Goal: Communication & Community: Answer question/provide support

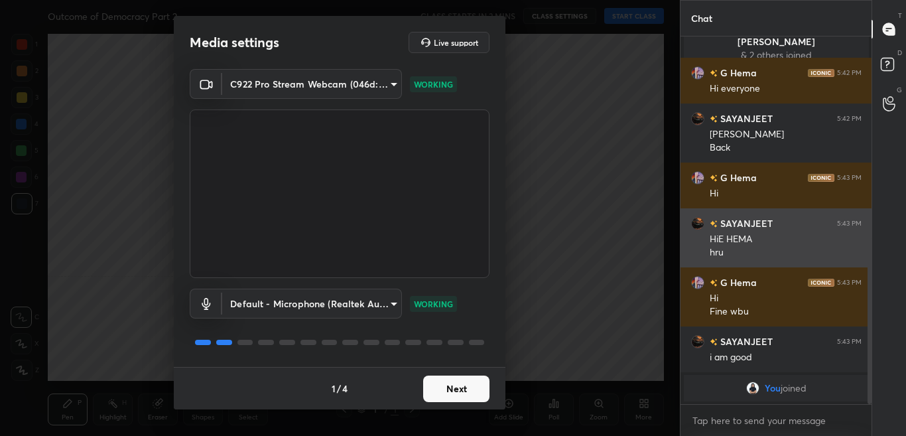
scroll to position [489, 0]
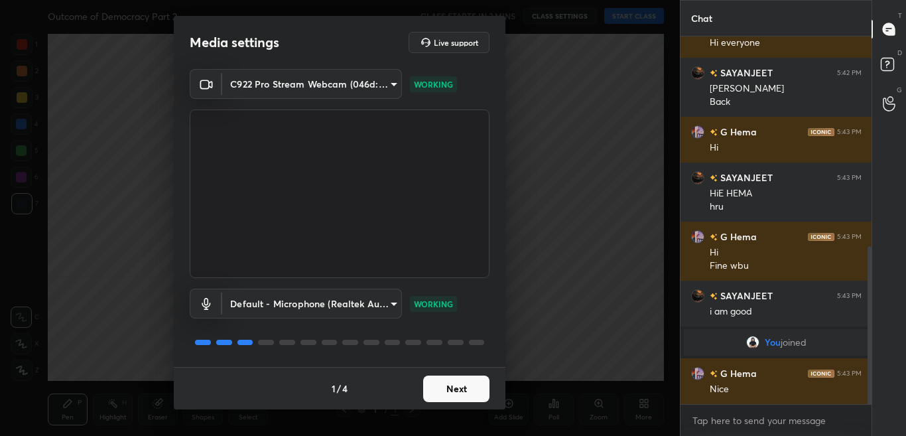
click at [479, 379] on button "Next" at bounding box center [456, 388] width 66 height 27
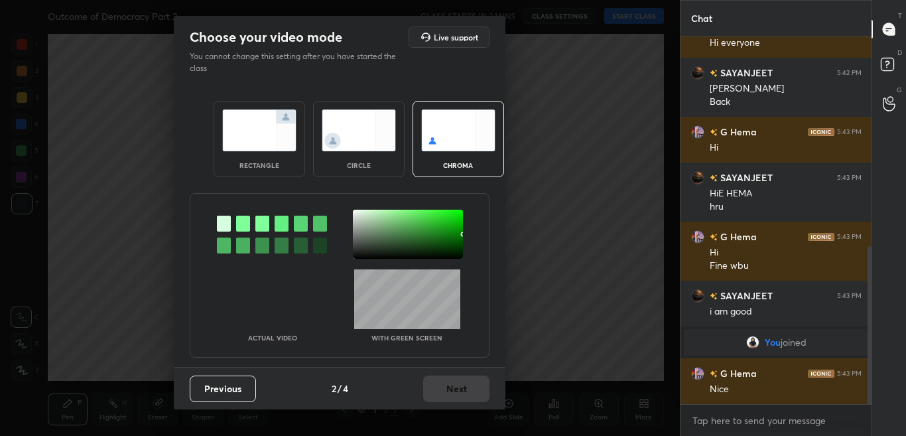
click at [246, 221] on div at bounding box center [243, 223] width 14 height 16
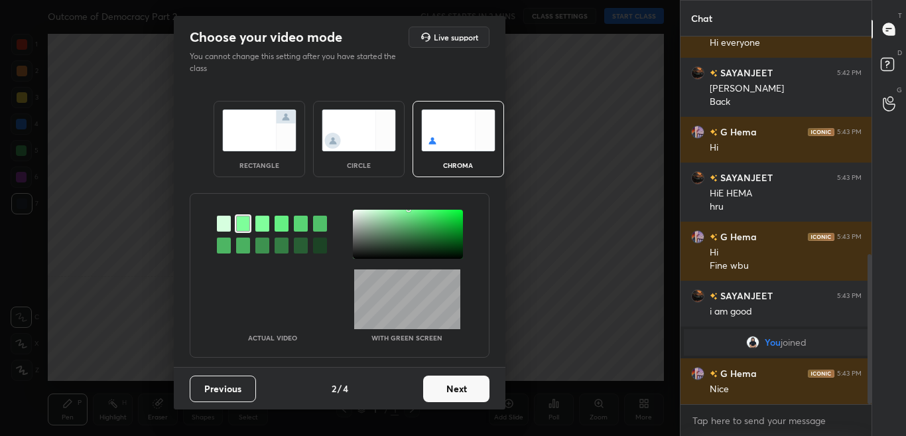
scroll to position [535, 0]
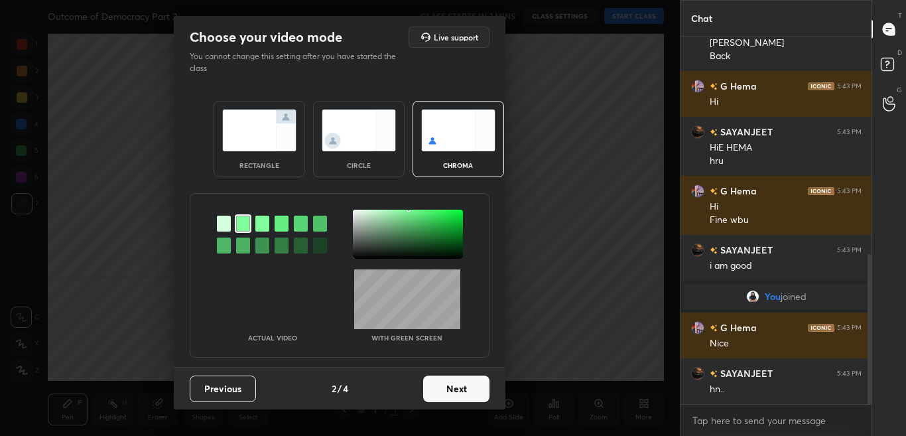
click at [355, 215] on div at bounding box center [408, 234] width 110 height 49
click at [436, 377] on button "Next" at bounding box center [456, 388] width 66 height 27
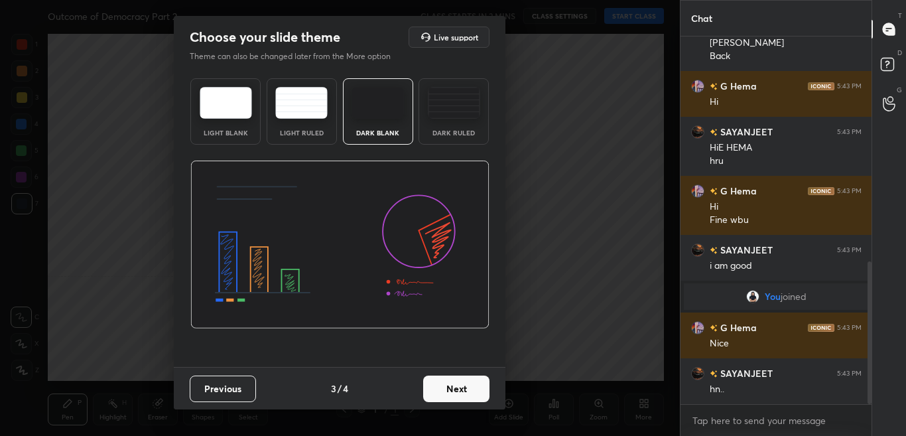
scroll to position [581, 0]
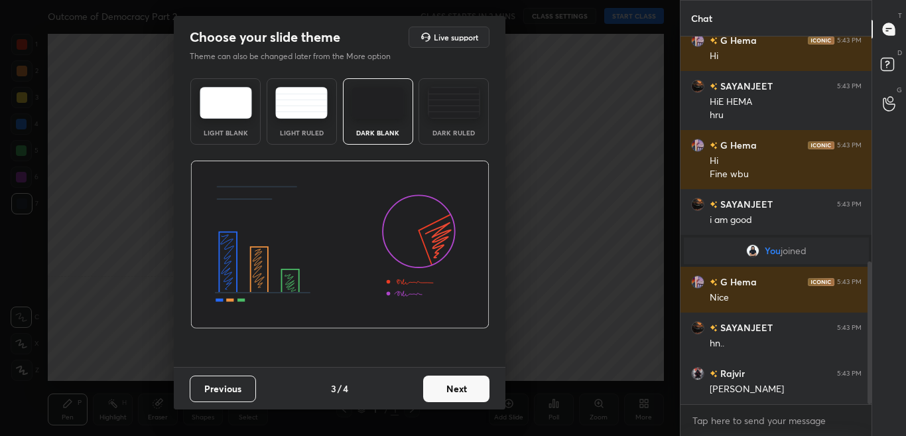
click at [438, 383] on button "Next" at bounding box center [456, 388] width 66 height 27
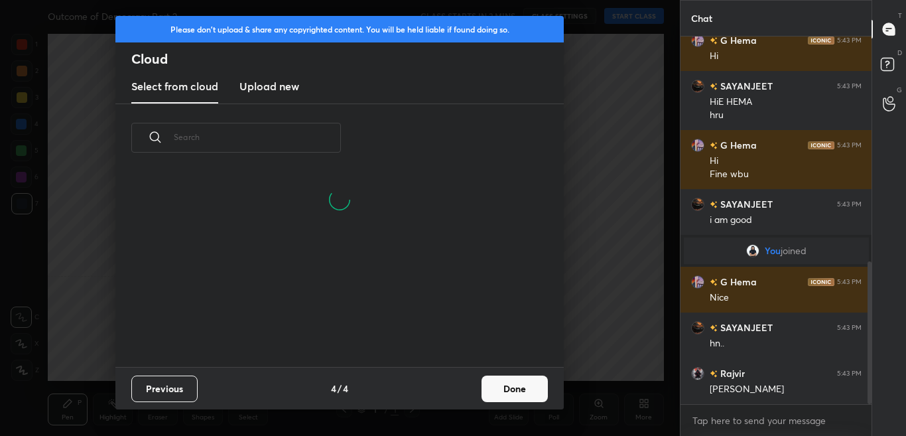
scroll to position [5, 7]
click at [528, 394] on button "Done" at bounding box center [514, 388] width 66 height 27
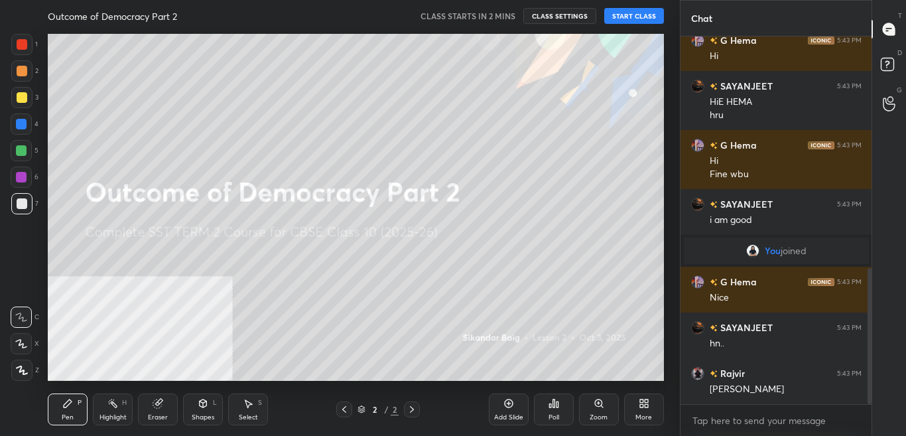
scroll to position [627, 0]
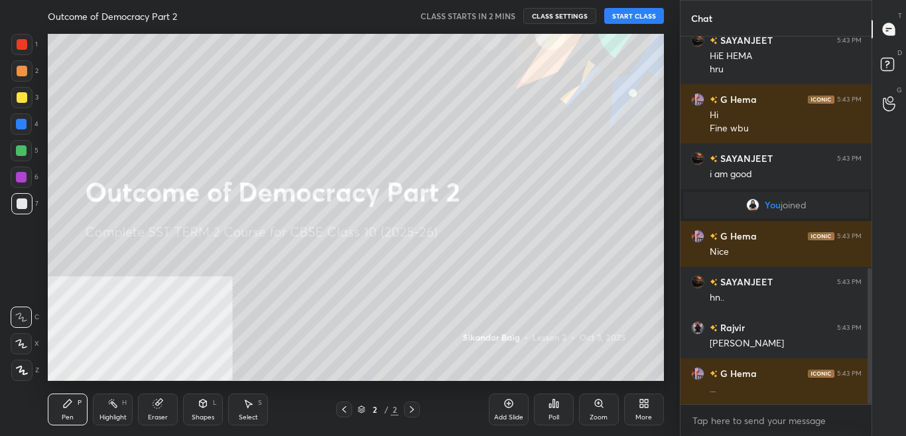
click at [649, 418] on div "More" at bounding box center [643, 417] width 17 height 7
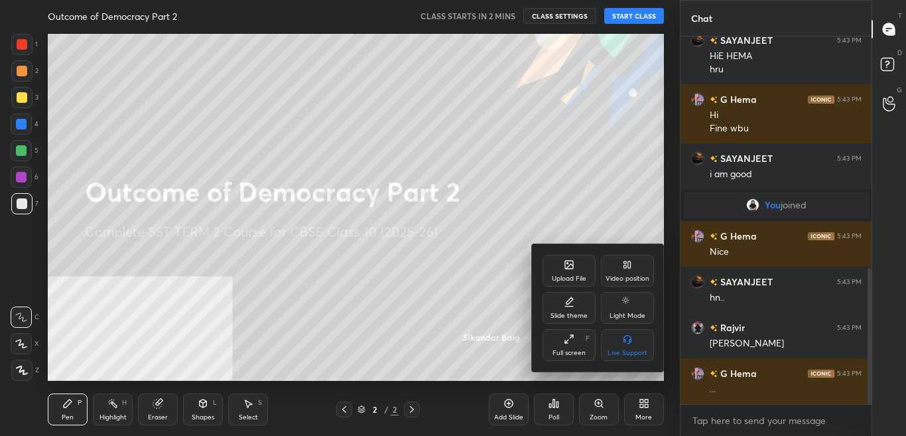
click at [633, 270] on div "Video position" at bounding box center [627, 271] width 53 height 32
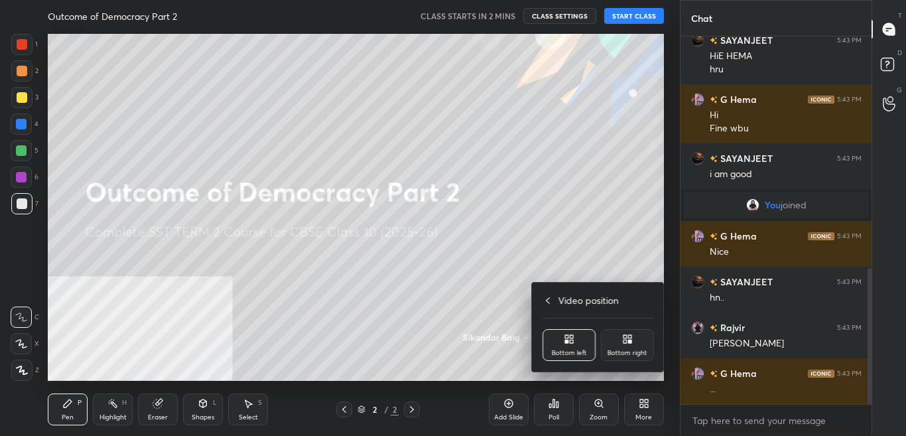
click at [630, 351] on div "Bottom right" at bounding box center [627, 352] width 40 height 7
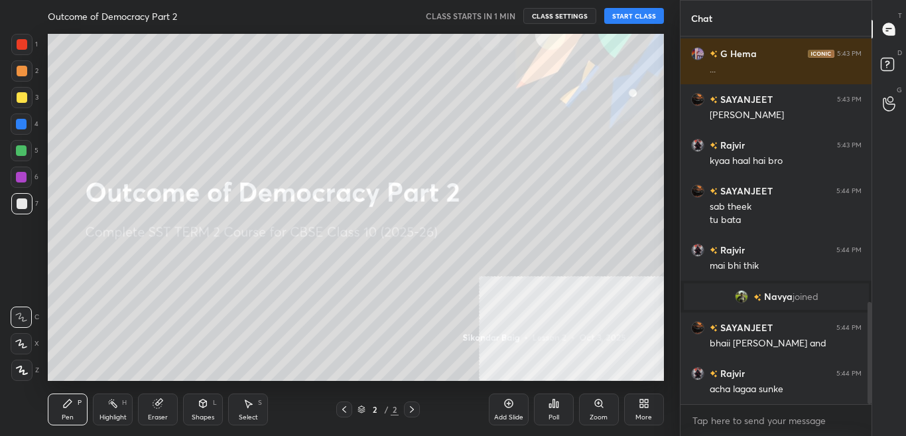
scroll to position [954, 0]
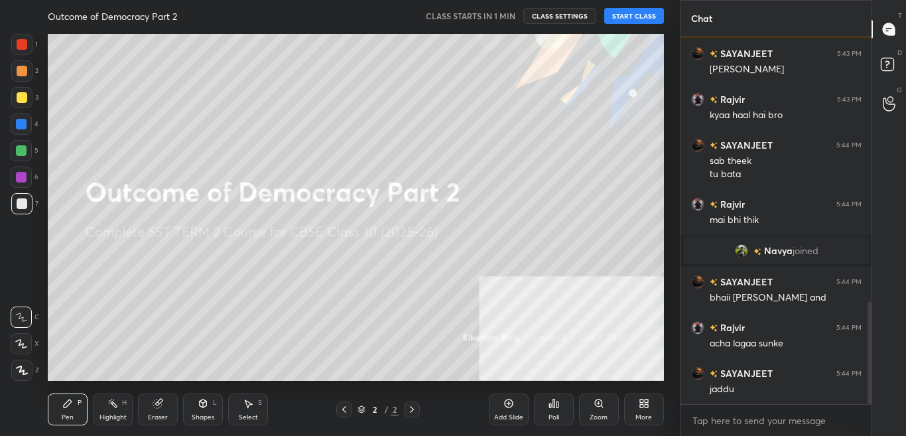
click at [641, 18] on button "START CLASS" at bounding box center [634, 16] width 60 height 16
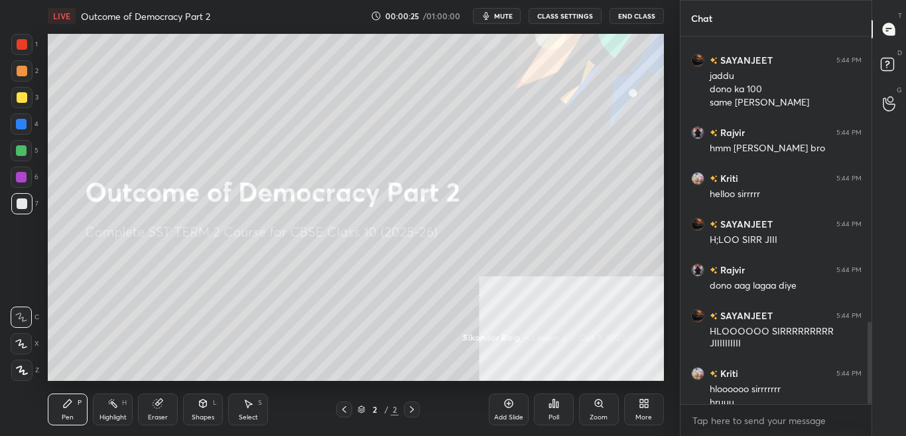
scroll to position [1280, 0]
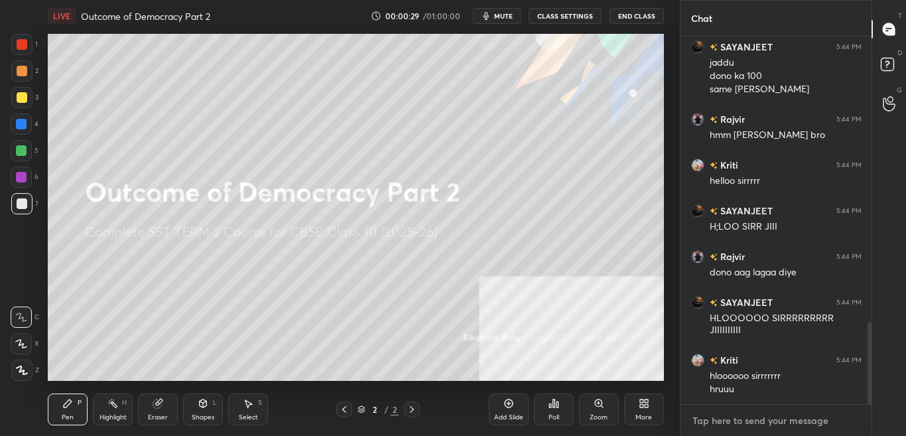
type textarea "x"
click at [769, 416] on textarea at bounding box center [776, 420] width 170 height 21
click at [771, 420] on textarea at bounding box center [776, 420] width 170 height 21
type textarea "t"
type textarea "x"
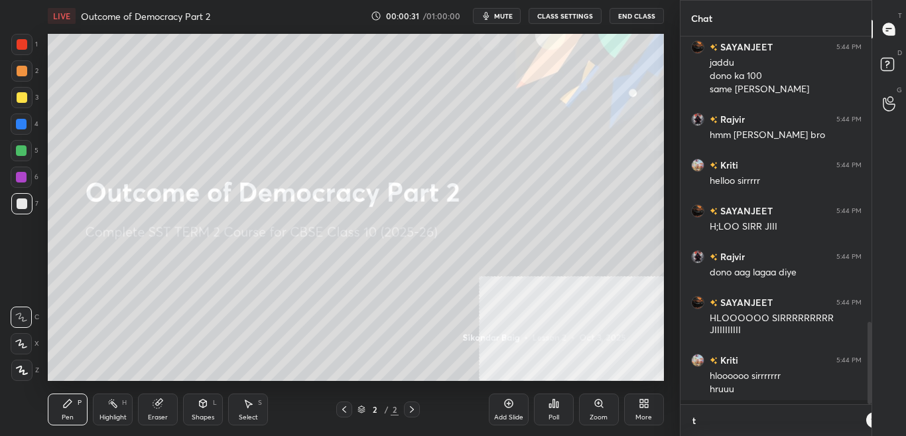
scroll to position [391, 187]
type textarea "t."
type textarea "x"
type textarea "t.m"
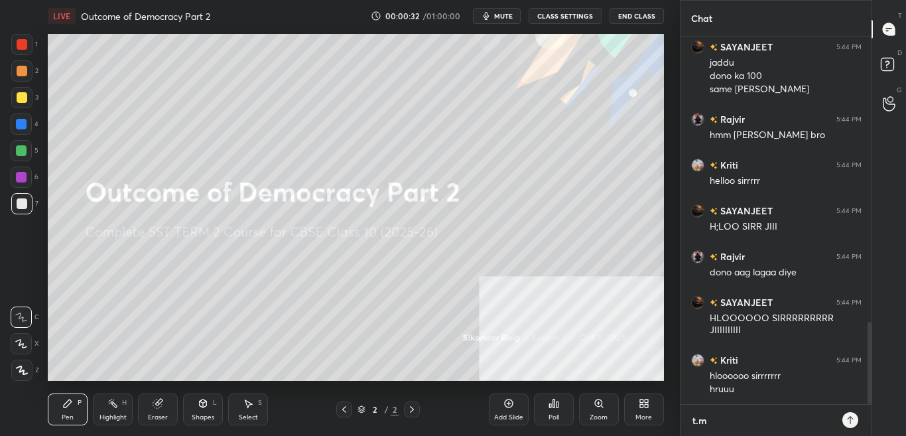
type textarea "x"
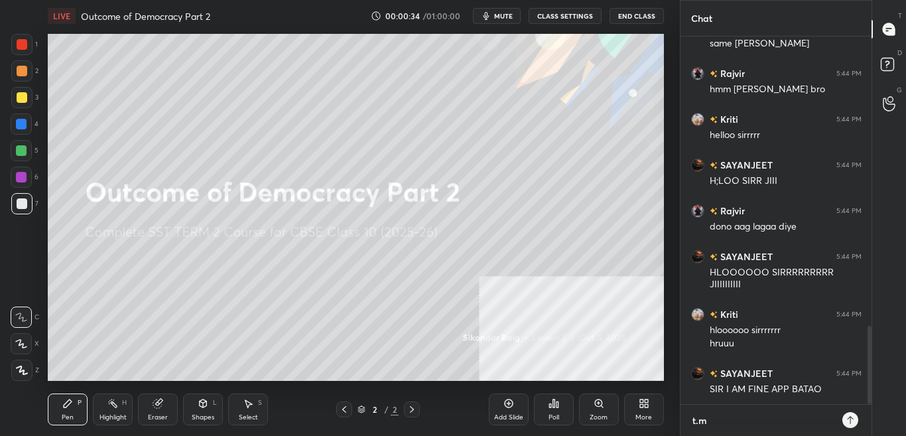
scroll to position [1358, 0]
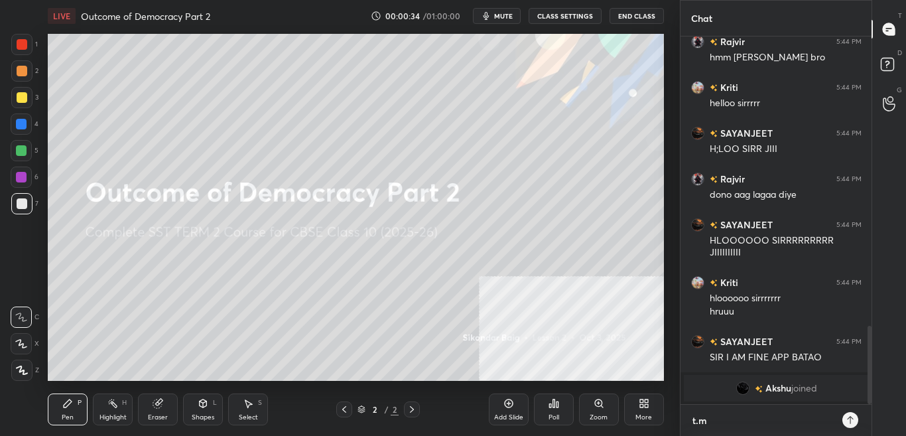
type textarea "t.me"
type textarea "x"
type textarea "t.me/"
type textarea "x"
type textarea "t.me/s"
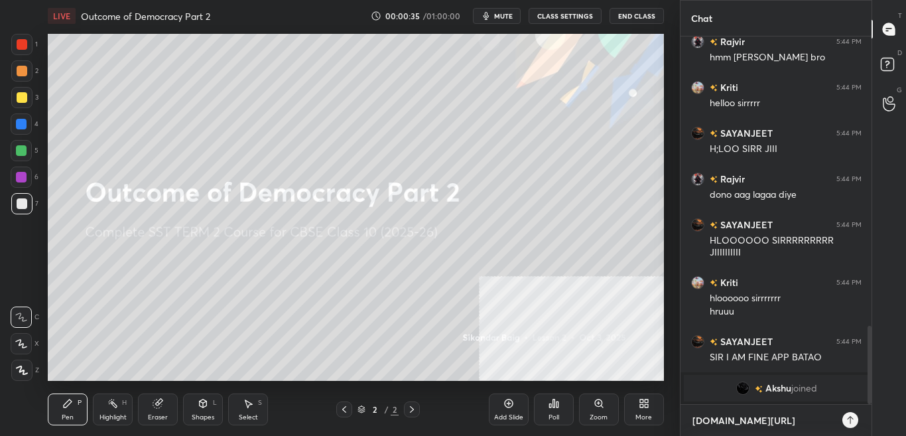
type textarea "x"
type textarea "t.me/si"
type textarea "x"
type textarea "t.me/sik"
type textarea "x"
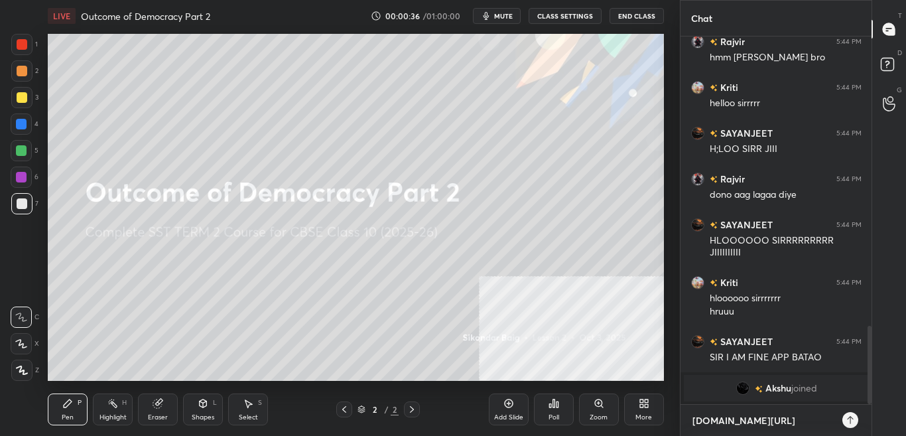
type textarea "t.me/sika"
type textarea "x"
type textarea "t.me/sikan"
type textarea "x"
type textarea "t.me/sikand"
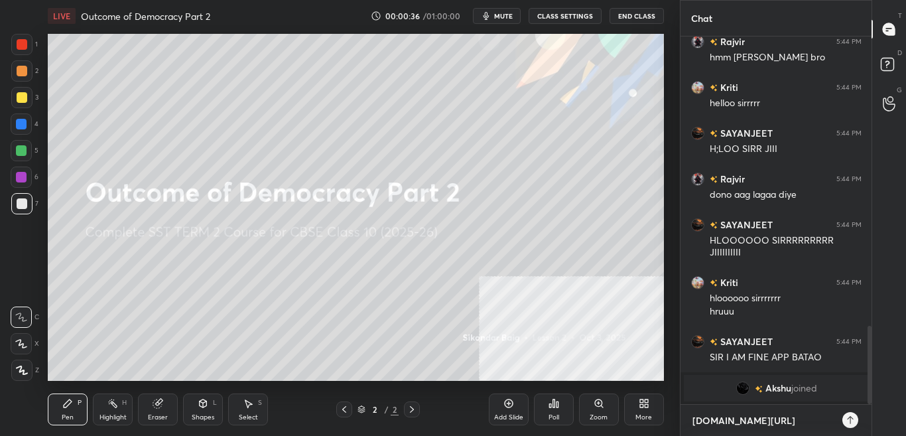
type textarea "x"
type textarea "t.me/sikandr"
type textarea "x"
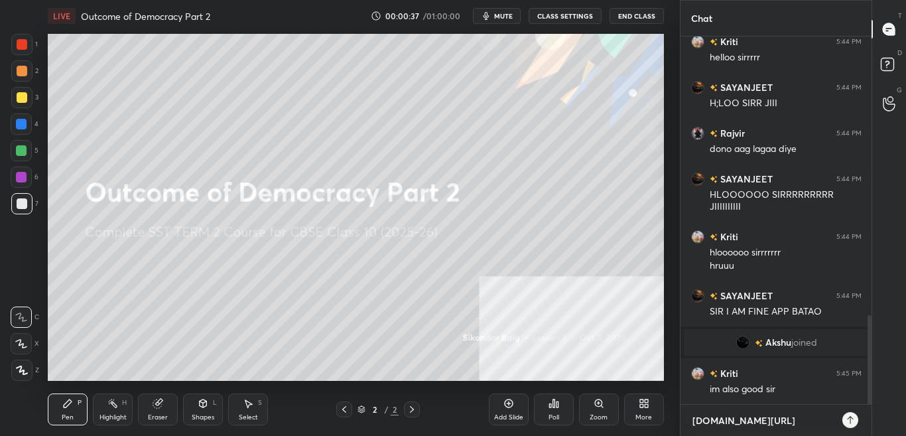
type textarea "t.me/sikandrc"
type textarea "x"
type textarea "t.me/sikandrcb"
type textarea "x"
type textarea "t.me/sikandrcbs"
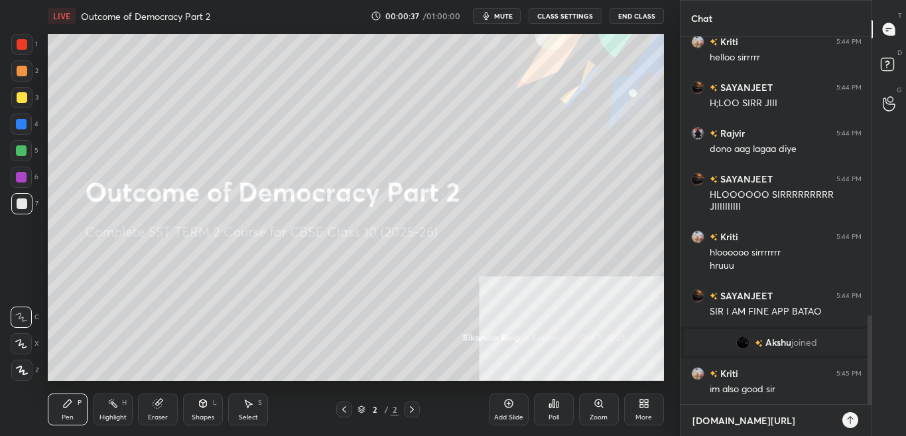
type textarea "x"
type textarea "t.me/sikandrcbse"
type textarea "x"
type textarea "t.me/sikandrcbs"
type textarea "x"
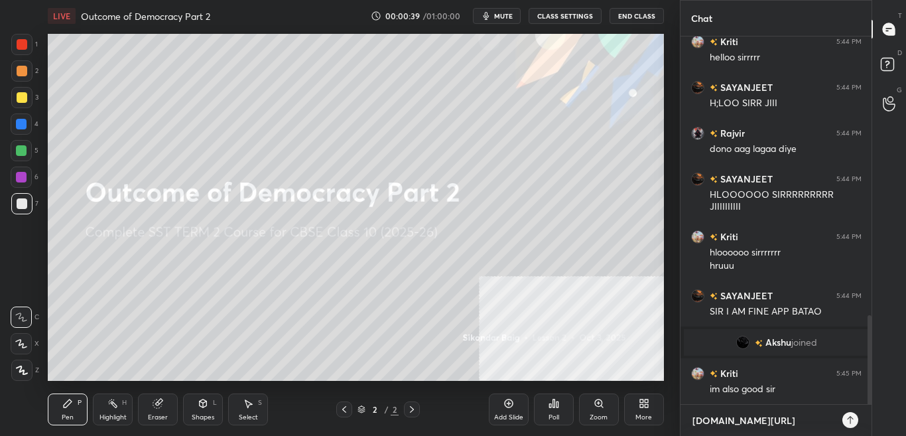
type textarea "t.me/sikandrcb"
type textarea "x"
type textarea "t.me/sikandrc"
type textarea "x"
type textarea "t.me/sikandr"
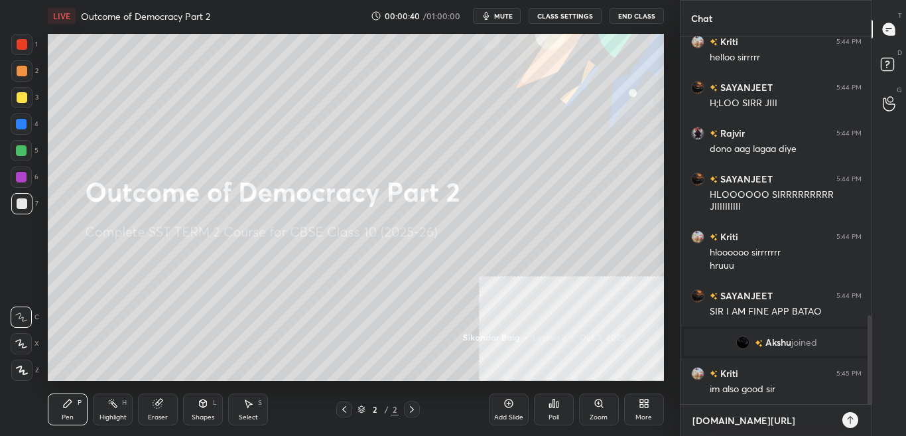
type textarea "x"
type textarea "t.me/sikand"
type textarea "x"
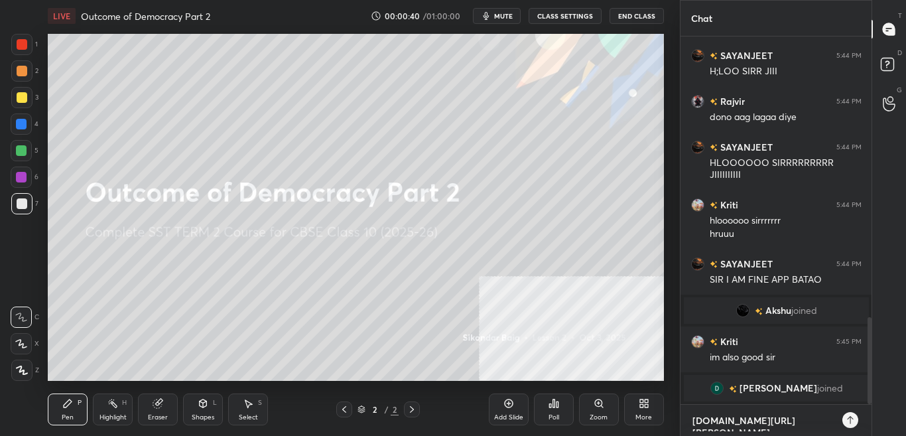
type textarea "t.me/sikande"
type textarea "x"
type textarea "t.me/sikander"
type textarea "x"
type textarea "t.me/sikanderc"
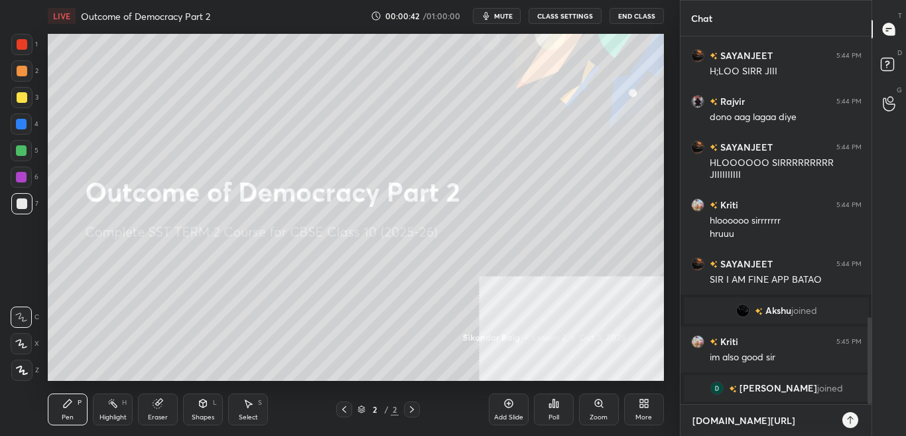
type textarea "x"
type textarea "t.me/sikandercb"
type textarea "x"
type textarea "t.me/sikandercbs"
type textarea "x"
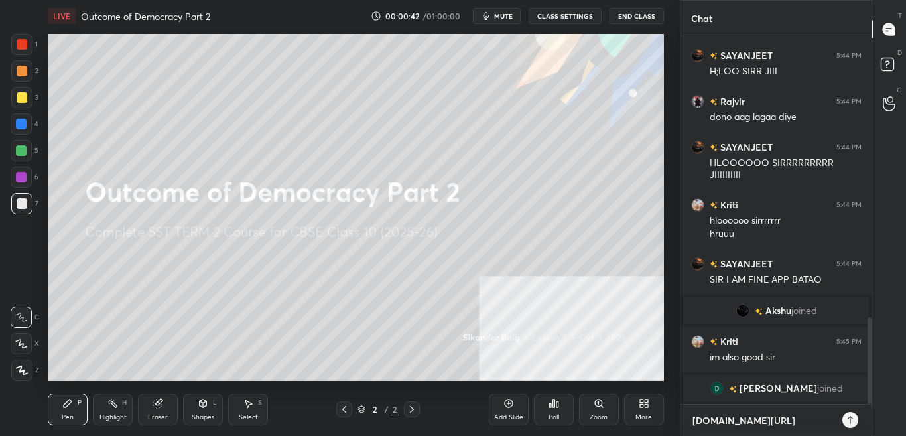
type textarea "t.me/sikandercbse"
type textarea "x"
type textarea "t.me/sikandercbs"
type textarea "x"
type textarea "t.me/sikandercb"
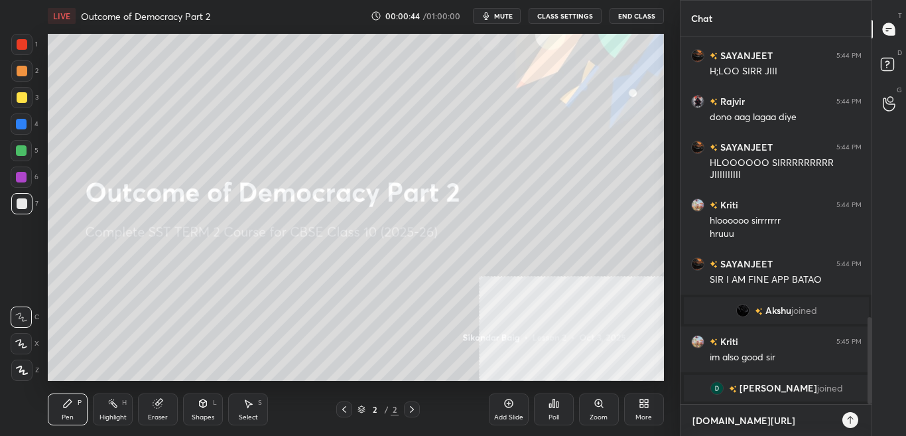
type textarea "x"
type textarea "t.me/sikanderc"
type textarea "x"
type textarea "t.me/sikander"
type textarea "x"
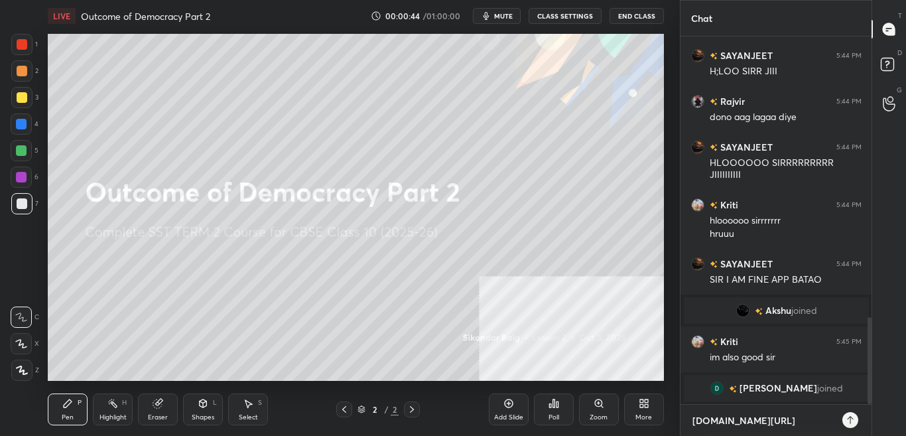
type textarea "t.me/sikande"
type textarea "x"
type textarea "t.me/sikand"
type textarea "x"
type textarea "t.me/sikanda"
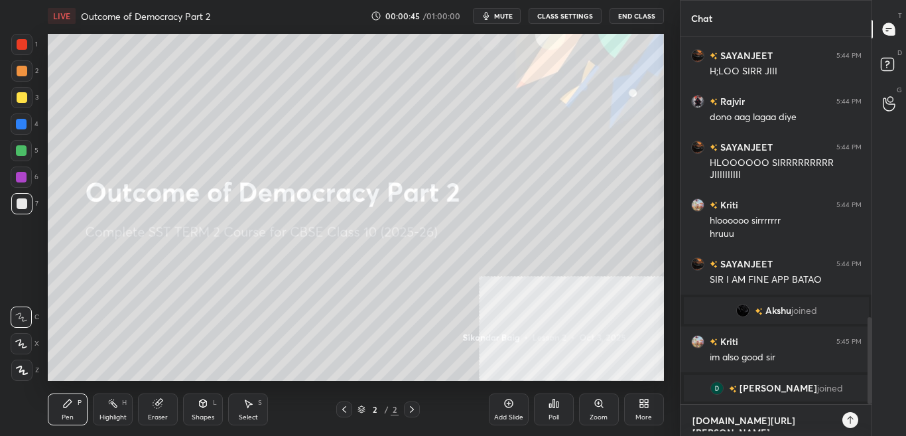
type textarea "x"
type textarea "t.me/sikandar"
type textarea "x"
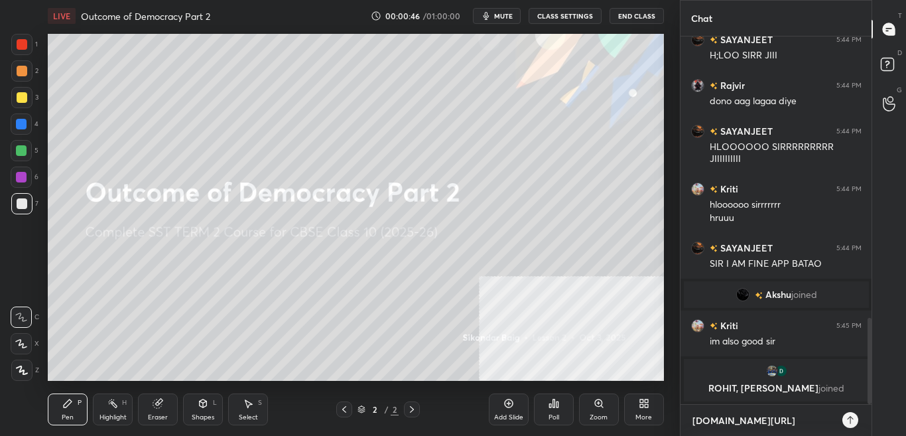
type textarea "t.me/sikandarc"
type textarea "x"
type textarea "t.me/sikandarcb"
type textarea "x"
type textarea "t.me/sikandarcbs"
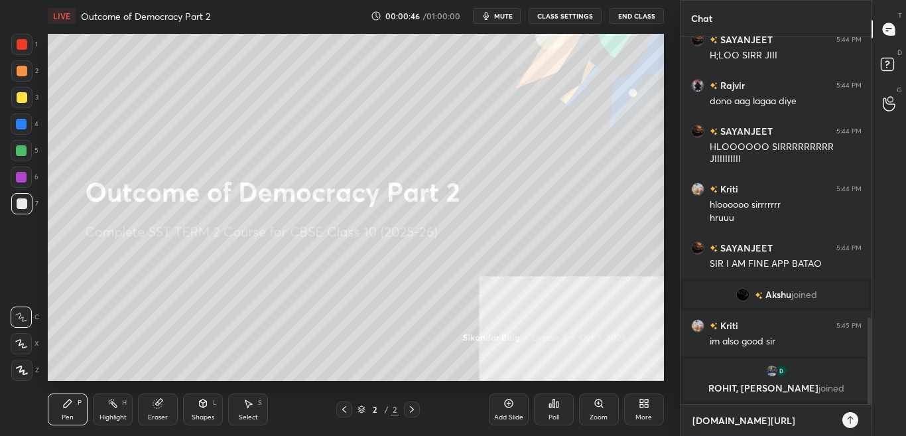
type textarea "x"
type textarea "t.me/sikandarcbse"
type textarea "x"
type textarea "t.me/sikandarcbse1"
type textarea "x"
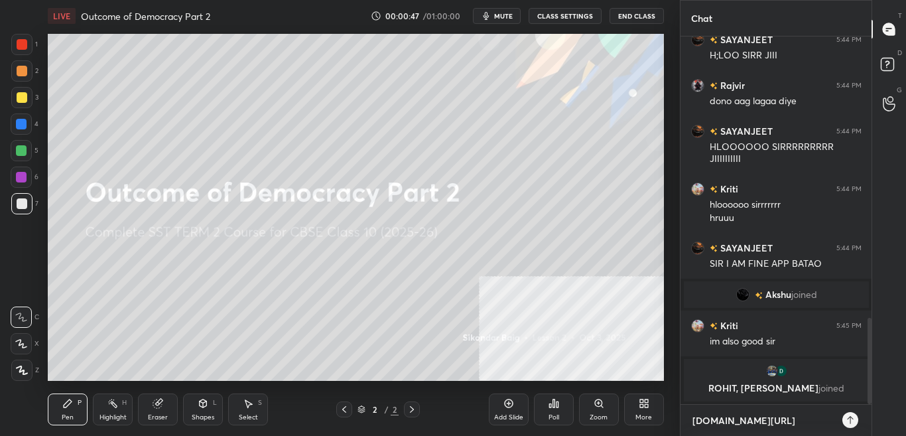
type textarea "t.me/sikandarcbse10"
type textarea "x"
type textarea "t.me/sikandarcbse10t"
type textarea "x"
type textarea "[DOMAIN_NAME][URL]"
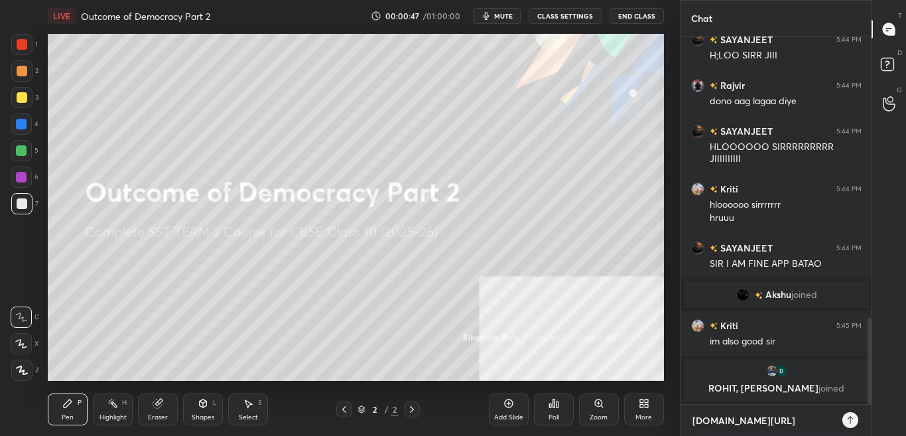
type textarea "x"
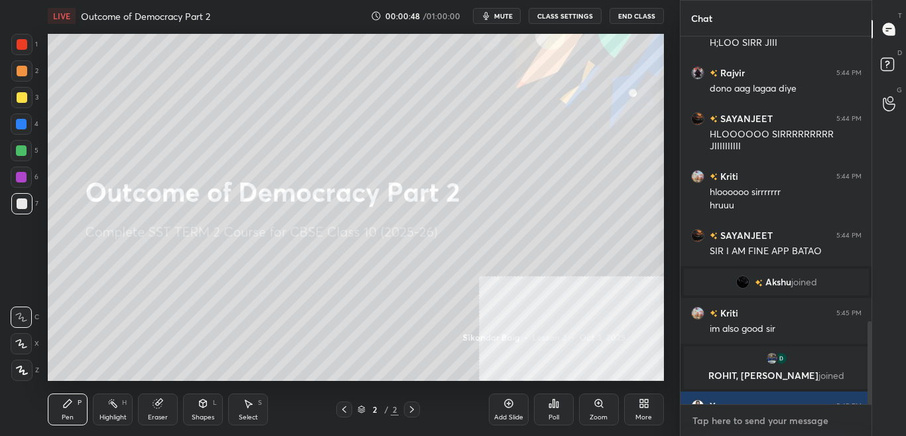
scroll to position [1258, 0]
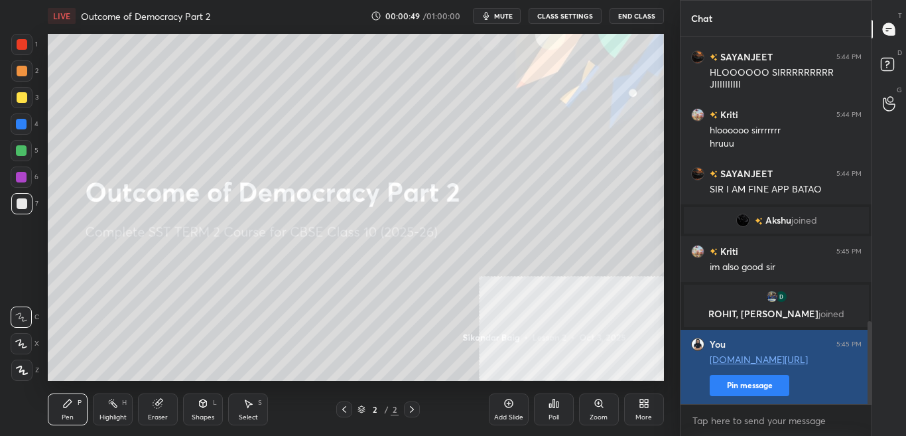
type textarea "x"
click at [776, 392] on button "Pin message" at bounding box center [749, 385] width 80 height 21
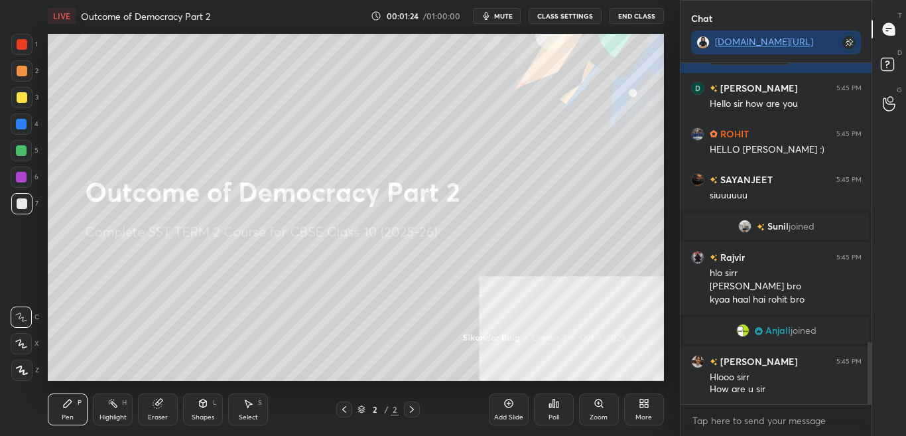
scroll to position [1573, 0]
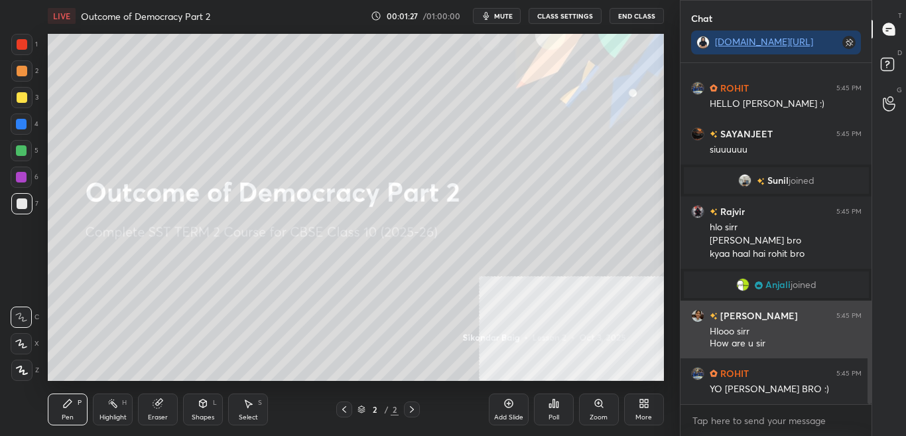
click at [774, 330] on div "Hlooo sirr How are u sir" at bounding box center [785, 337] width 152 height 25
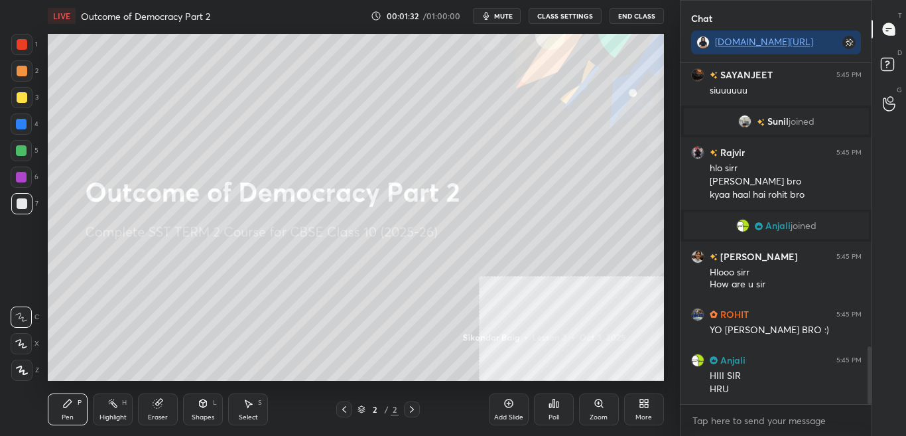
scroll to position [1678, 0]
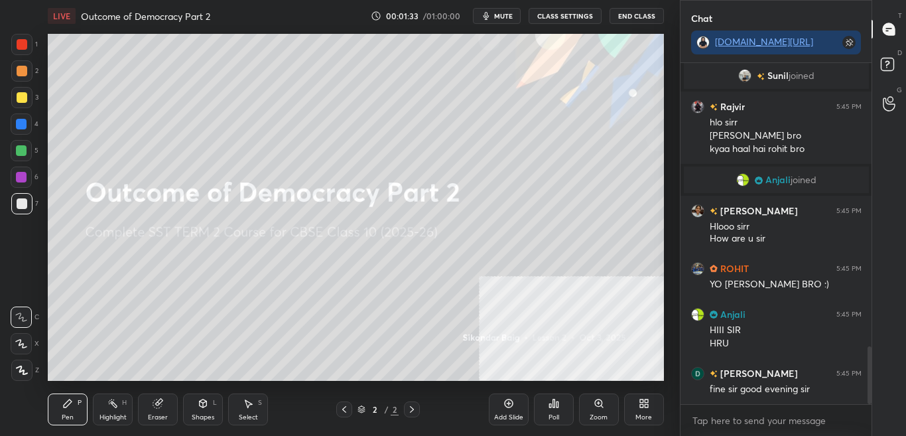
click at [667, 179] on div "Setting up your live class Poll for secs No correct answer Start poll" at bounding box center [355, 207] width 627 height 351
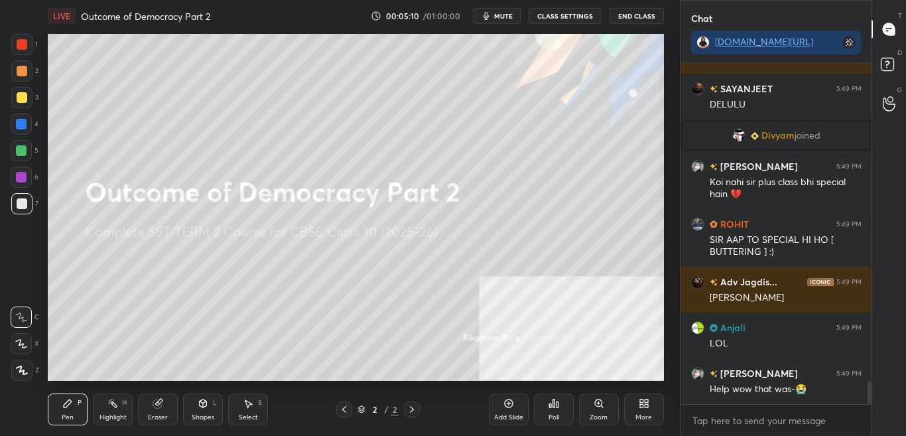
scroll to position [4815, 0]
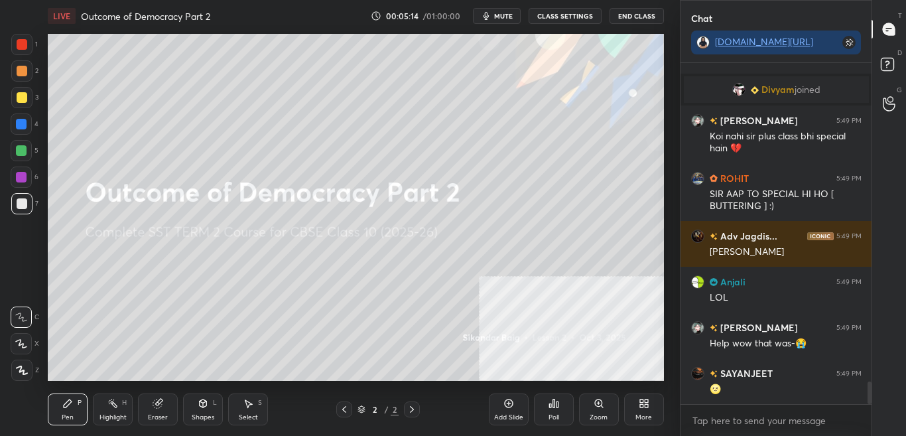
click at [582, 21] on button "CLASS SETTINGS" at bounding box center [564, 16] width 73 height 16
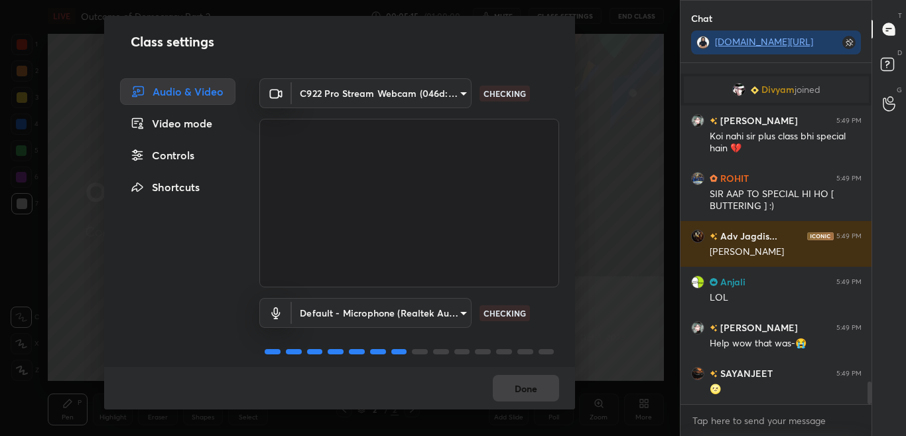
click at [188, 156] on div "Controls" at bounding box center [177, 155] width 115 height 27
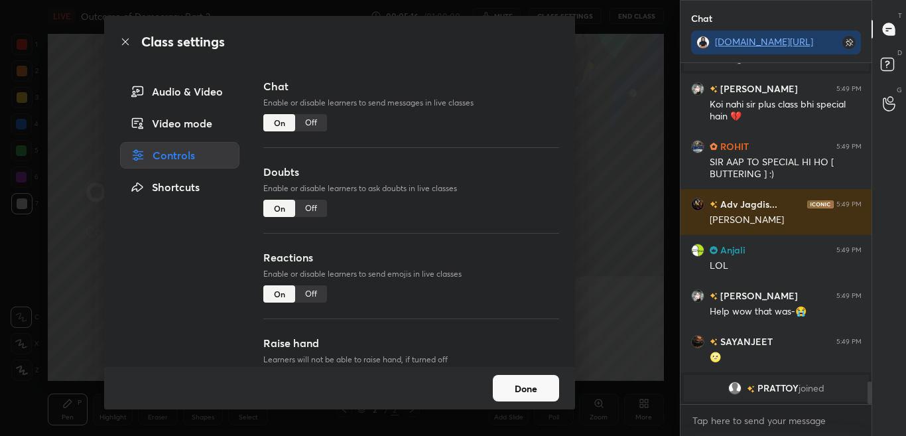
click at [320, 123] on div "Off" at bounding box center [311, 122] width 32 height 17
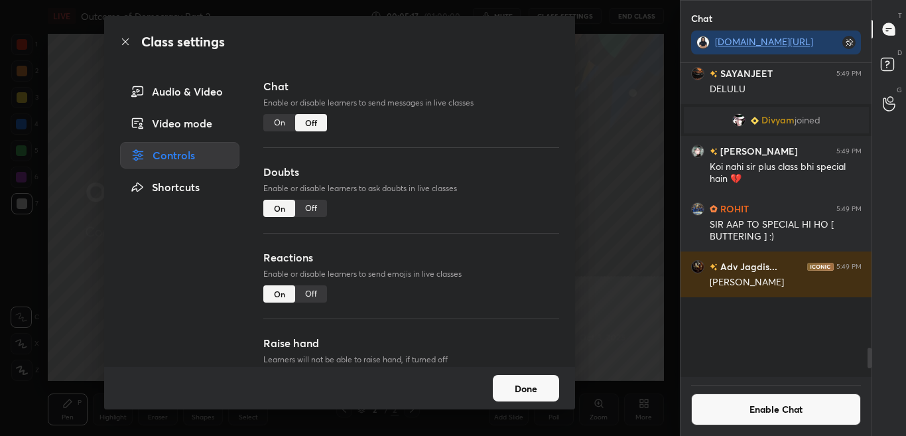
scroll to position [310, 187]
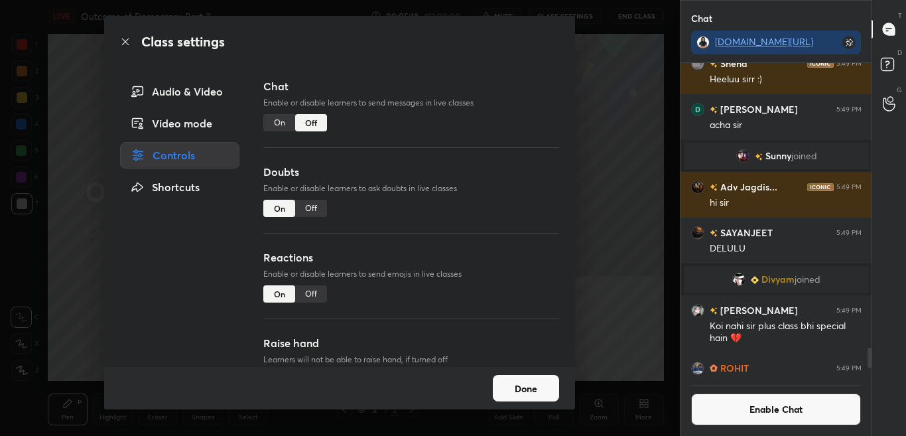
click at [130, 49] on div "Class settings" at bounding box center [339, 42] width 471 height 52
click at [128, 44] on icon at bounding box center [125, 41] width 11 height 11
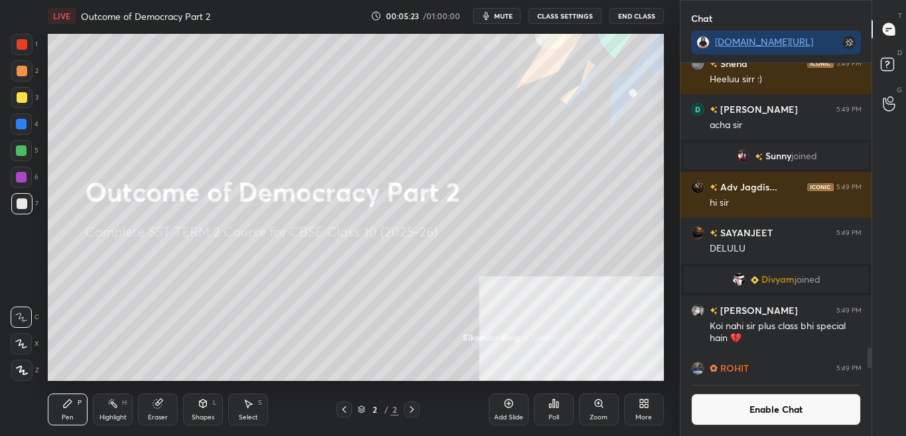
drag, startPoint x: 22, startPoint y: 42, endPoint x: 34, endPoint y: 46, distance: 12.6
click at [22, 41] on div at bounding box center [22, 44] width 11 height 11
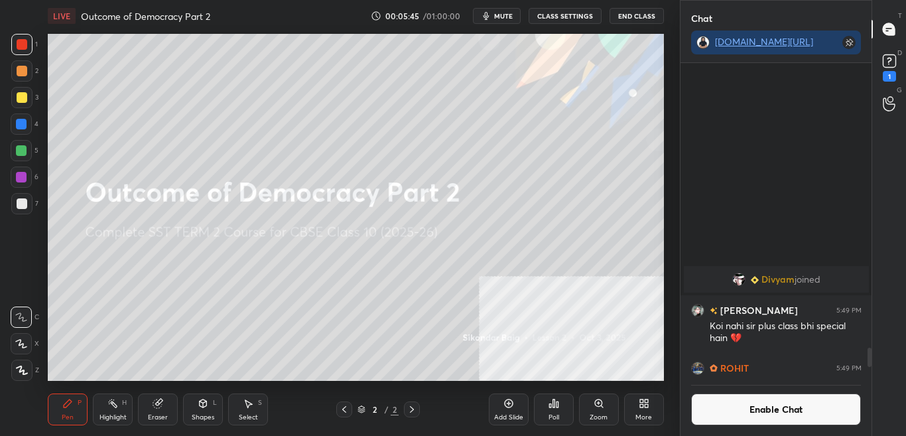
scroll to position [4907, 0]
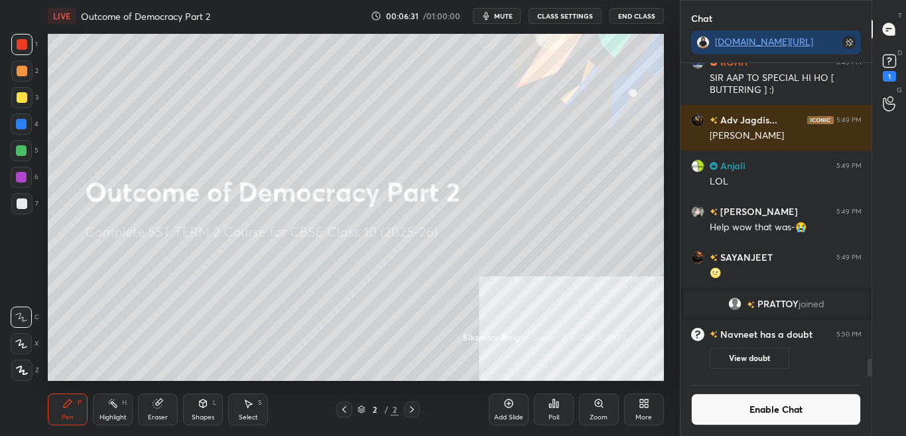
click at [766, 411] on button "Enable Chat" at bounding box center [776, 409] width 170 height 32
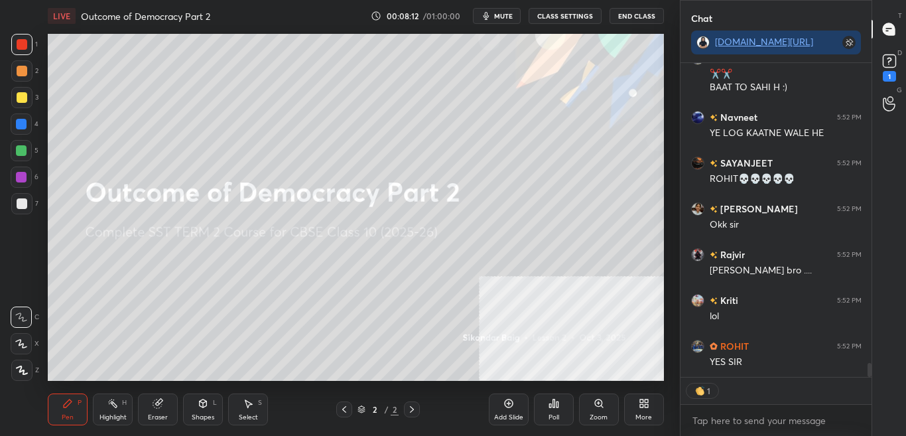
scroll to position [6662, 0]
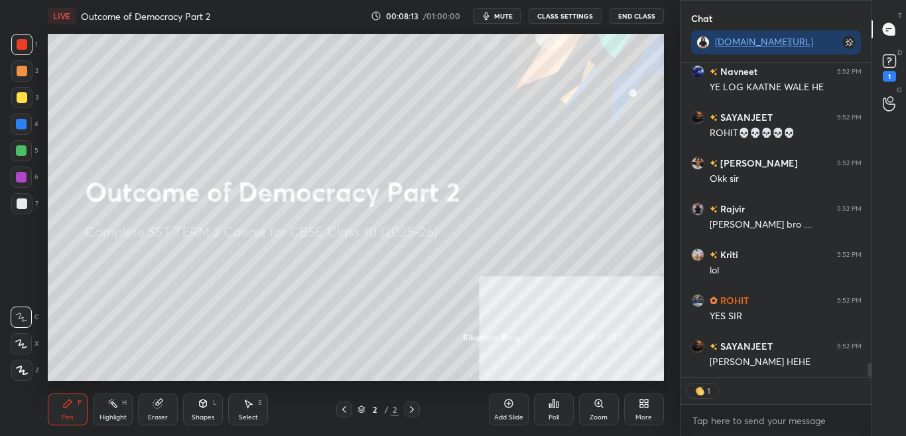
type textarea "x"
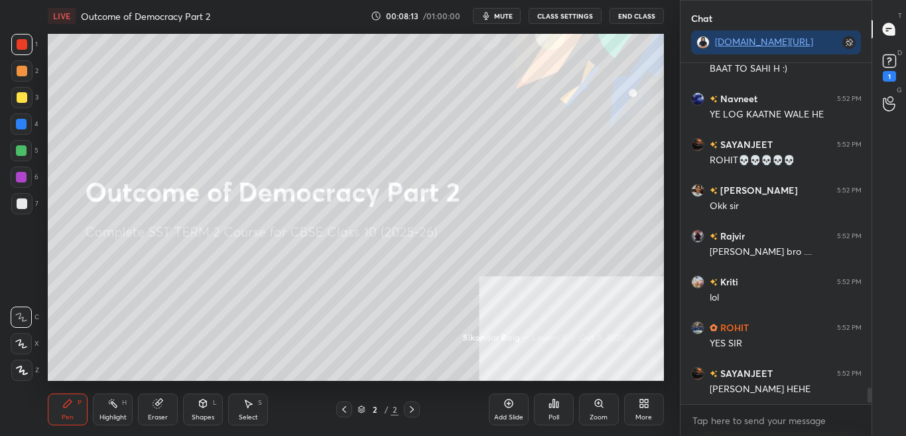
scroll to position [6635, 0]
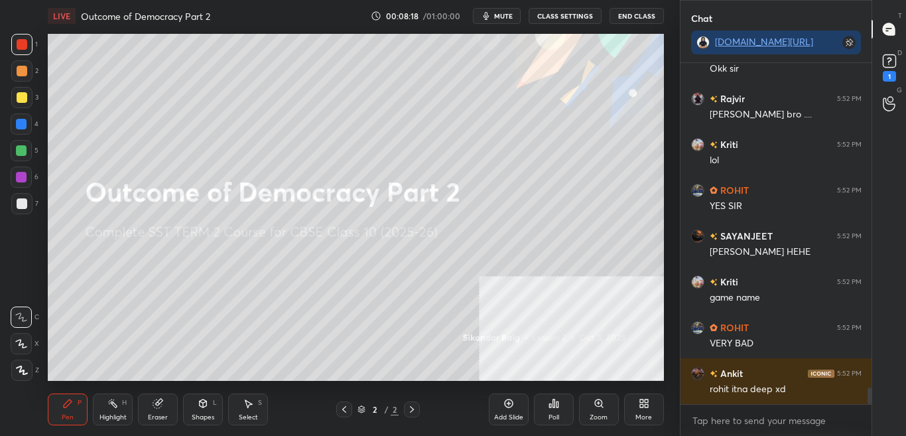
click at [577, 18] on button "CLASS SETTINGS" at bounding box center [564, 16] width 73 height 16
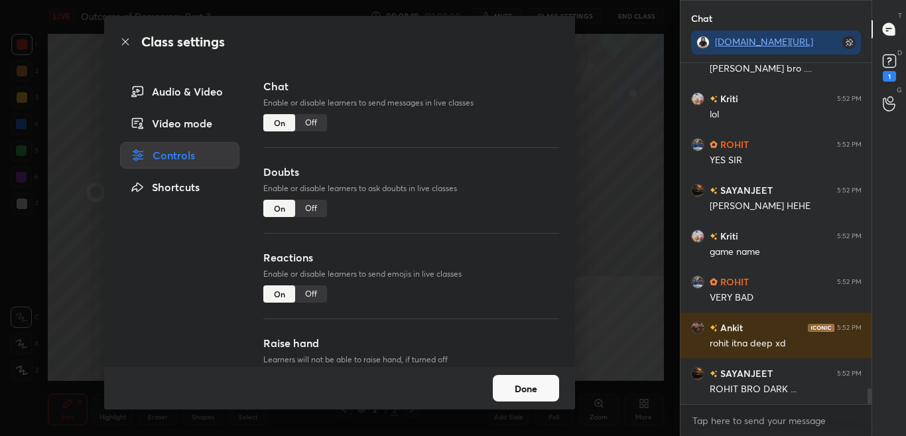
click at [312, 123] on div "Off" at bounding box center [311, 122] width 32 height 17
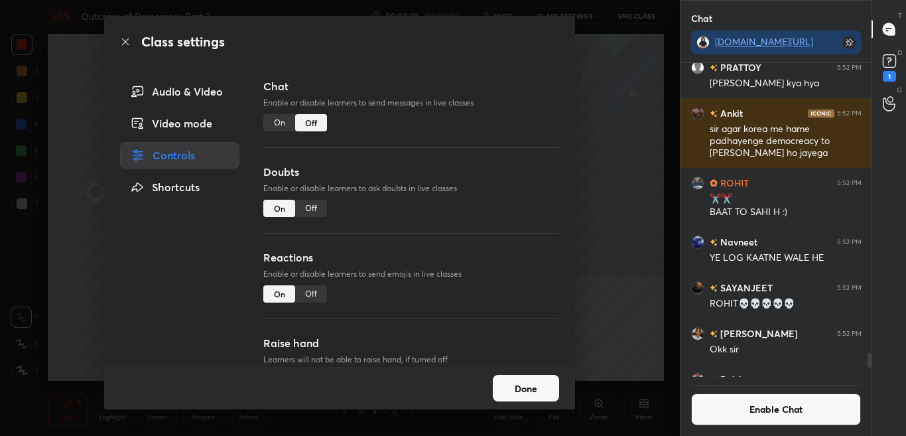
drag, startPoint x: 122, startPoint y: 40, endPoint x: 124, endPoint y: 48, distance: 8.2
click at [123, 40] on icon at bounding box center [125, 41] width 11 height 11
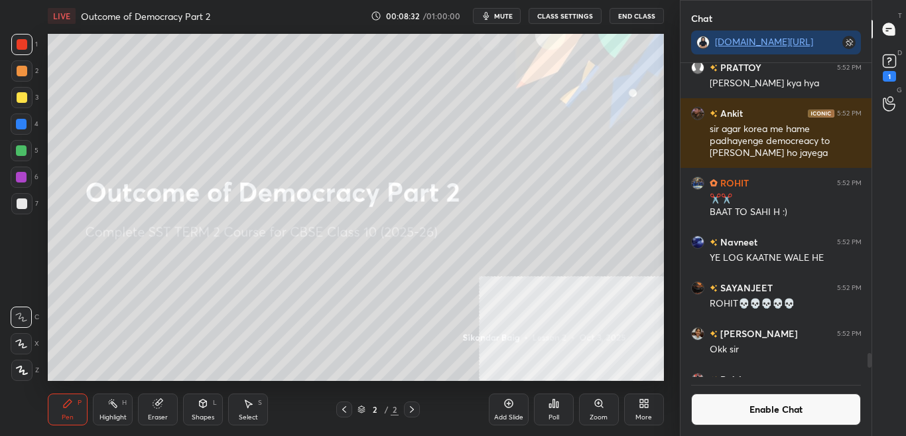
click at [800, 407] on button "Enable Chat" at bounding box center [776, 409] width 170 height 32
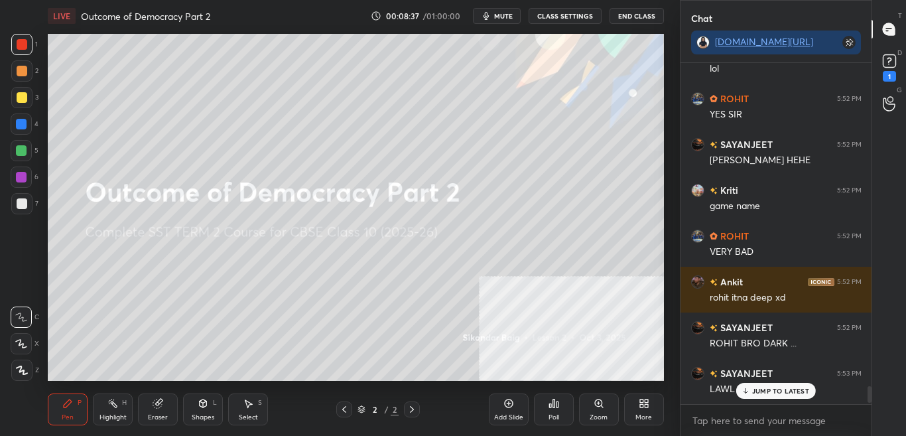
scroll to position [6544, 0]
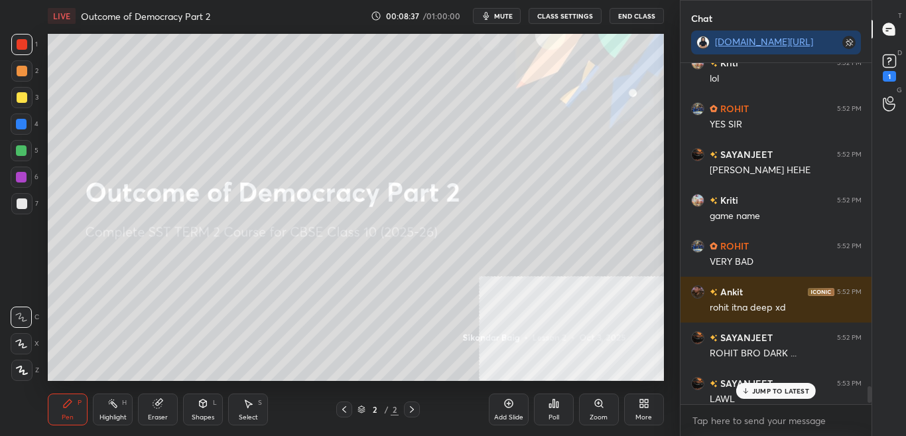
drag, startPoint x: 869, startPoint y: 381, endPoint x: 869, endPoint y: 399, distance: 17.9
click at [869, 399] on div at bounding box center [869, 394] width 4 height 17
click at [774, 393] on p "JUMP TO LATEST" at bounding box center [780, 391] width 57 height 8
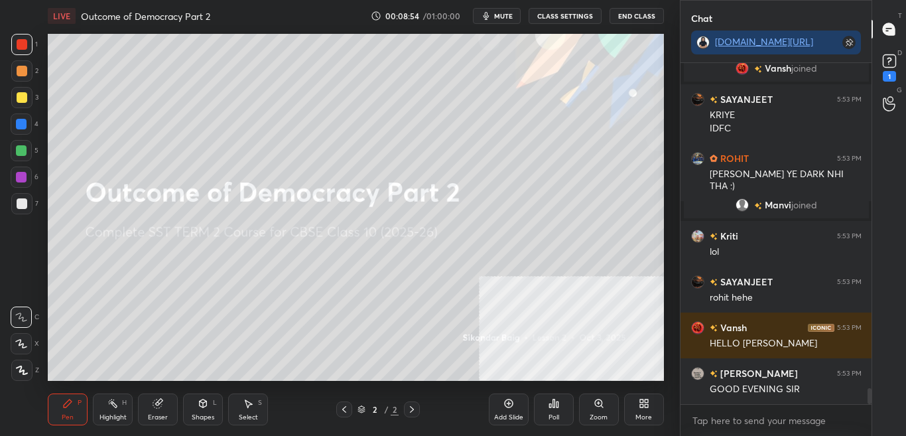
scroll to position [6851, 0]
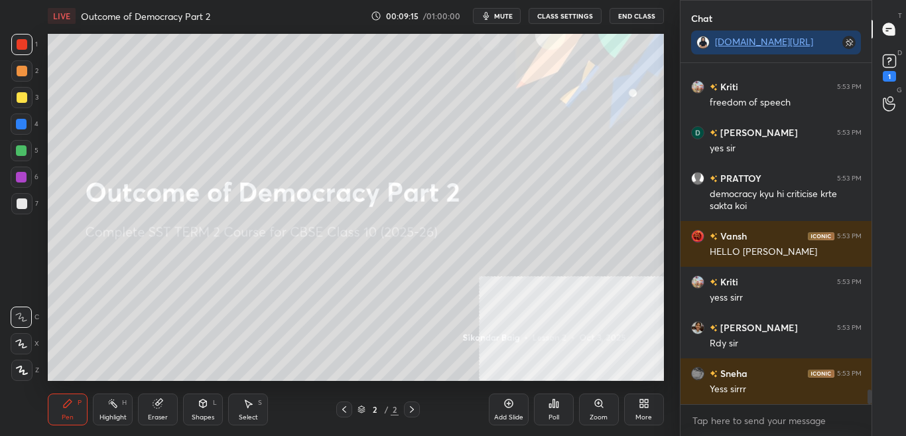
click at [650, 407] on div "More" at bounding box center [644, 409] width 40 height 32
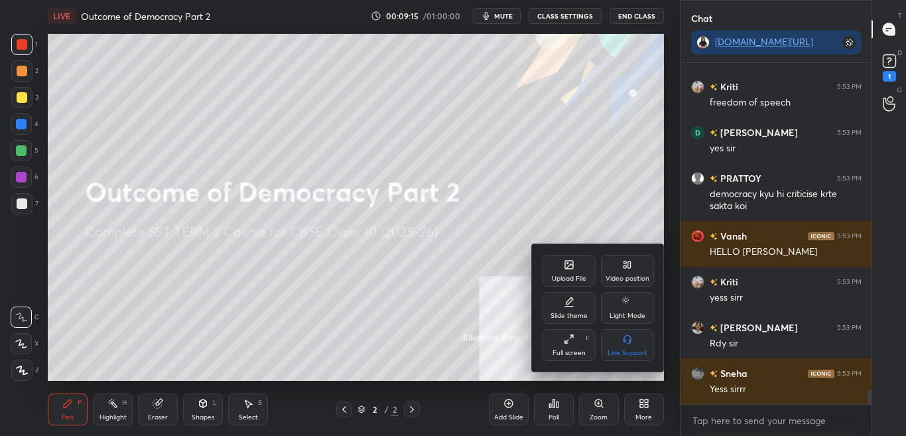
scroll to position [7550, 0]
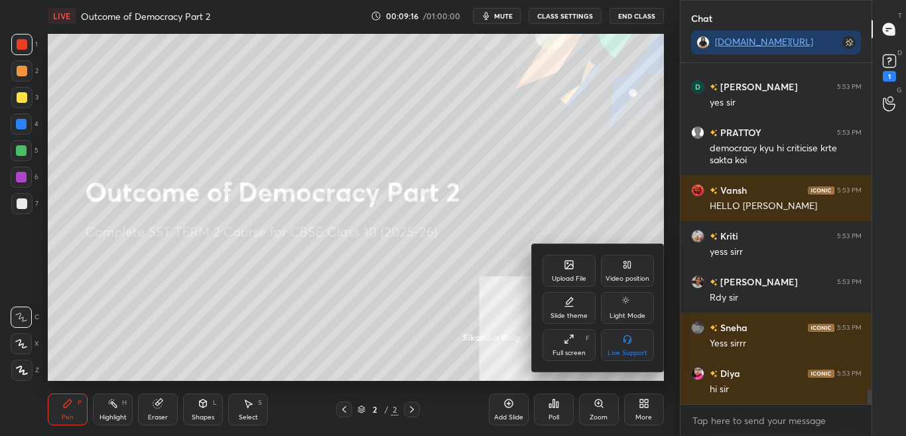
click at [587, 266] on div "Upload File" at bounding box center [568, 271] width 53 height 32
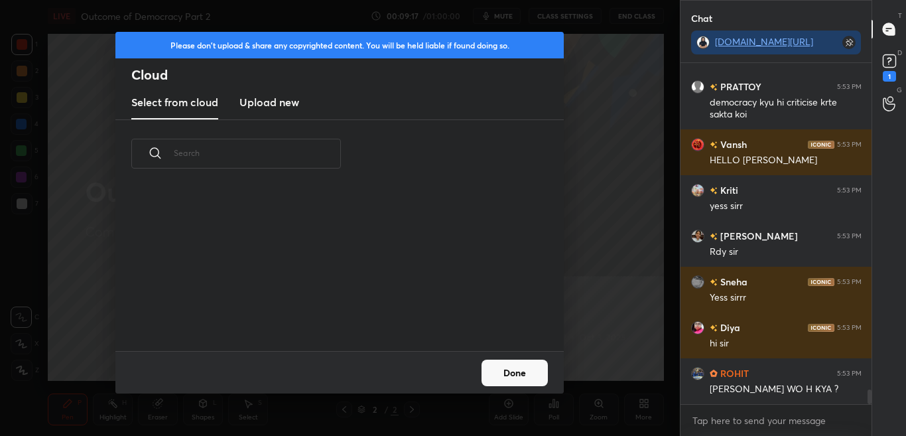
scroll to position [163, 426]
click at [284, 97] on h3 "Upload new" at bounding box center [269, 102] width 60 height 16
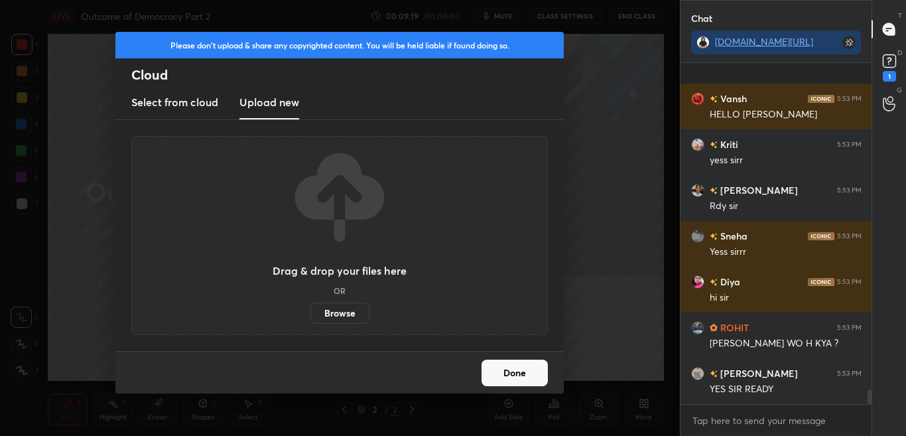
scroll to position [7733, 0]
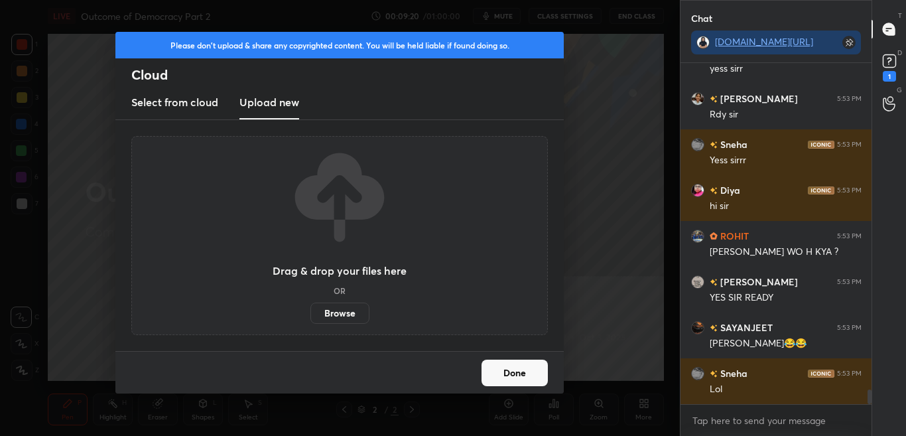
click at [324, 314] on label "Browse" at bounding box center [339, 312] width 59 height 21
click at [310, 314] on input "Browse" at bounding box center [310, 312] width 0 height 21
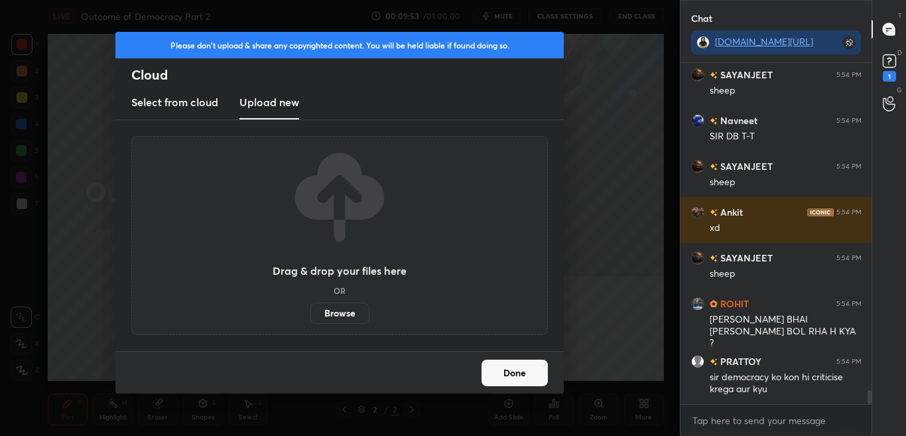
scroll to position [7969, 0]
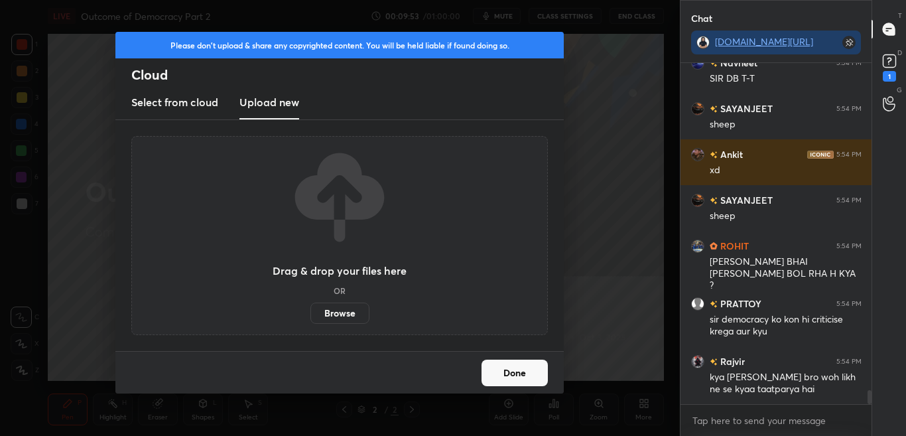
drag, startPoint x: 324, startPoint y: 314, endPoint x: 527, endPoint y: 42, distance: 339.7
click at [528, 39] on div "Please don't upload & share any copyrighted content. You will be held liable if…" at bounding box center [339, 45] width 448 height 27
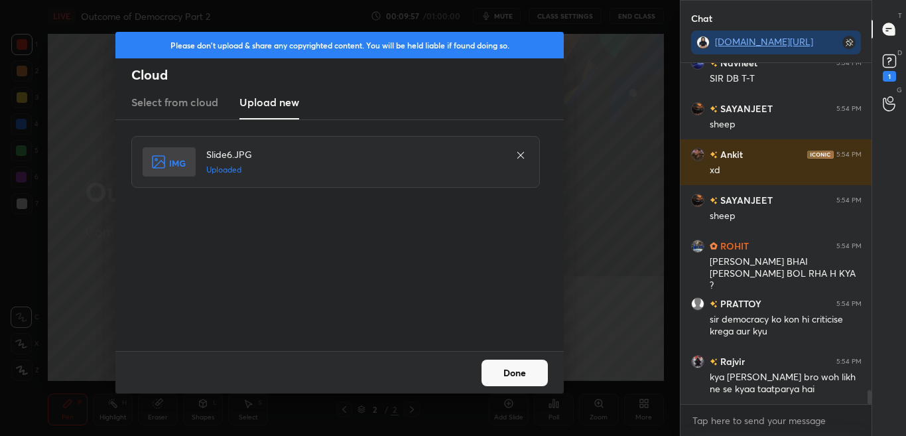
click at [514, 372] on button "Done" at bounding box center [514, 372] width 66 height 27
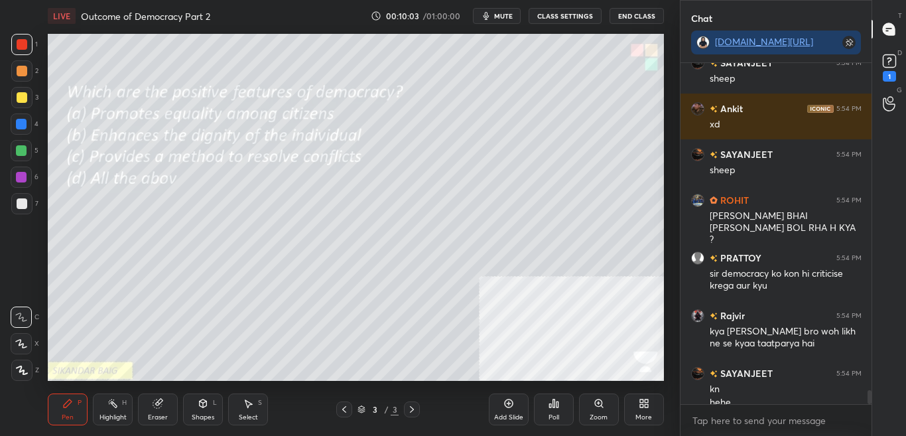
scroll to position [8028, 0]
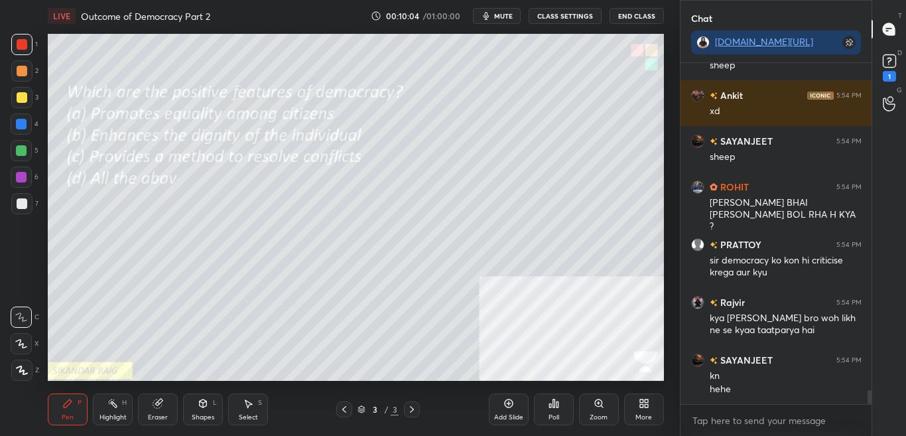
click at [19, 373] on icon at bounding box center [22, 369] width 12 height 9
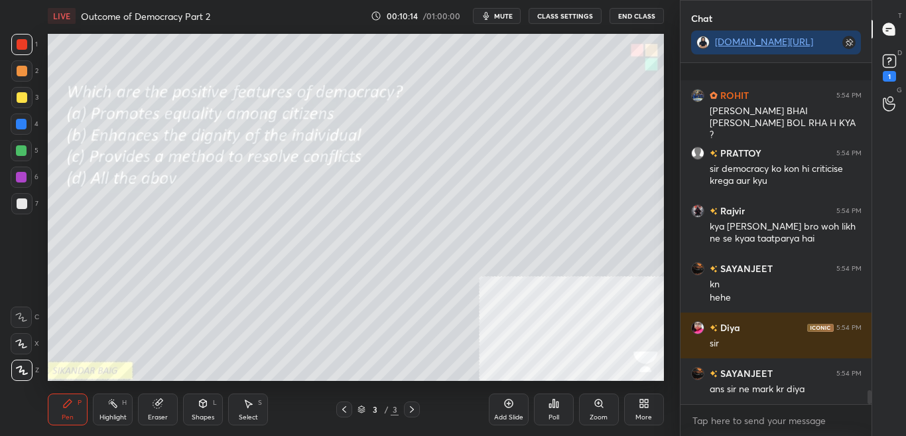
scroll to position [8060, 0]
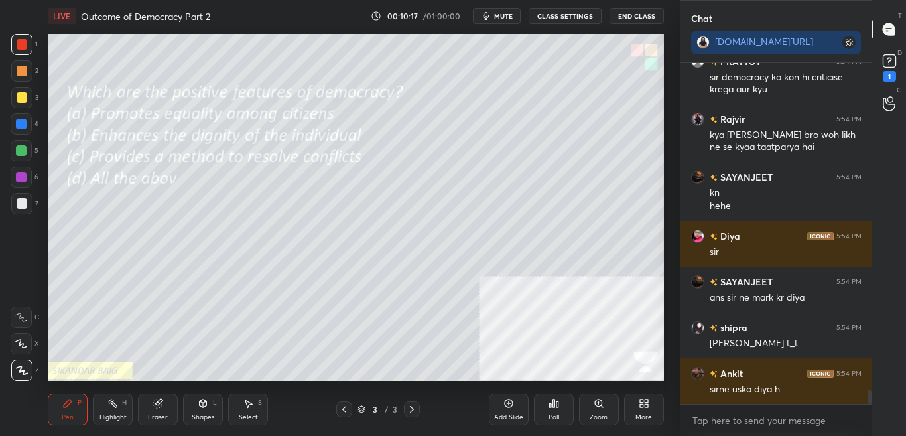
click at [552, 406] on icon at bounding box center [553, 403] width 11 height 11
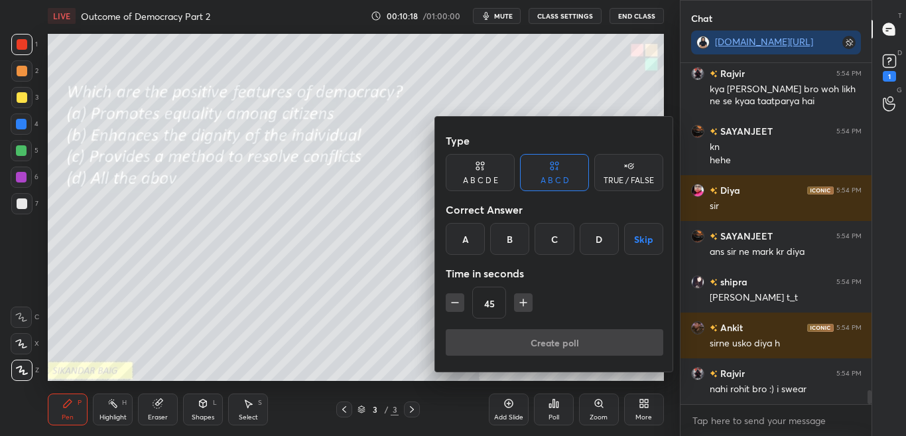
click at [593, 239] on div "D" at bounding box center [598, 239] width 39 height 32
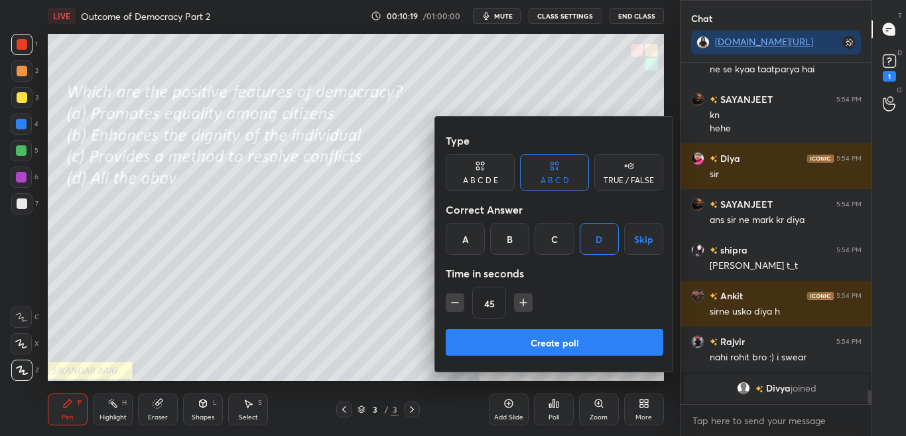
click at [566, 343] on button "Create poll" at bounding box center [554, 342] width 217 height 27
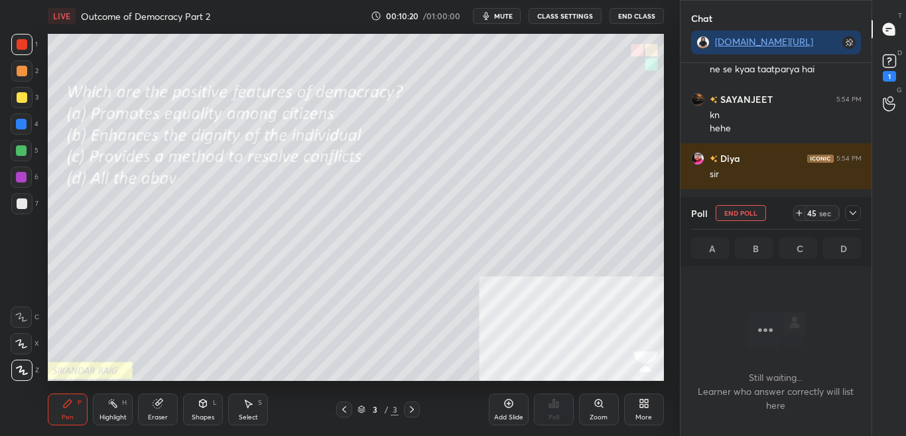
scroll to position [300, 187]
click at [853, 215] on icon at bounding box center [852, 213] width 11 height 11
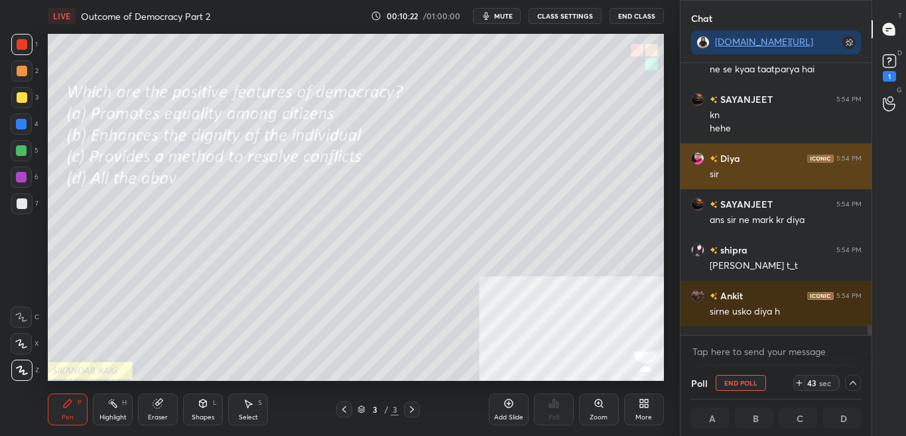
click at [787, 168] on div "sir" at bounding box center [785, 174] width 152 height 13
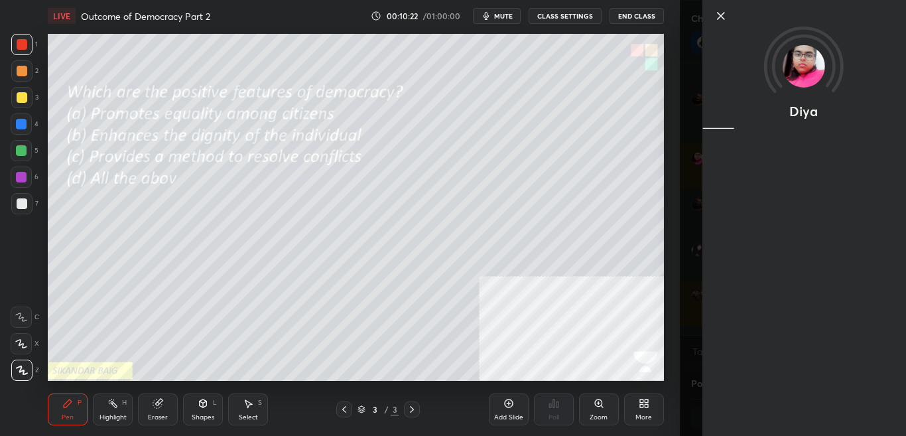
scroll to position [1, 5]
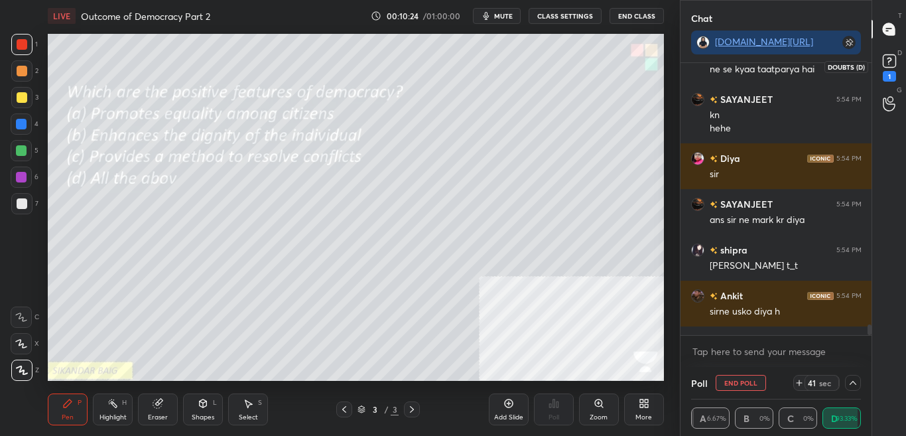
click at [893, 64] on rect at bounding box center [888, 61] width 13 height 13
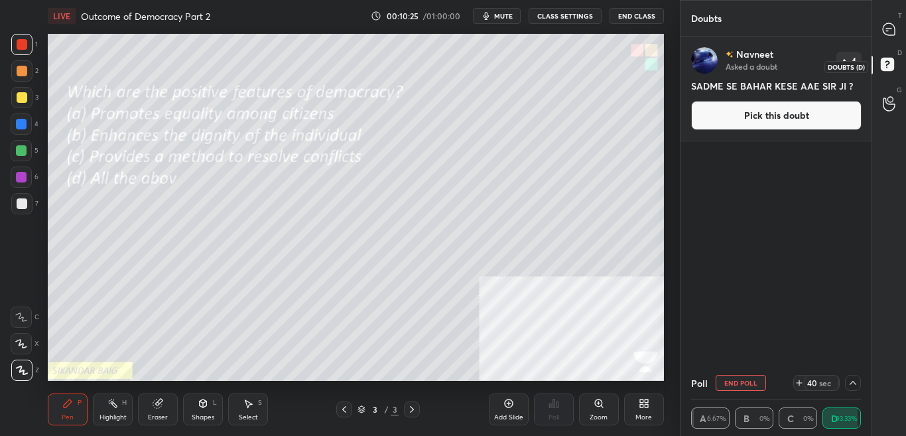
scroll to position [326, 187]
drag, startPoint x: 900, startPoint y: 34, endPoint x: 881, endPoint y: 115, distance: 82.5
click at [900, 35] on div at bounding box center [889, 29] width 27 height 24
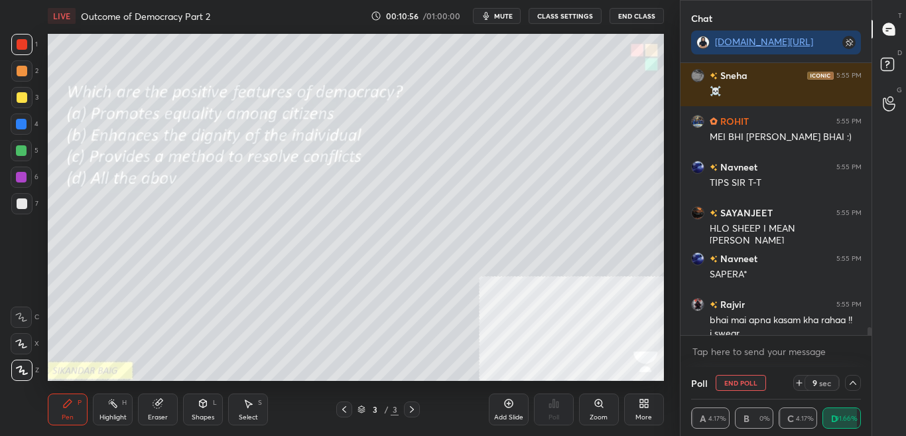
scroll to position [8924, 0]
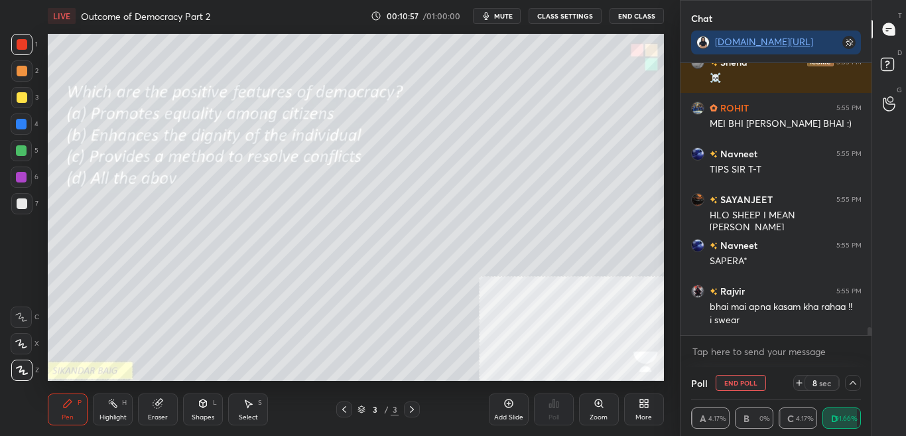
click at [640, 414] on div "More" at bounding box center [643, 417] width 17 height 7
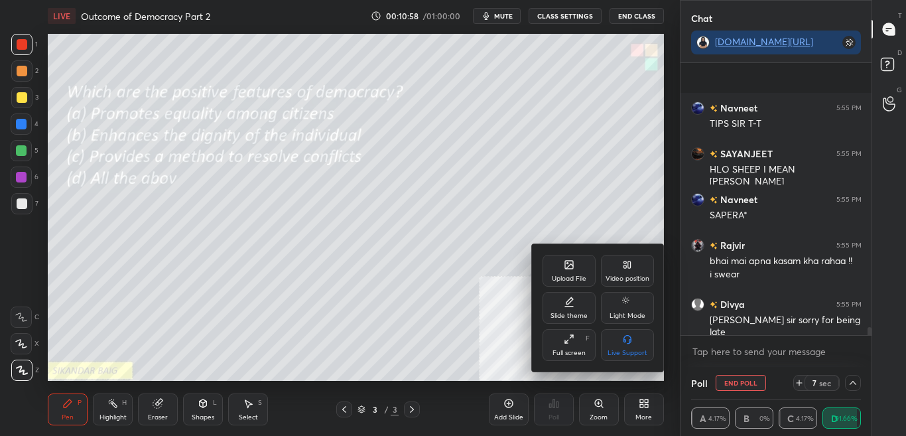
scroll to position [9061, 0]
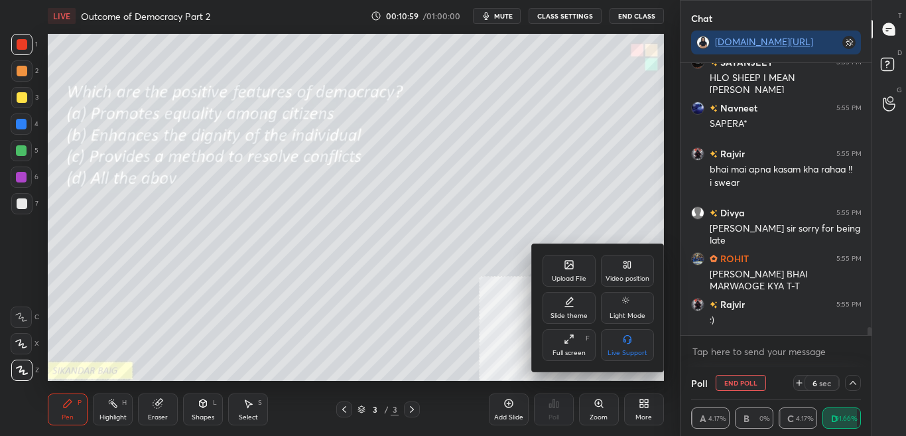
click at [577, 275] on div "Upload File" at bounding box center [569, 278] width 34 height 7
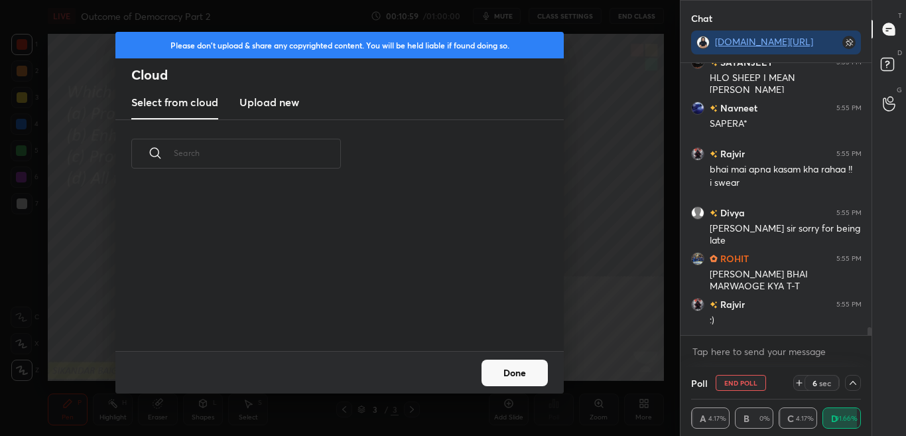
scroll to position [163, 426]
click at [275, 106] on h3 "Upload new" at bounding box center [269, 102] width 60 height 16
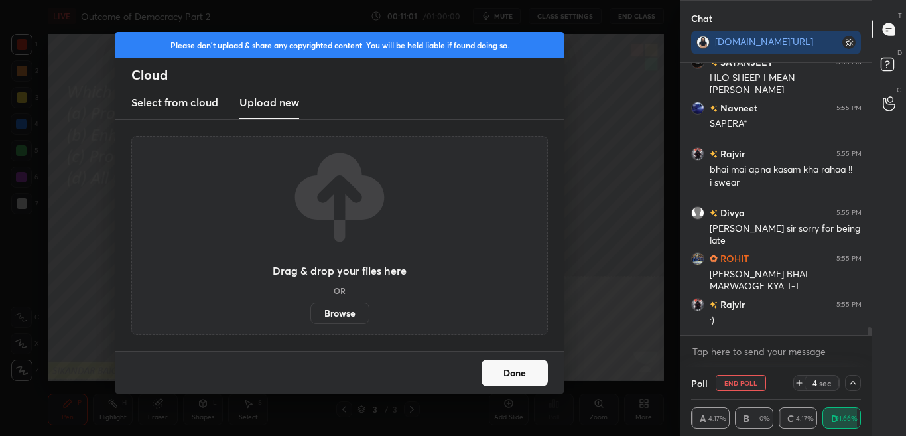
scroll to position [9107, 0]
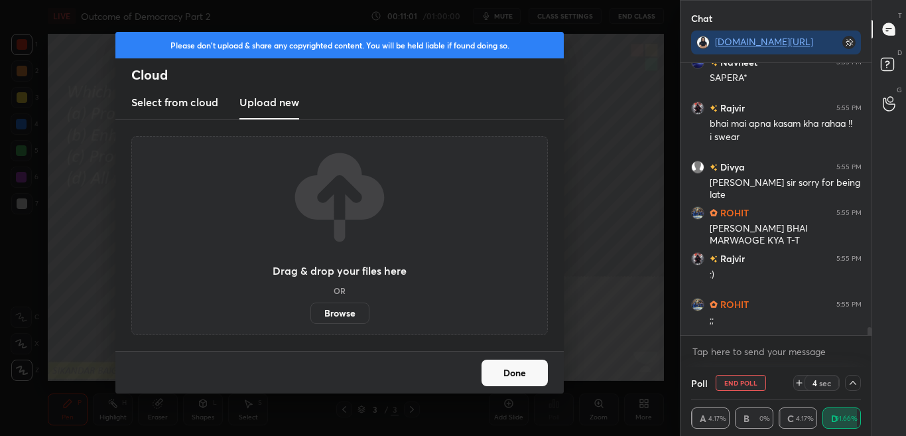
click at [337, 318] on label "Browse" at bounding box center [339, 312] width 59 height 21
click at [310, 318] on input "Browse" at bounding box center [310, 312] width 0 height 21
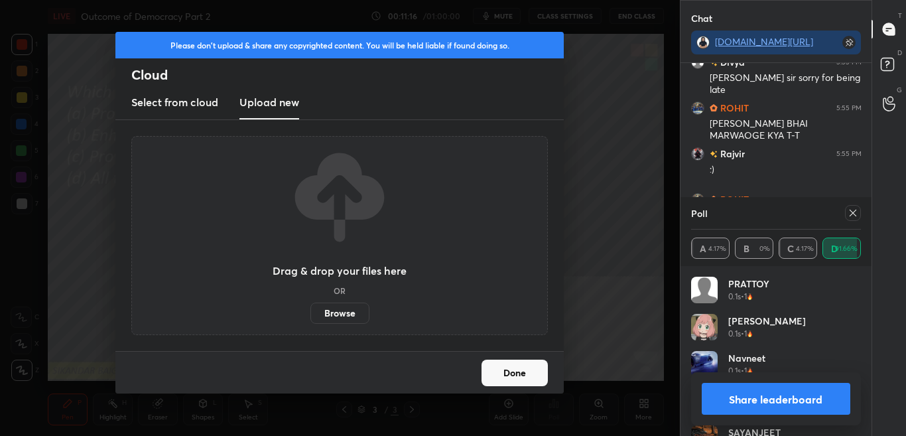
scroll to position [9257, 0]
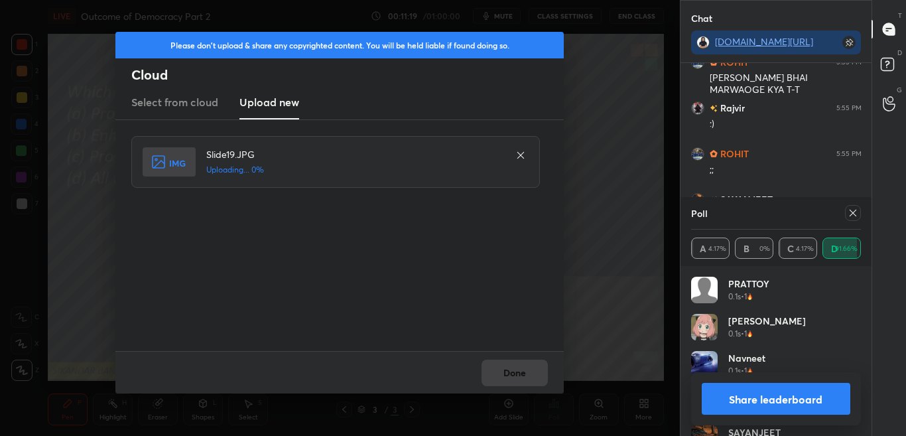
click at [508, 377] on div "Done" at bounding box center [339, 372] width 448 height 42
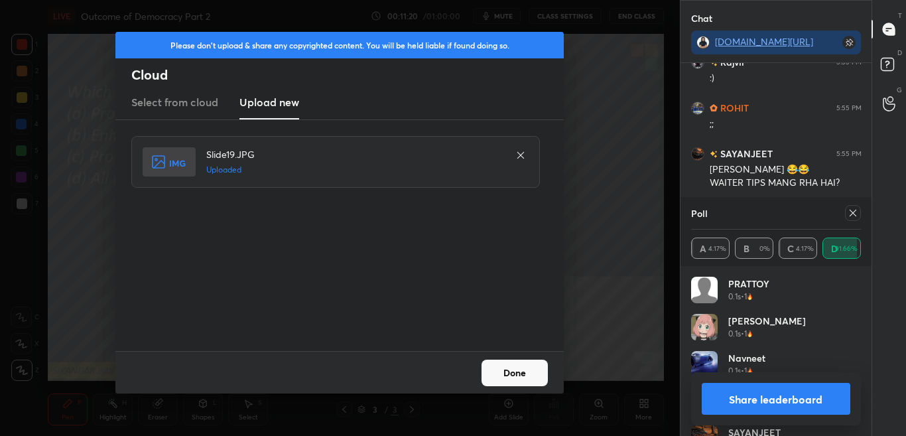
click at [509, 377] on button "Done" at bounding box center [514, 372] width 66 height 27
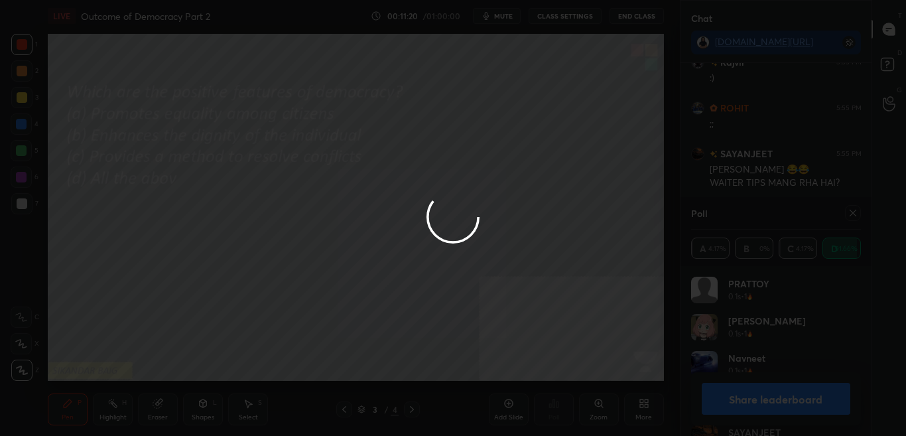
click at [509, 375] on button "Done" at bounding box center [514, 372] width 66 height 27
click at [509, 375] on div at bounding box center [453, 218] width 906 height 436
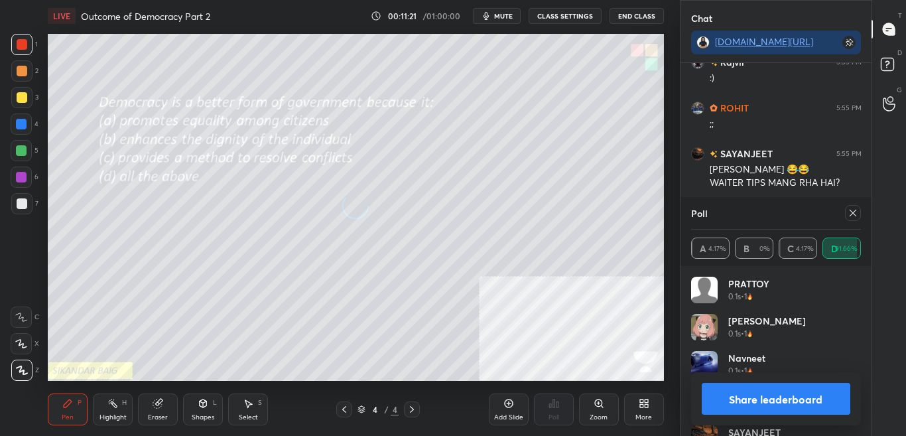
scroll to position [9361, 0]
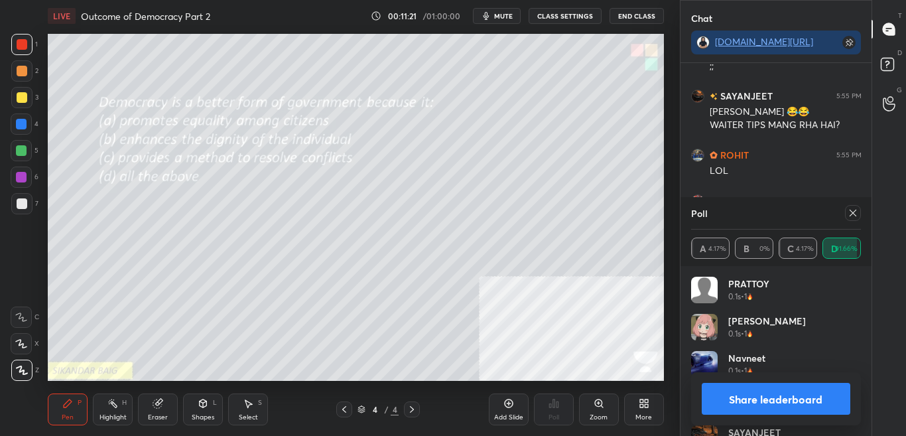
click at [855, 212] on icon at bounding box center [852, 213] width 11 height 11
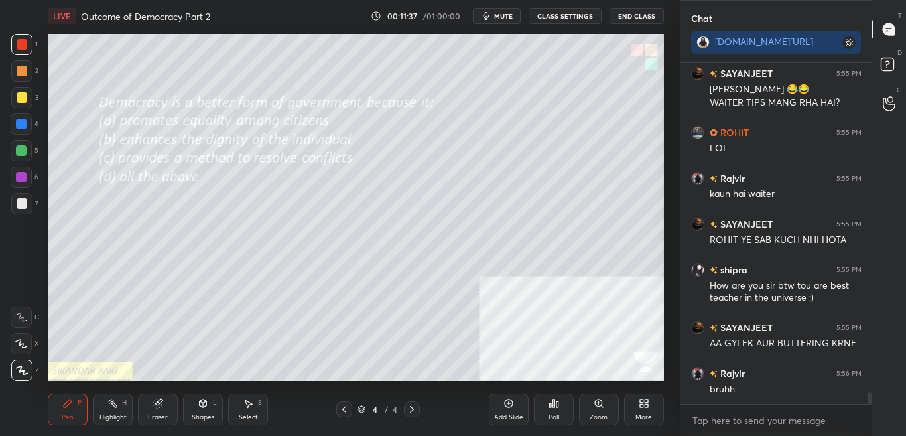
scroll to position [9397, 0]
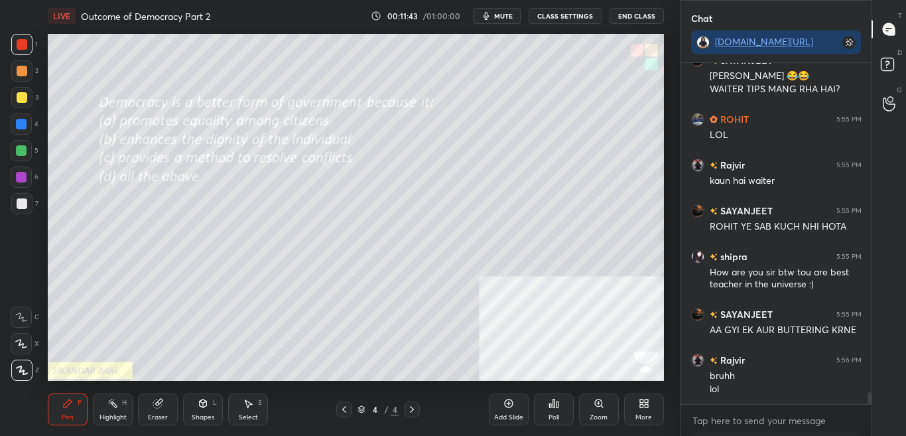
click at [548, 410] on div "Poll" at bounding box center [554, 409] width 40 height 32
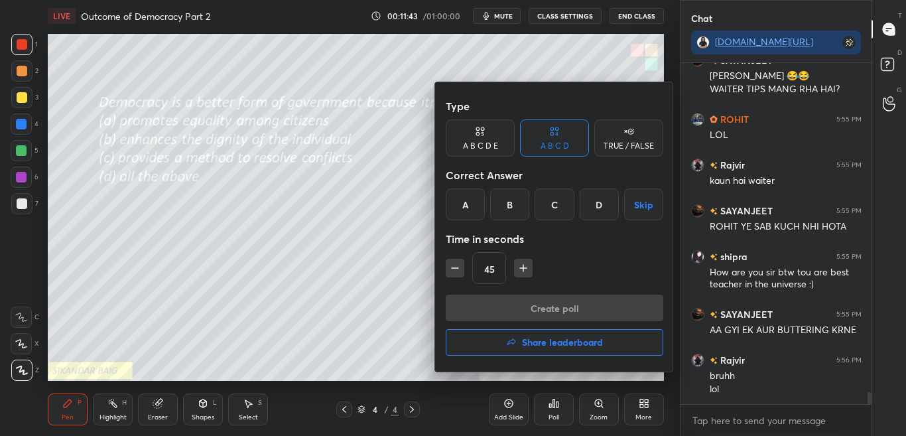
scroll to position [9466, 0]
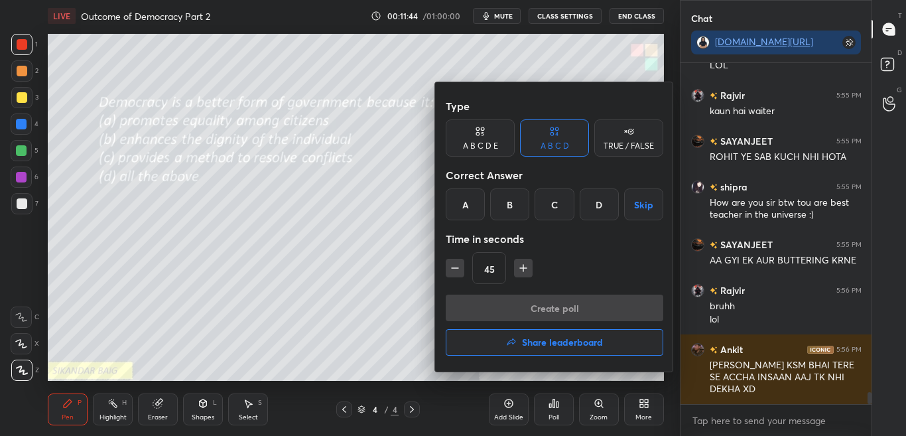
click at [600, 209] on div "D" at bounding box center [598, 204] width 39 height 32
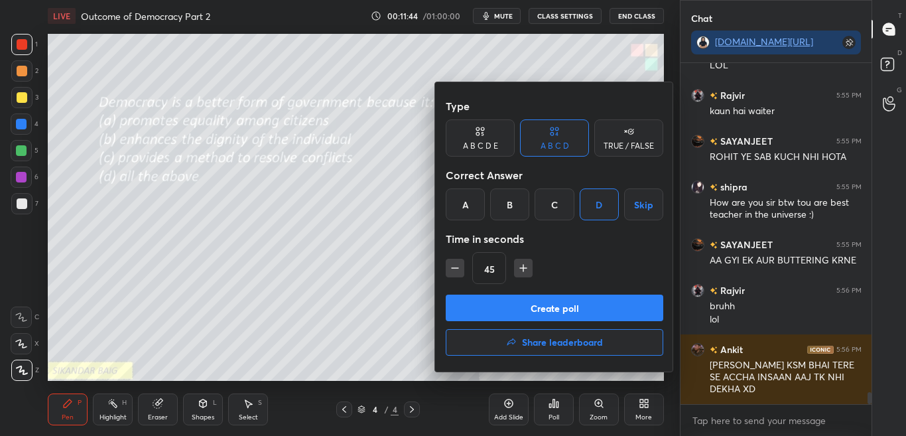
scroll to position [9512, 0]
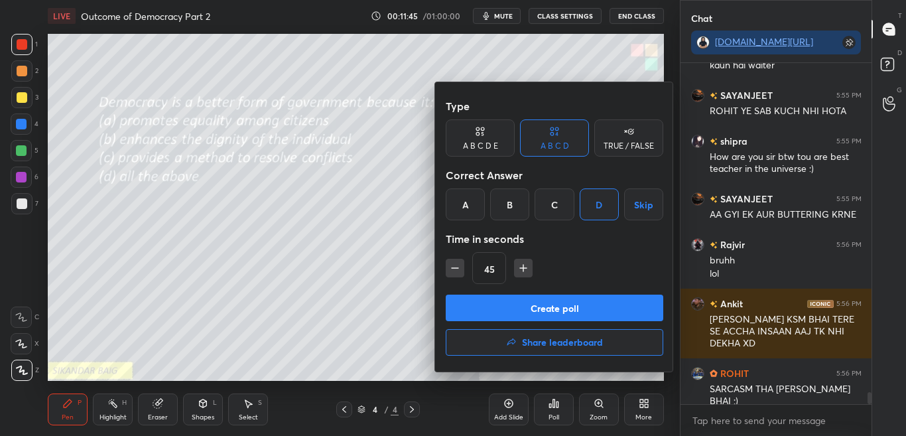
click at [557, 304] on button "Create poll" at bounding box center [554, 307] width 217 height 27
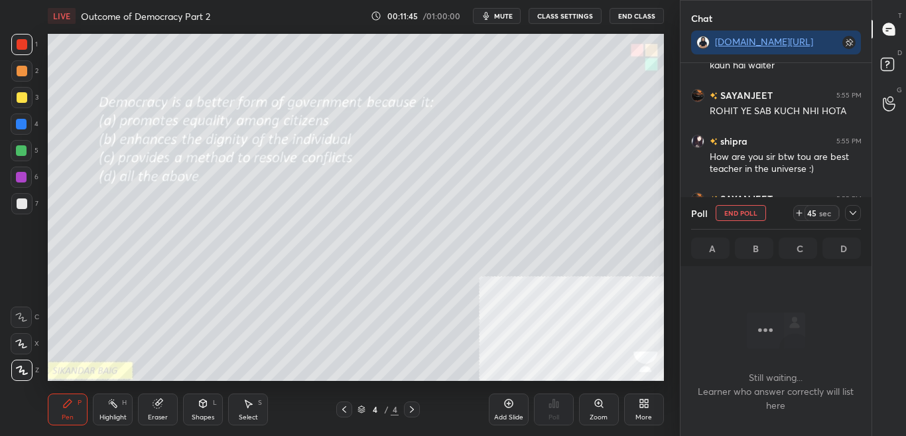
scroll to position [284, 187]
click at [852, 217] on icon at bounding box center [852, 213] width 11 height 11
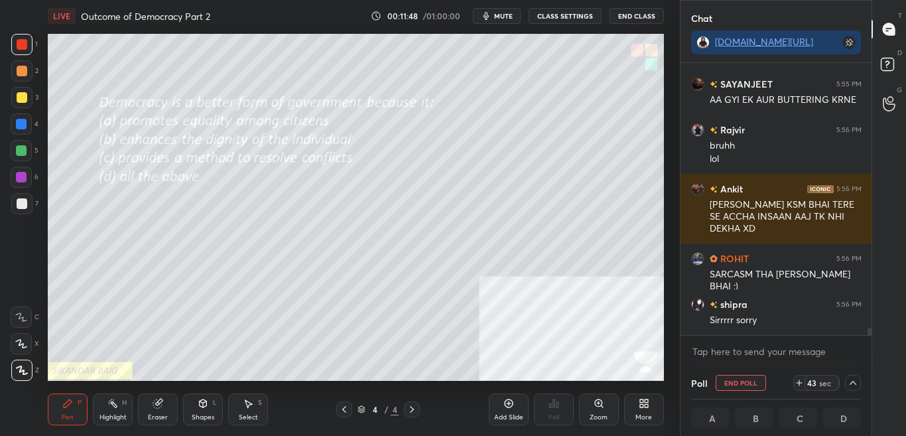
click at [855, 382] on icon at bounding box center [852, 382] width 11 height 11
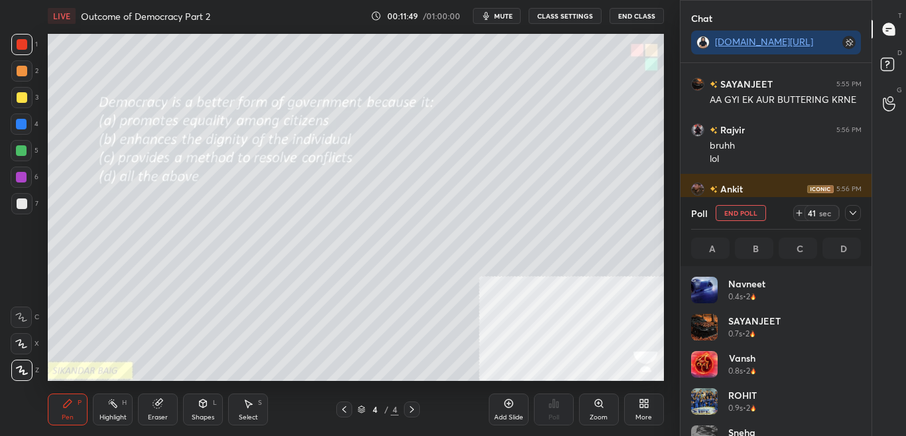
click at [855, 215] on icon at bounding box center [852, 213] width 11 height 11
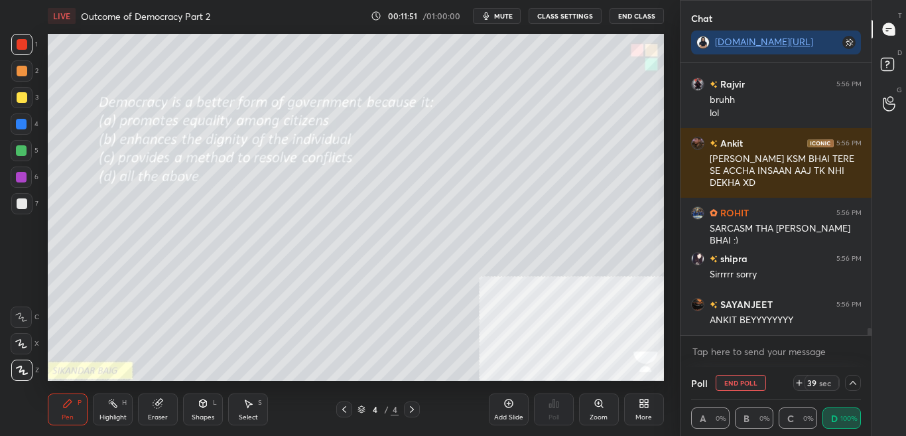
click at [852, 387] on icon at bounding box center [852, 382] width 11 height 11
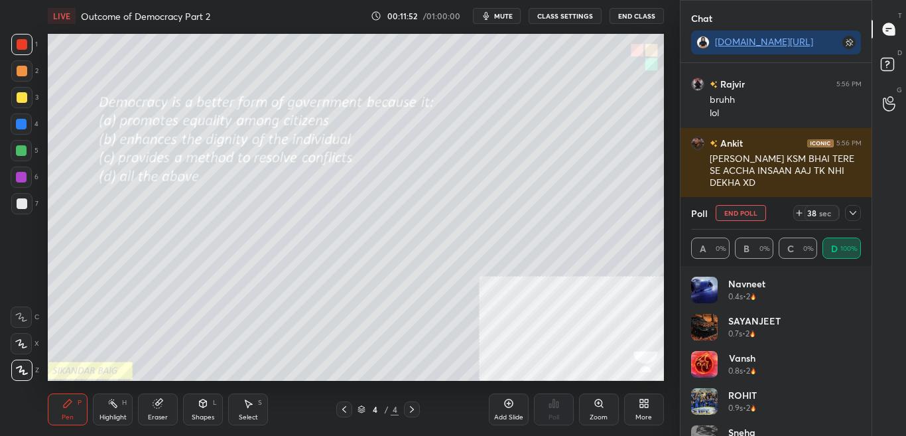
click at [853, 217] on icon at bounding box center [852, 213] width 11 height 11
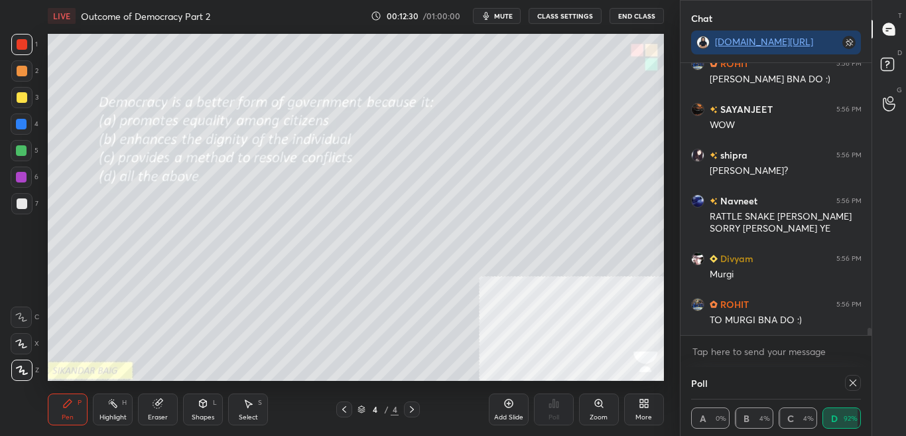
scroll to position [10167, 0]
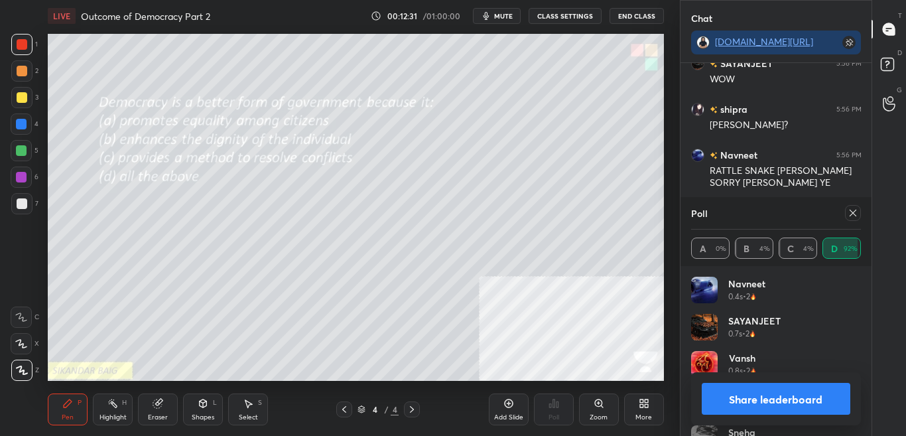
click at [829, 408] on button "Share leaderboard" at bounding box center [775, 399] width 149 height 32
type textarea "x"
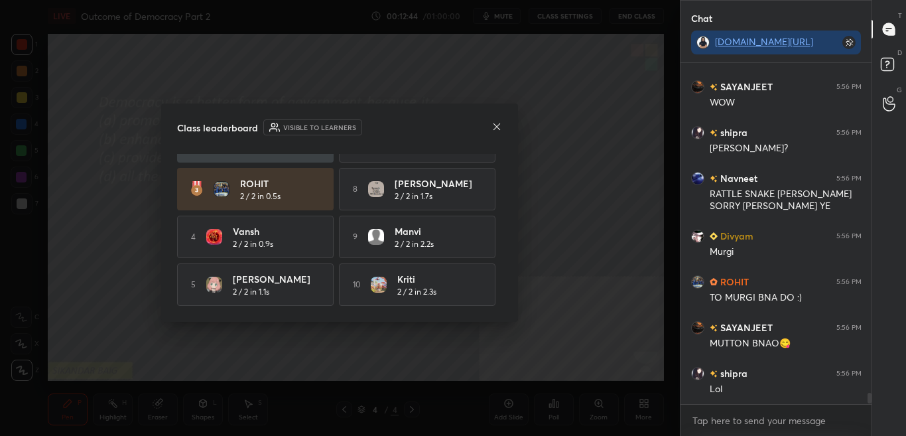
click at [497, 121] on icon at bounding box center [496, 126] width 11 height 11
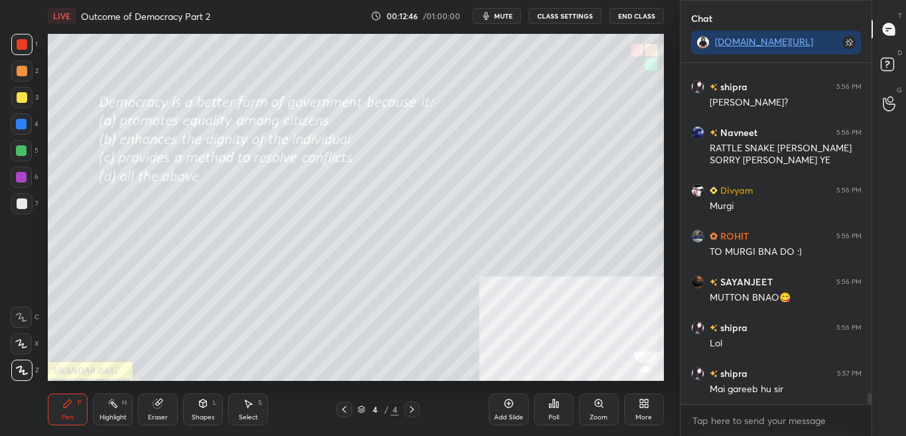
click at [640, 409] on div "More" at bounding box center [644, 409] width 40 height 32
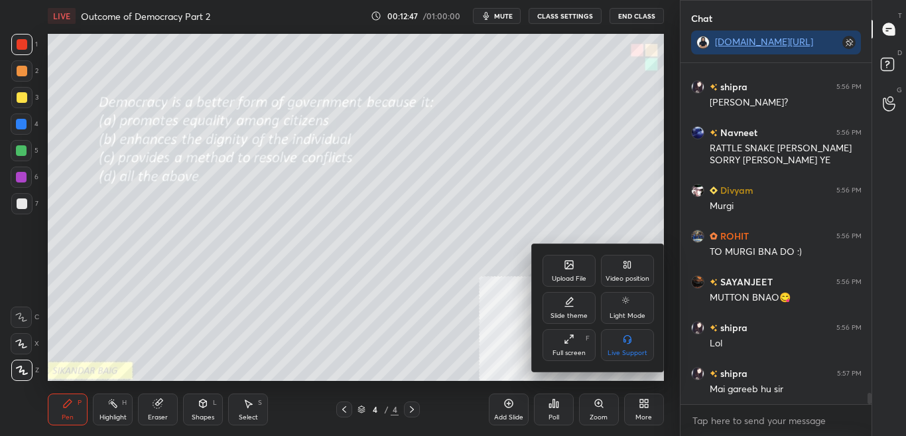
click at [571, 265] on icon at bounding box center [569, 266] width 7 height 5
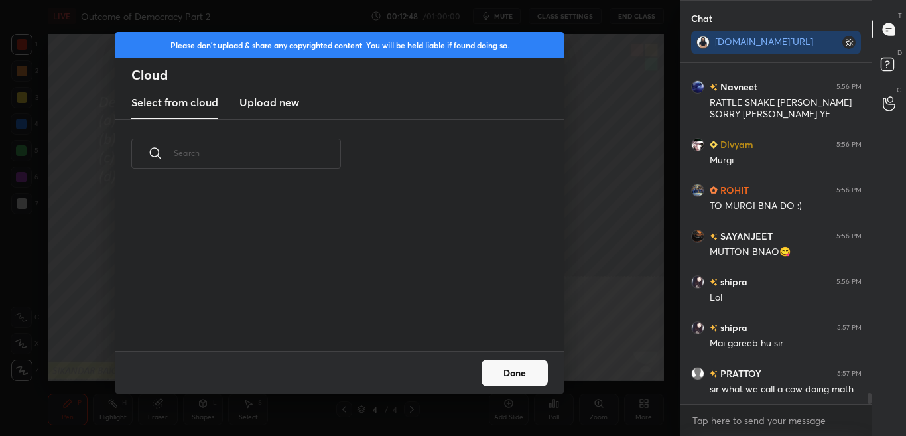
click at [260, 109] on h3 "Upload new" at bounding box center [269, 102] width 60 height 16
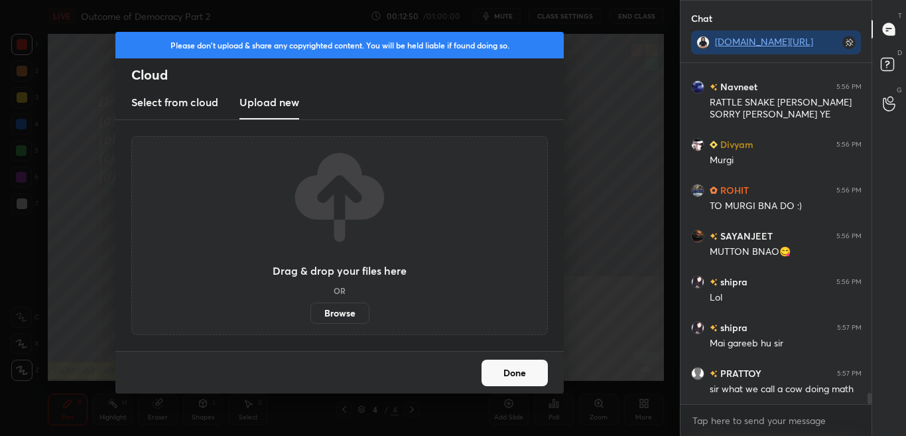
click at [347, 307] on label "Browse" at bounding box center [339, 312] width 59 height 21
click at [310, 307] on input "Browse" at bounding box center [310, 312] width 0 height 21
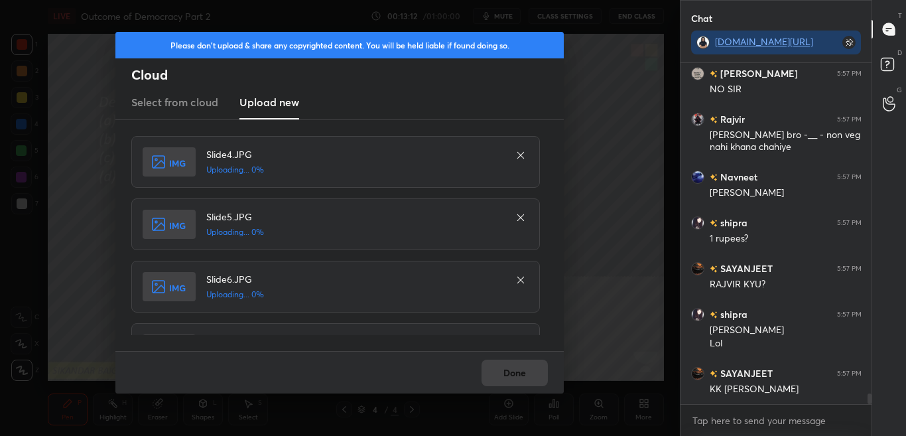
click at [514, 373] on div "Done" at bounding box center [339, 372] width 448 height 42
click at [515, 371] on div "Done" at bounding box center [339, 372] width 448 height 42
click at [514, 369] on div "Done" at bounding box center [339, 372] width 448 height 42
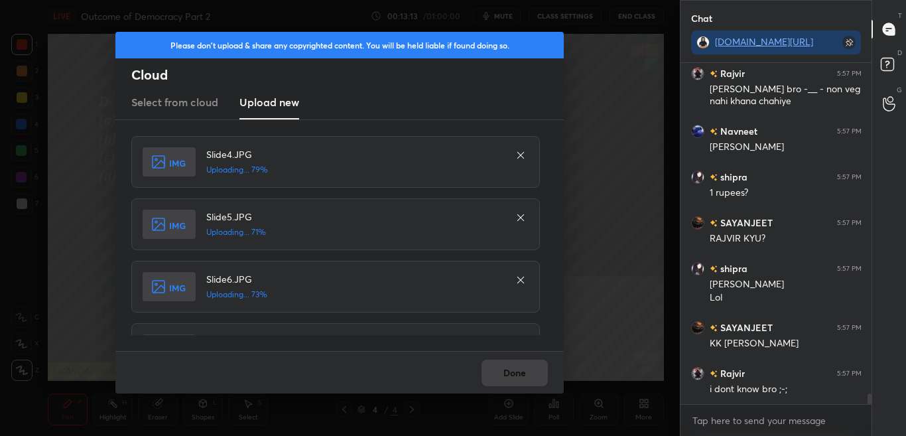
click at [514, 370] on div "Done" at bounding box center [339, 372] width 448 height 42
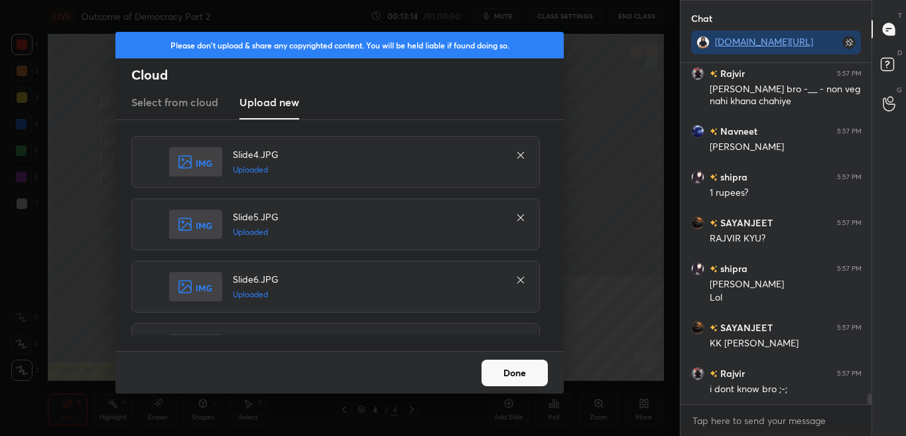
click at [514, 375] on button "Done" at bounding box center [514, 372] width 66 height 27
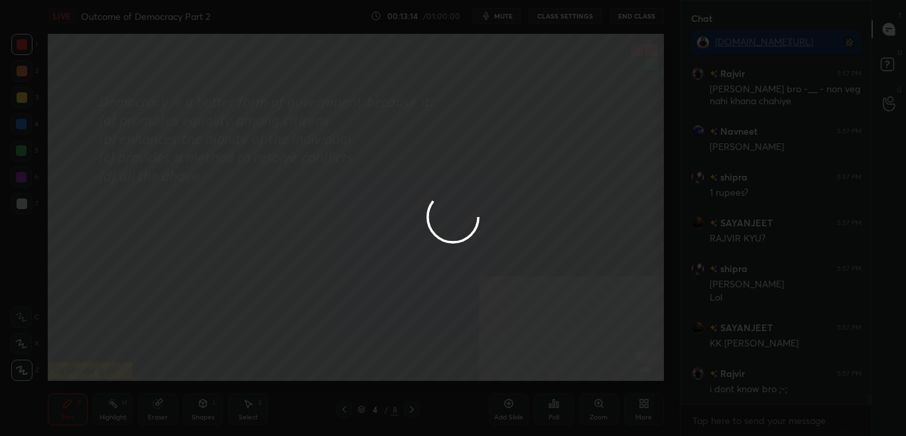
click at [512, 376] on div at bounding box center [453, 218] width 906 height 436
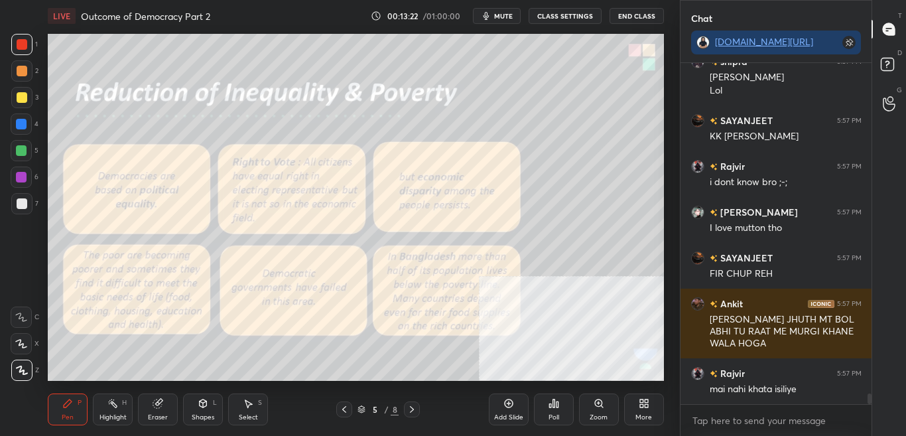
click at [572, 15] on button "CLASS SETTINGS" at bounding box center [564, 16] width 73 height 16
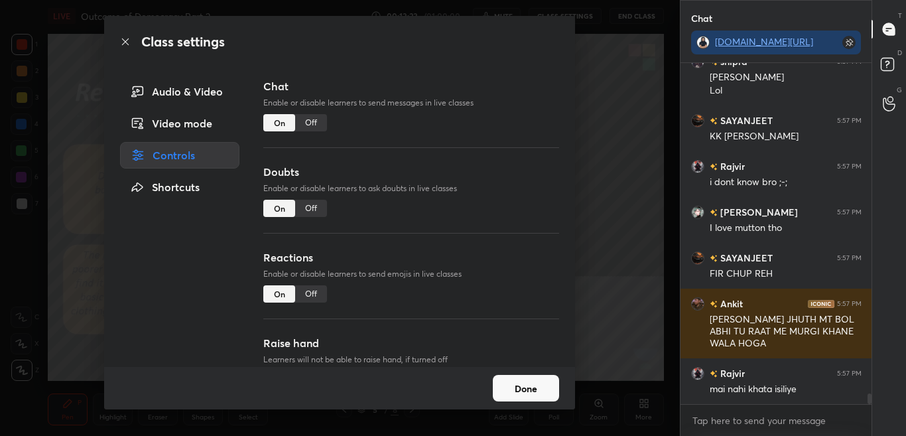
click at [312, 124] on div "Off" at bounding box center [311, 122] width 32 height 17
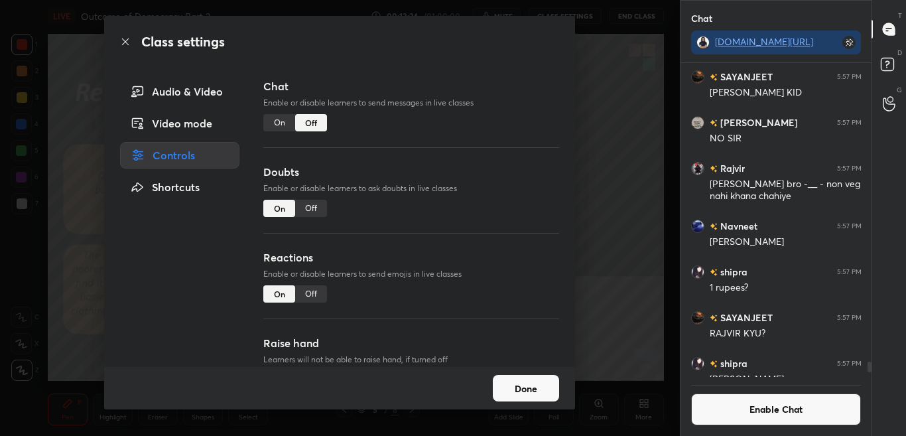
click at [125, 38] on icon at bounding box center [125, 41] width 11 height 11
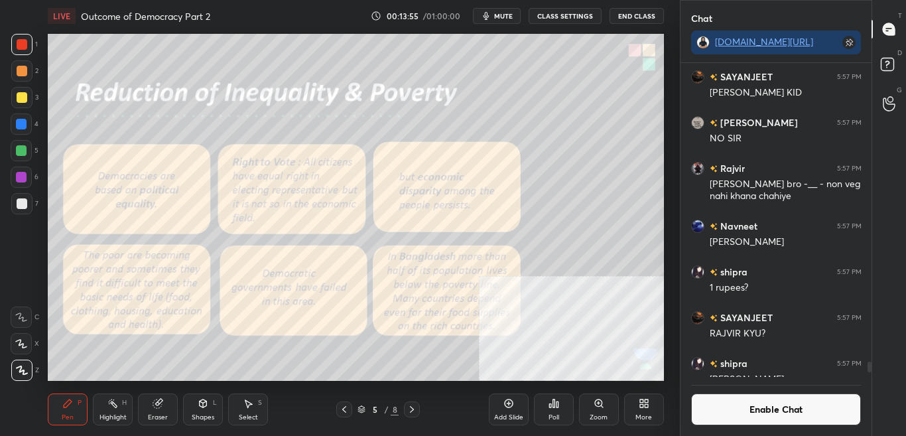
scroll to position [9949, 0]
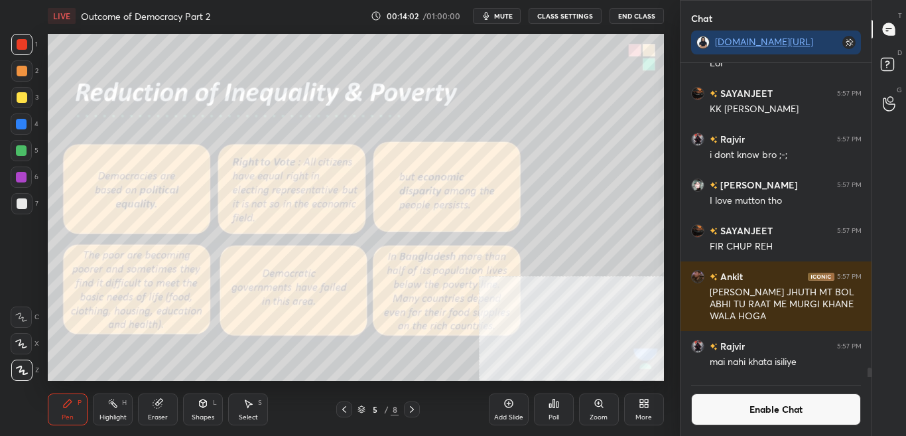
click at [774, 415] on button "Enable Chat" at bounding box center [776, 409] width 170 height 32
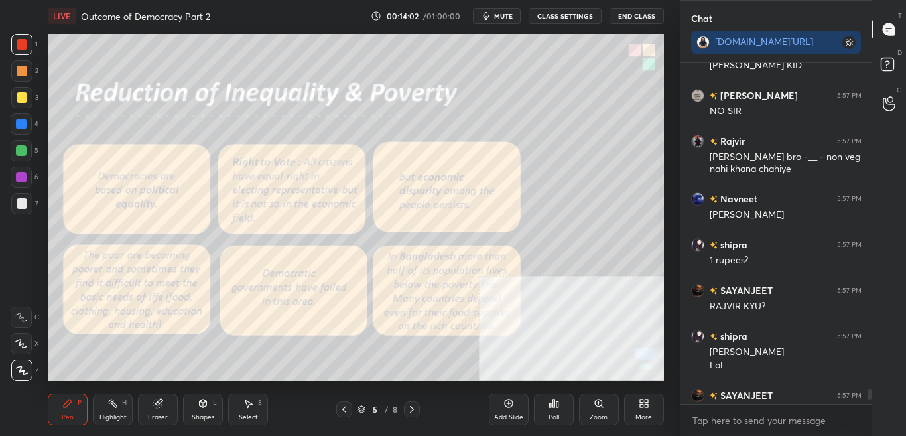
scroll to position [337, 187]
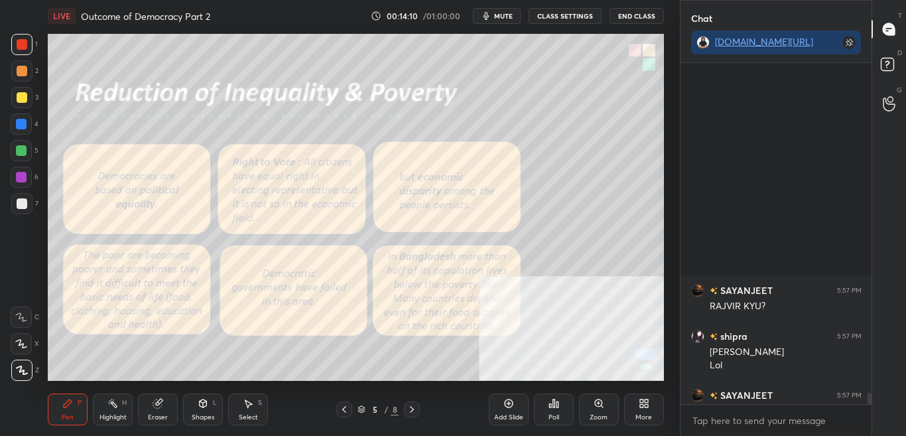
drag, startPoint x: 869, startPoint y: 392, endPoint x: 870, endPoint y: 402, distance: 10.0
click at [870, 402] on div at bounding box center [869, 397] width 4 height 11
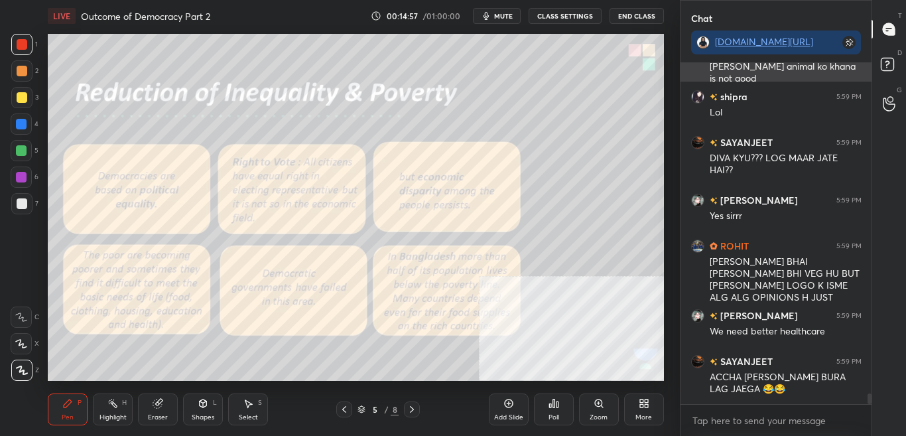
scroll to position [10452, 0]
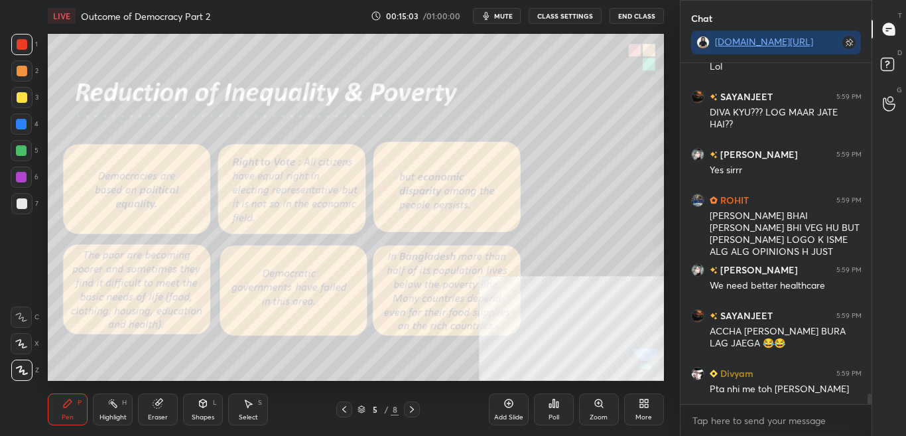
click at [578, 11] on button "CLASS SETTINGS" at bounding box center [564, 16] width 73 height 16
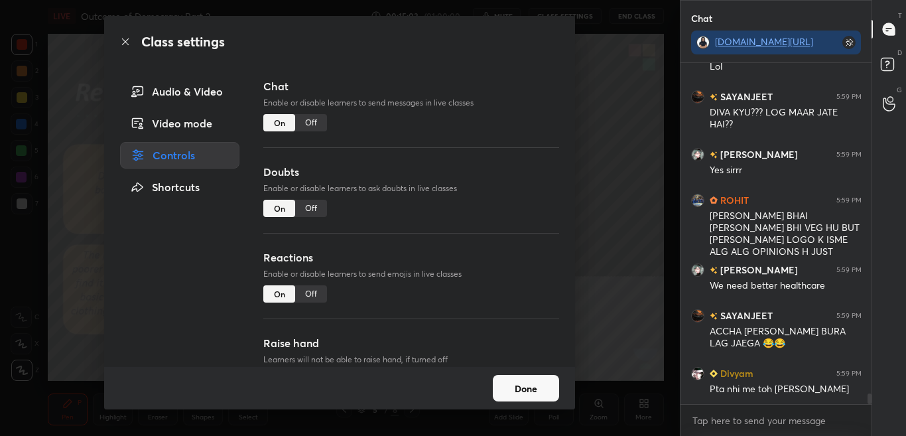
scroll to position [10498, 0]
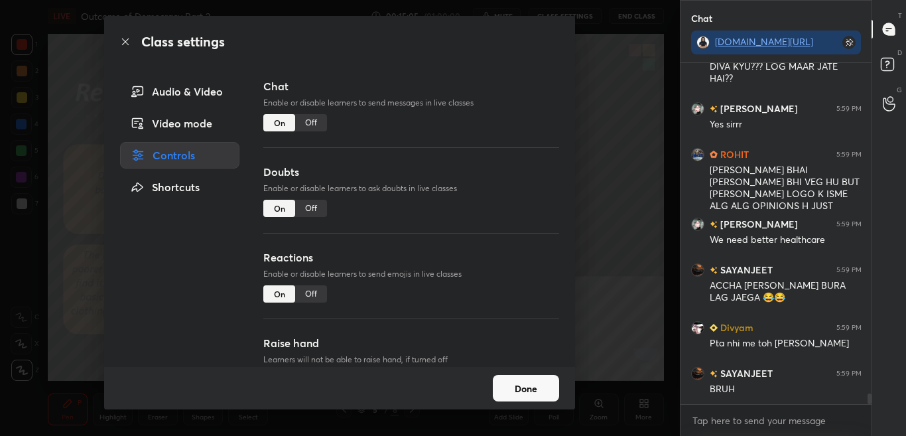
click at [315, 121] on div "Off" at bounding box center [311, 122] width 32 height 17
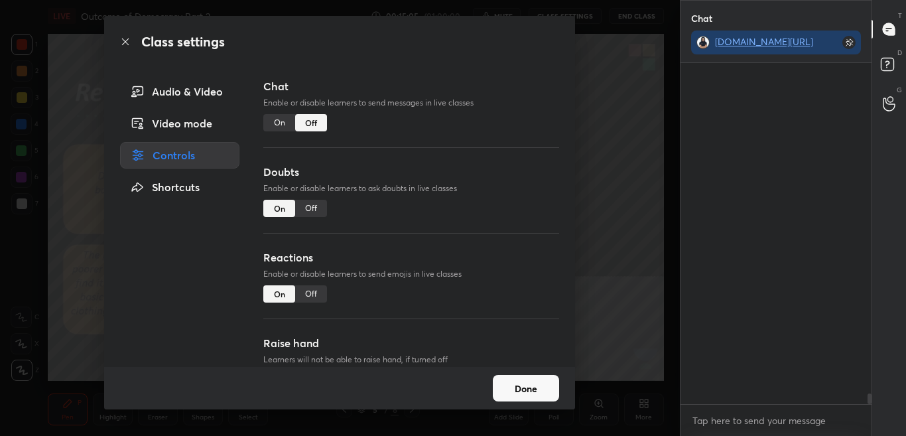
scroll to position [310, 187]
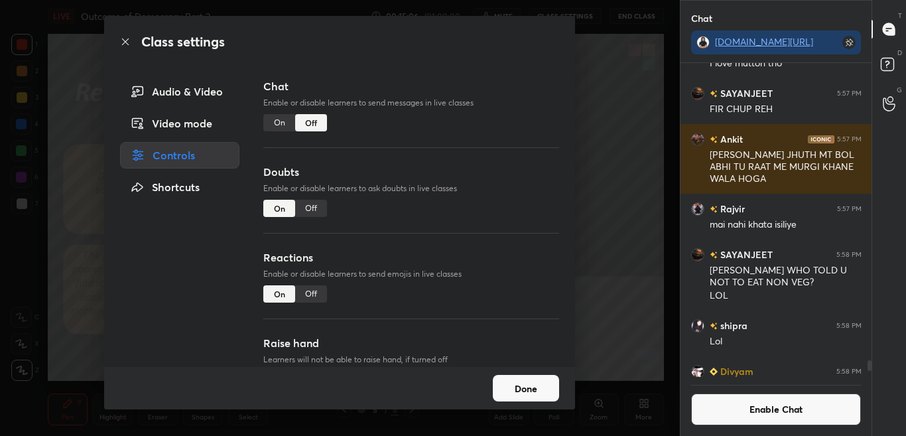
click at [127, 39] on icon at bounding box center [125, 41] width 11 height 11
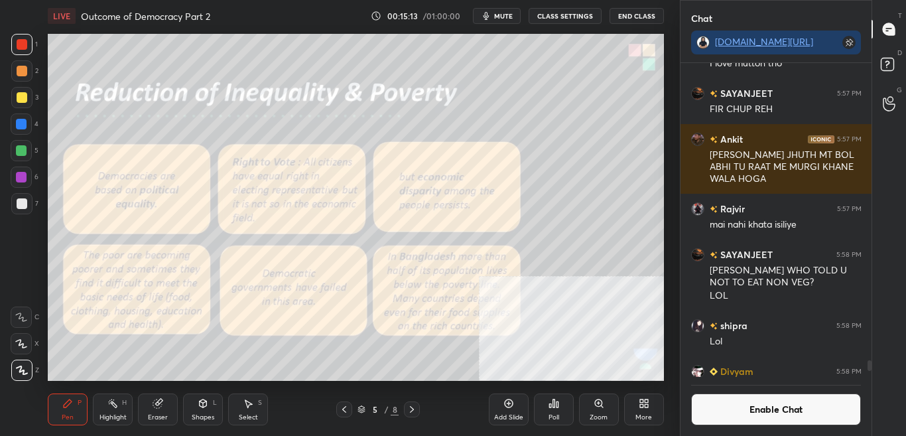
click at [761, 409] on button "Enable Chat" at bounding box center [776, 409] width 170 height 32
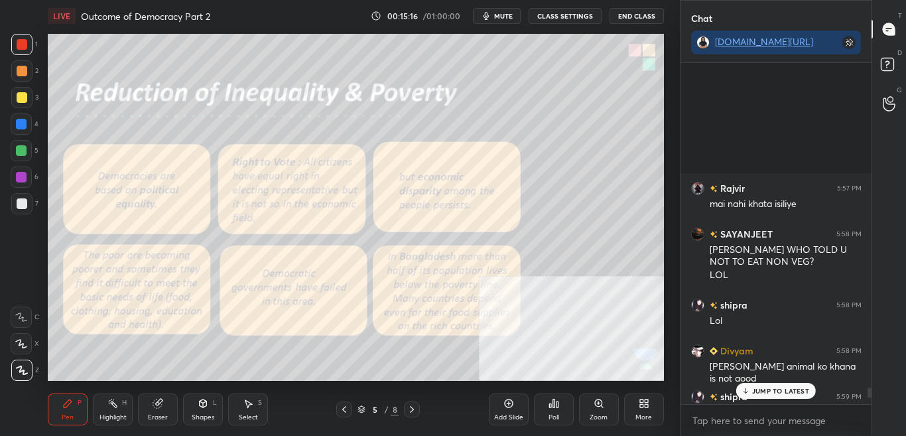
scroll to position [10373, 0]
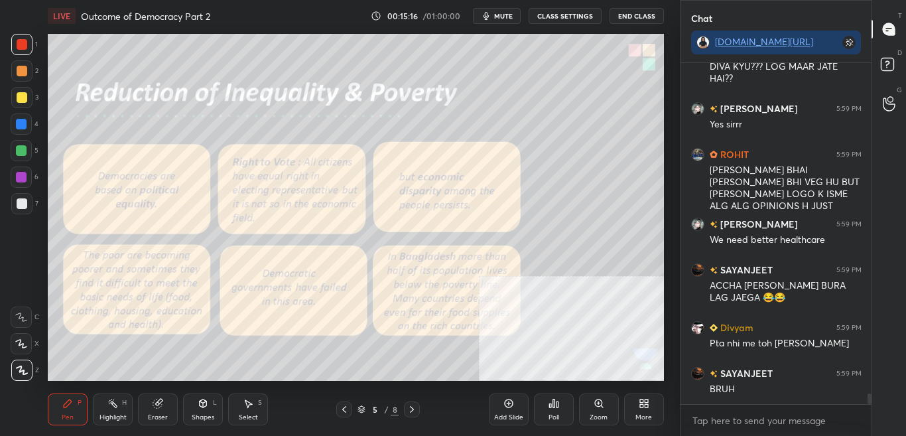
drag, startPoint x: 869, startPoint y: 391, endPoint x: 871, endPoint y: 425, distance: 34.5
click at [871, 425] on div "shipra 5:59 PM Lol SAYANJEET 5:59 PM DIVA KYU??? LOG MAAR JATE HAI?? Syeda 5:59…" at bounding box center [776, 249] width 192 height 373
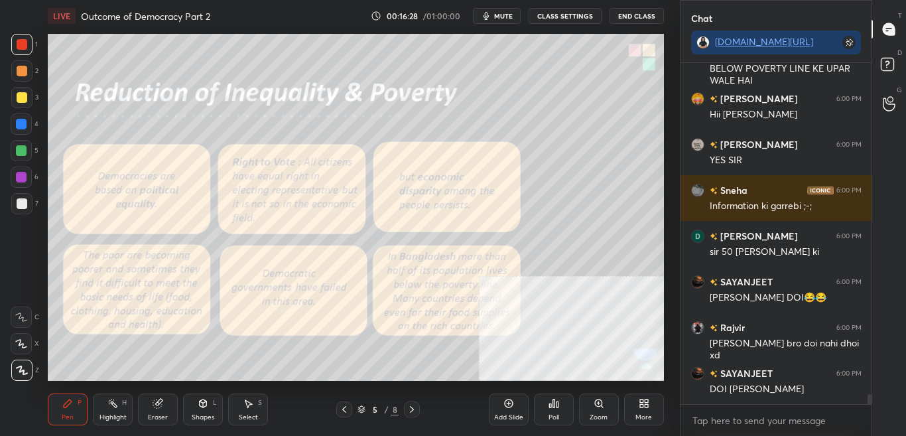
scroll to position [11156, 0]
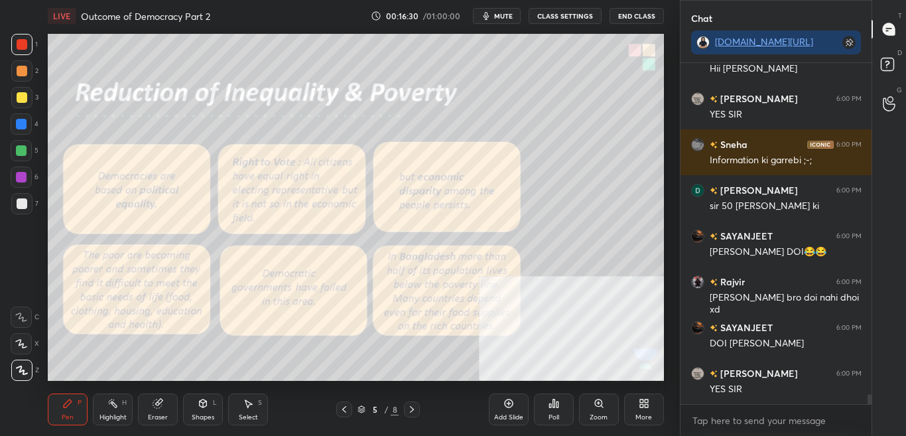
click at [560, 23] on button "CLASS SETTINGS" at bounding box center [564, 16] width 73 height 16
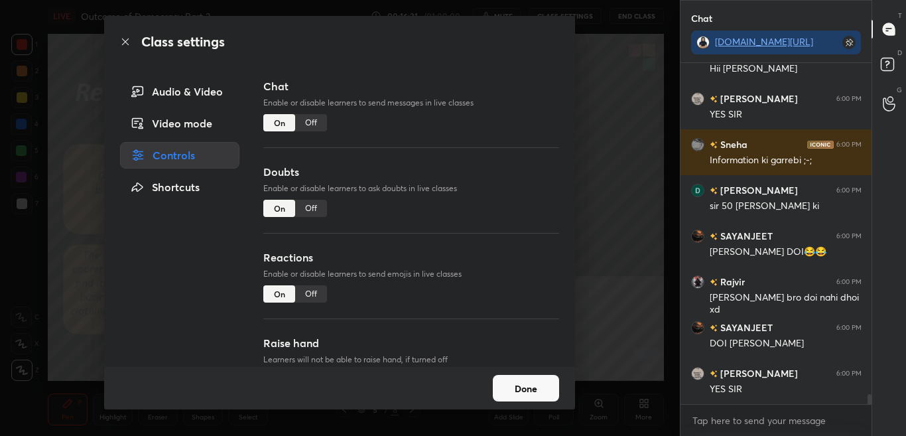
click at [311, 125] on div "Off" at bounding box center [311, 122] width 32 height 17
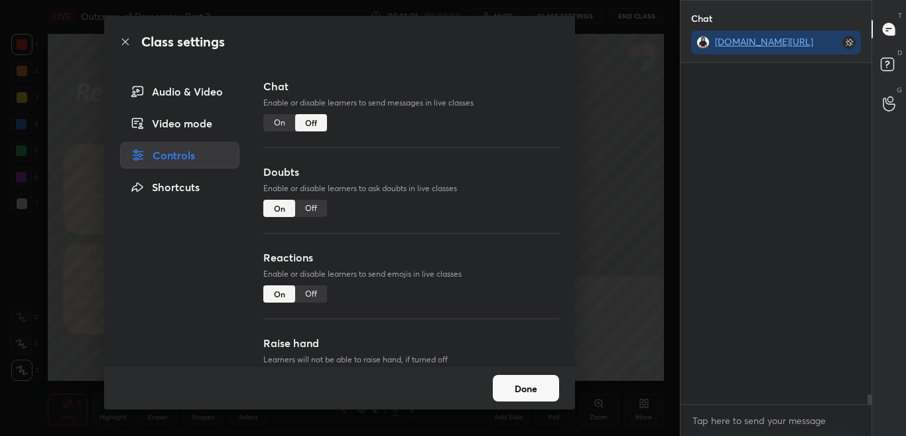
scroll to position [310, 187]
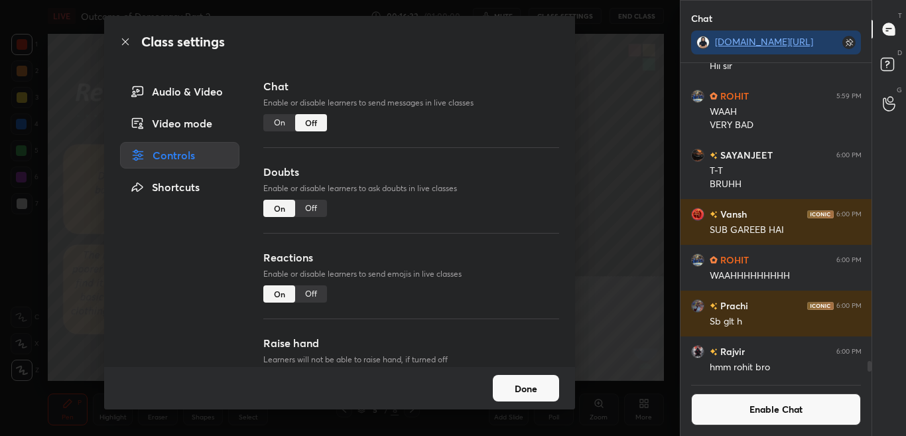
click at [133, 42] on div "Class settings" at bounding box center [339, 42] width 471 height 52
click at [125, 42] on icon at bounding box center [125, 41] width 11 height 11
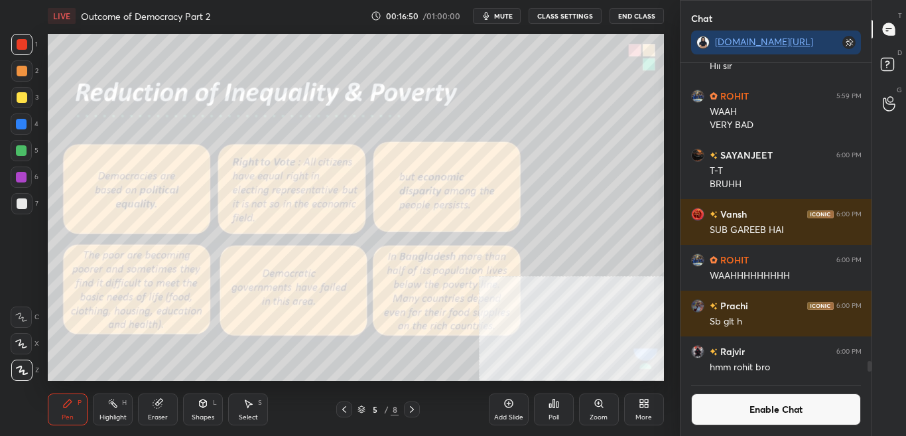
click at [781, 408] on button "Enable Chat" at bounding box center [776, 409] width 170 height 32
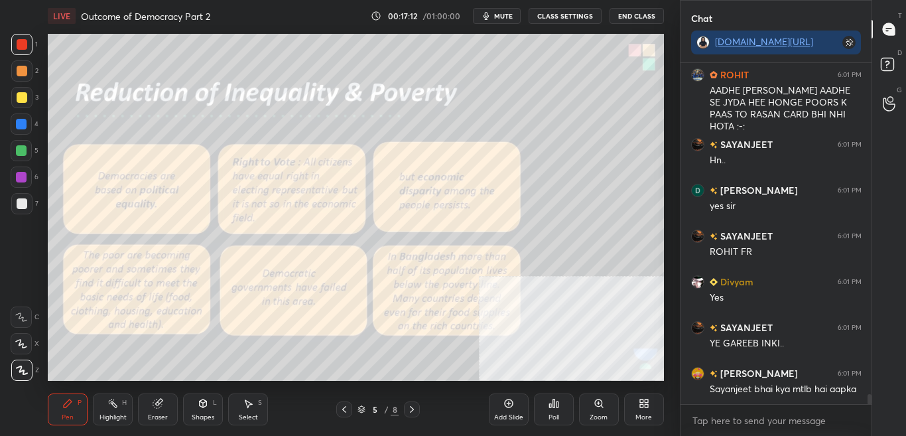
scroll to position [11329, 0]
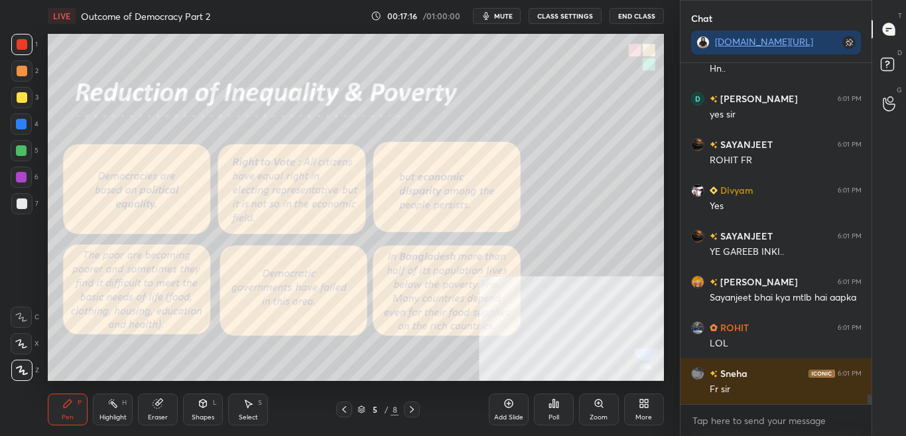
click at [570, 18] on button "CLASS SETTINGS" at bounding box center [564, 16] width 73 height 16
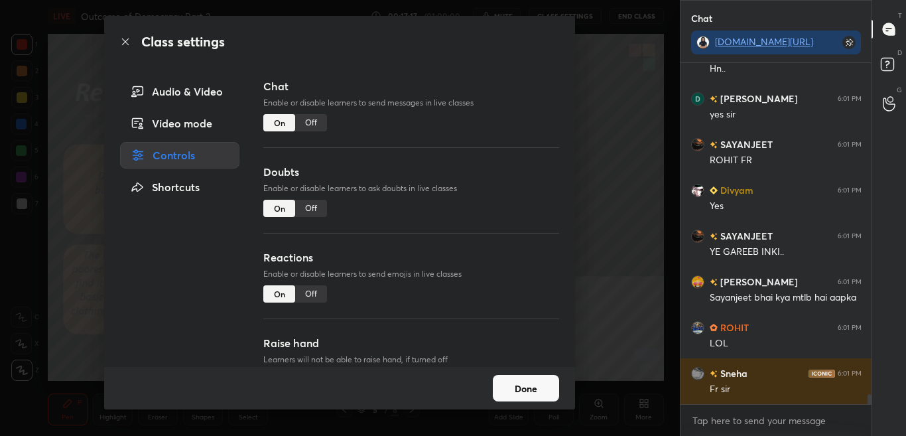
click at [304, 121] on div "Off" at bounding box center [311, 122] width 32 height 17
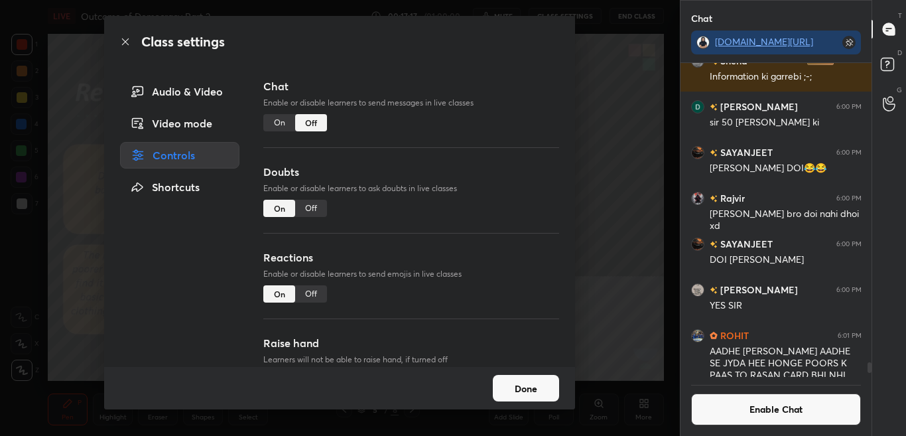
scroll to position [310, 187]
click at [127, 40] on icon at bounding box center [125, 41] width 7 height 7
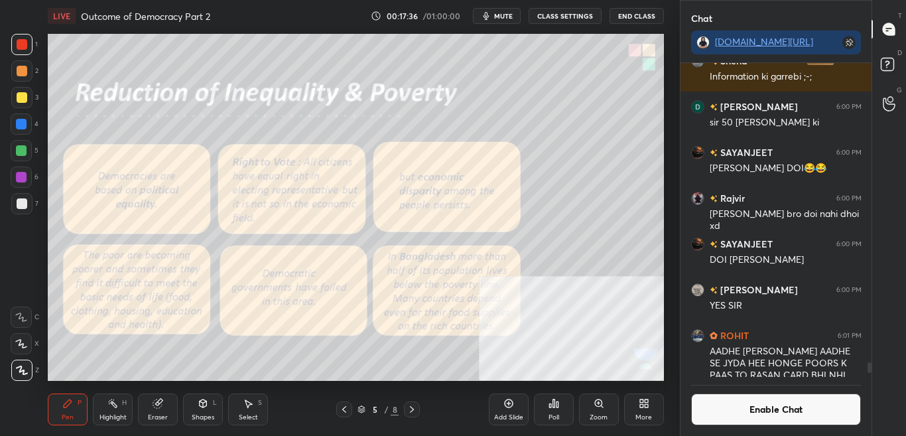
click at [512, 414] on div "Add Slide" at bounding box center [508, 417] width 29 height 7
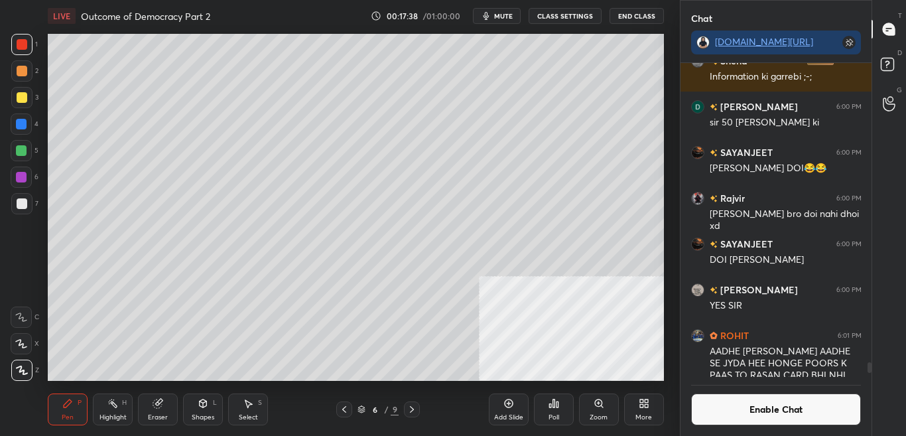
click at [796, 420] on button "Enable Chat" at bounding box center [776, 409] width 170 height 32
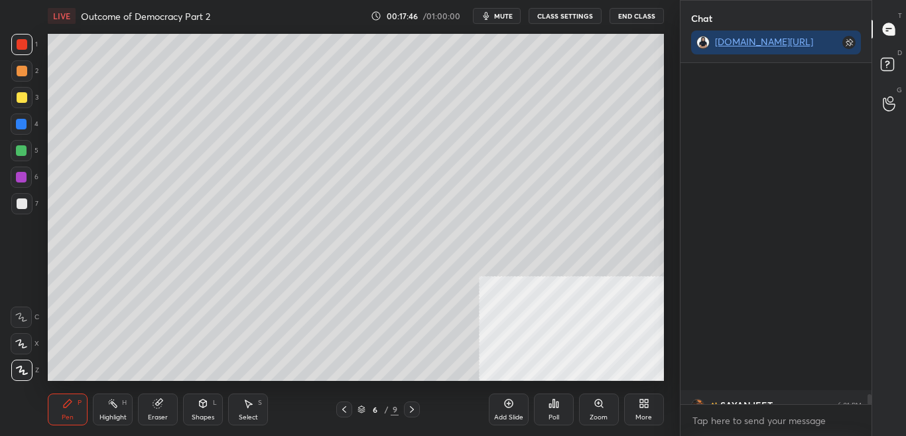
scroll to position [11187, 0]
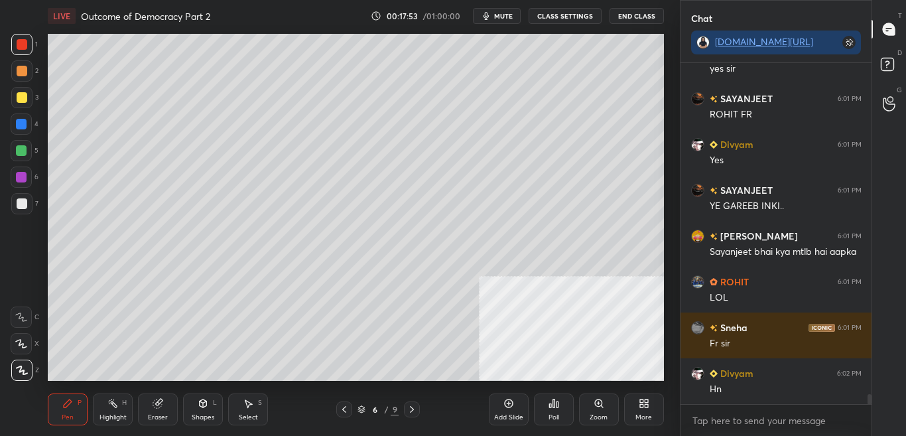
click at [349, 413] on icon at bounding box center [344, 409] width 11 height 11
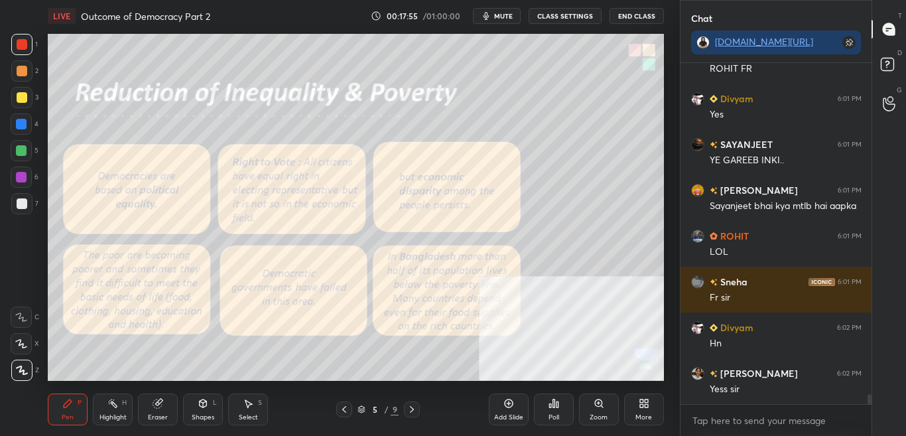
click at [556, 19] on button "CLASS SETTINGS" at bounding box center [564, 16] width 73 height 16
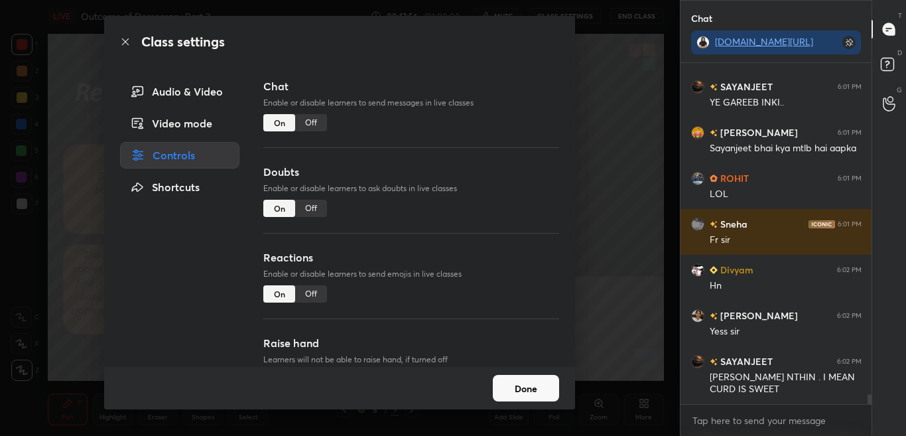
click at [314, 123] on div "Off" at bounding box center [311, 122] width 32 height 17
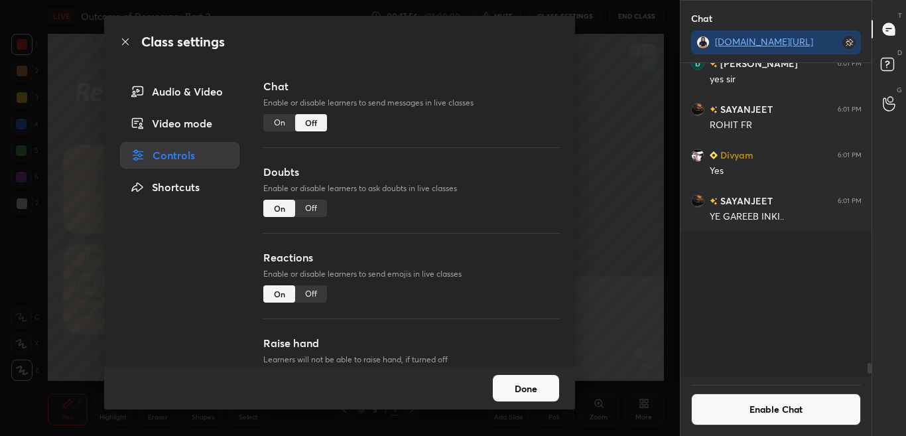
scroll to position [310, 187]
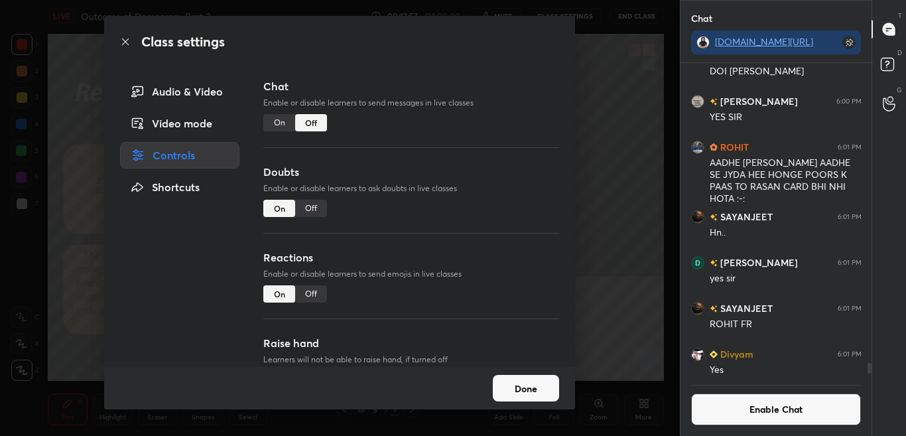
click at [125, 42] on icon at bounding box center [125, 41] width 7 height 7
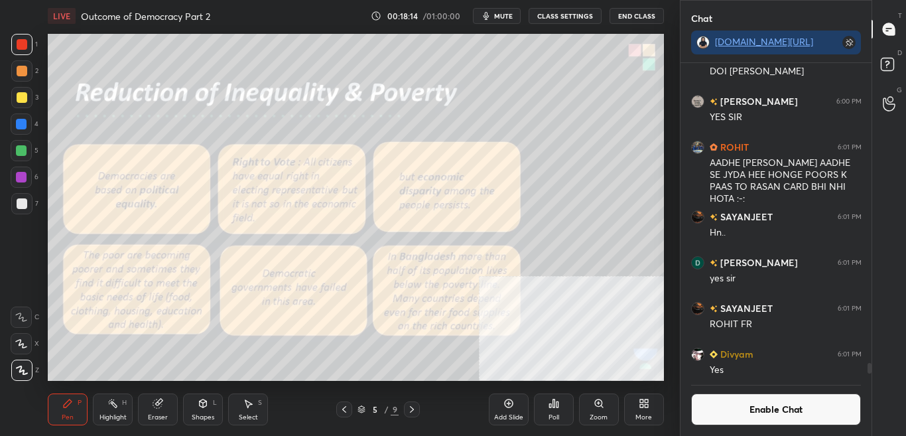
click at [798, 411] on button "Enable Chat" at bounding box center [776, 409] width 170 height 32
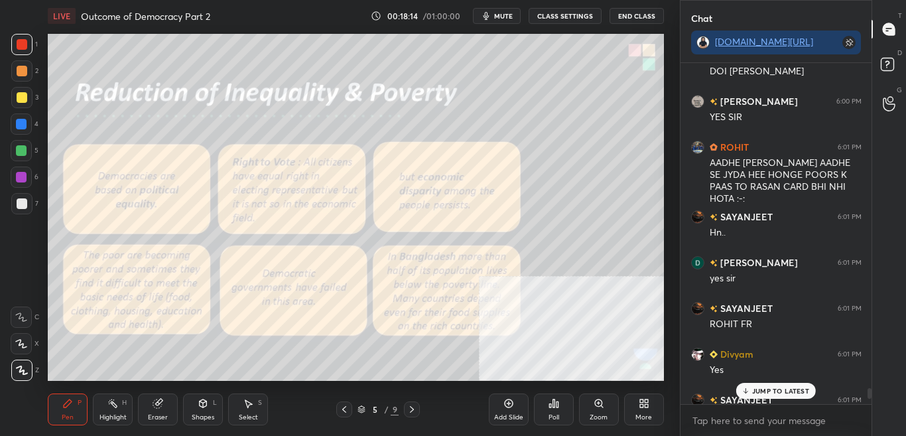
scroll to position [10891, 0]
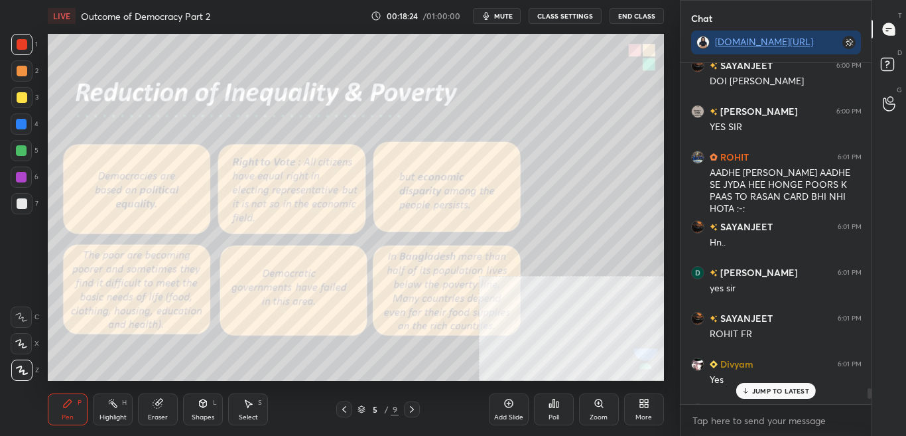
click at [793, 395] on div "JUMP TO LATEST" at bounding box center [776, 391] width 80 height 16
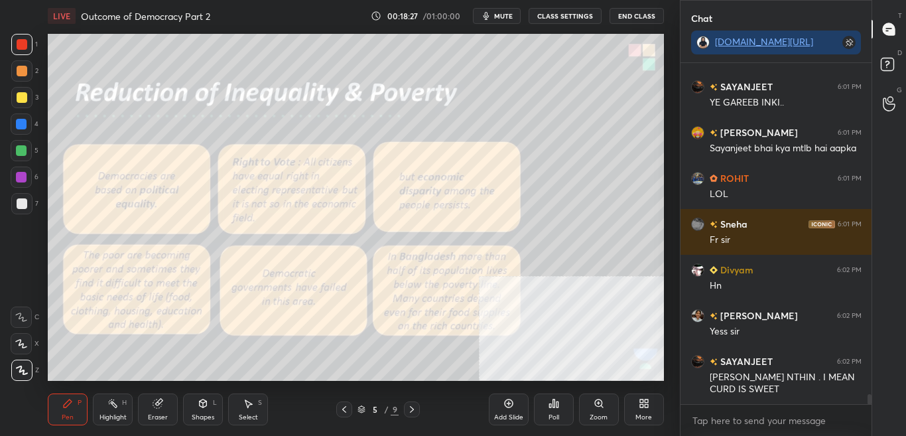
click at [572, 7] on div "LIVE Outcome of Democracy Part 2 00:18:27 / 01:00:00 mute CLASS SETTINGS End Cl…" at bounding box center [356, 16] width 616 height 32
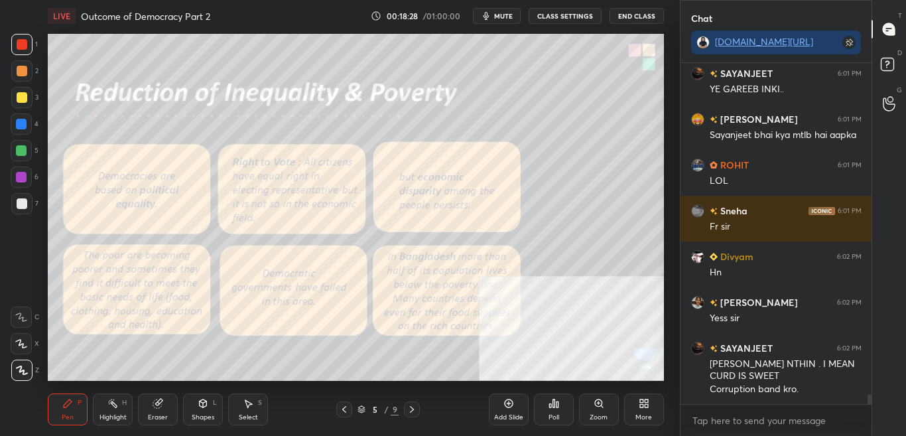
click at [554, 19] on button "CLASS SETTINGS" at bounding box center [564, 16] width 73 height 16
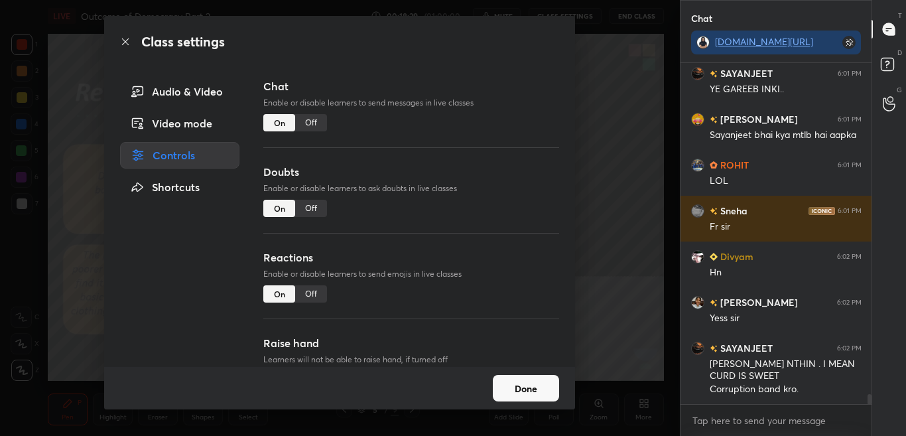
click at [316, 128] on div "Off" at bounding box center [311, 122] width 32 height 17
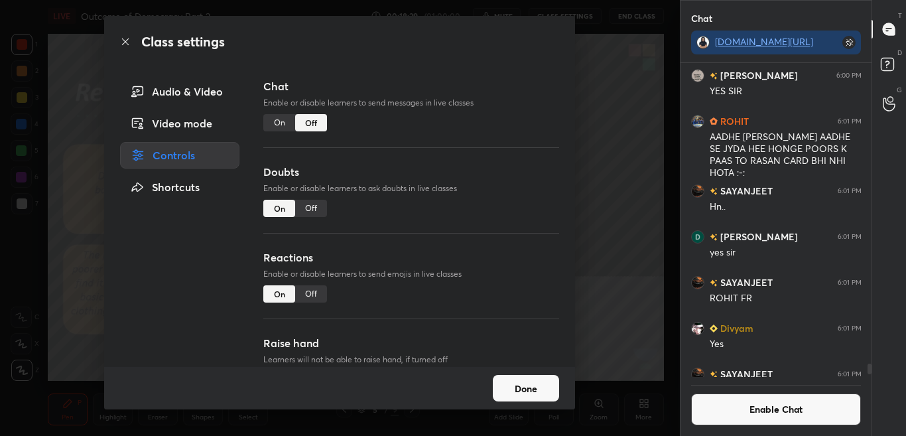
scroll to position [310, 187]
click at [124, 40] on icon at bounding box center [125, 41] width 7 height 7
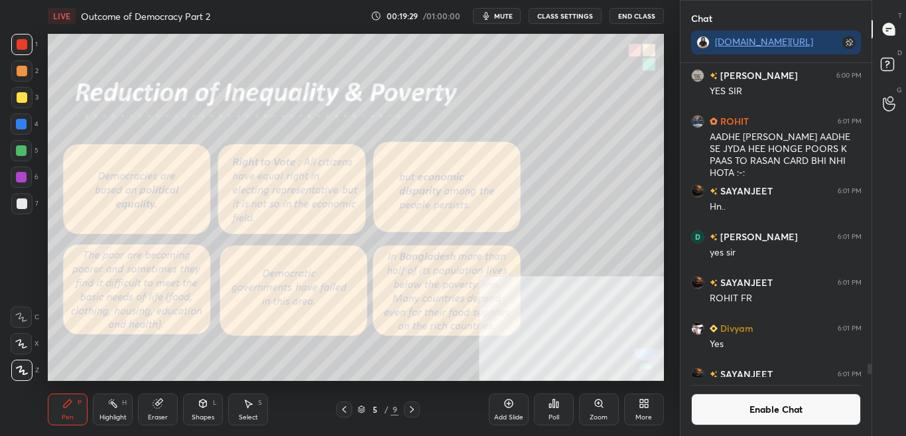
click at [797, 416] on button "Enable Chat" at bounding box center [776, 409] width 170 height 32
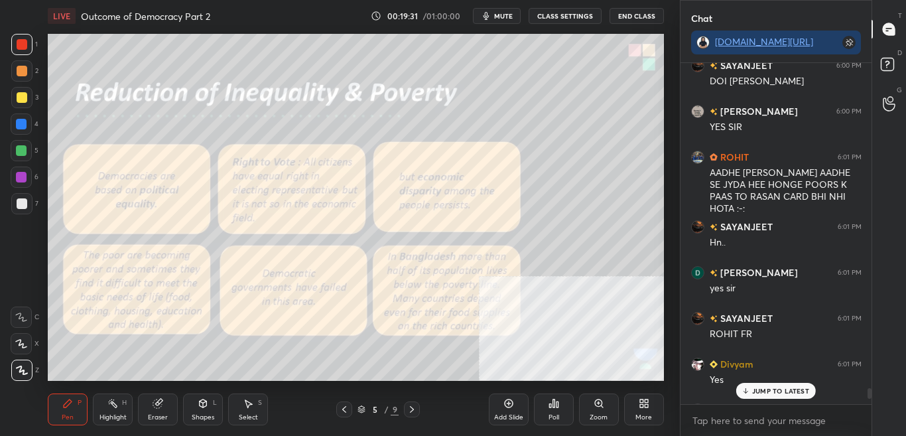
click at [788, 391] on p "JUMP TO LATEST" at bounding box center [780, 391] width 57 height 8
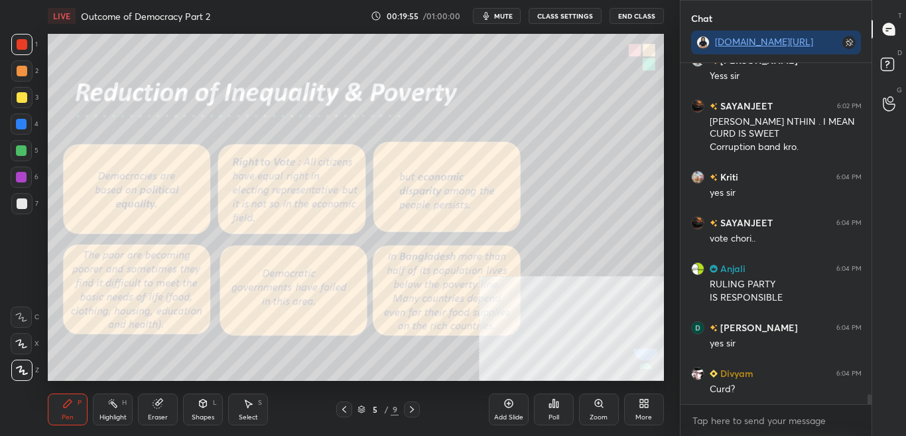
scroll to position [11515, 0]
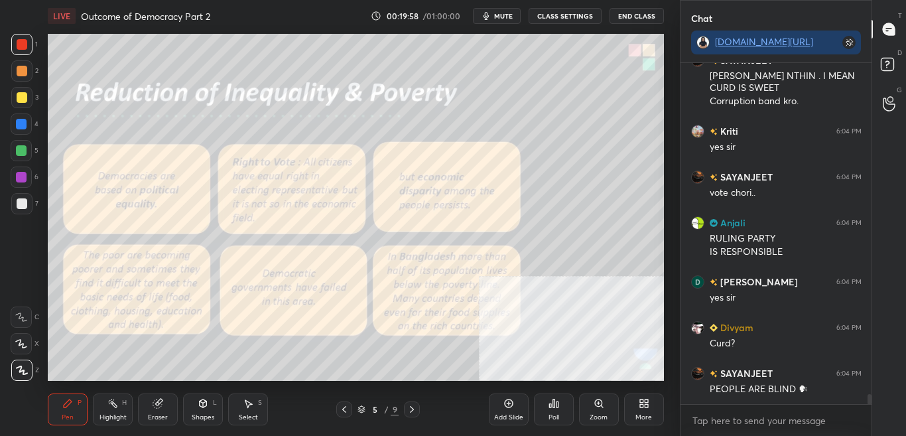
click at [570, 12] on button "CLASS SETTINGS" at bounding box center [564, 16] width 73 height 16
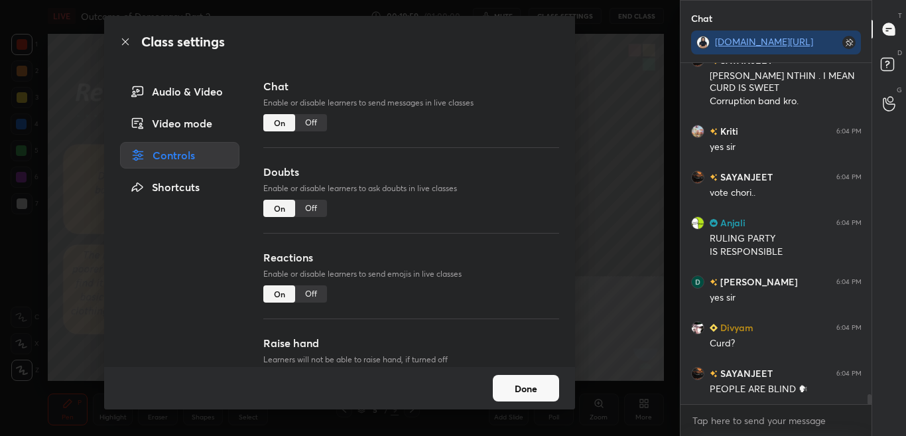
click at [311, 129] on div "Off" at bounding box center [311, 122] width 32 height 17
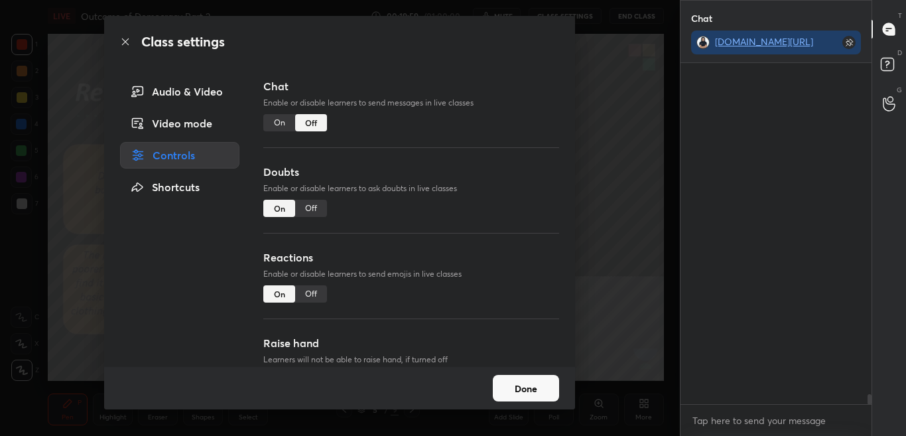
scroll to position [310, 187]
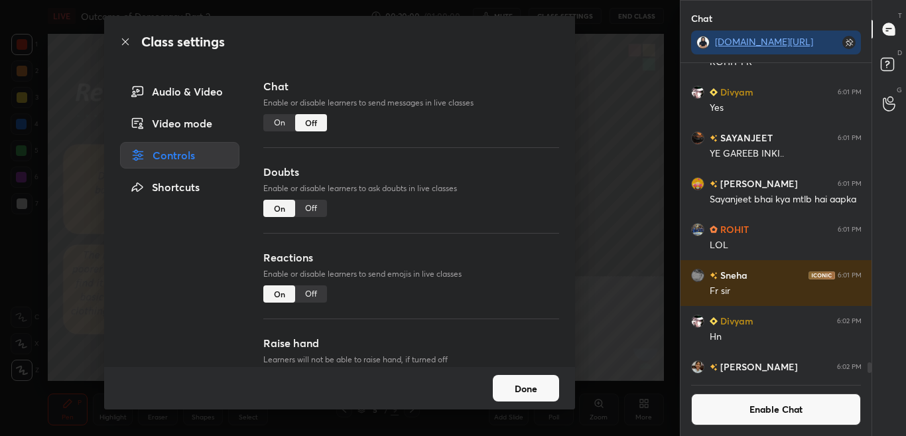
click at [127, 42] on icon at bounding box center [125, 41] width 11 height 11
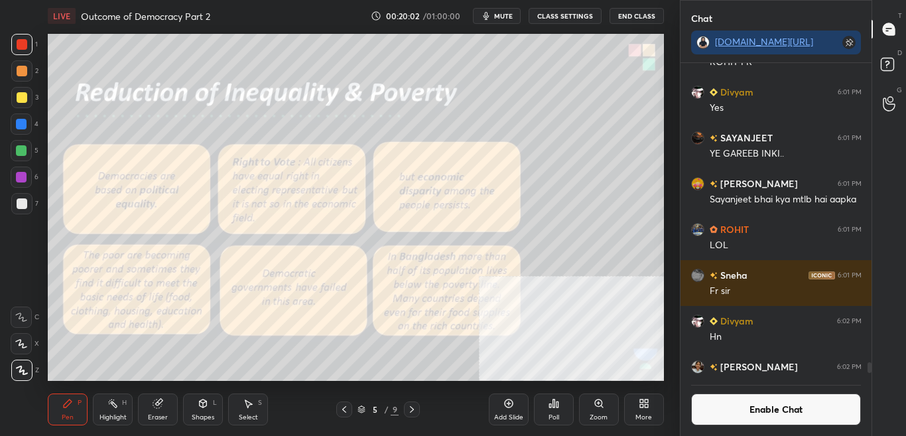
click at [772, 411] on button "Enable Chat" at bounding box center [776, 409] width 170 height 32
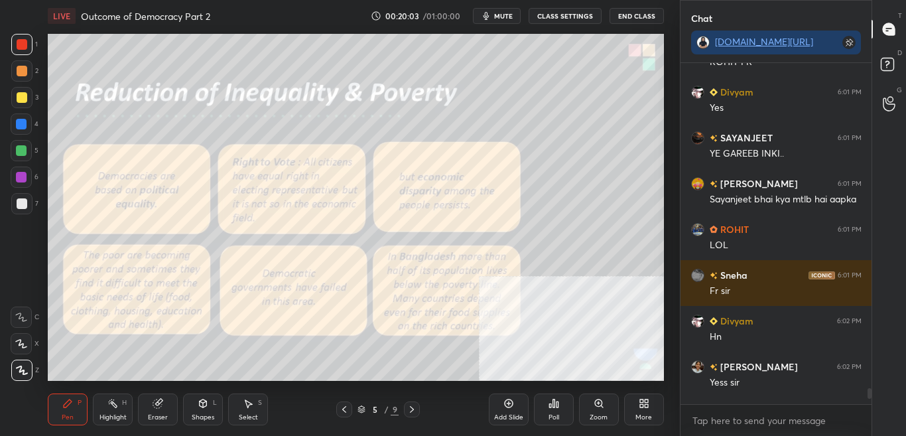
scroll to position [11440, 0]
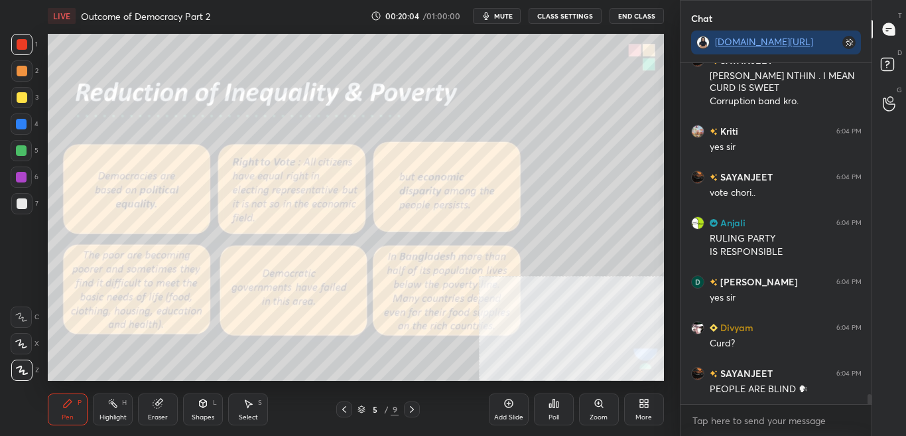
drag, startPoint x: 871, startPoint y: 391, endPoint x: 868, endPoint y: 412, distance: 21.4
click at [871, 408] on div "Chat t.me/sikandarcbse10th Shalini 6:02 PM Yess sir SAYANJEET 6:02 PM MISTI NTH…" at bounding box center [793, 218] width 227 height 436
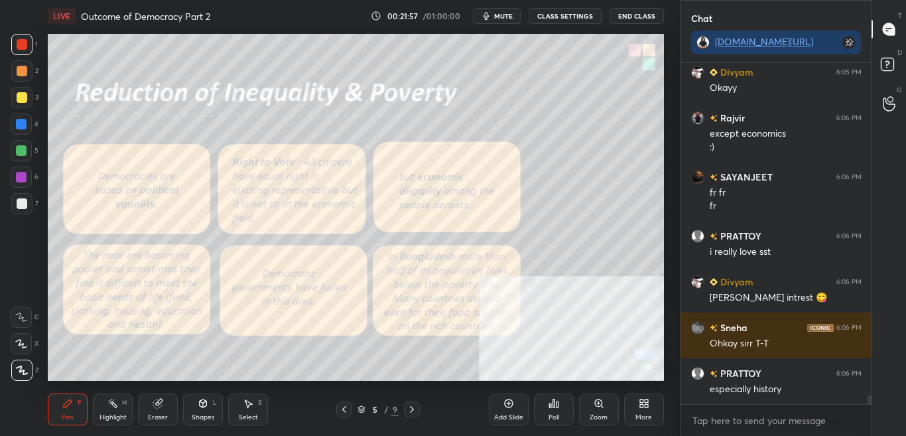
scroll to position [12631, 0]
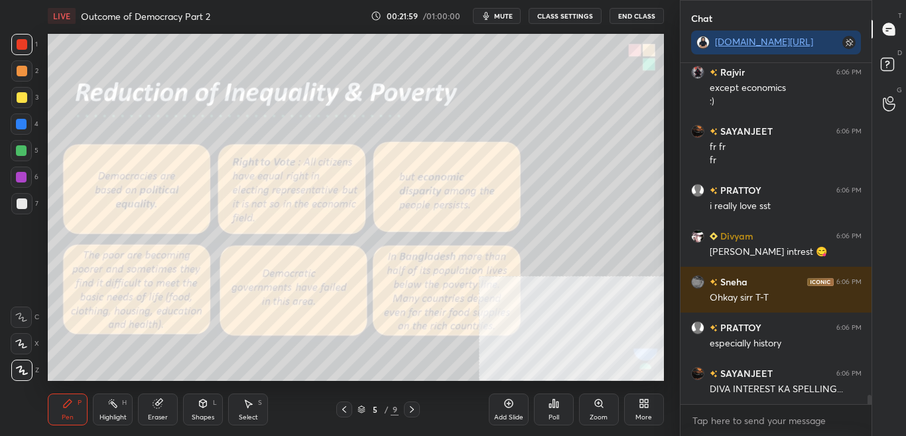
click at [568, 12] on button "CLASS SETTINGS" at bounding box center [564, 16] width 73 height 16
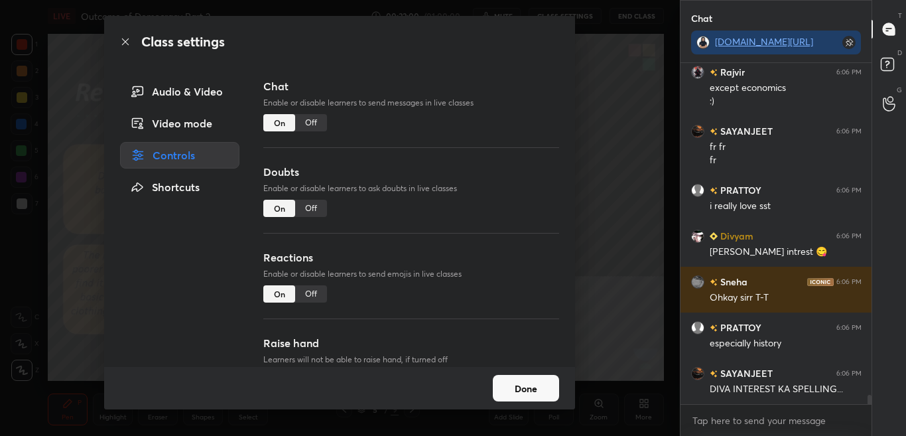
scroll to position [12677, 0]
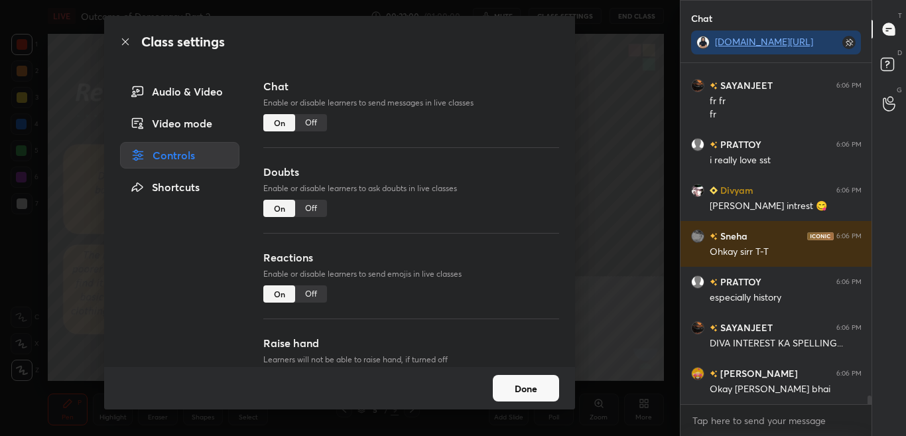
click at [312, 124] on div "Off" at bounding box center [311, 122] width 32 height 17
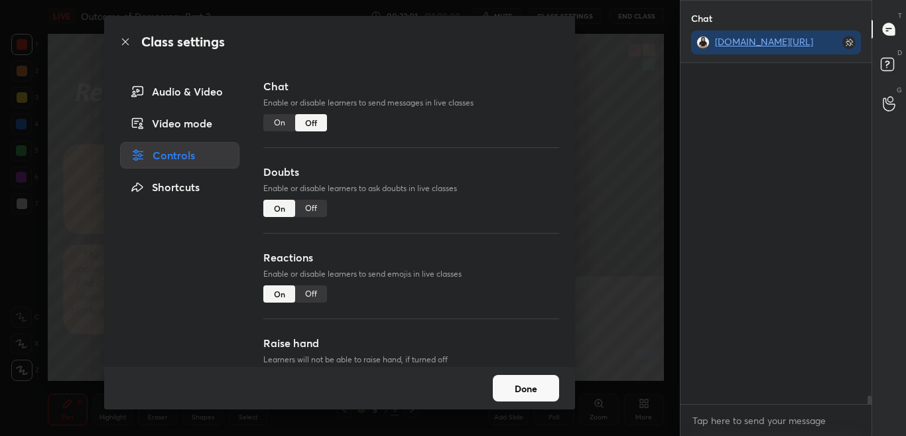
scroll to position [310, 187]
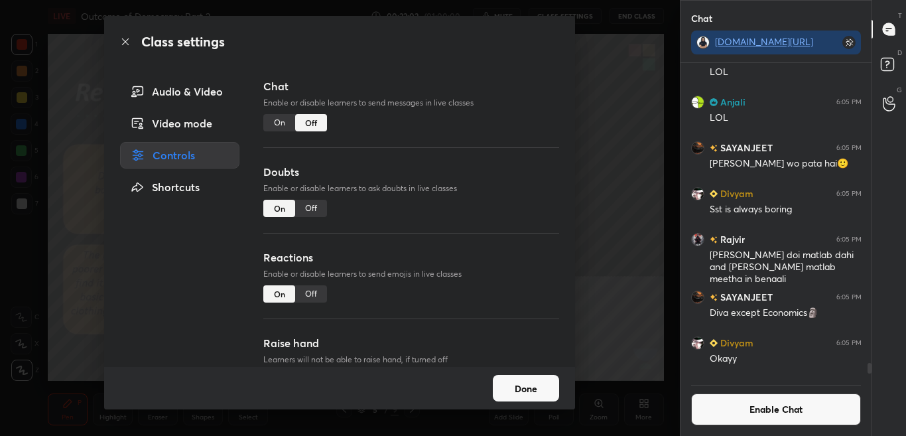
click at [123, 47] on div "Class settings" at bounding box center [339, 42] width 471 height 52
click at [120, 38] on div "Class settings" at bounding box center [339, 42] width 471 height 52
click at [127, 46] on icon at bounding box center [125, 41] width 11 height 11
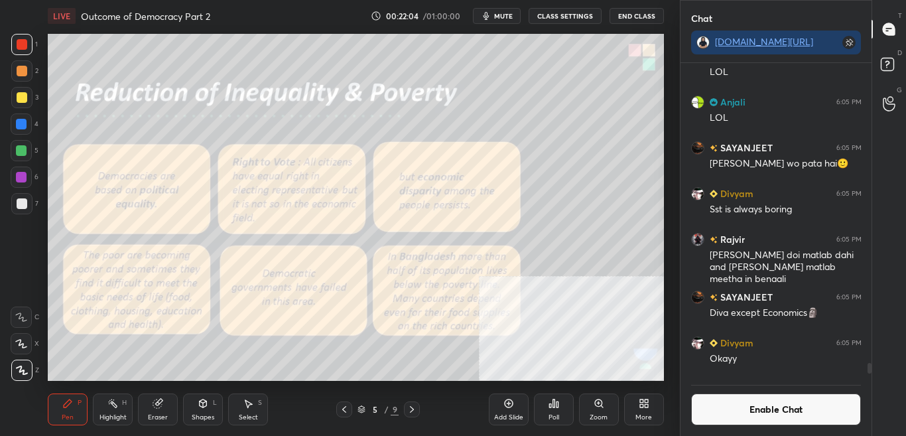
click at [743, 414] on button "Enable Chat" at bounding box center [776, 409] width 170 height 32
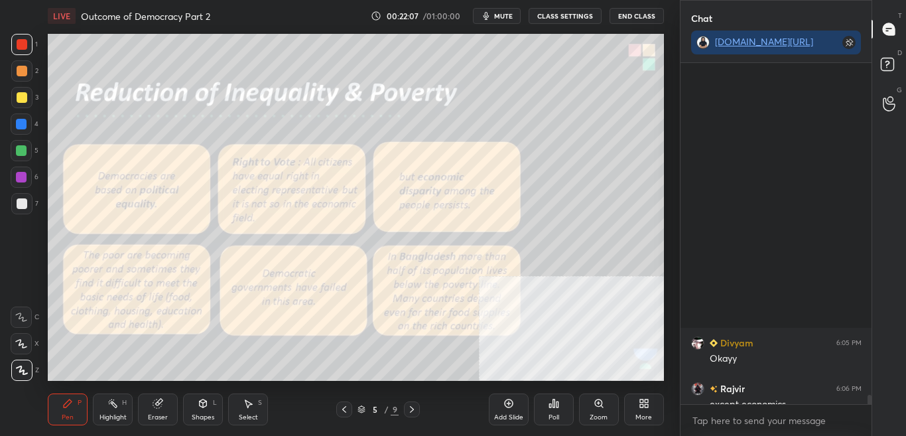
scroll to position [12411, 0]
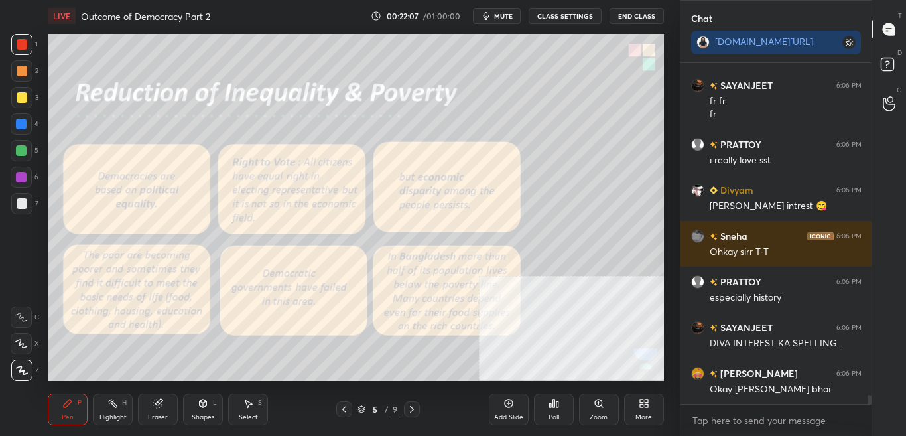
drag, startPoint x: 870, startPoint y: 394, endPoint x: 871, endPoint y: 412, distance: 17.9
click at [872, 410] on div "Chat t.me/sikandarcbse10th Divyam 6:05 PM Okayy Rajvir 6:06 PM except economics…" at bounding box center [793, 218] width 227 height 436
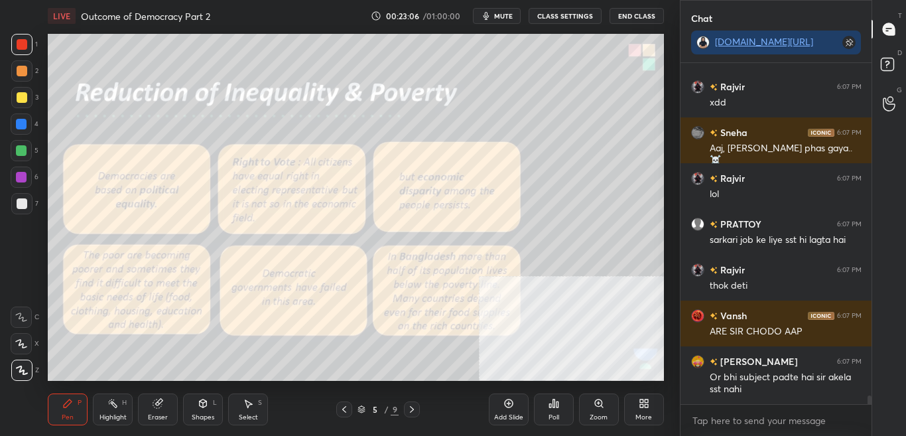
scroll to position [13600, 0]
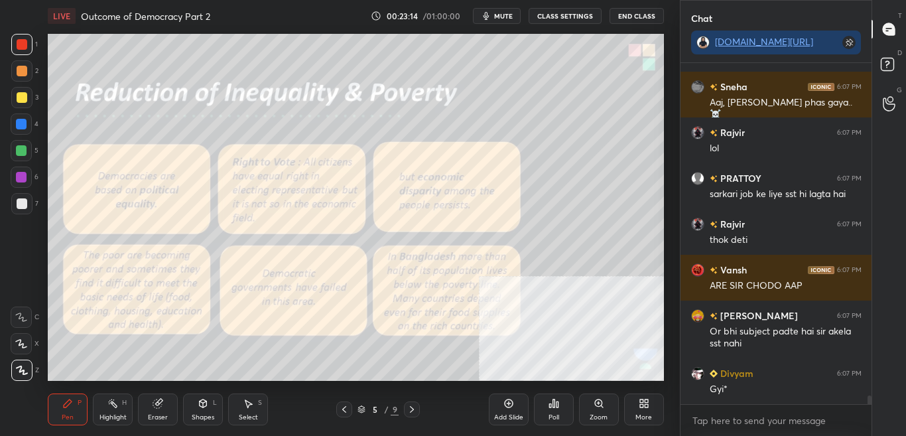
click at [558, 17] on button "CLASS SETTINGS" at bounding box center [564, 16] width 73 height 16
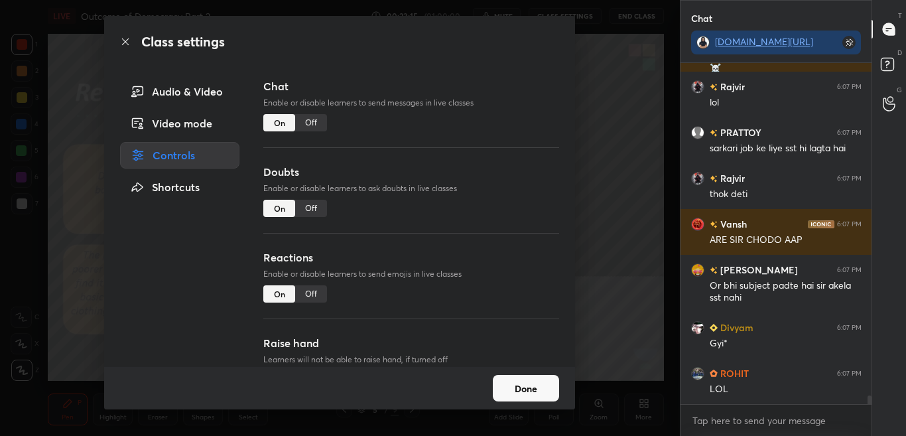
click at [316, 123] on div "Off" at bounding box center [311, 122] width 32 height 17
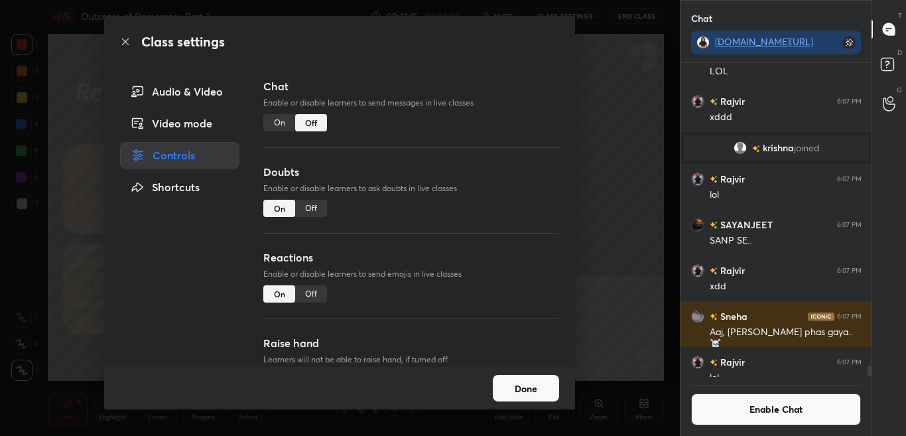
scroll to position [13715, 0]
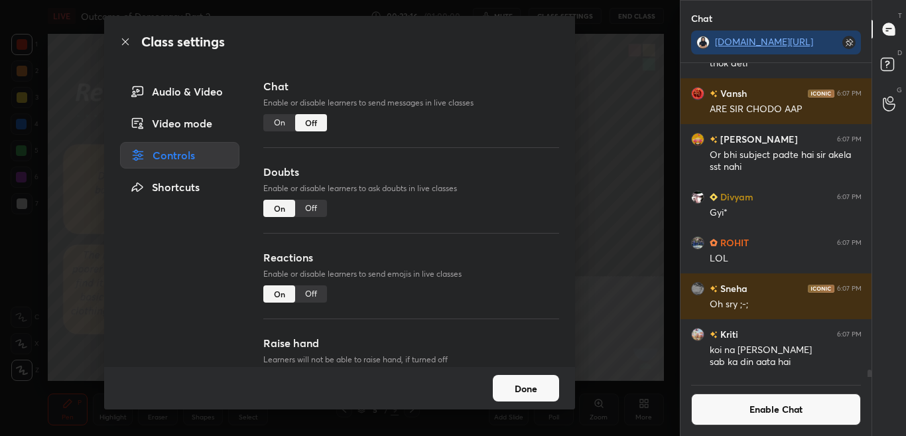
click at [117, 44] on div "Class settings" at bounding box center [339, 42] width 471 height 52
drag, startPoint x: 125, startPoint y: 42, endPoint x: 160, endPoint y: 97, distance: 65.3
click at [125, 42] on icon at bounding box center [125, 41] width 11 height 11
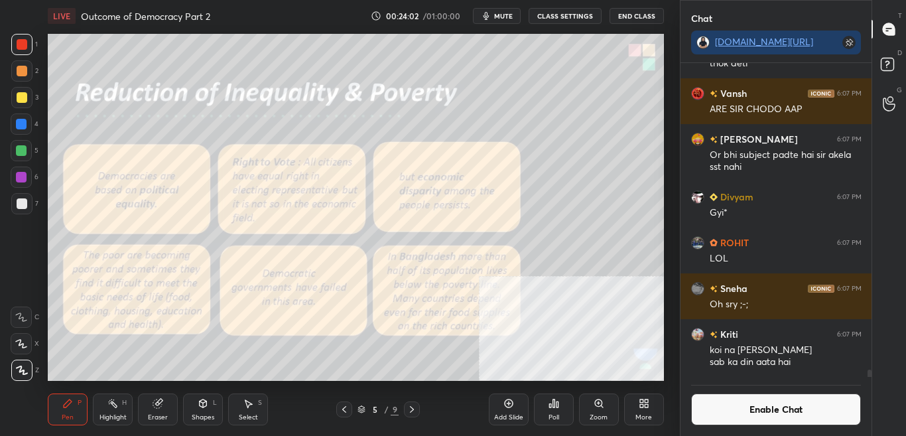
click at [804, 420] on button "Enable Chat" at bounding box center [776, 409] width 170 height 32
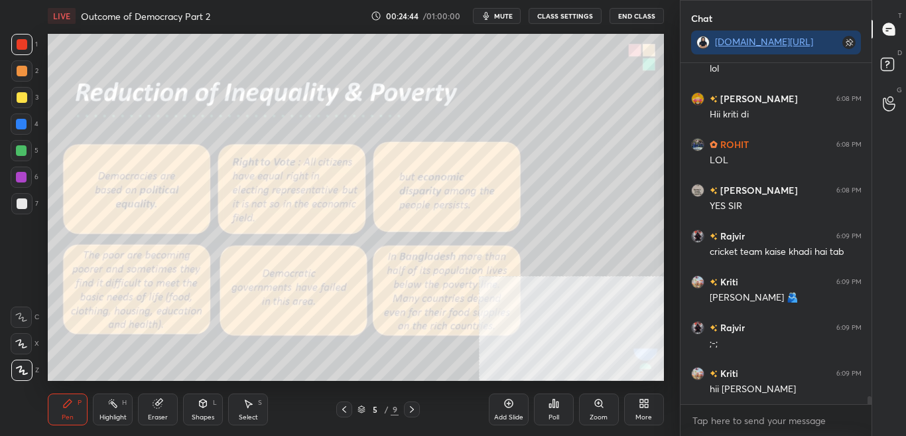
scroll to position [14186, 0]
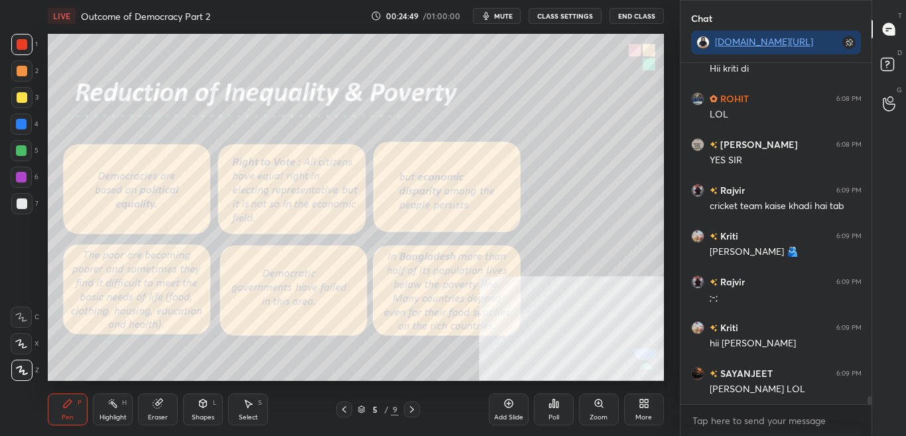
click at [571, 13] on button "CLASS SETTINGS" at bounding box center [564, 16] width 73 height 16
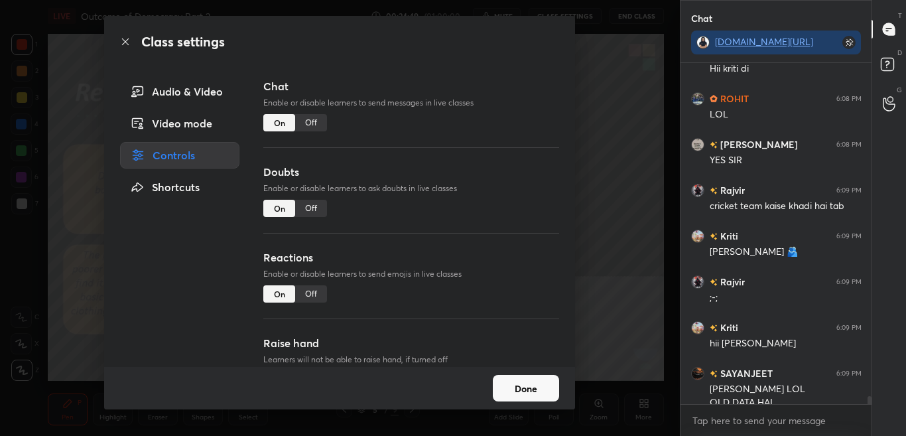
scroll to position [14199, 0]
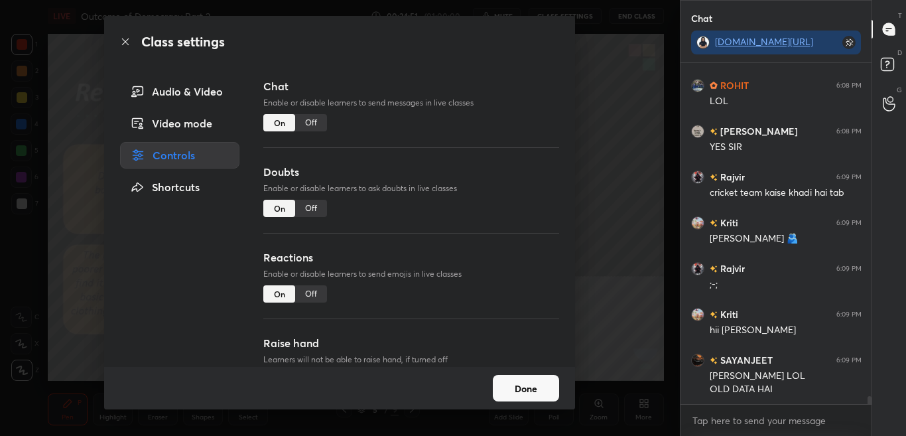
drag, startPoint x: 316, startPoint y: 123, endPoint x: 326, endPoint y: 130, distance: 12.3
click at [317, 124] on div "Off" at bounding box center [311, 122] width 32 height 17
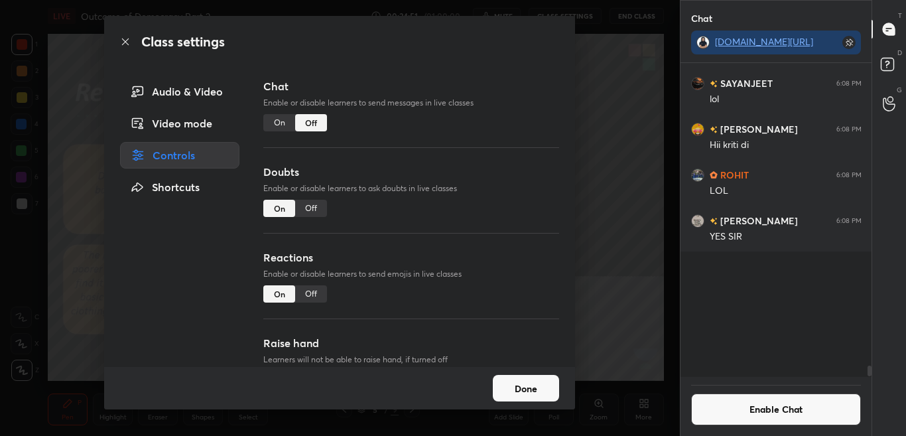
scroll to position [310, 187]
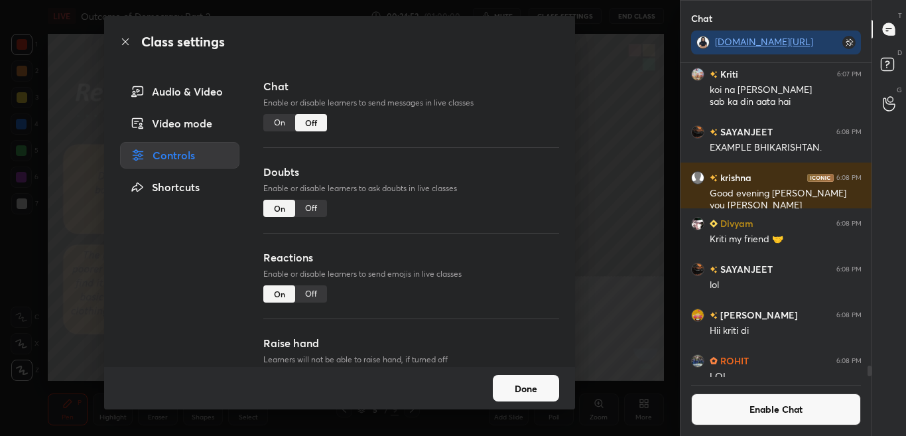
click at [124, 46] on icon at bounding box center [125, 41] width 11 height 11
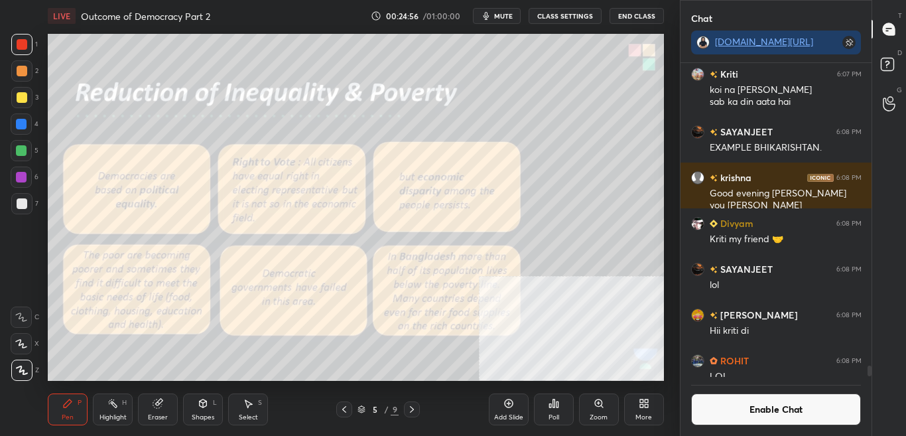
click at [414, 410] on icon at bounding box center [411, 409] width 11 height 11
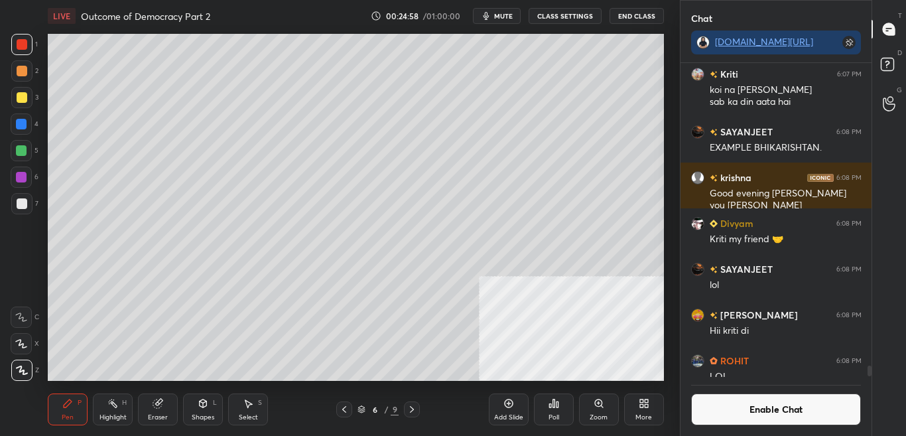
click at [417, 414] on div at bounding box center [412, 409] width 16 height 16
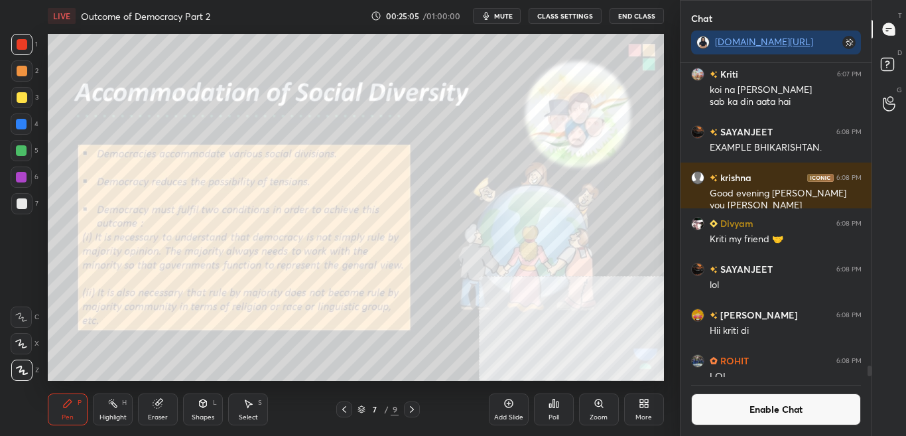
click at [819, 412] on button "Enable Chat" at bounding box center [776, 409] width 170 height 32
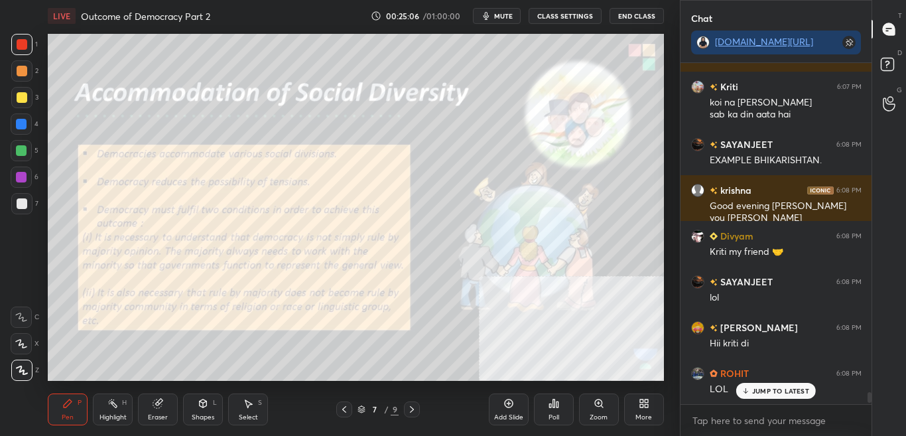
scroll to position [13775, 0]
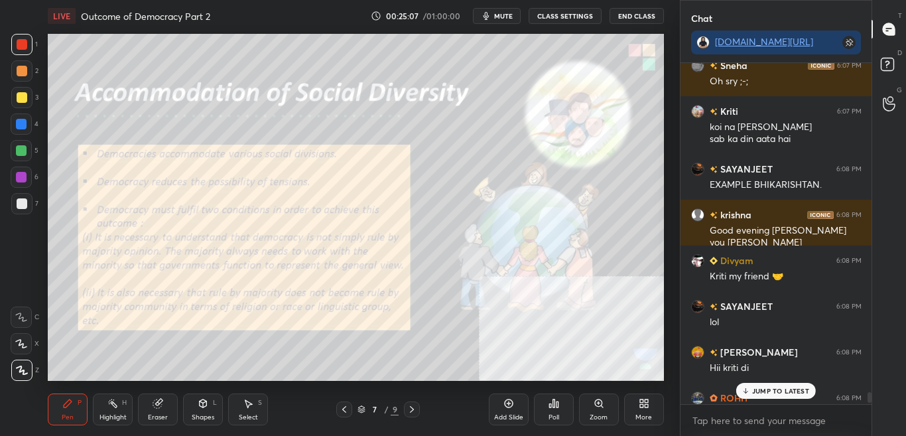
click at [788, 389] on p "JUMP TO LATEST" at bounding box center [780, 391] width 57 height 8
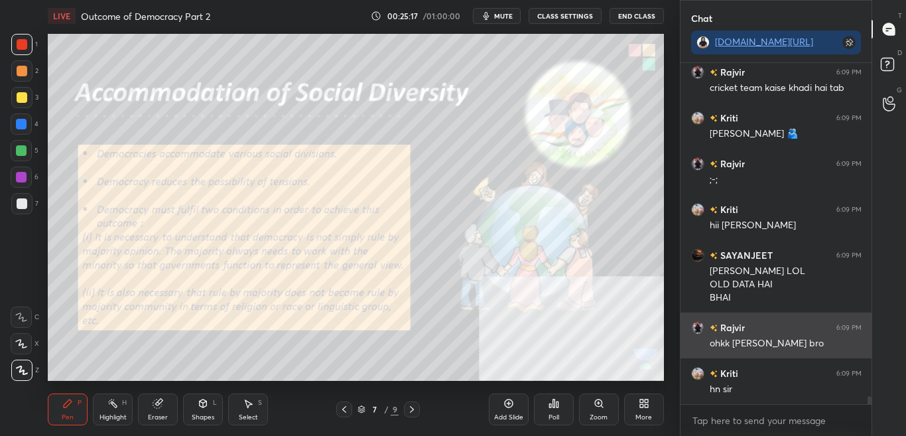
scroll to position [14238, 0]
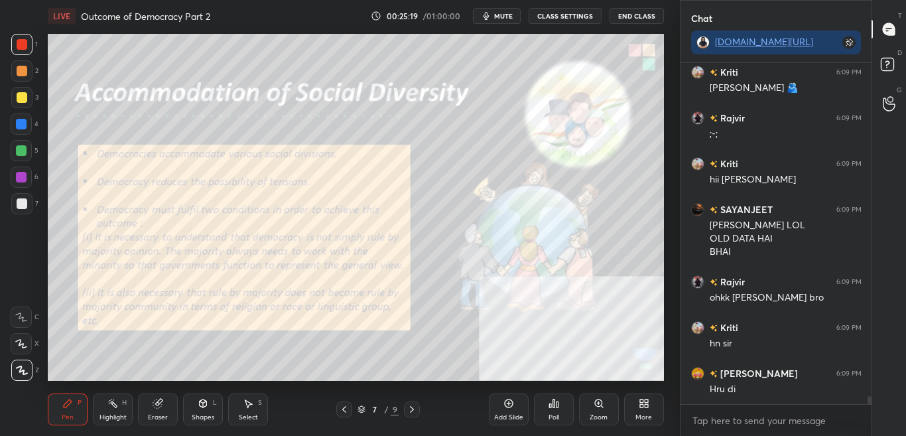
click at [505, 10] on button "mute" at bounding box center [497, 16] width 48 height 16
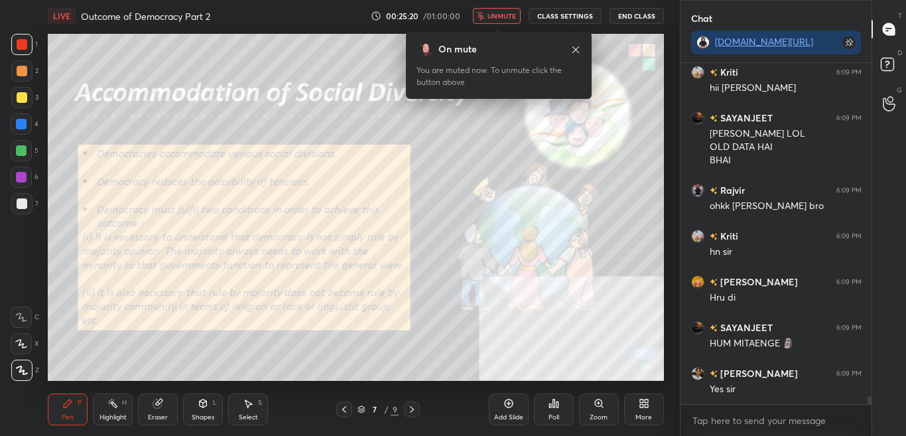
drag, startPoint x: 501, startPoint y: 15, endPoint x: 509, endPoint y: 13, distance: 7.8
click at [502, 15] on span "unmute" at bounding box center [501, 15] width 29 height 9
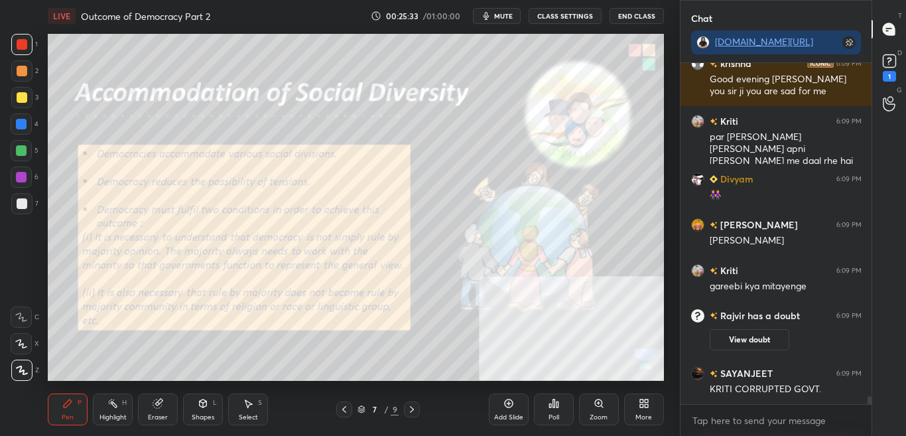
scroll to position [14472, 0]
click at [502, 13] on span "mute" at bounding box center [503, 15] width 19 height 9
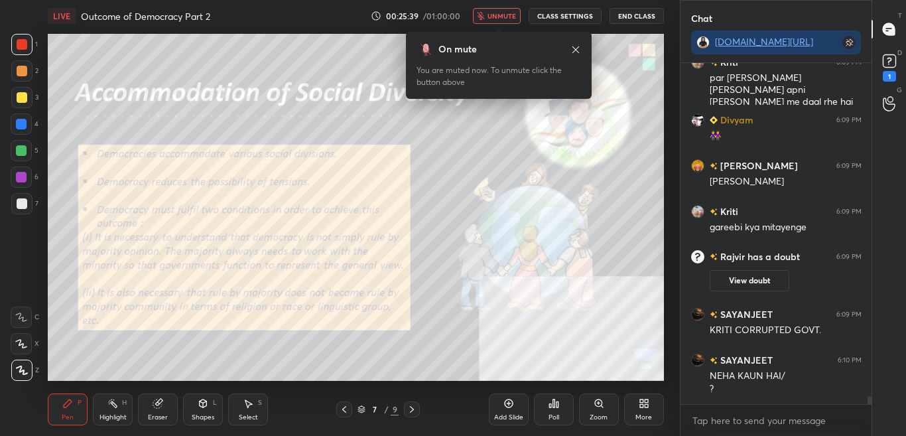
scroll to position [14577, 0]
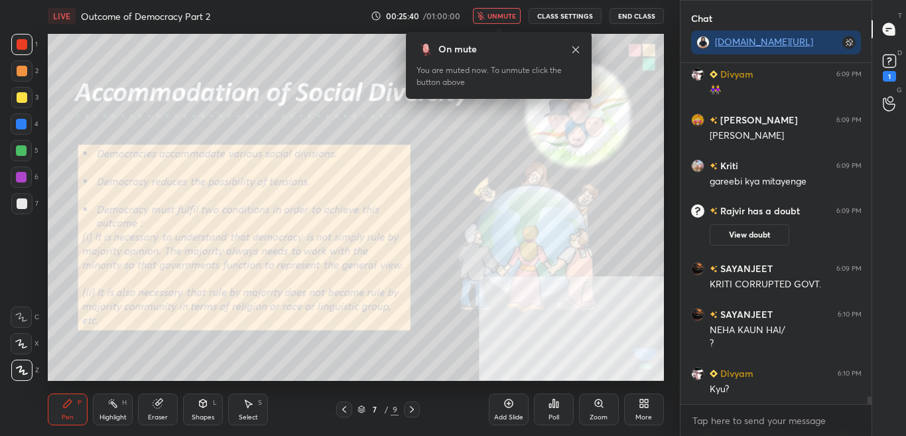
click at [506, 15] on span "unmute" at bounding box center [501, 15] width 29 height 9
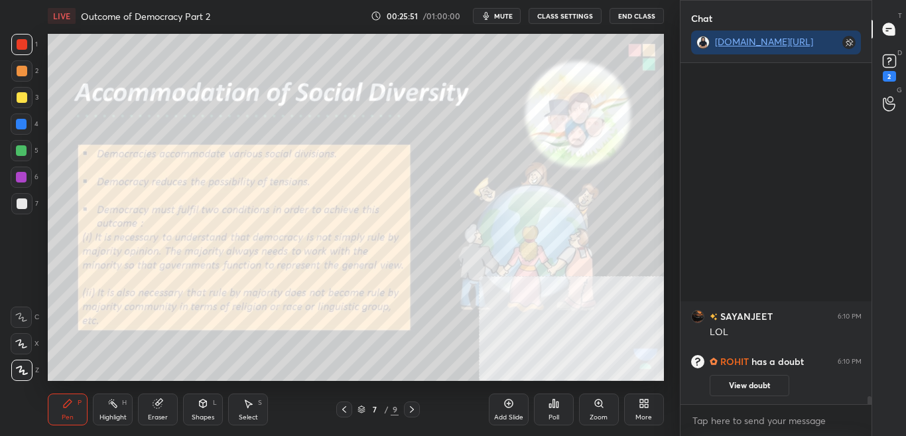
scroll to position [0, 0]
click at [569, 23] on button "CLASS SETTINGS" at bounding box center [564, 16] width 73 height 16
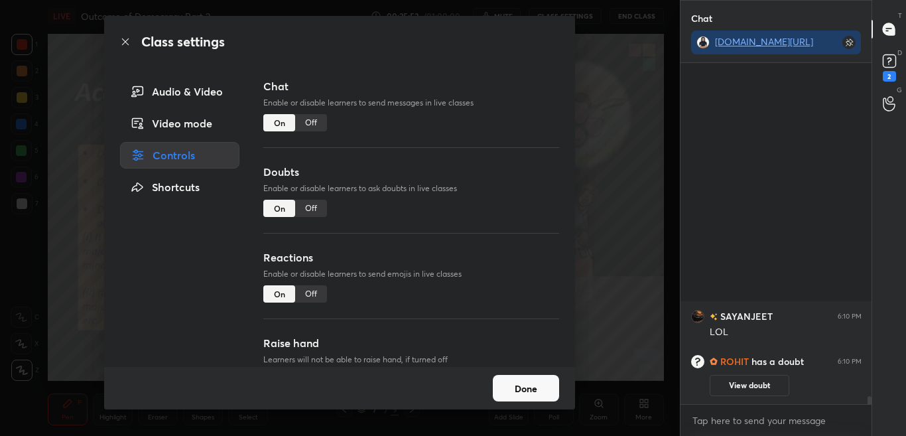
click at [306, 125] on div "Off" at bounding box center [311, 122] width 32 height 17
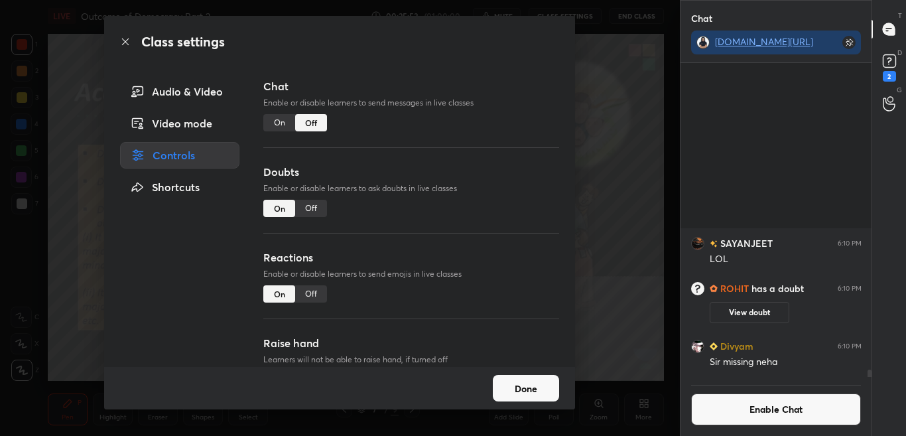
click at [125, 43] on icon at bounding box center [125, 41] width 11 height 11
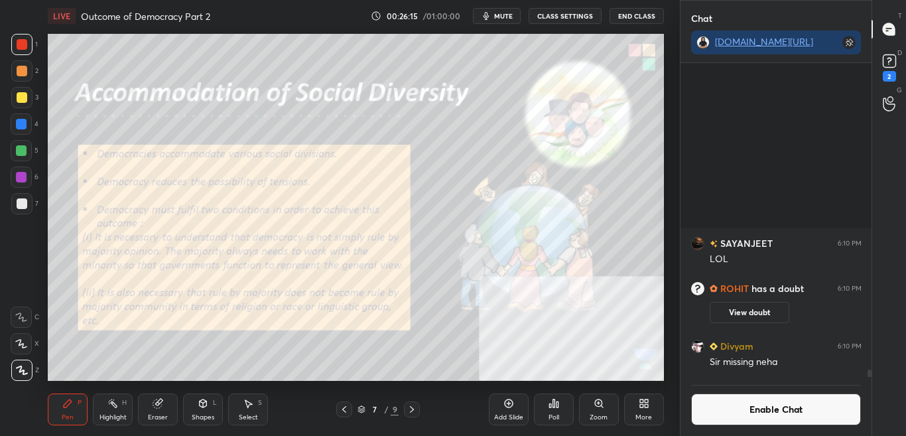
click at [822, 416] on button "Enable Chat" at bounding box center [776, 409] width 170 height 32
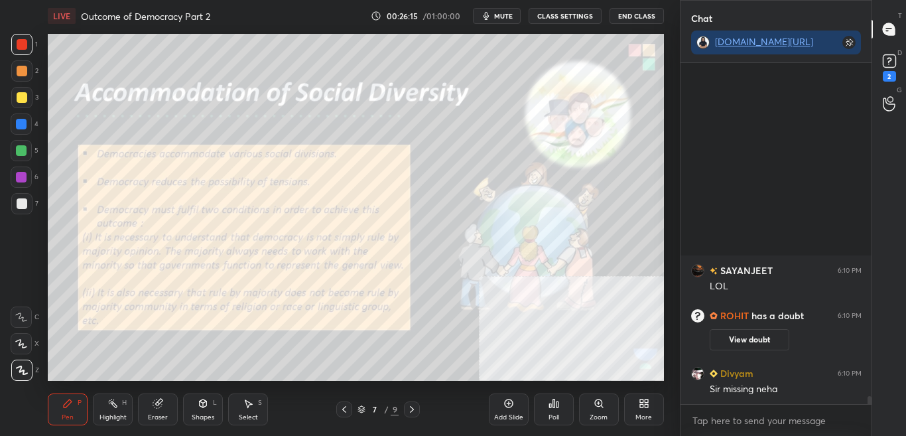
scroll to position [337, 187]
drag, startPoint x: 869, startPoint y: 398, endPoint x: 869, endPoint y: 412, distance: 13.3
click at [869, 412] on div "SAYANJEET 6:10 PM LOL ROHIT has a doubt 6:10 PM View doubt Divyam 6:10 PM Sir m…" at bounding box center [776, 249] width 192 height 373
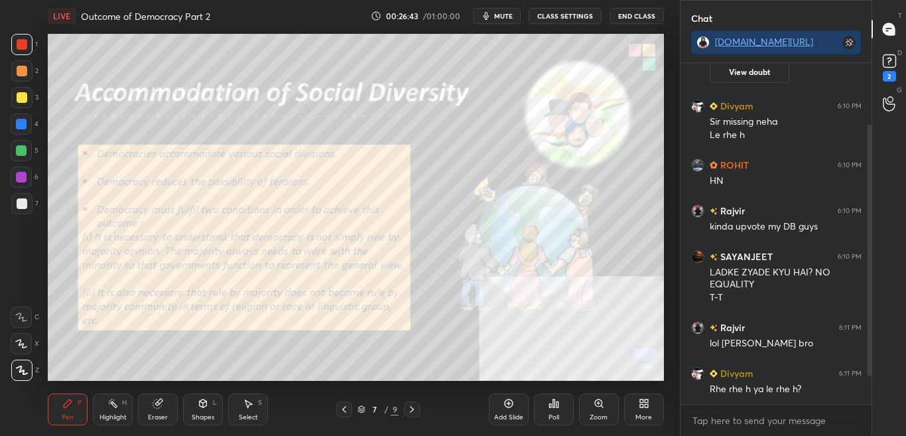
scroll to position [121, 0]
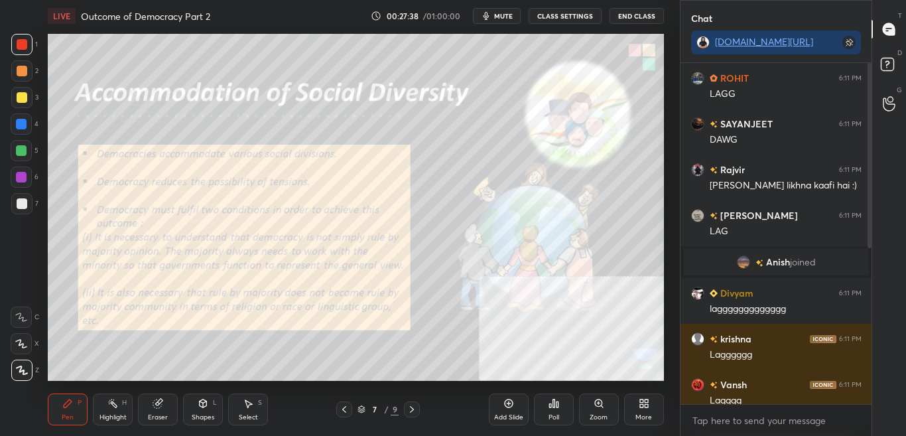
scroll to position [299, 0]
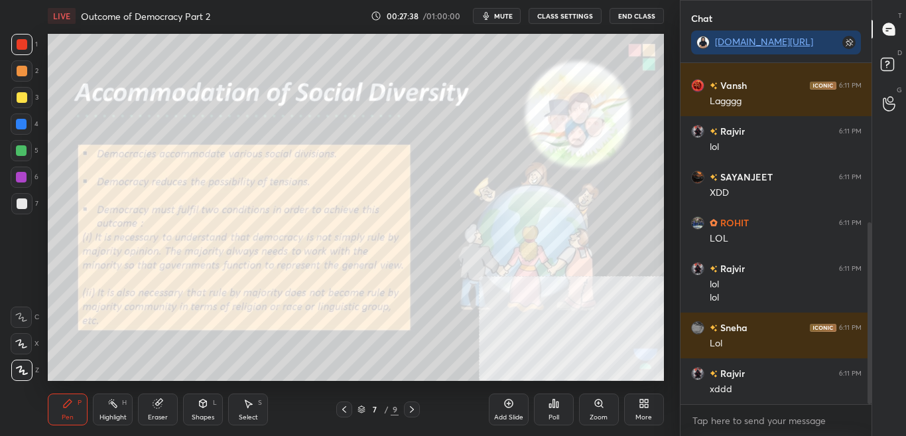
drag, startPoint x: 870, startPoint y: 235, endPoint x: 881, endPoint y: 335, distance: 100.7
click at [880, 331] on div "Chat [DOMAIN_NAME][URL] [PERSON_NAME] 6:11 PM laggggggggggggg krishna 6:11 PM L…" at bounding box center [793, 218] width 227 height 436
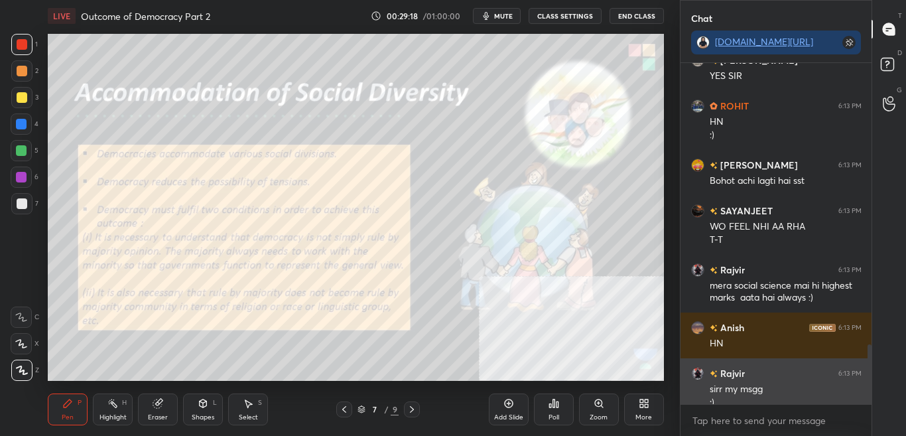
scroll to position [1604, 0]
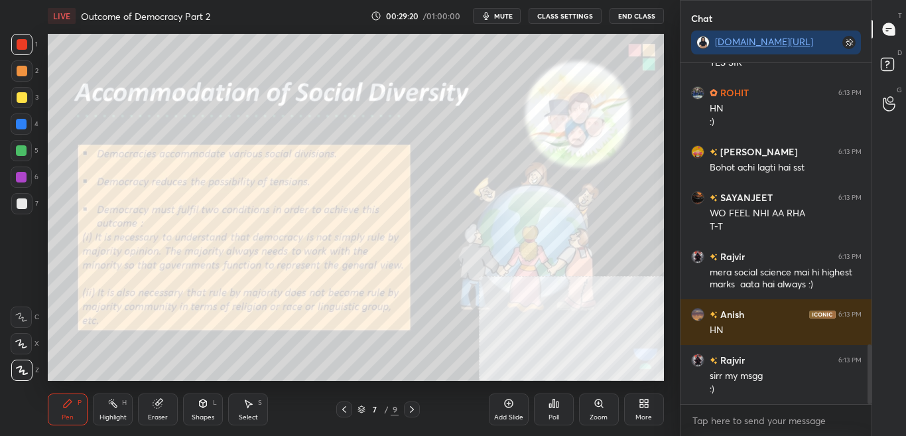
click at [575, 21] on button "CLASS SETTINGS" at bounding box center [564, 16] width 73 height 16
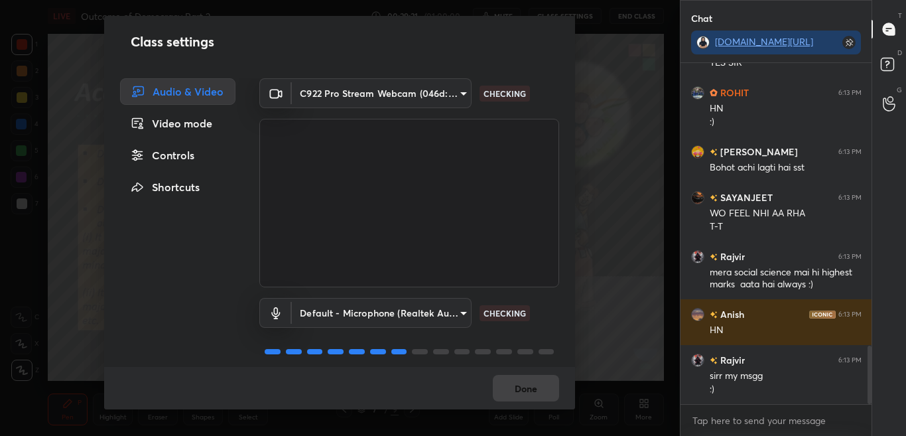
click at [197, 159] on div "Controls" at bounding box center [177, 155] width 115 height 27
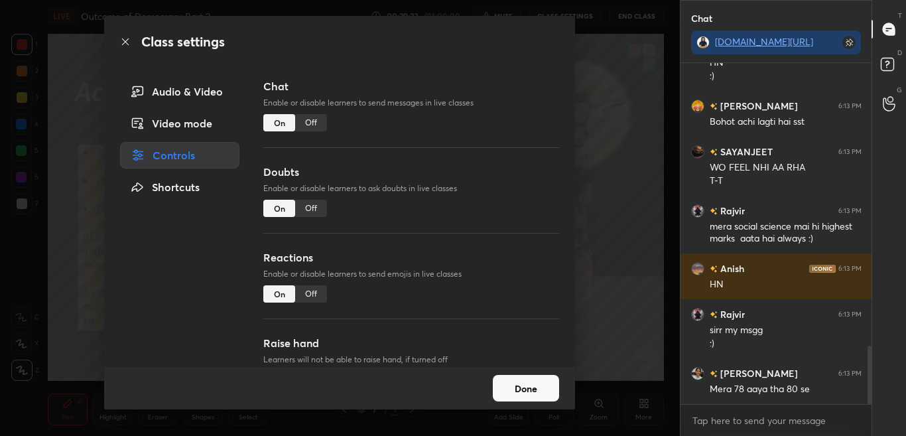
click at [124, 42] on icon at bounding box center [125, 41] width 11 height 11
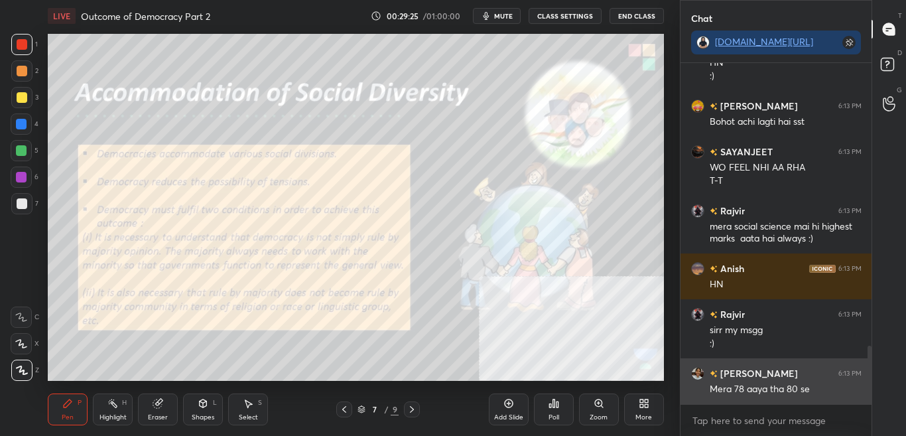
click at [750, 383] on div "Mera 78 aaya tha 80 se" at bounding box center [785, 389] width 152 height 13
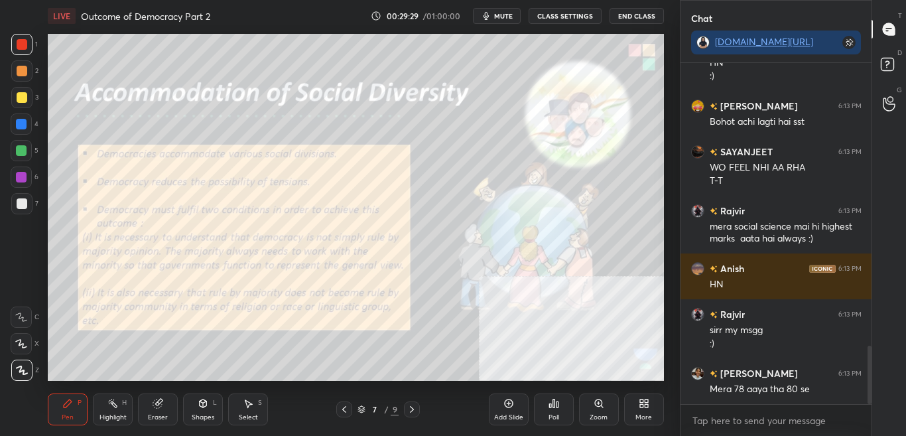
click at [572, 17] on button "CLASS SETTINGS" at bounding box center [564, 16] width 73 height 16
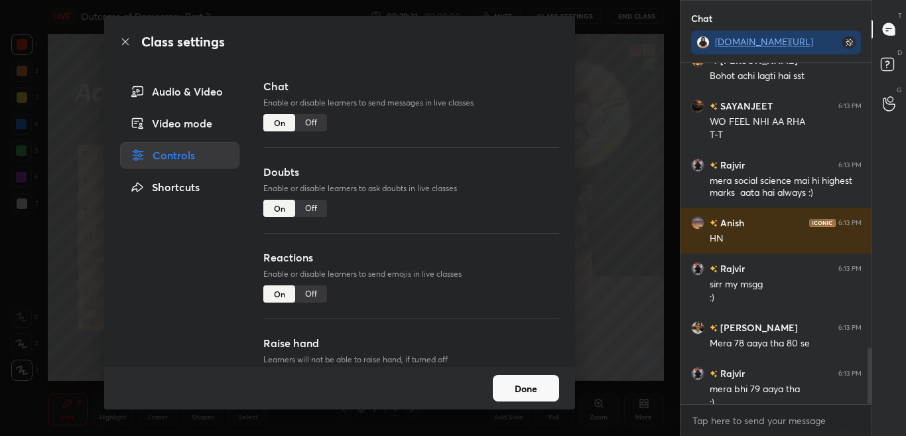
scroll to position [1709, 0]
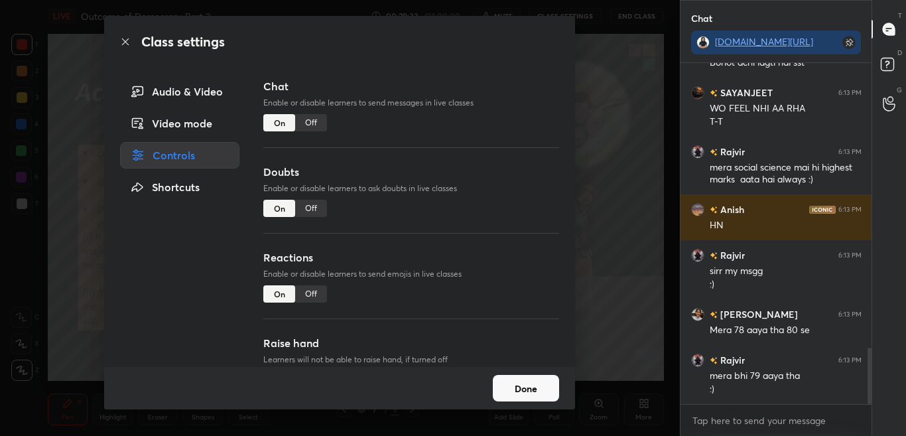
drag, startPoint x: 315, startPoint y: 123, endPoint x: 344, endPoint y: 123, distance: 29.2
click at [316, 123] on div "Off" at bounding box center [311, 122] width 32 height 17
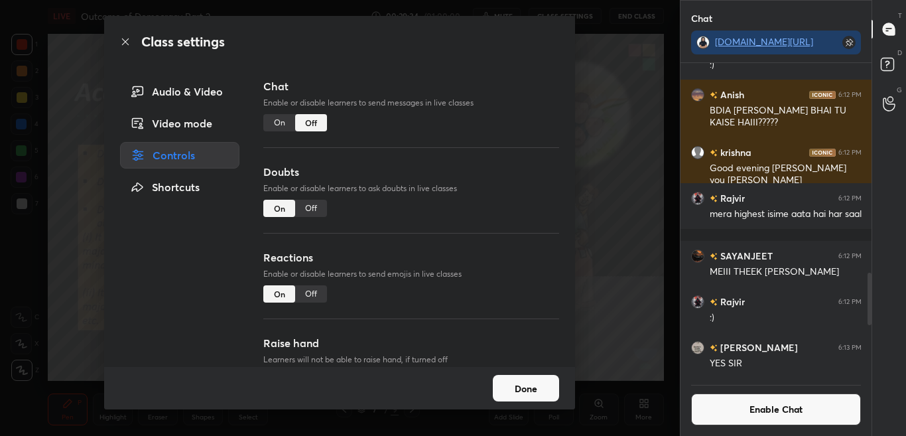
scroll to position [310, 187]
click at [128, 40] on icon at bounding box center [125, 41] width 11 height 11
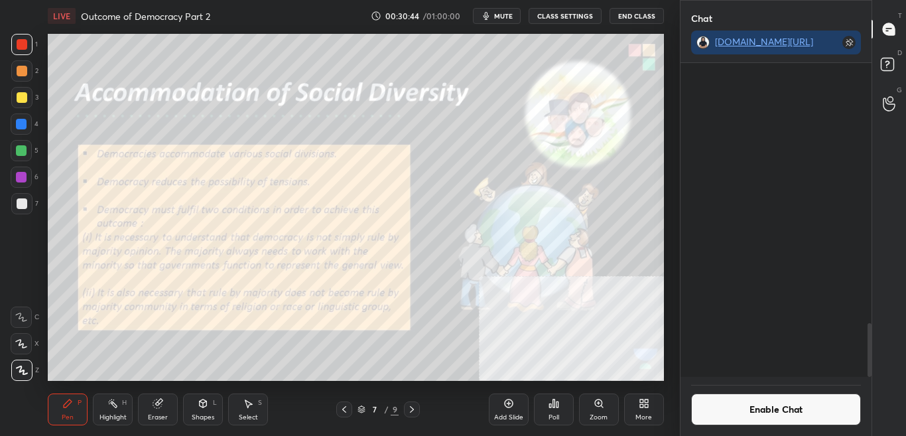
scroll to position [1522, 0]
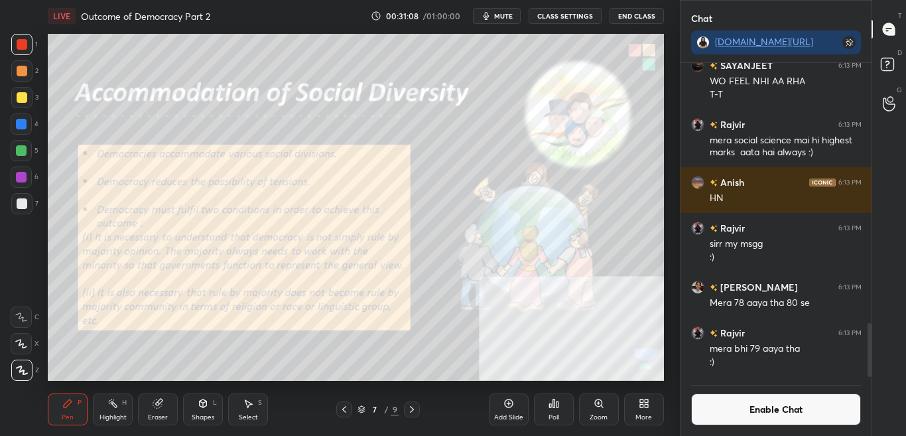
click at [604, 414] on div "Zoom" at bounding box center [598, 417] width 18 height 7
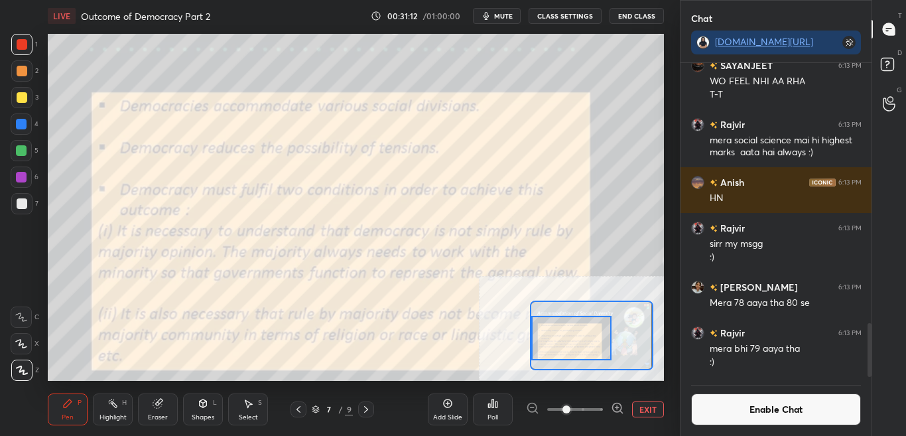
drag, startPoint x: 593, startPoint y: 337, endPoint x: 573, endPoint y: 340, distance: 20.2
click at [572, 338] on div at bounding box center [571, 338] width 80 height 44
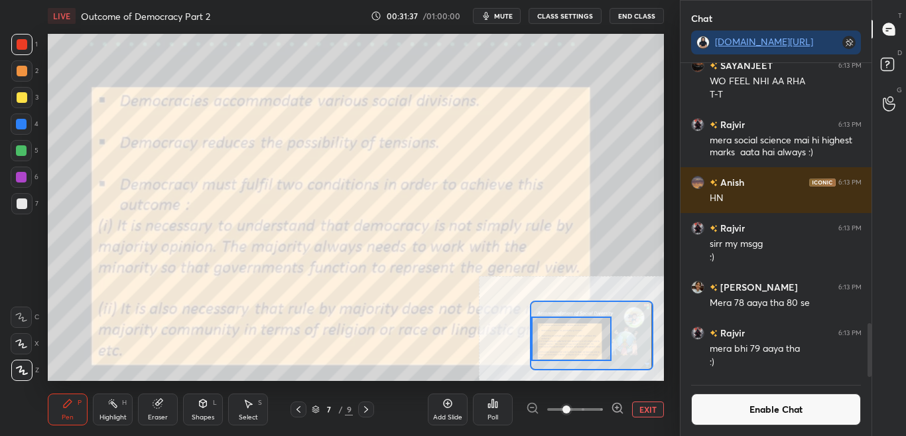
click at [795, 410] on button "Enable Chat" at bounding box center [776, 409] width 170 height 32
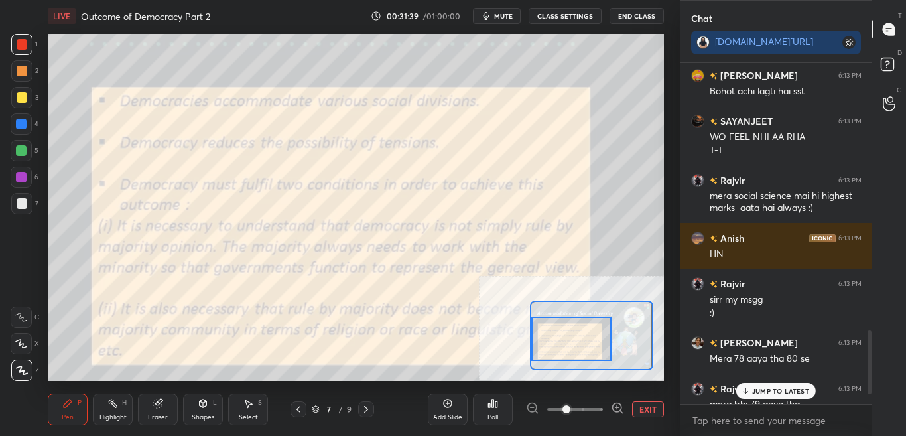
scroll to position [1482, 0]
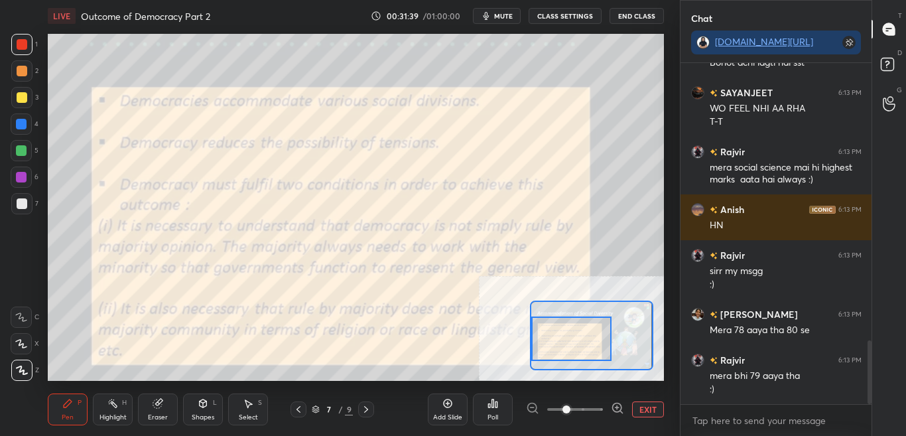
drag, startPoint x: 870, startPoint y: 344, endPoint x: 869, endPoint y: 433, distance: 88.8
click at [871, 0] on html "1 2 3 4 5 6 7 C X Z C X Z E E Erase all H H LIVE Outcome of Democracy Part 2 00…" at bounding box center [453, 0] width 906 height 0
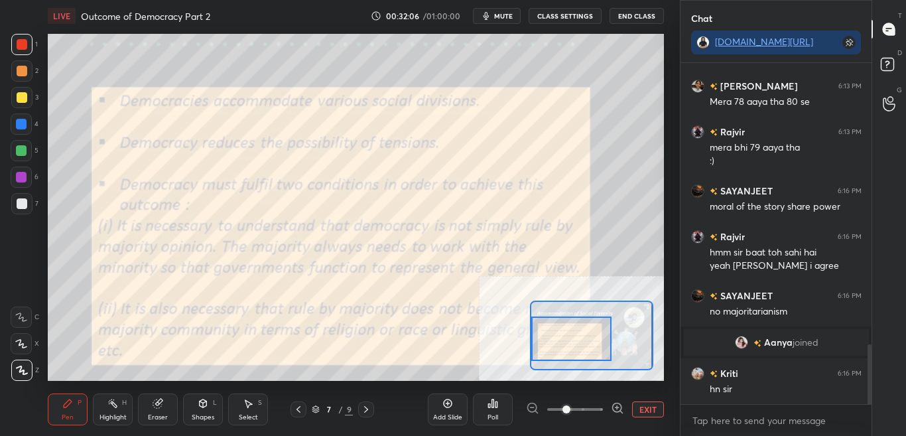
scroll to position [1609, 0]
click at [584, 15] on button "CLASS SETTINGS" at bounding box center [564, 16] width 73 height 16
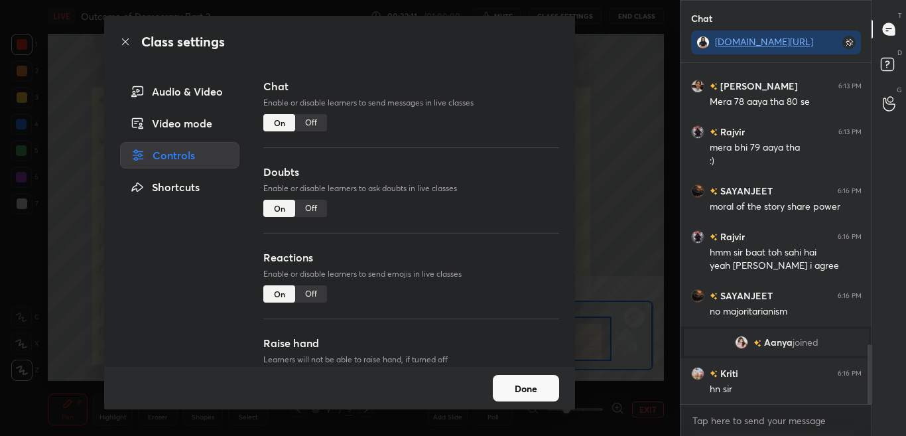
click at [316, 124] on div "Off" at bounding box center [311, 122] width 32 height 17
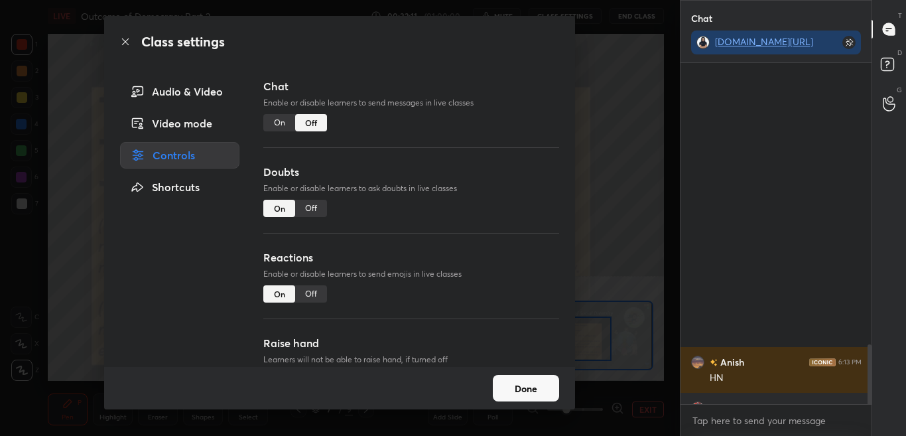
scroll to position [310, 187]
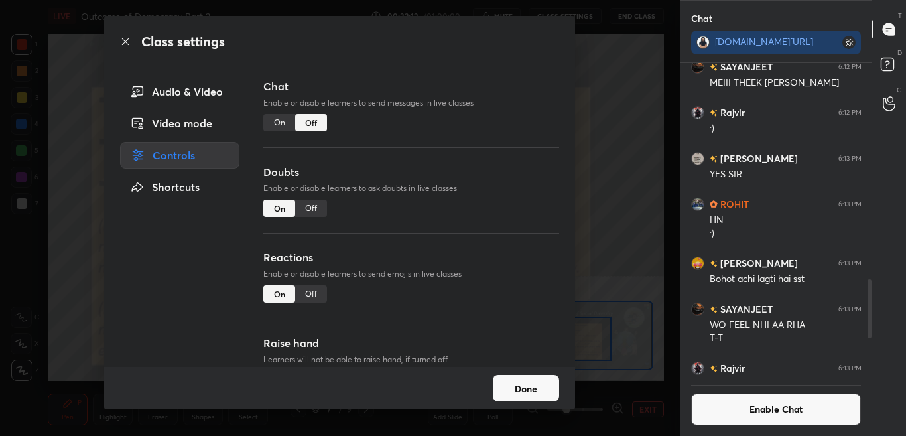
click at [129, 46] on icon at bounding box center [125, 41] width 11 height 11
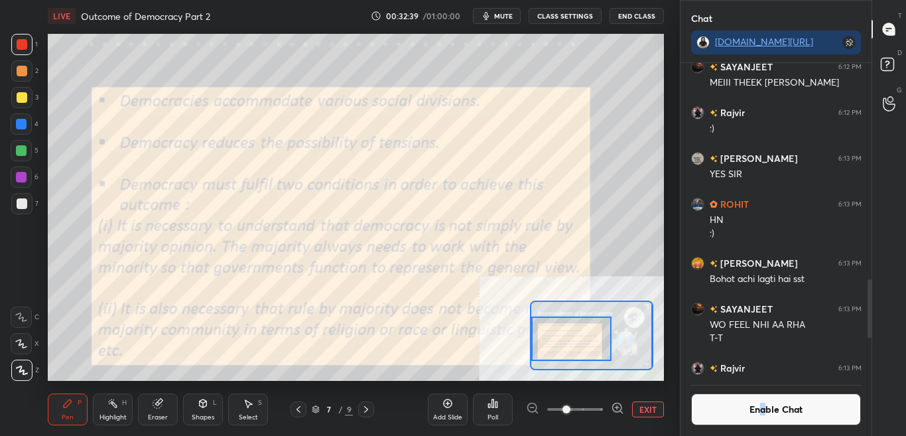
click at [762, 406] on button "Enable Chat" at bounding box center [776, 409] width 170 height 32
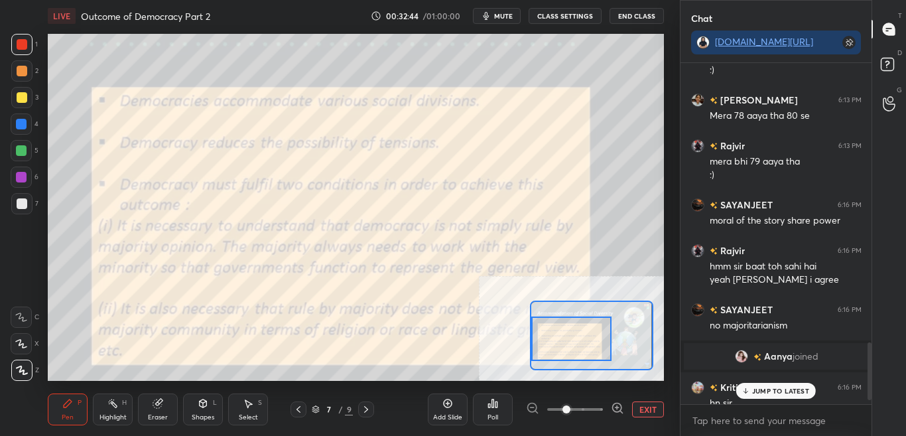
scroll to position [1673, 0]
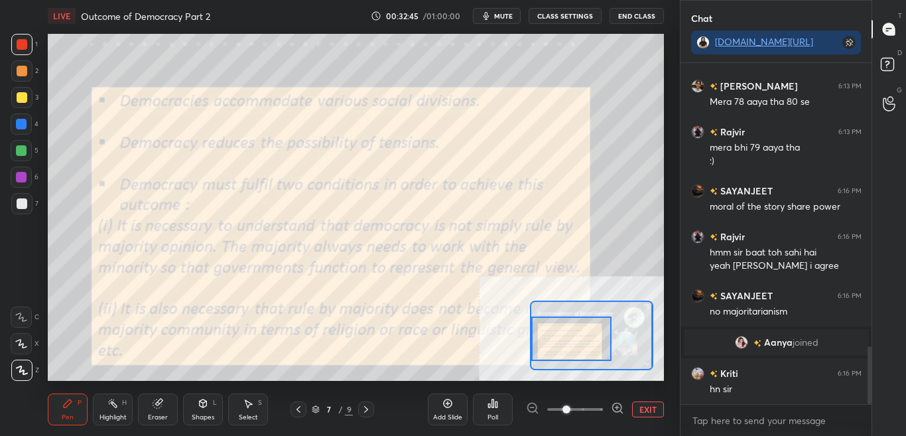
drag, startPoint x: 870, startPoint y: 337, endPoint x: 869, endPoint y: 432, distance: 94.1
click at [873, 435] on div "Chat [DOMAIN_NAME][URL] [PERSON_NAME] 6:13 PM [PERSON_NAME] 6:13 PM sirr my msg…" at bounding box center [793, 218] width 227 height 436
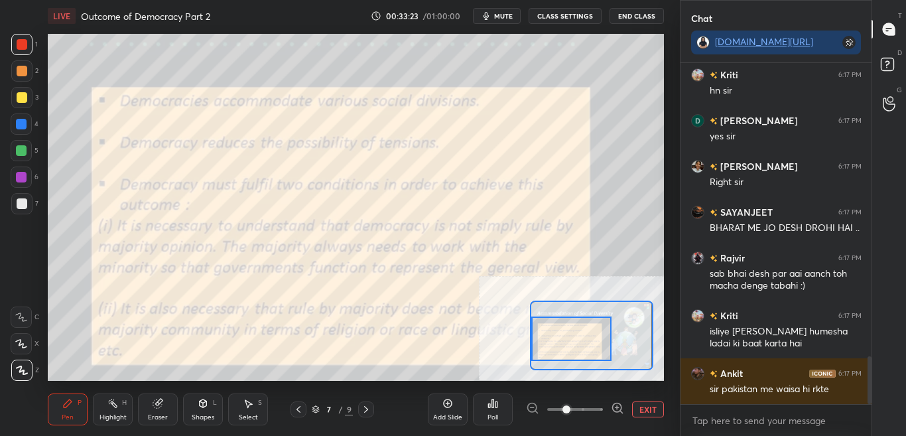
scroll to position [2108, 0]
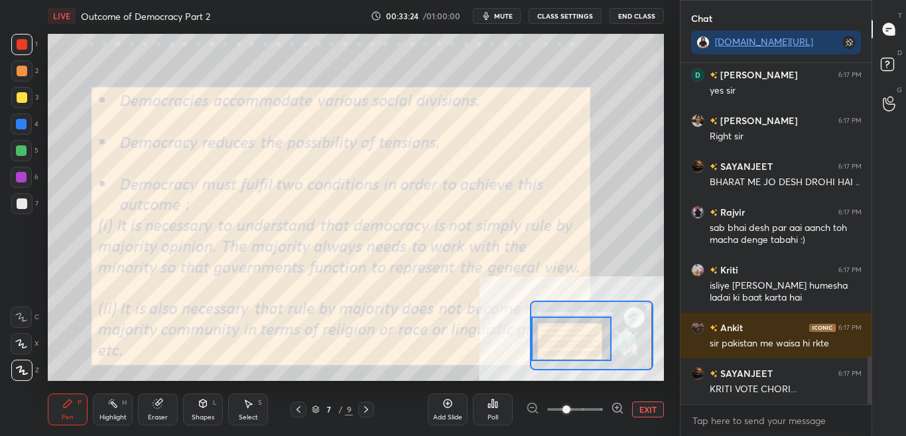
click at [554, 16] on button "CLASS SETTINGS" at bounding box center [564, 16] width 73 height 16
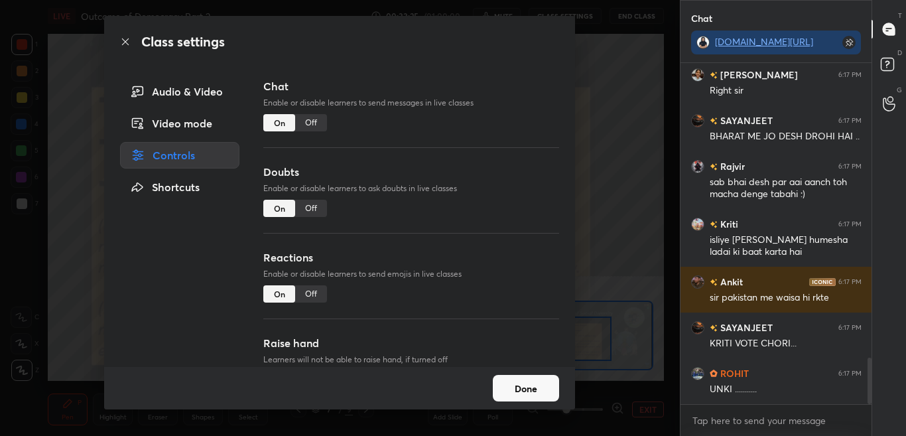
click at [309, 126] on div "Off" at bounding box center [311, 122] width 32 height 17
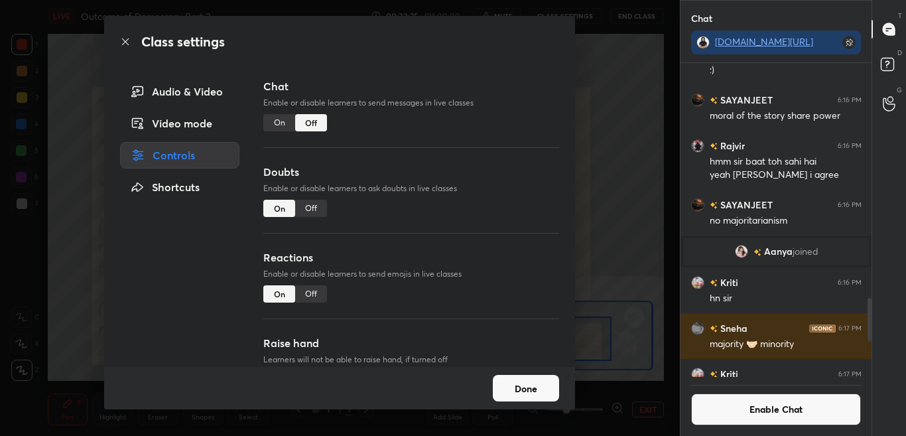
scroll to position [310, 187]
click at [122, 47] on div "Class settings" at bounding box center [339, 42] width 471 height 52
click at [127, 42] on icon at bounding box center [125, 41] width 11 height 11
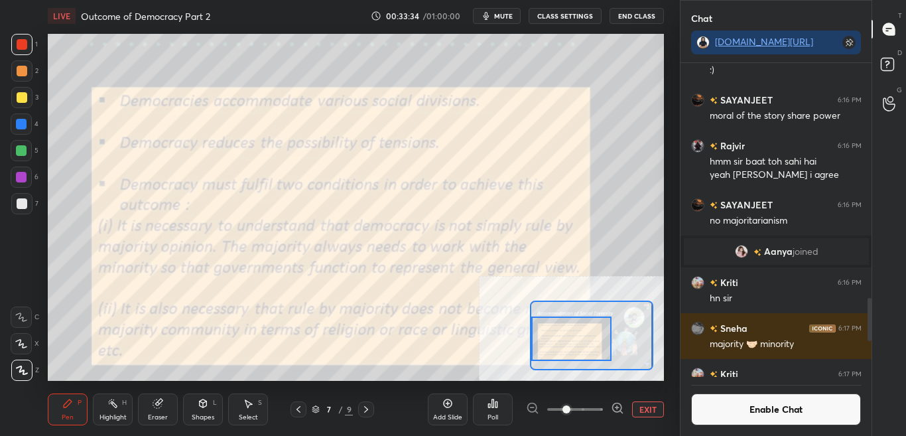
click at [770, 416] on button "Enable Chat" at bounding box center [776, 409] width 170 height 32
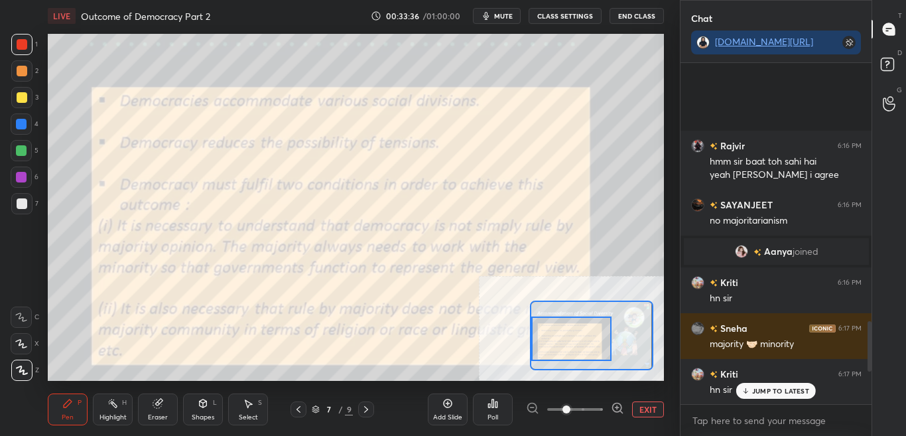
scroll to position [1964, 0]
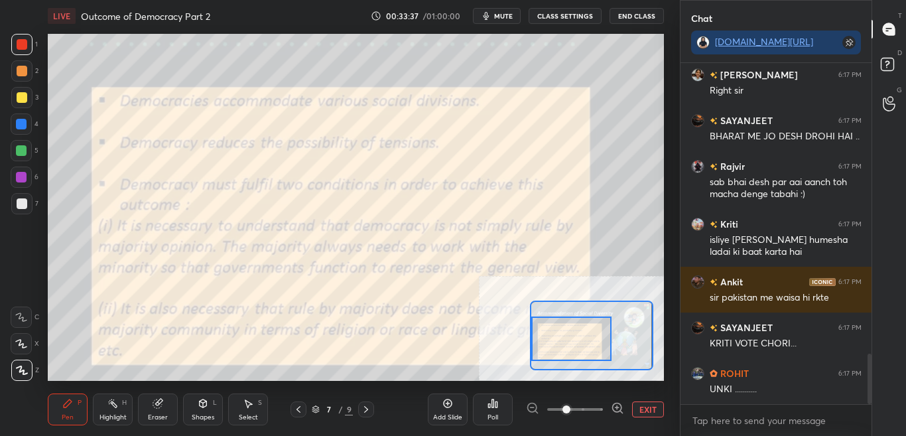
drag, startPoint x: 871, startPoint y: 353, endPoint x: 868, endPoint y: 426, distance: 73.6
click at [867, 429] on div "[PERSON_NAME] 6:17 PM yes [PERSON_NAME] 6:17 PM Right [PERSON_NAME] 6:17 PM BHA…" at bounding box center [776, 249] width 192 height 373
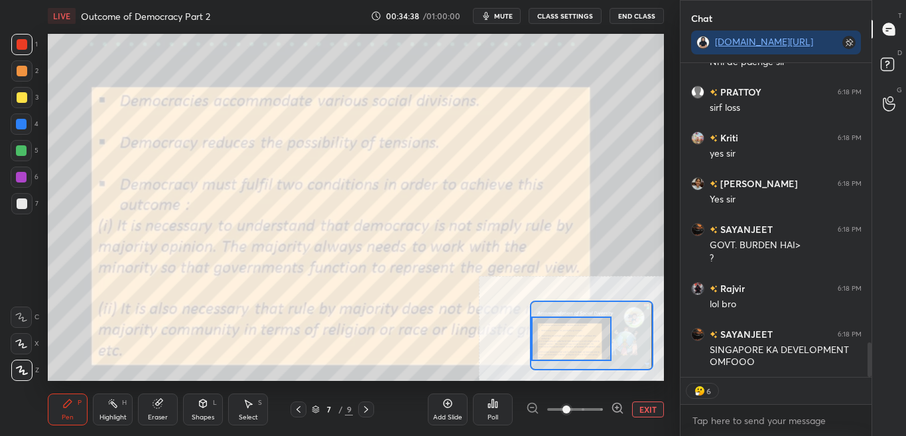
scroll to position [2579, 0]
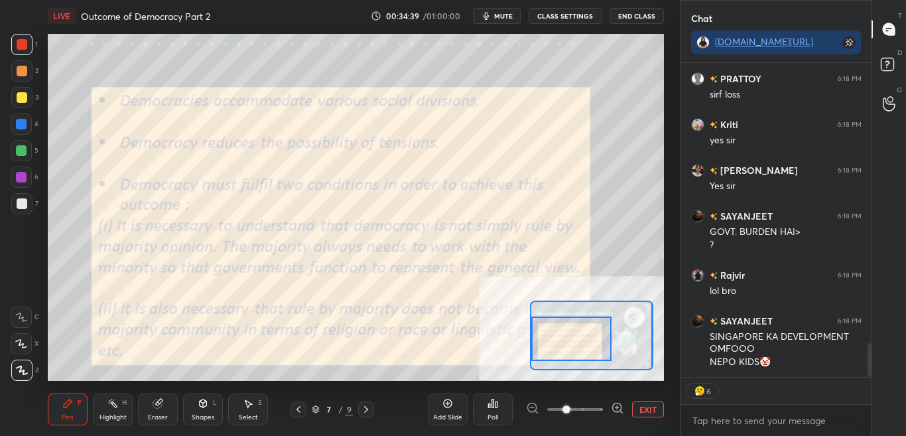
type textarea "x"
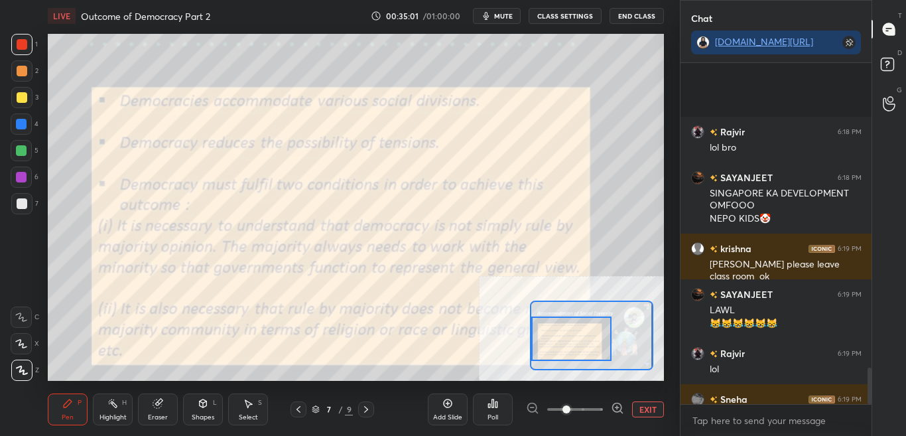
scroll to position [2853, 0]
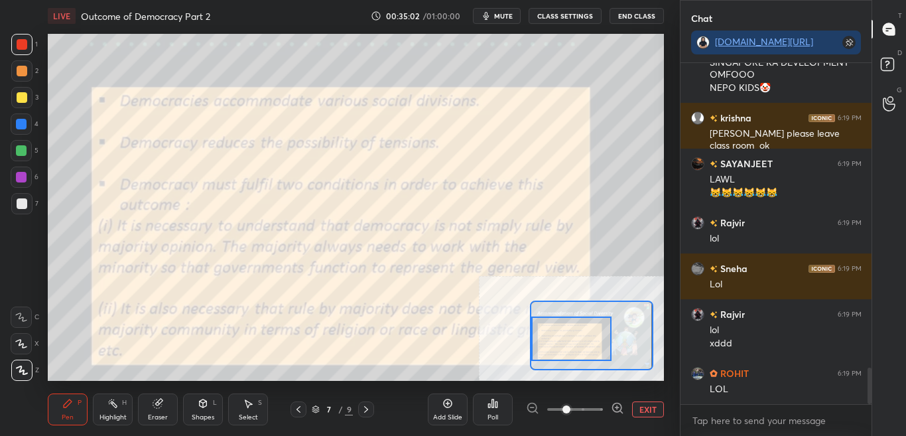
drag, startPoint x: 869, startPoint y: 396, endPoint x: 871, endPoint y: 424, distance: 27.9
click at [871, 424] on div "[PERSON_NAME] 6:18 PM lol bro SAYANJEET 6:18 PM SINGAPORE KA DEVELOPMENT OMFOOO…" at bounding box center [776, 249] width 192 height 373
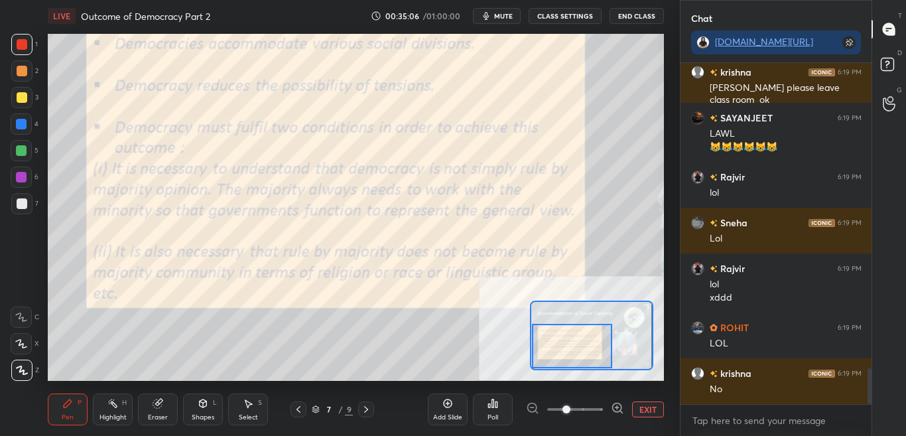
drag, startPoint x: 587, startPoint y: 336, endPoint x: 588, endPoint y: 349, distance: 13.3
click at [588, 349] on div at bounding box center [572, 346] width 80 height 44
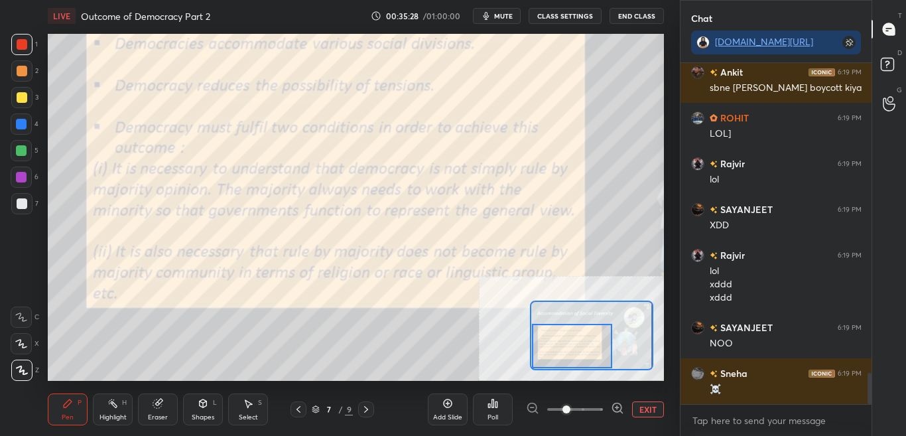
scroll to position [3428, 0]
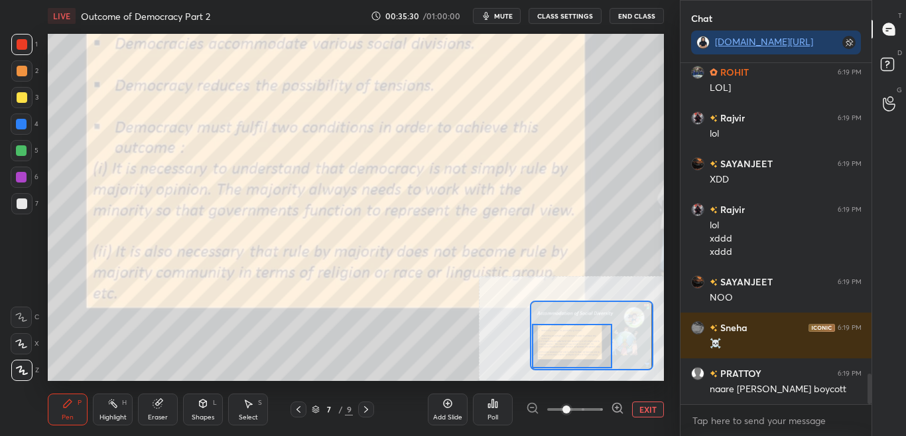
click at [574, 12] on button "CLASS SETTINGS" at bounding box center [564, 16] width 73 height 16
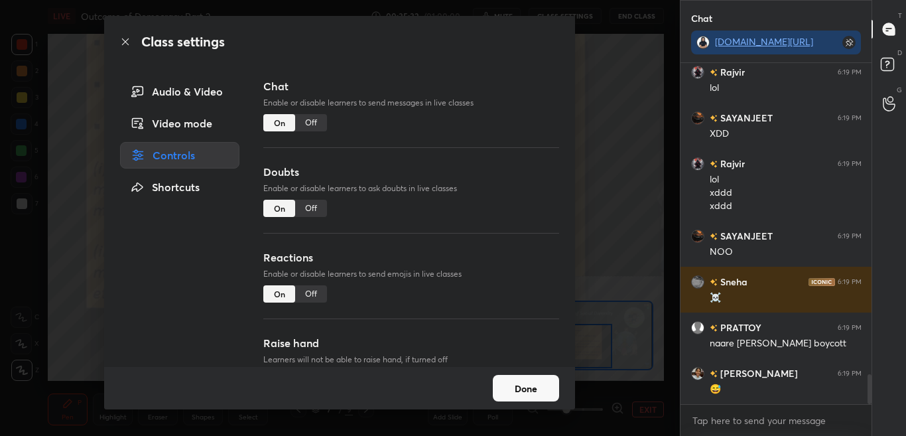
scroll to position [3520, 0]
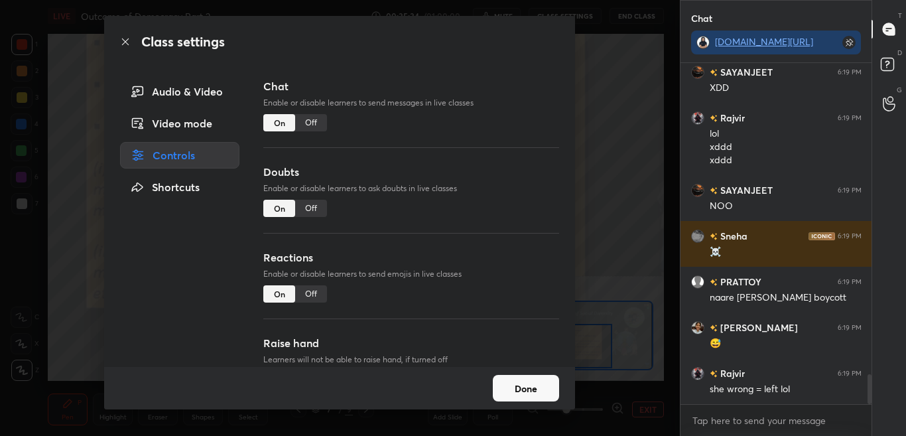
click at [314, 125] on div "Off" at bounding box center [311, 122] width 32 height 17
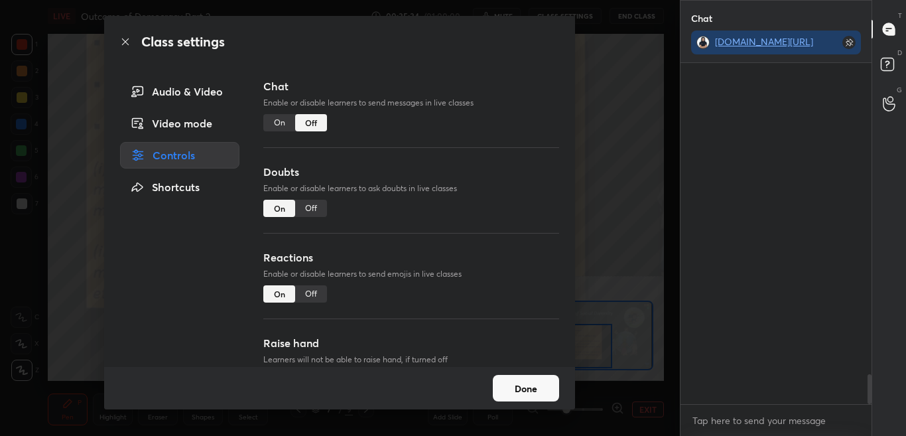
scroll to position [310, 187]
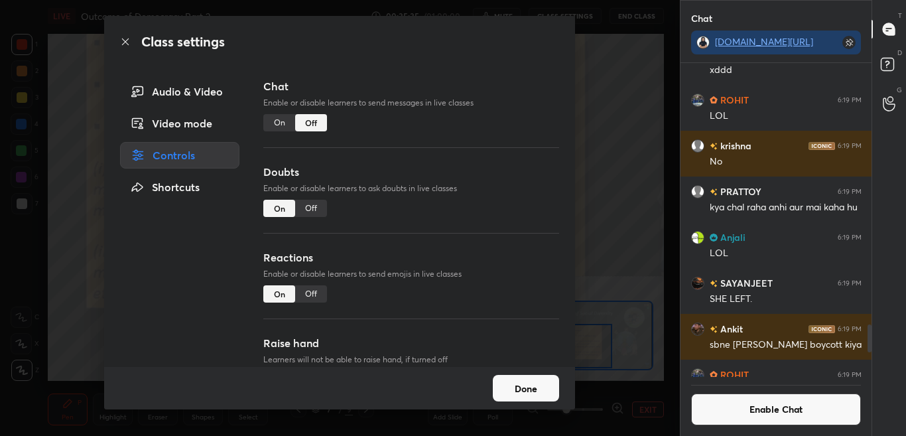
click at [121, 45] on icon at bounding box center [125, 41] width 11 height 11
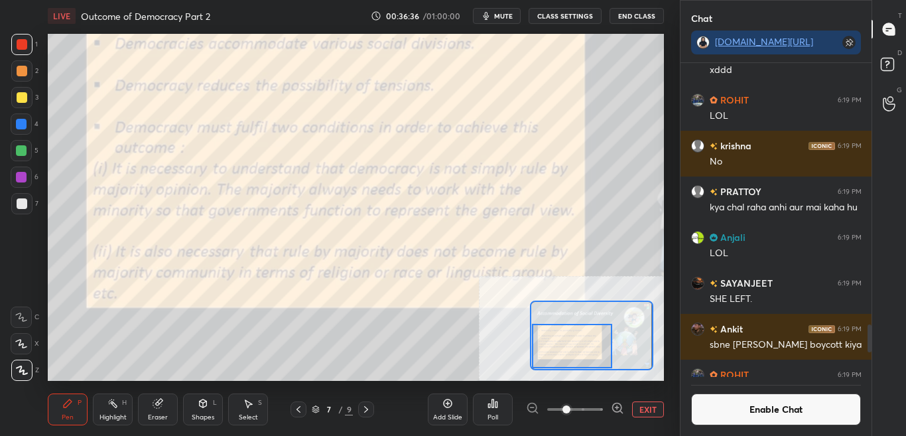
drag, startPoint x: 831, startPoint y: 420, endPoint x: 861, endPoint y: 401, distance: 34.9
click at [831, 420] on button "Enable Chat" at bounding box center [776, 409] width 170 height 32
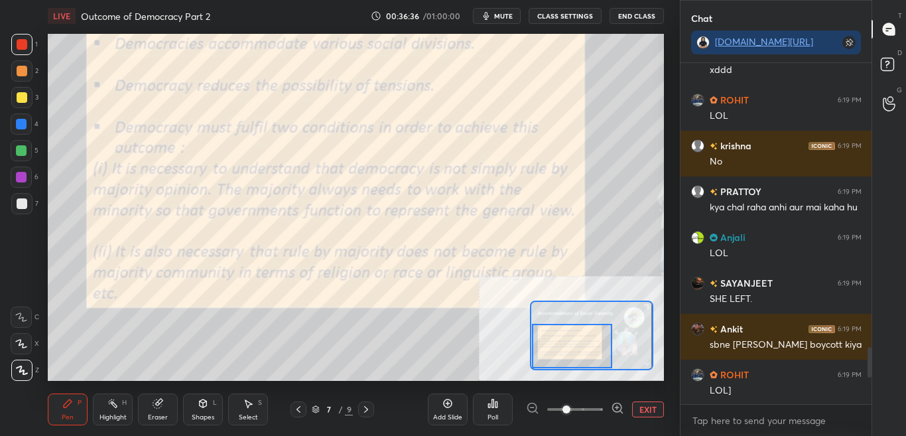
scroll to position [337, 187]
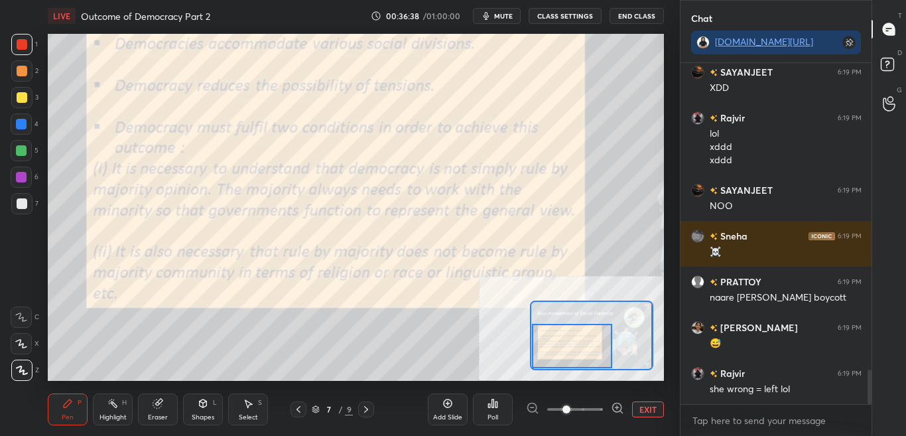
drag, startPoint x: 871, startPoint y: 365, endPoint x: 871, endPoint y: 428, distance: 63.0
click at [871, 428] on div "Chat [DOMAIN_NAME][URL] [PERSON_NAME] 6:19 PM lol SAYANJEET 6:19 PM XDD [PERSON…" at bounding box center [793, 218] width 227 height 436
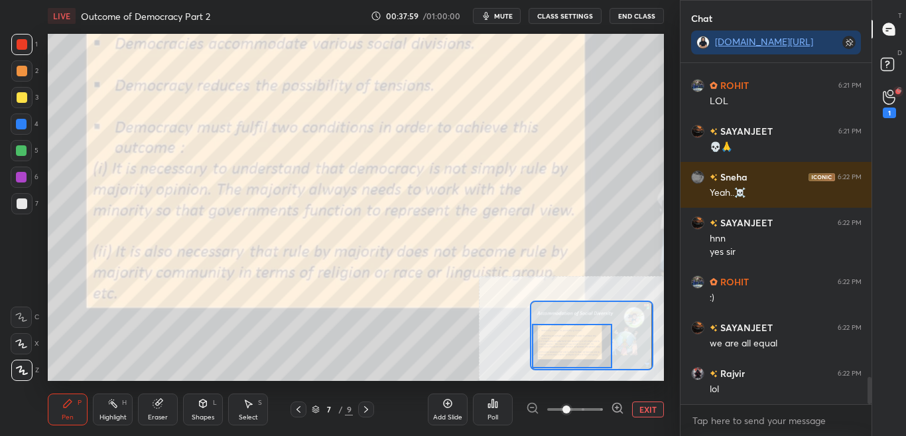
scroll to position [3911, 0]
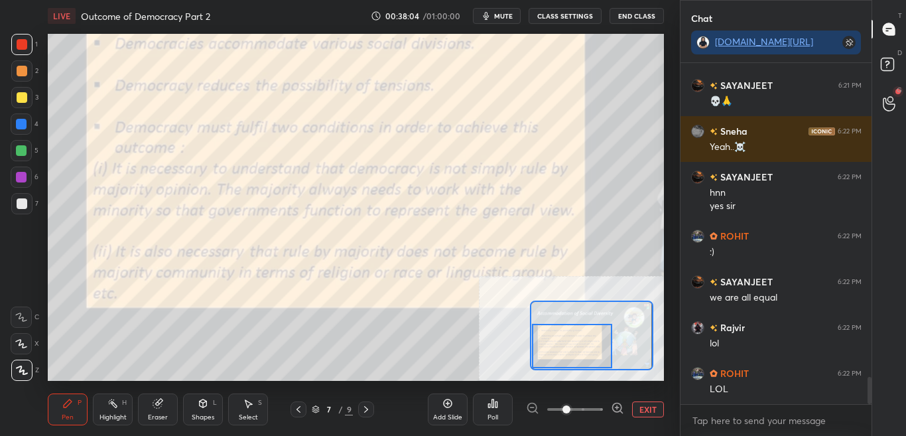
click at [643, 410] on button "EXIT" at bounding box center [648, 409] width 32 height 16
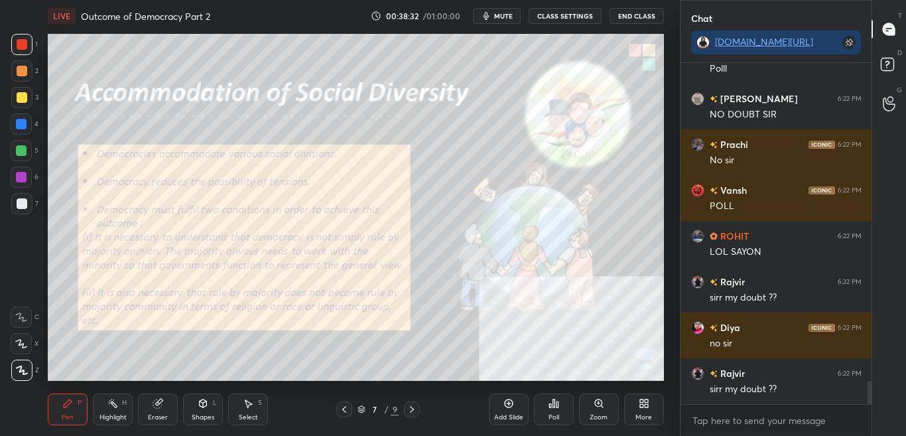
scroll to position [4689, 0]
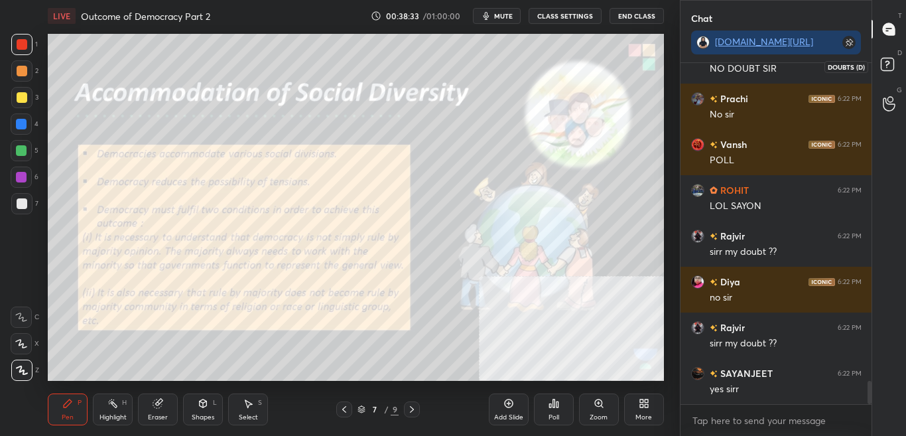
click at [900, 64] on div at bounding box center [889, 66] width 27 height 24
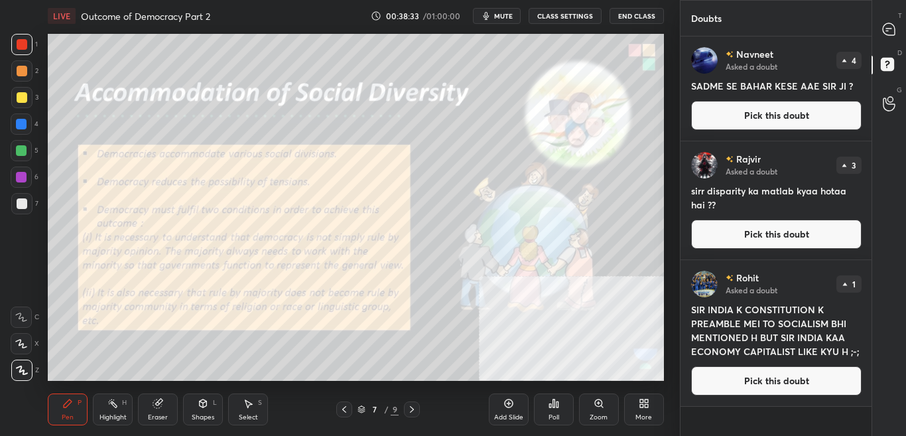
scroll to position [395, 187]
click at [900, 30] on div at bounding box center [889, 29] width 27 height 24
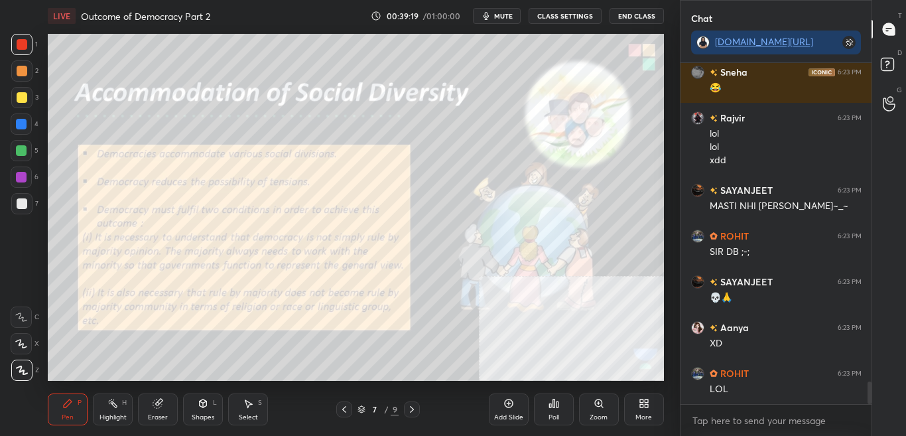
scroll to position [4778, 0]
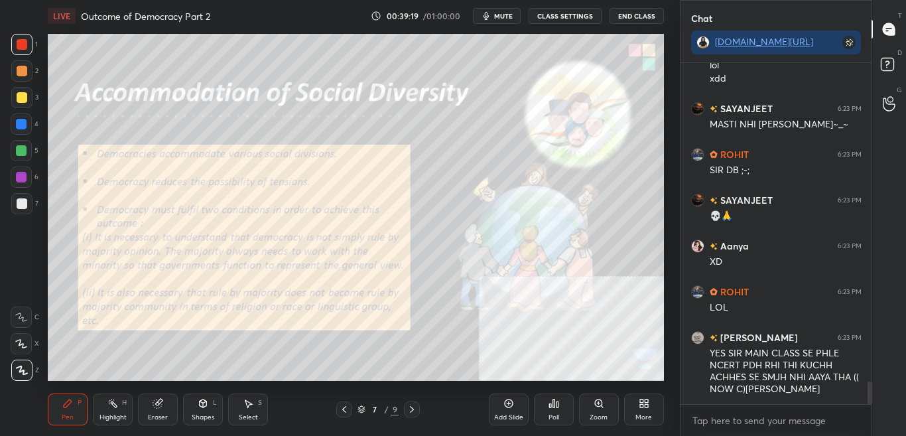
click at [645, 409] on div "More" at bounding box center [644, 409] width 40 height 32
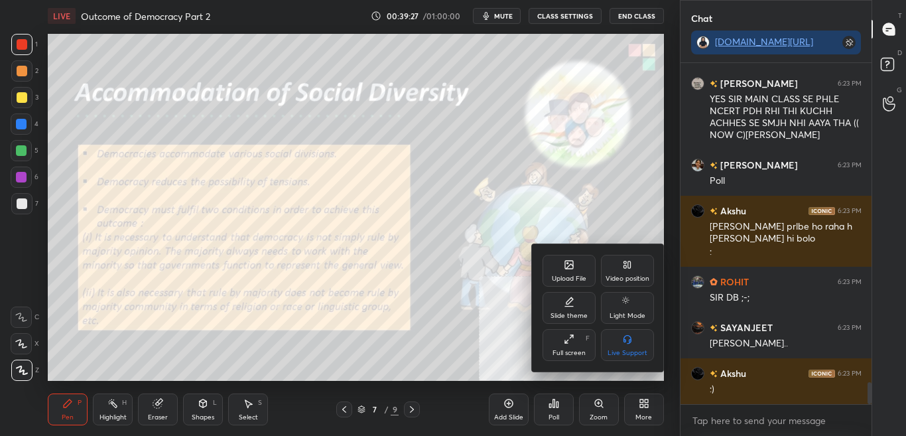
scroll to position [5089, 0]
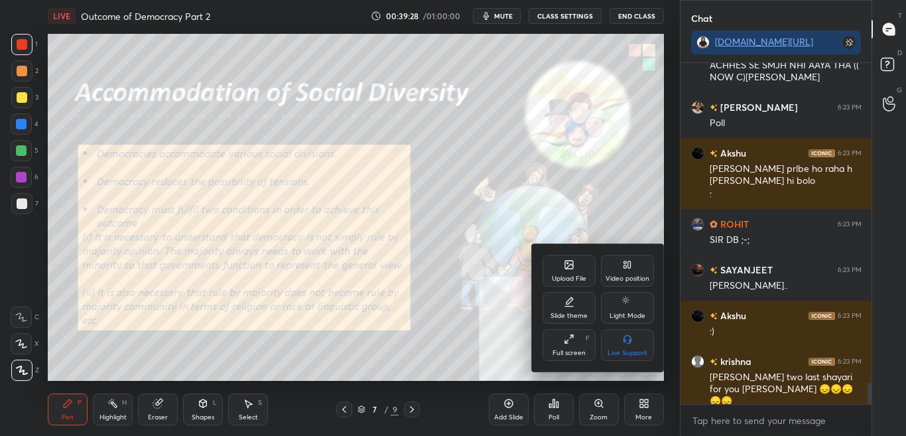
click at [477, 143] on div at bounding box center [453, 218] width 906 height 436
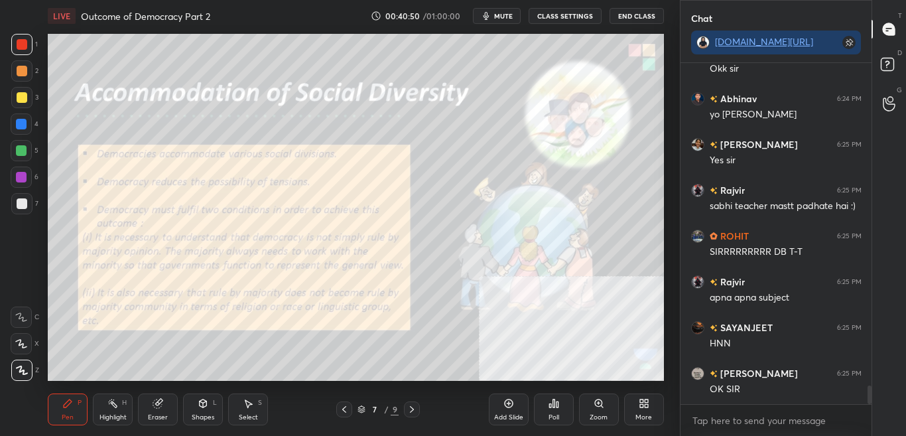
scroll to position [5828, 0]
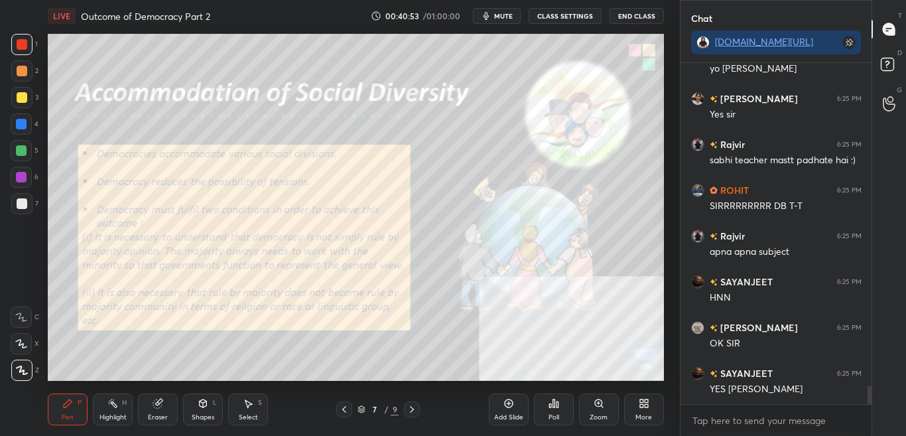
click at [655, 420] on div "More" at bounding box center [644, 409] width 40 height 32
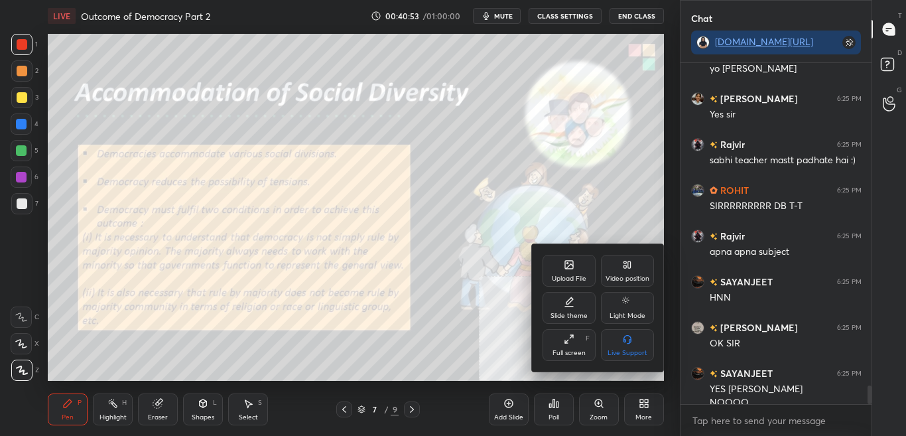
scroll to position [5841, 0]
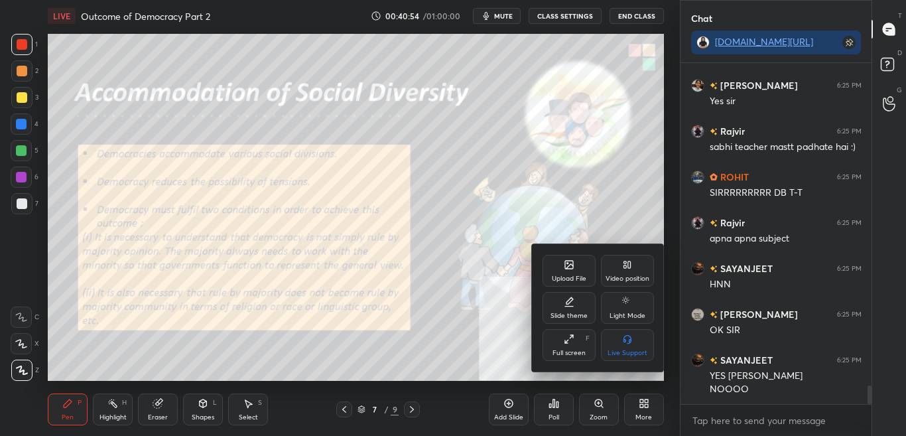
click at [577, 265] on div "Upload File" at bounding box center [568, 271] width 53 height 32
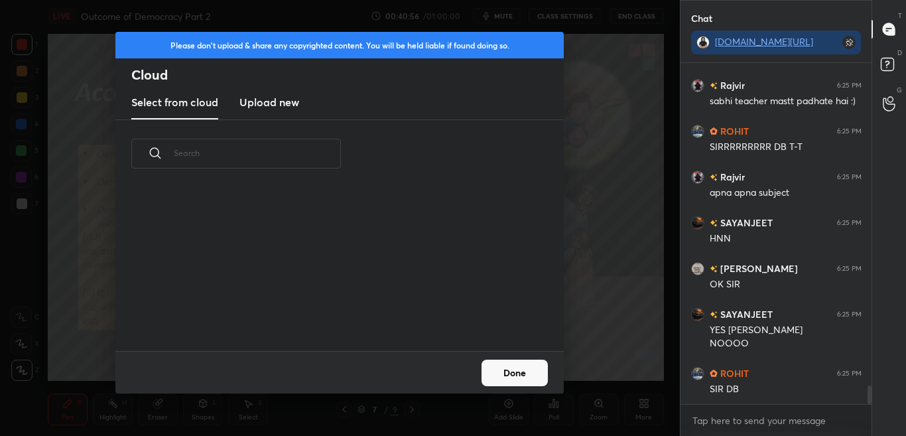
scroll to position [5932, 0]
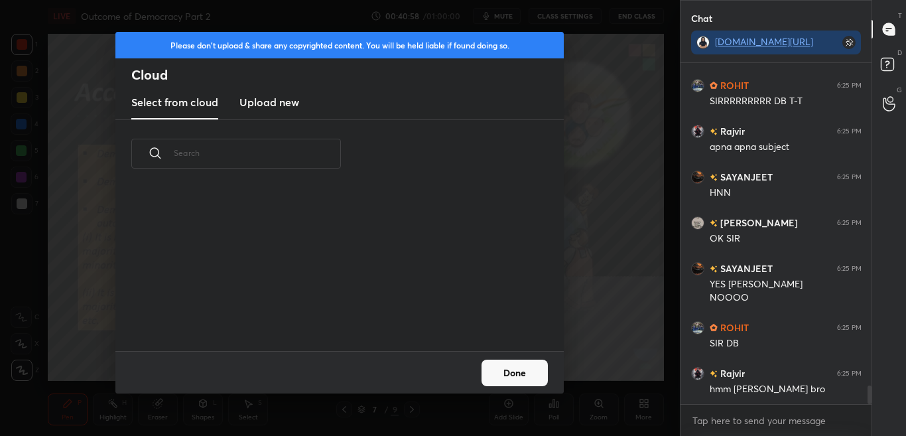
click at [272, 107] on h3 "Upload new" at bounding box center [269, 102] width 60 height 16
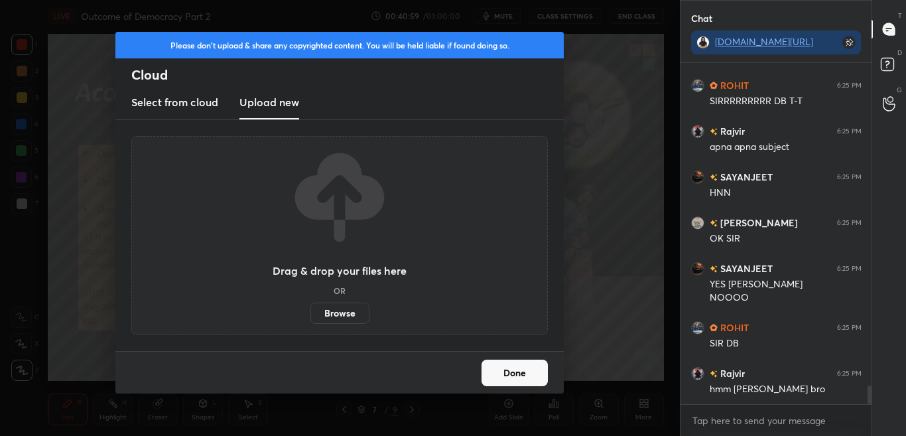
click at [333, 315] on label "Browse" at bounding box center [339, 312] width 59 height 21
click at [310, 315] on input "Browse" at bounding box center [310, 312] width 0 height 21
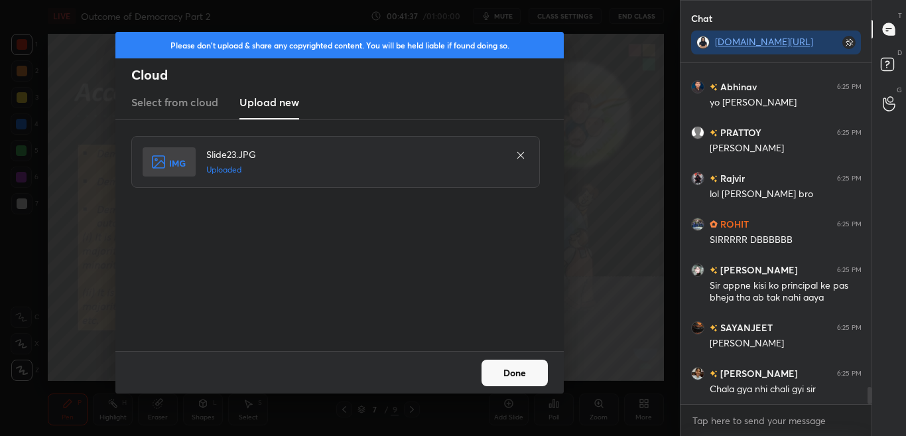
scroll to position [6472, 0]
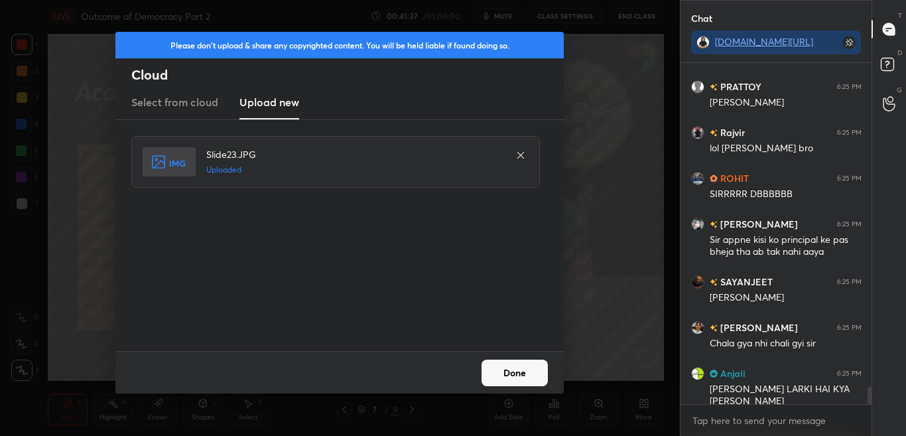
click at [530, 383] on button "Done" at bounding box center [514, 372] width 66 height 27
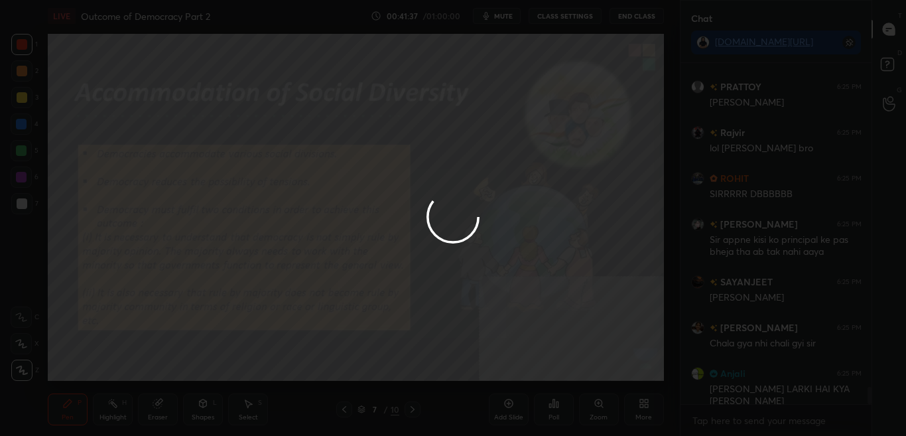
click at [528, 375] on button "Done" at bounding box center [514, 372] width 66 height 27
click at [526, 375] on div at bounding box center [453, 218] width 906 height 436
click at [524, 374] on div "Add Slide Poll Zoom More" at bounding box center [576, 409] width 175 height 74
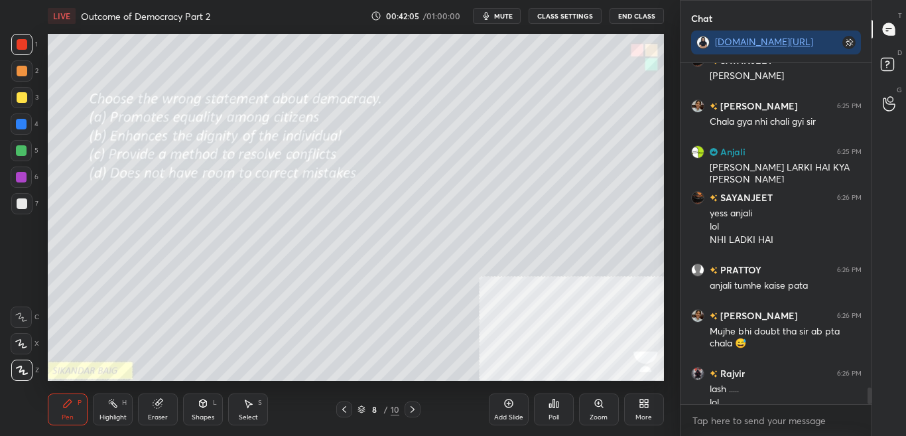
scroll to position [6707, 0]
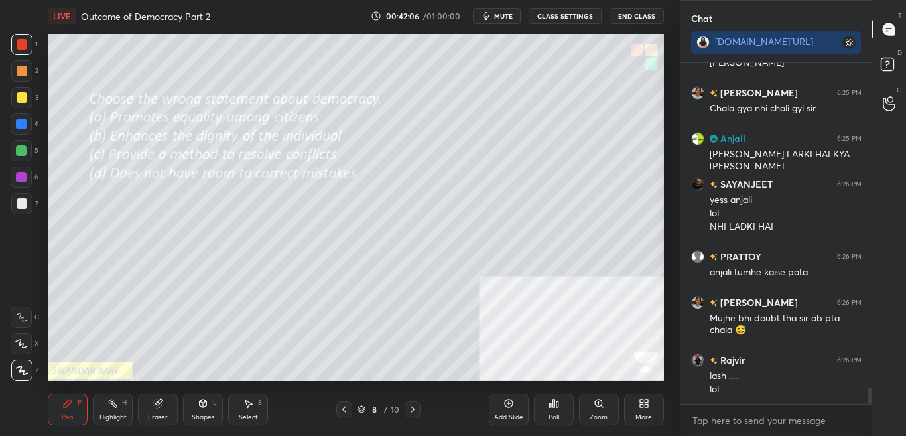
click at [564, 419] on div "Poll" at bounding box center [554, 409] width 40 height 32
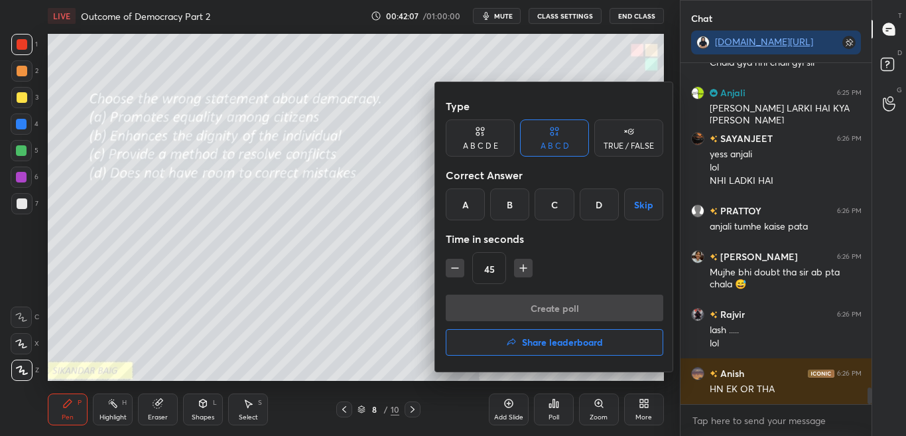
click at [550, 423] on div at bounding box center [453, 218] width 906 height 436
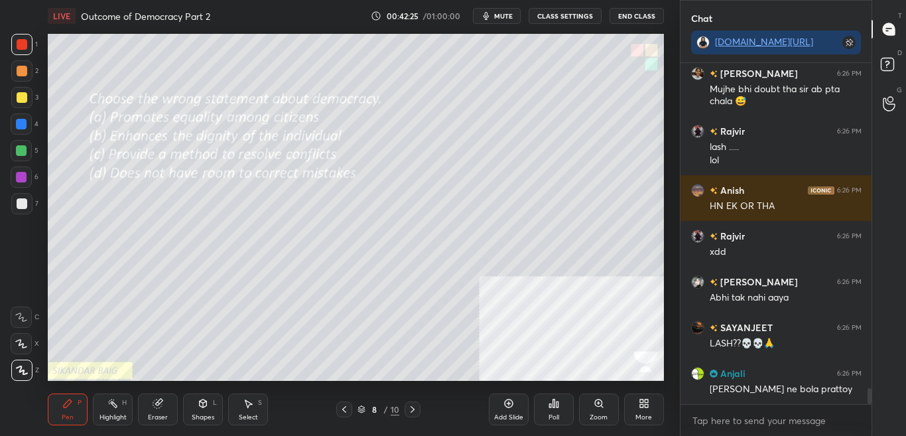
scroll to position [6981, 0]
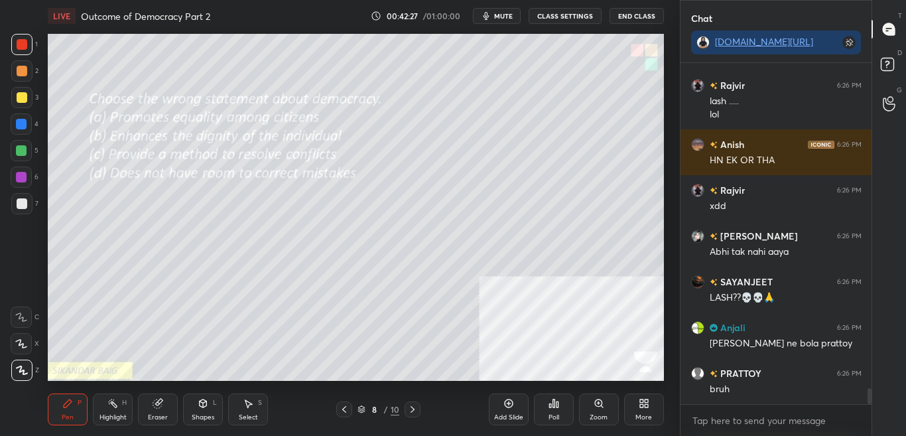
click at [546, 429] on div "Poll" at bounding box center [554, 409] width 40 height 74
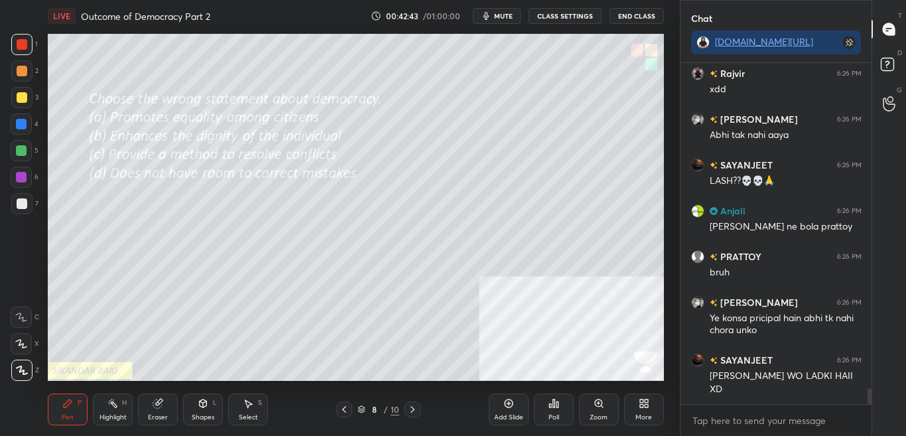
scroll to position [7144, 0]
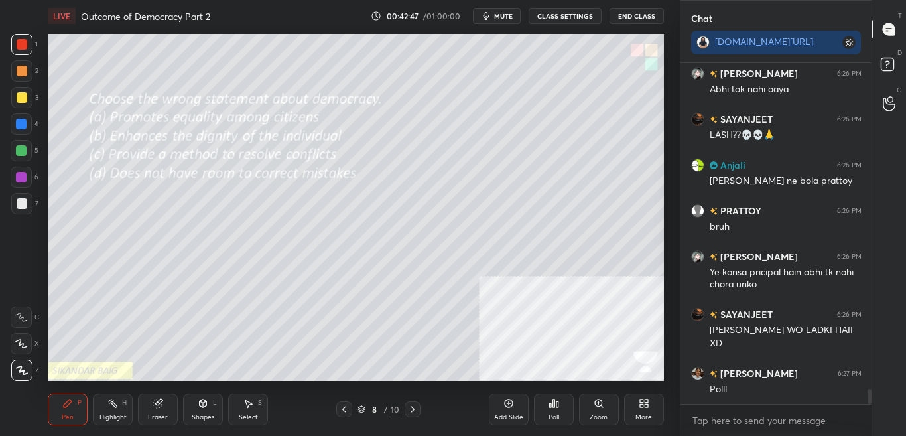
click at [546, 420] on div "Poll" at bounding box center [554, 409] width 40 height 32
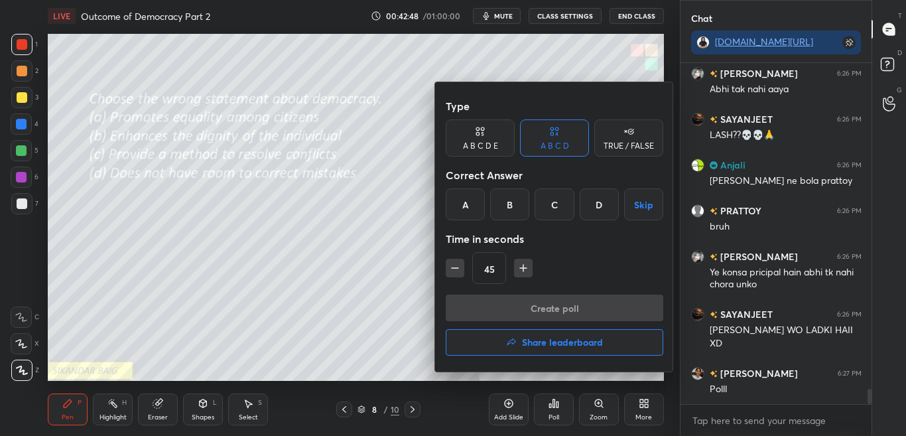
click at [593, 209] on div "D" at bounding box center [598, 204] width 39 height 32
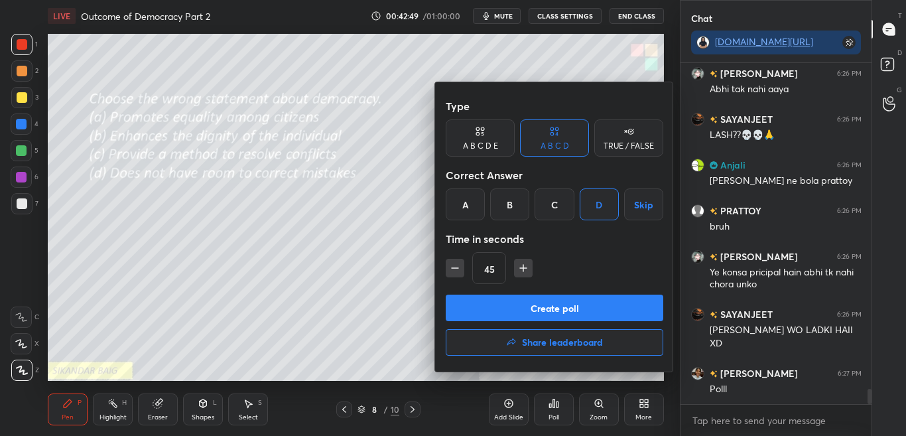
click at [571, 306] on button "Create poll" at bounding box center [554, 307] width 217 height 27
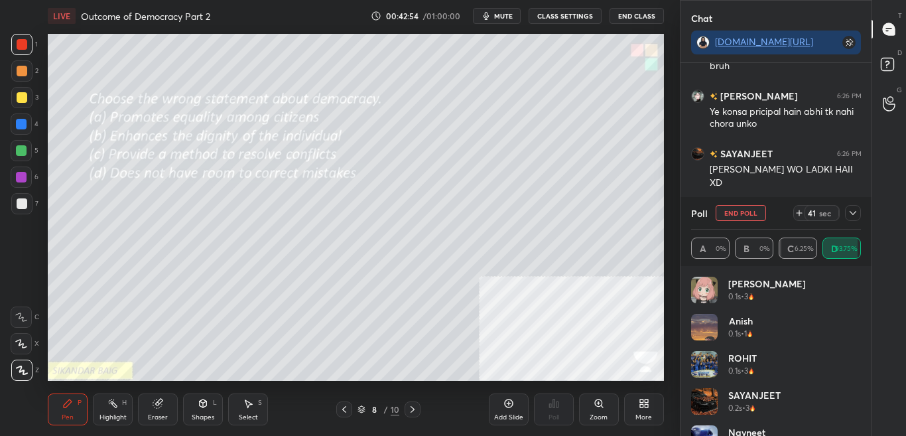
scroll to position [241, 187]
click at [858, 214] on div at bounding box center [853, 213] width 16 height 16
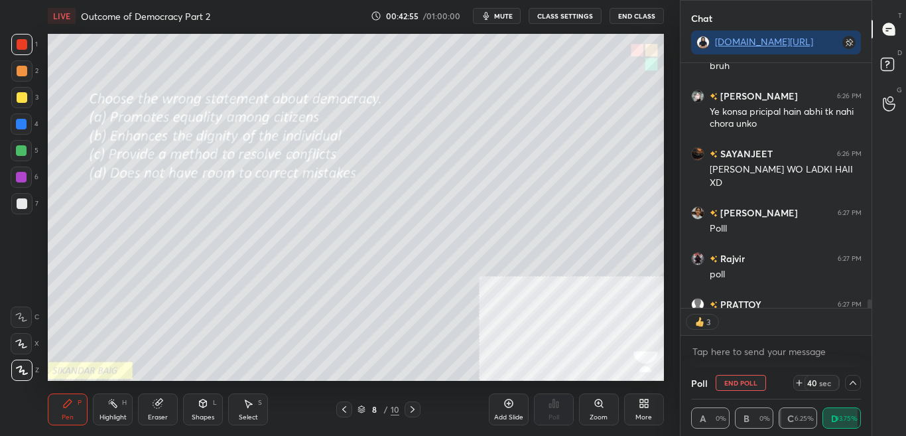
scroll to position [1, 5]
click at [870, 318] on div "PRATTOY 6:26 PM [PERSON_NAME][MEDICAL_DATA] 6:26 PM Ye konsa pricipal hain abhi…" at bounding box center [776, 215] width 192 height 304
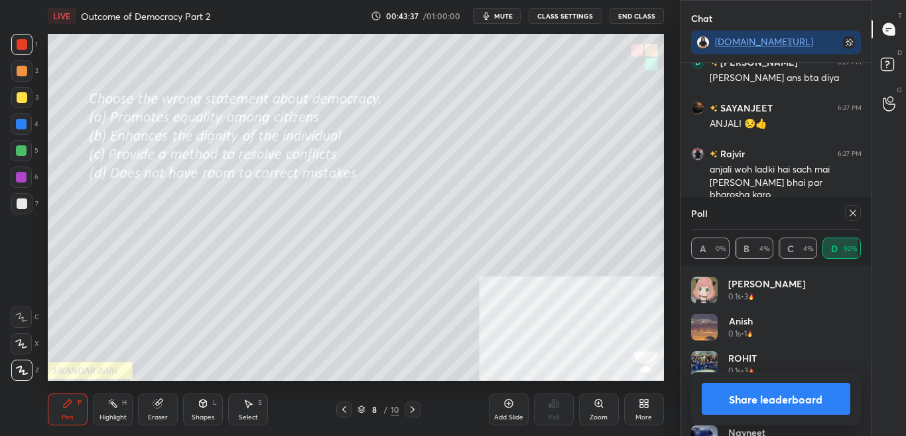
scroll to position [8061, 0]
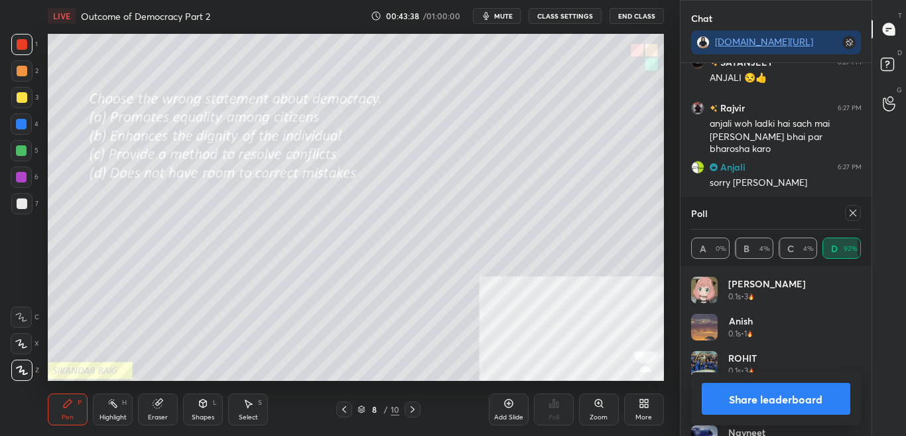
drag, startPoint x: 853, startPoint y: 216, endPoint x: 852, endPoint y: 223, distance: 7.3
click at [854, 216] on icon at bounding box center [852, 213] width 11 height 11
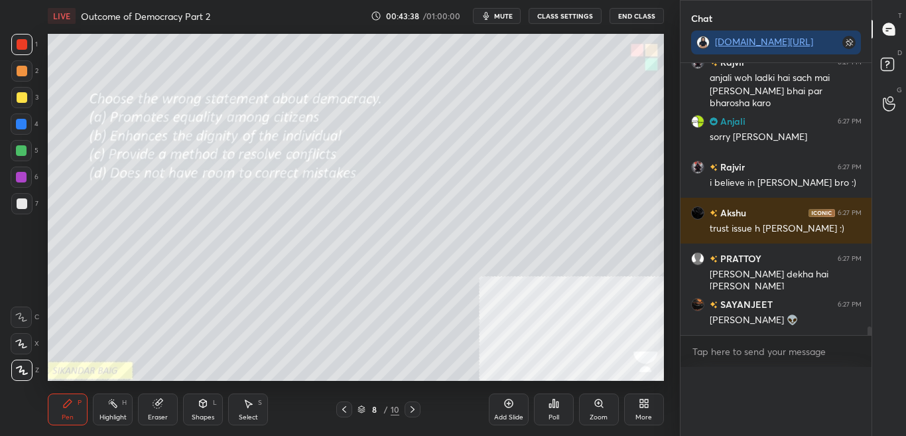
scroll to position [0, 0]
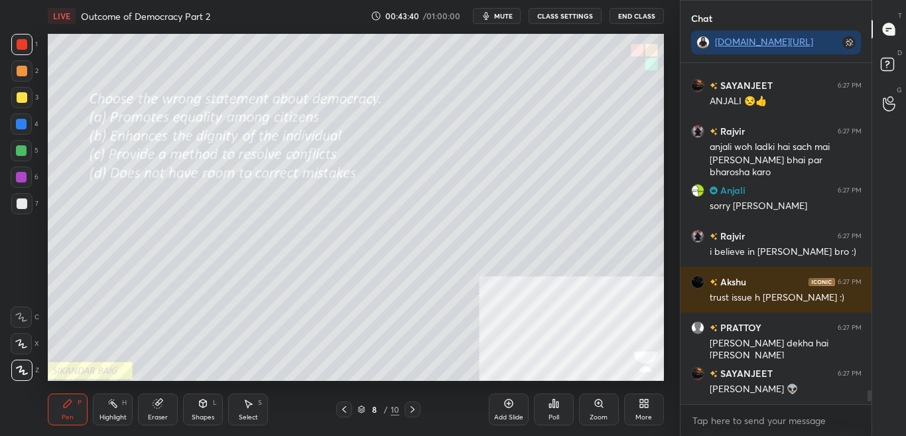
click at [638, 410] on div "More" at bounding box center [644, 409] width 40 height 32
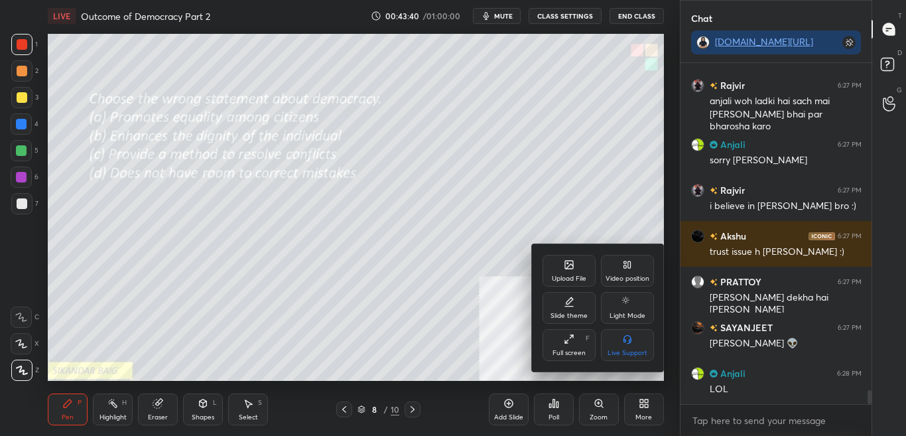
click at [579, 277] on div "Upload File" at bounding box center [569, 278] width 34 height 7
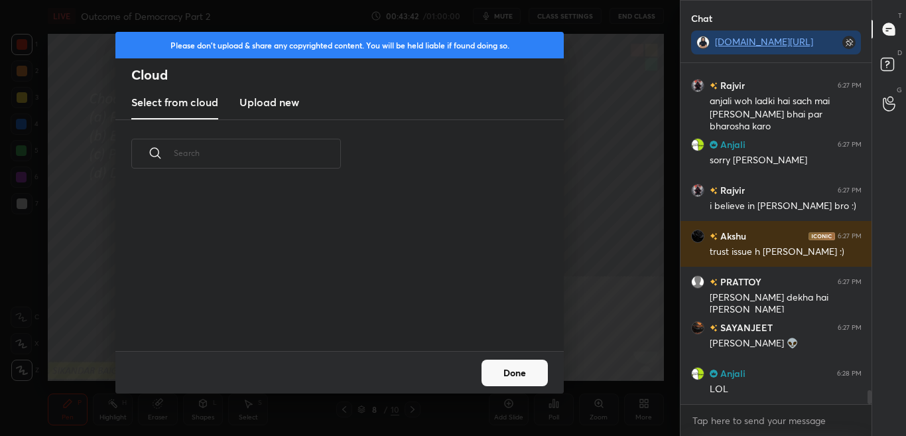
click at [266, 109] on new "Upload new" at bounding box center [269, 102] width 60 height 33
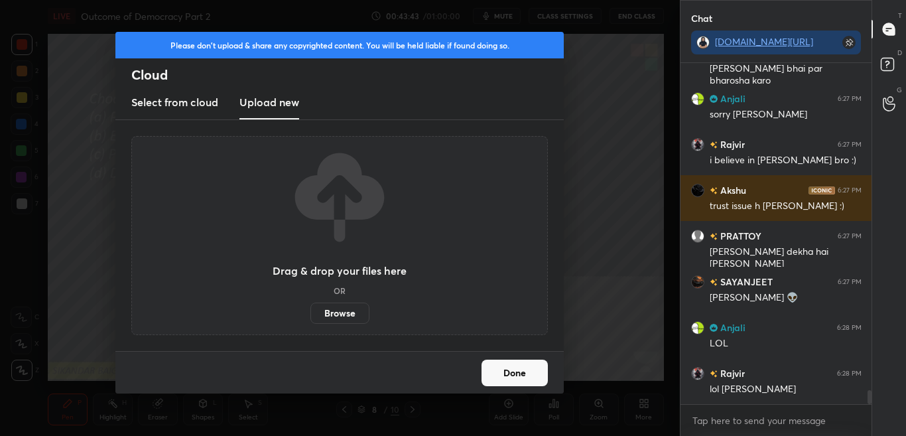
click at [354, 312] on label "Browse" at bounding box center [339, 312] width 59 height 21
click at [310, 312] on input "Browse" at bounding box center [310, 312] width 0 height 21
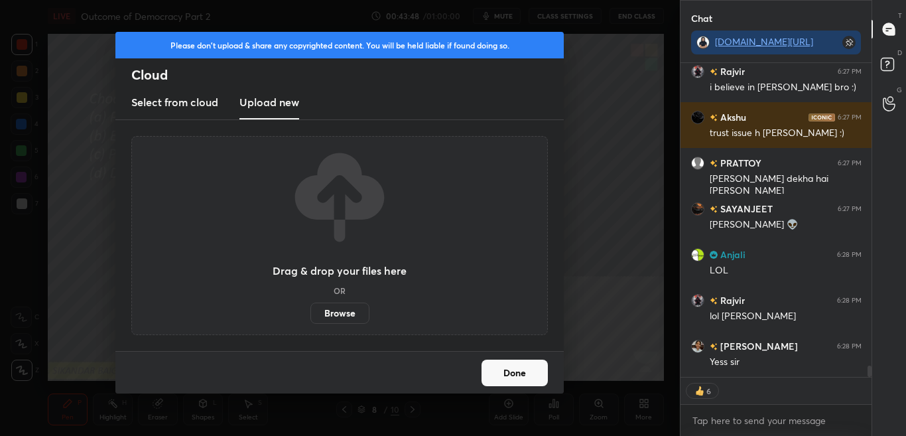
click at [529, 379] on button "Done" at bounding box center [514, 372] width 66 height 27
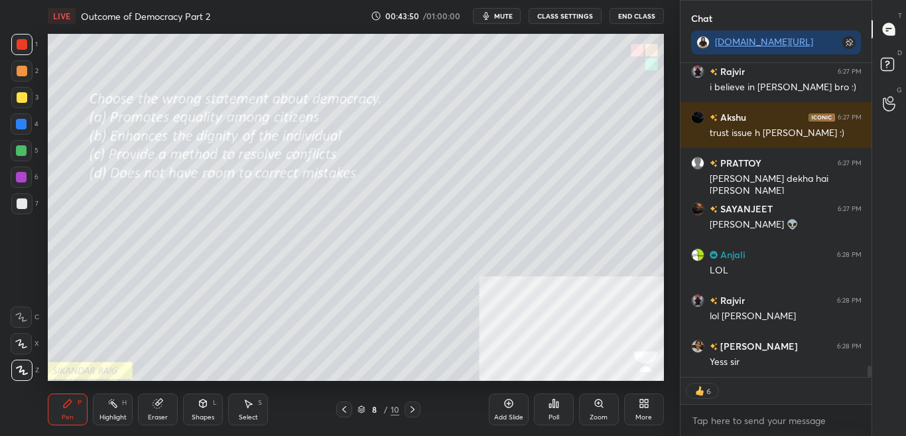
click at [649, 408] on div "More" at bounding box center [644, 409] width 40 height 32
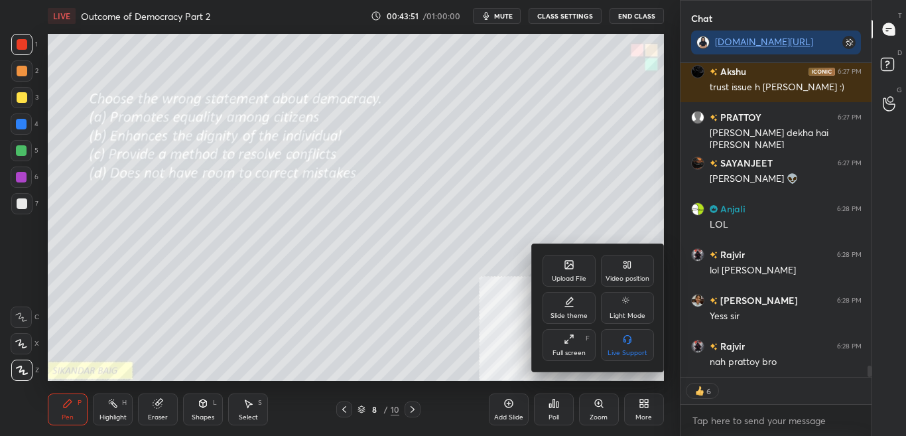
click at [584, 275] on div "Upload File" at bounding box center [569, 278] width 34 height 7
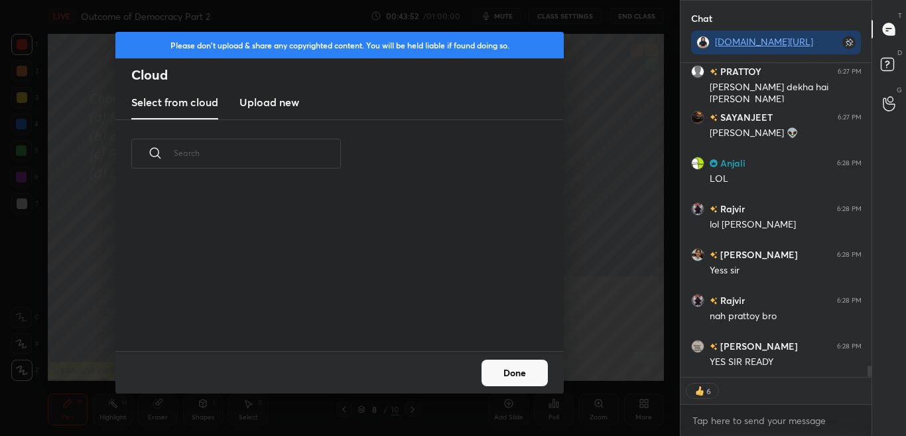
drag, startPoint x: 273, startPoint y: 116, endPoint x: 275, endPoint y: 109, distance: 7.6
click at [273, 115] on new "Upload new" at bounding box center [269, 102] width 60 height 33
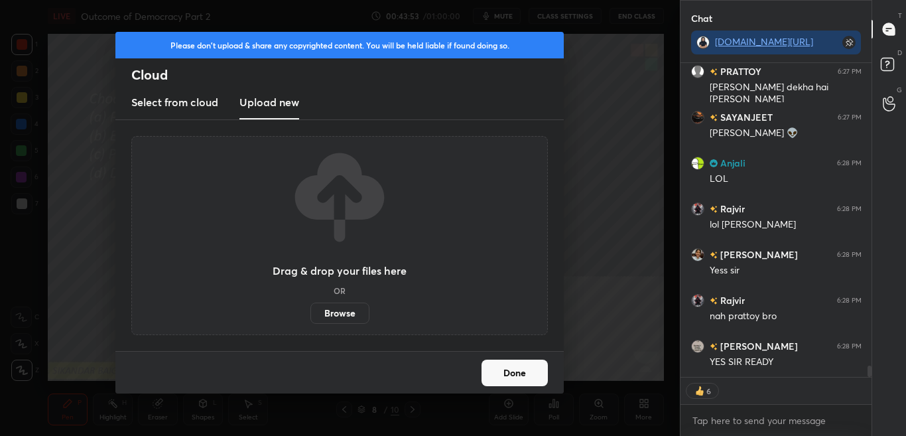
click at [345, 319] on label "Browse" at bounding box center [339, 312] width 59 height 21
click at [310, 319] on input "Browse" at bounding box center [310, 312] width 0 height 21
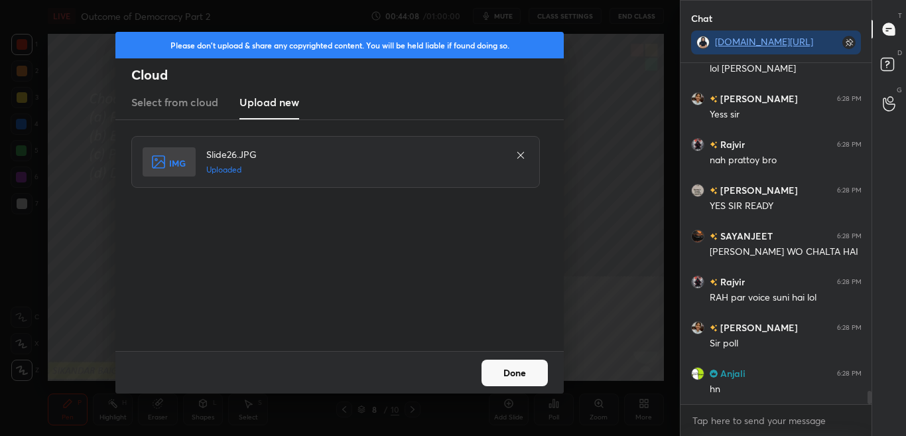
click at [509, 369] on button "Done" at bounding box center [514, 372] width 66 height 27
click at [509, 374] on button "Done" at bounding box center [514, 372] width 66 height 27
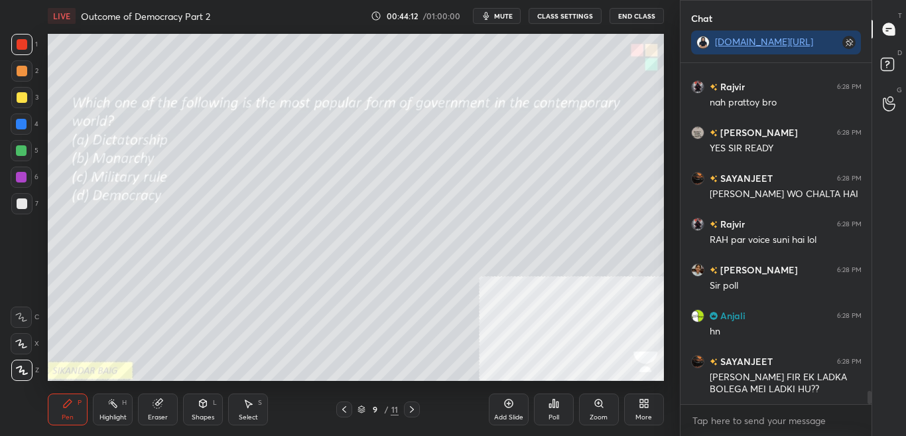
click at [344, 415] on div at bounding box center [344, 409] width 16 height 16
click at [413, 414] on div at bounding box center [412, 409] width 16 height 16
click at [544, 409] on div "Poll" at bounding box center [554, 409] width 40 height 32
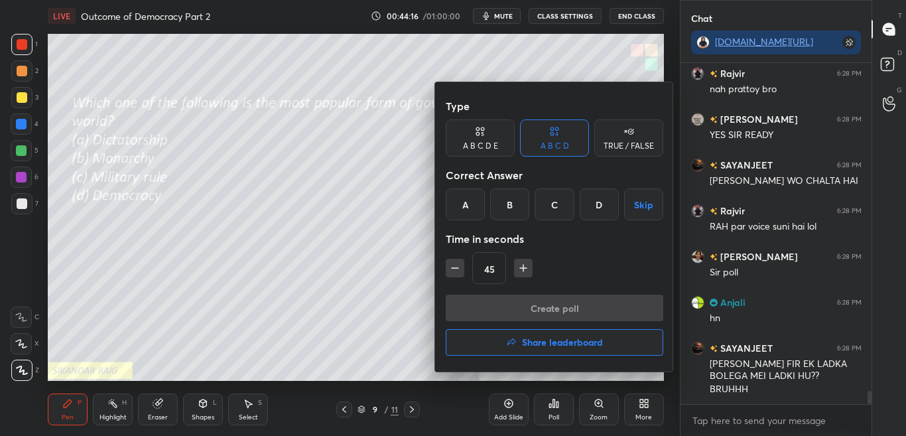
click at [387, 248] on div at bounding box center [453, 218] width 906 height 436
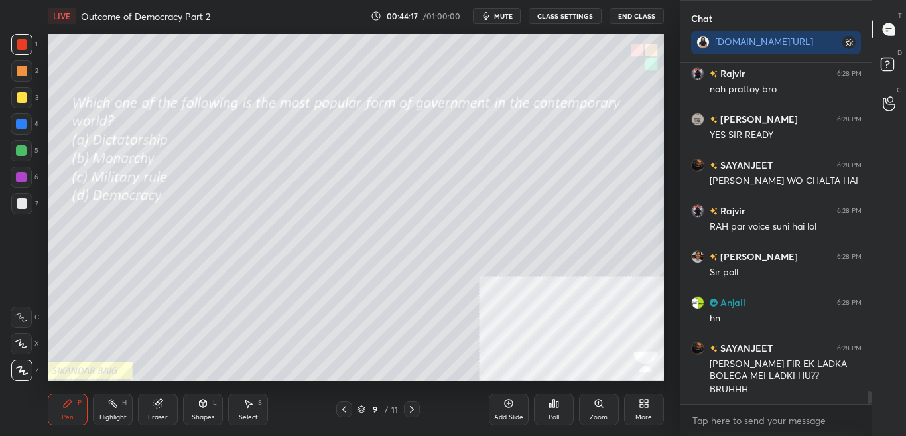
click at [563, 417] on div "Poll" at bounding box center [554, 409] width 40 height 32
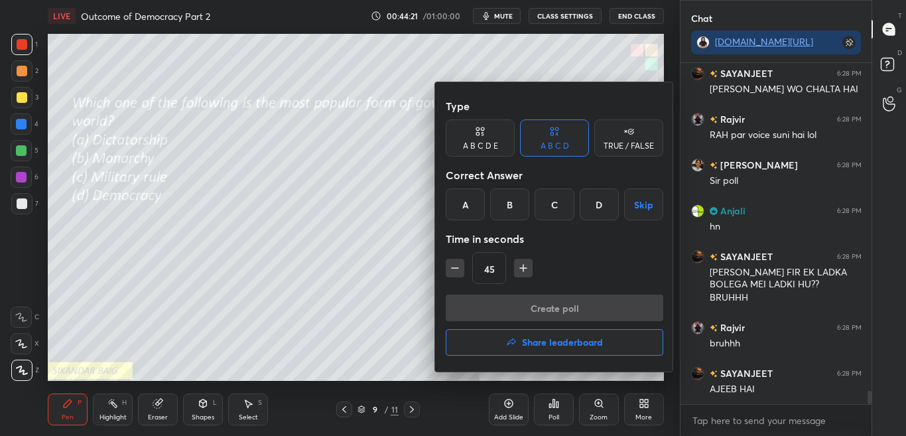
click at [601, 210] on div "D" at bounding box center [598, 204] width 39 height 32
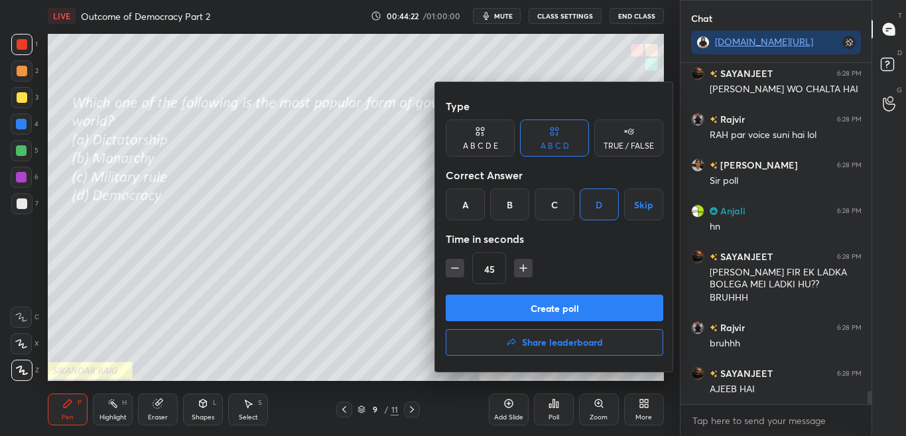
click at [591, 309] on button "Create poll" at bounding box center [554, 307] width 217 height 27
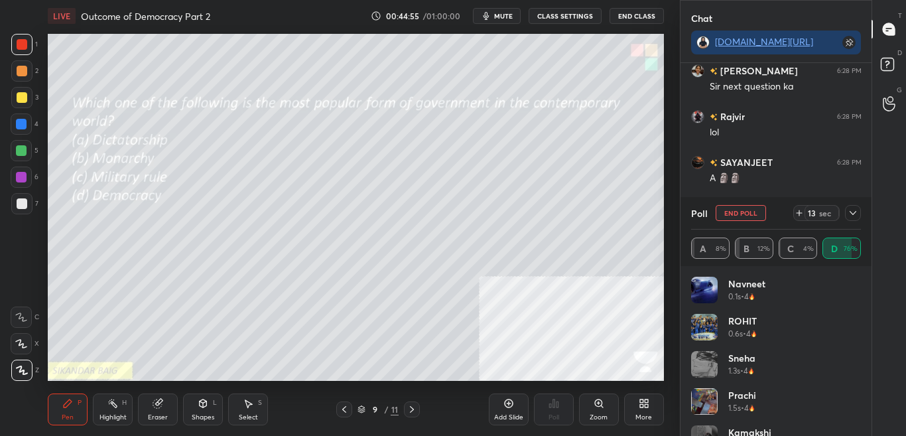
scroll to position [8974, 0]
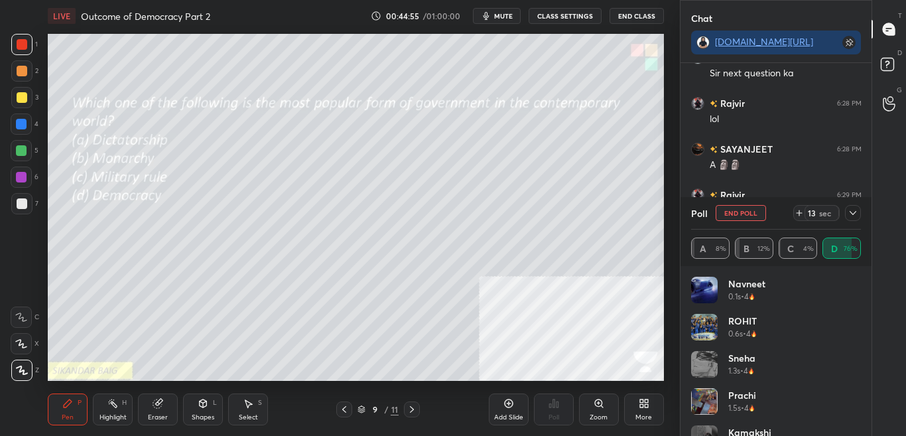
click at [854, 214] on icon at bounding box center [852, 213] width 11 height 11
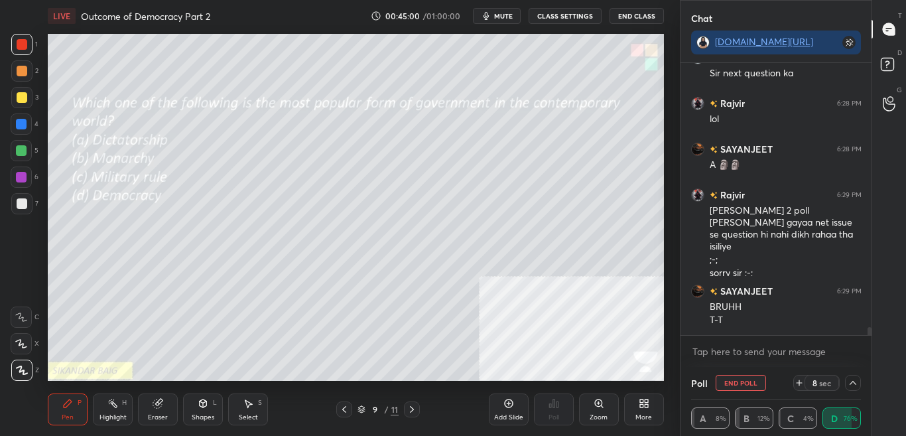
scroll to position [9019, 0]
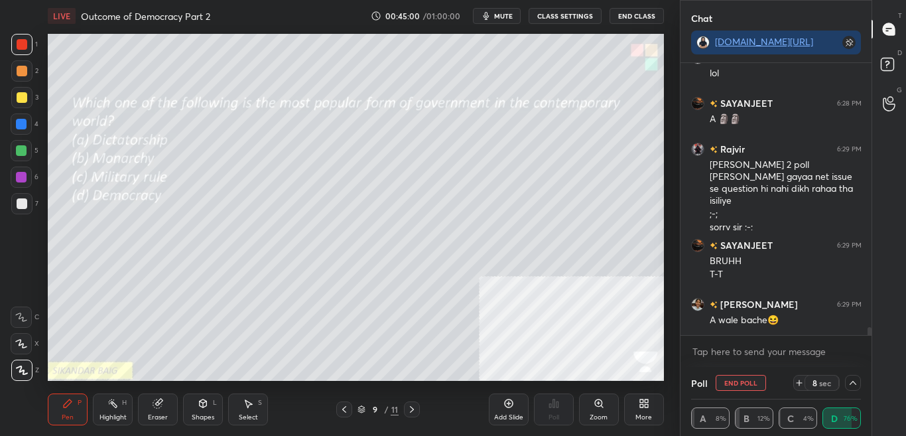
click at [852, 388] on div at bounding box center [853, 383] width 16 height 16
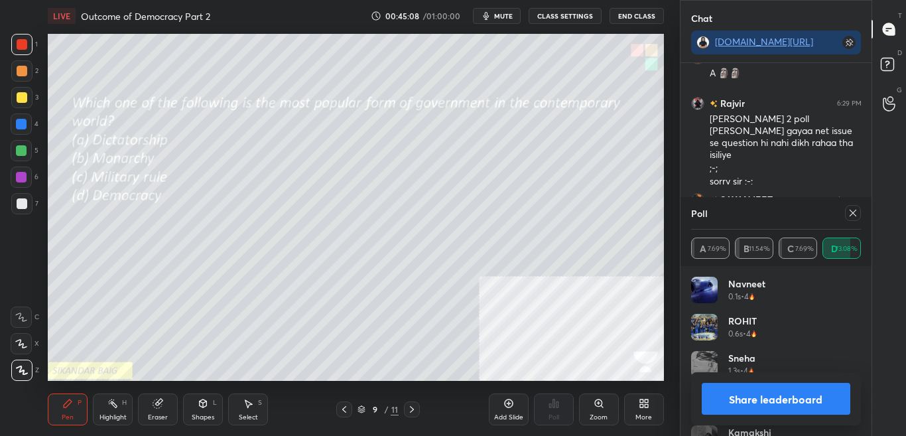
scroll to position [44, 0]
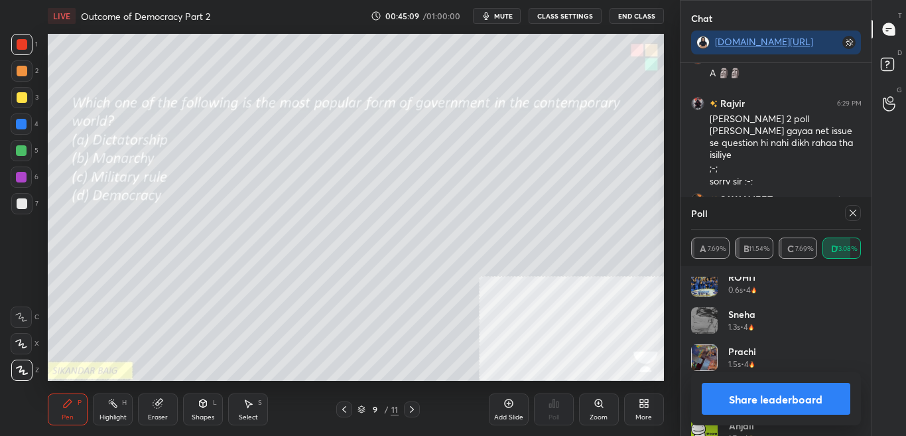
click at [815, 401] on button "Share leaderboard" at bounding box center [775, 399] width 149 height 32
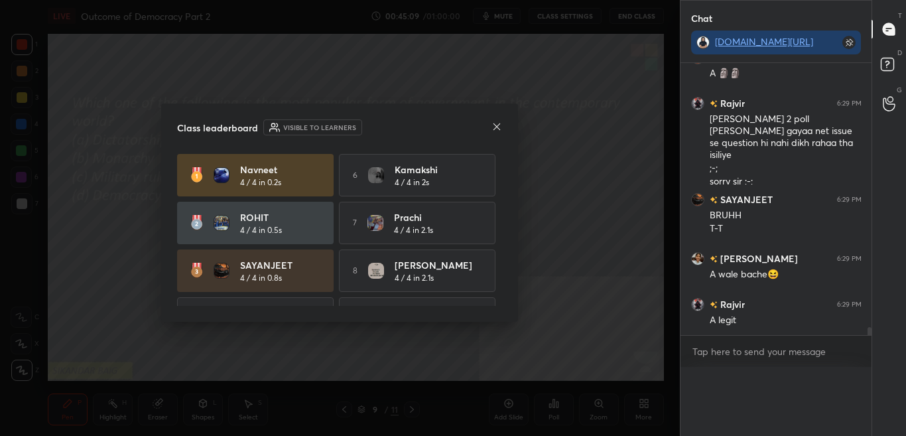
scroll to position [0, 0]
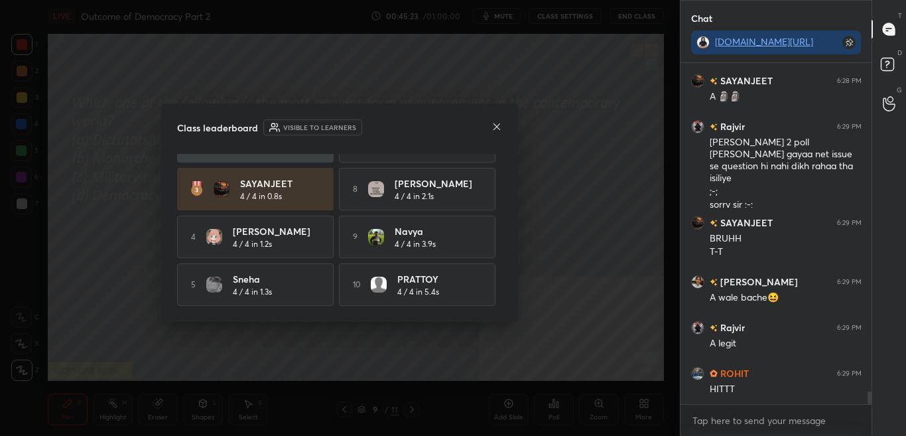
click at [496, 129] on icon at bounding box center [496, 126] width 11 height 11
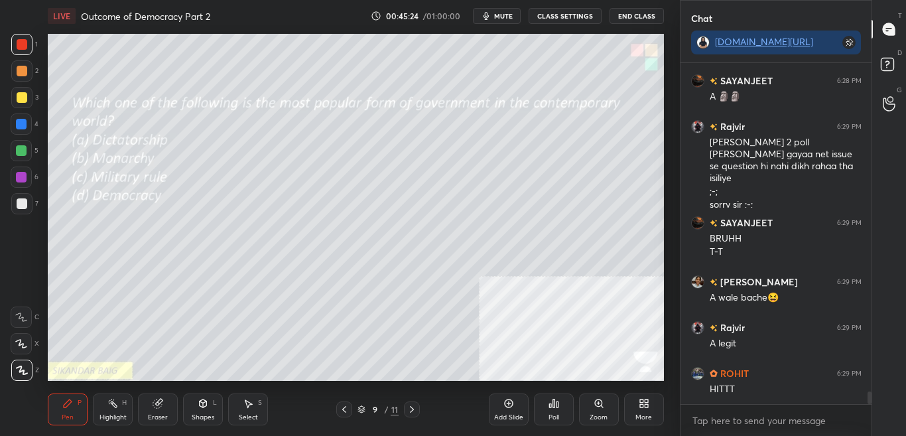
click at [634, 406] on div "More" at bounding box center [644, 409] width 40 height 32
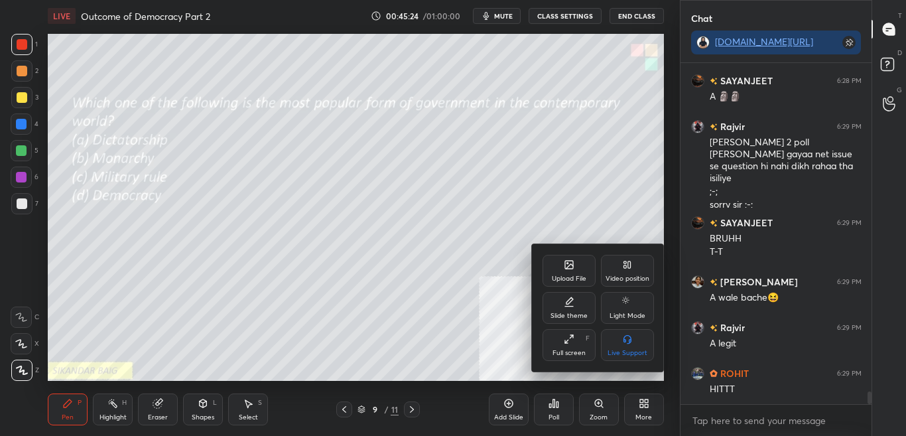
click at [571, 290] on div "Upload File Video position Slide theme Light Mode Full screen F Live Support" at bounding box center [597, 308] width 111 height 106
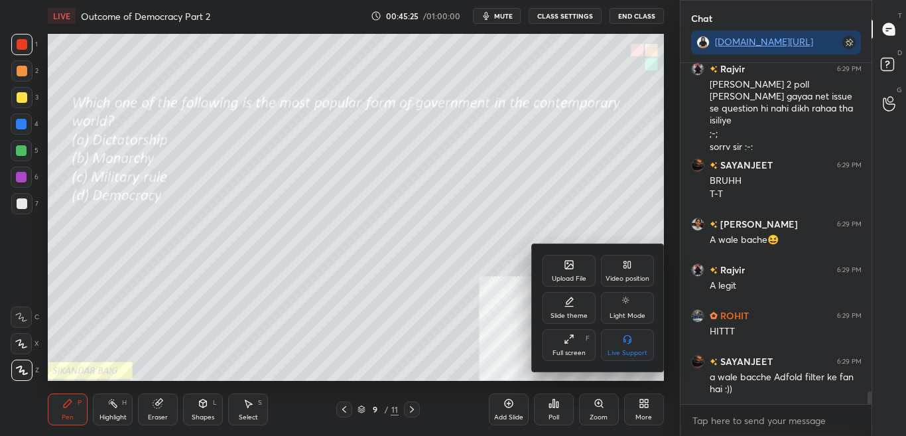
click at [567, 263] on icon at bounding box center [567, 263] width 1 height 1
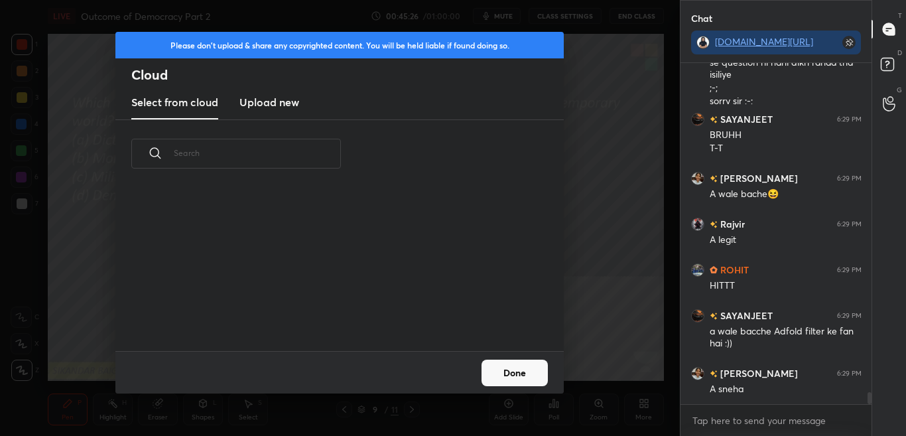
click at [257, 90] on new "Upload new" at bounding box center [269, 102] width 60 height 33
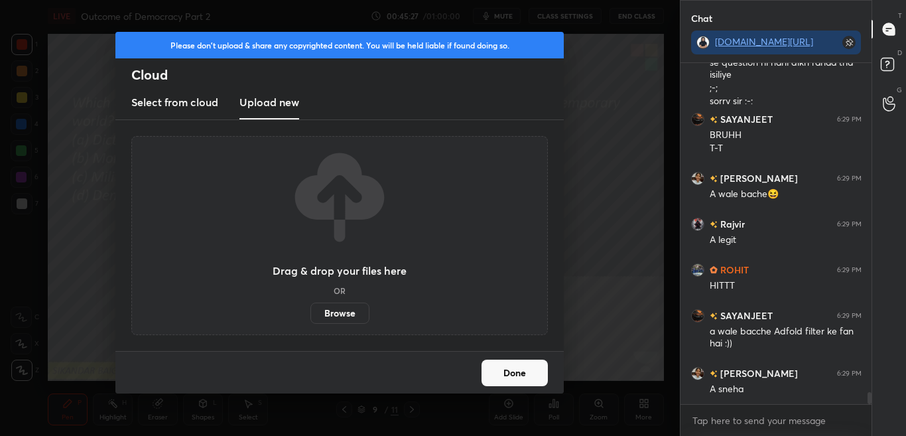
click at [318, 308] on label "Browse" at bounding box center [339, 312] width 59 height 21
click at [310, 308] on input "Browse" at bounding box center [310, 312] width 0 height 21
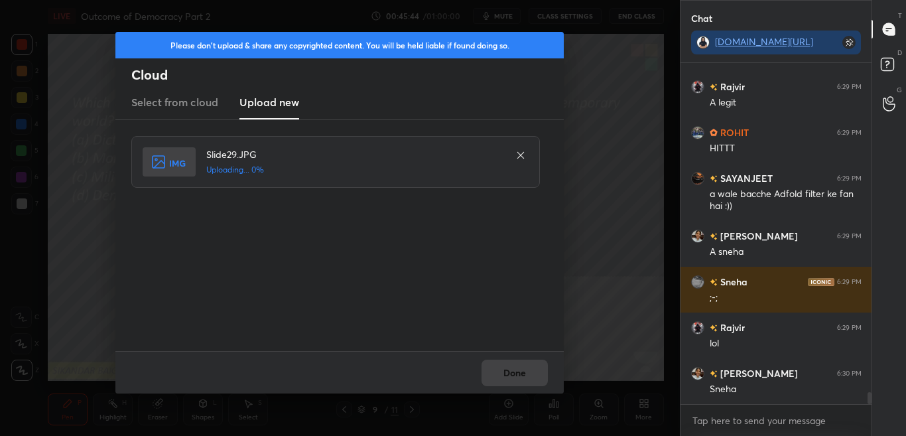
click at [587, 184] on div "Please don't upload & share any copyrighted content. You will be held liable if…" at bounding box center [340, 218] width 680 height 436
click at [511, 371] on button "Done" at bounding box center [514, 372] width 66 height 27
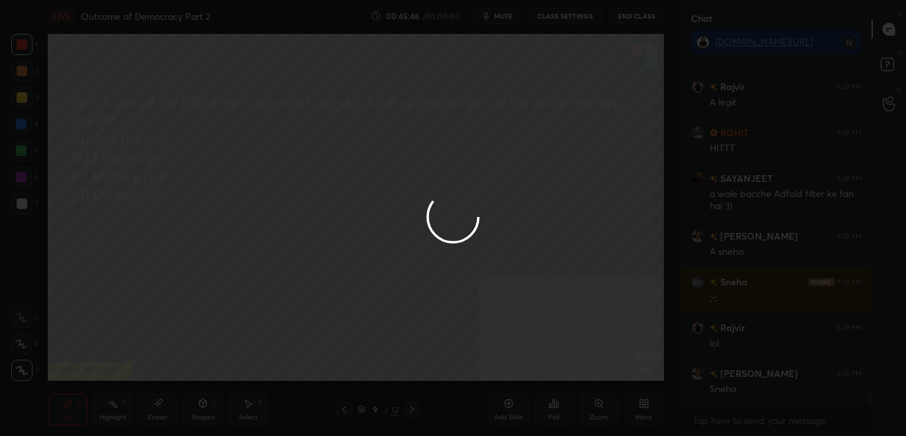
click at [511, 373] on button "Done" at bounding box center [514, 372] width 66 height 27
click at [510, 374] on div at bounding box center [453, 218] width 906 height 436
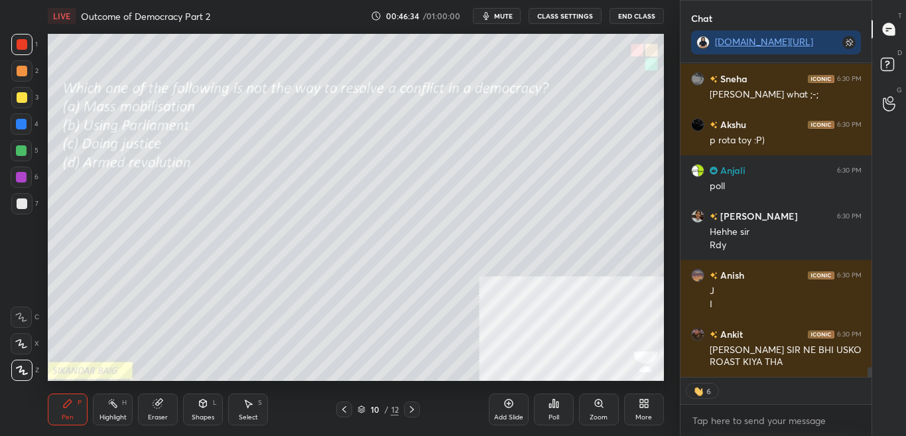
scroll to position [9851, 0]
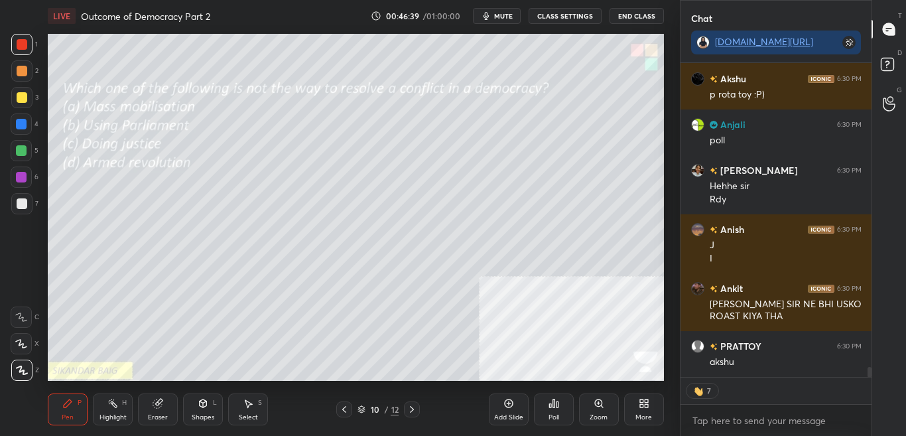
click at [554, 406] on icon at bounding box center [553, 403] width 2 height 8
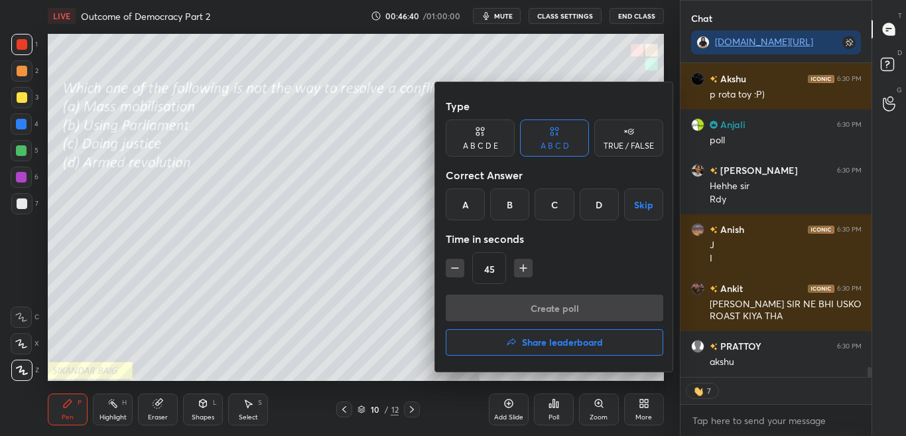
click at [599, 208] on div "D" at bounding box center [598, 204] width 39 height 32
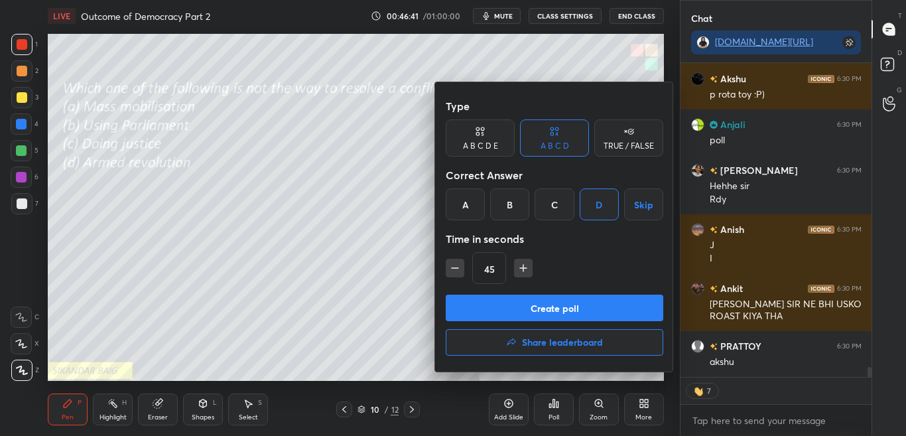
scroll to position [9897, 0]
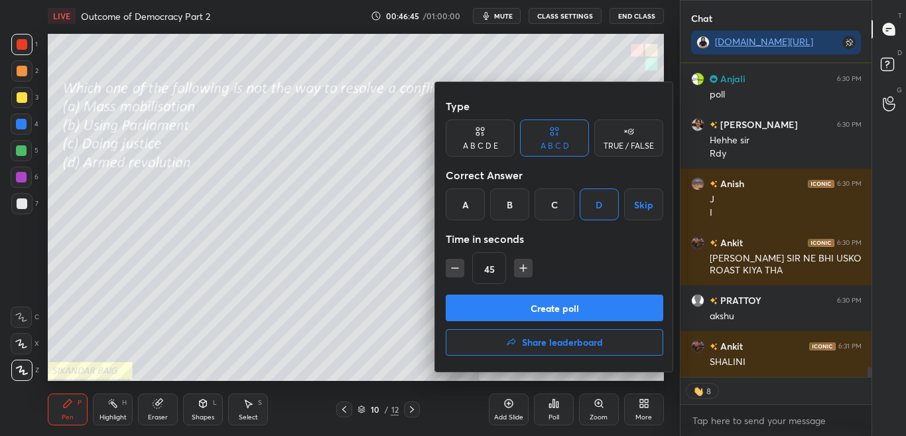
drag, startPoint x: 573, startPoint y: 313, endPoint x: 601, endPoint y: 248, distance: 71.0
click at [602, 248] on div "Type A B C D E A B C D TRUE / FALSE Correct Answer A B C D Skip Time in seconds…" at bounding box center [554, 226] width 239 height 289
click at [354, 265] on div at bounding box center [453, 218] width 906 height 436
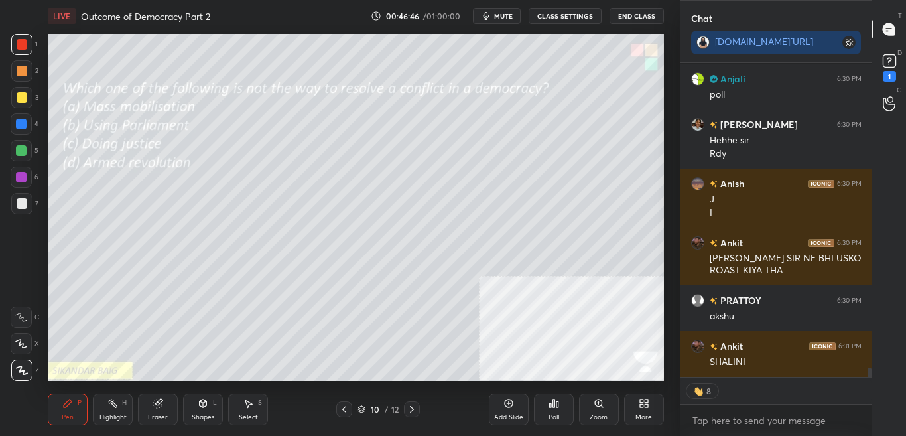
scroll to position [9954, 0]
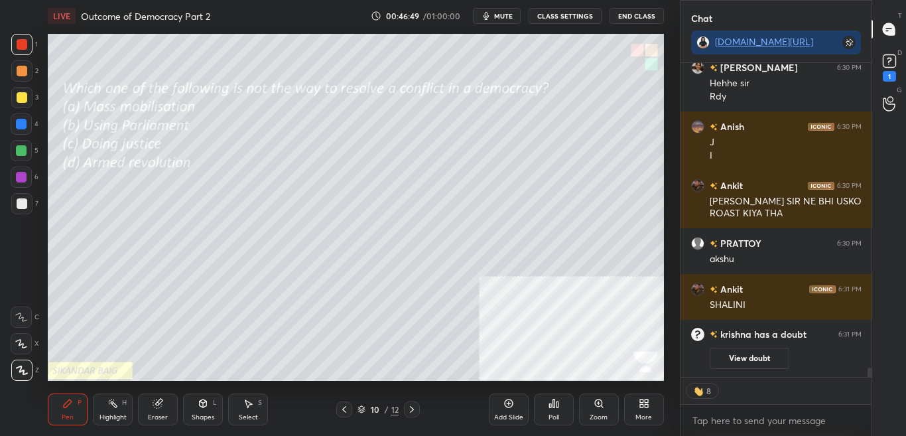
click at [567, 416] on div "Poll" at bounding box center [554, 409] width 40 height 32
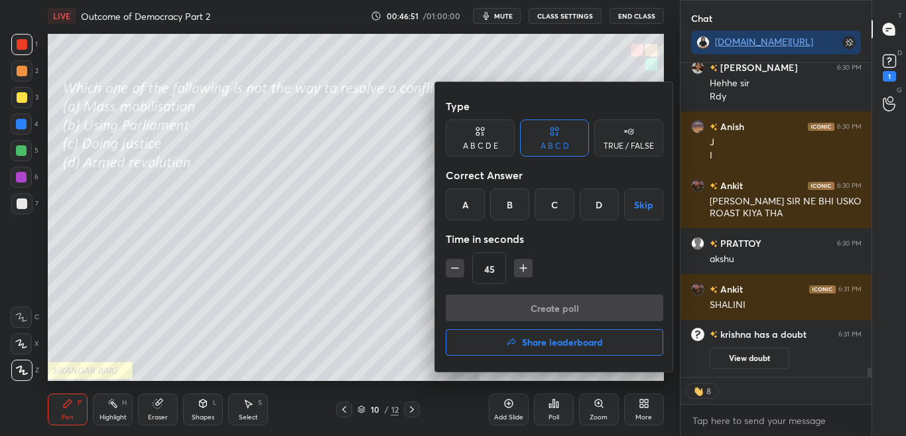
click at [605, 203] on div "D" at bounding box center [598, 204] width 39 height 32
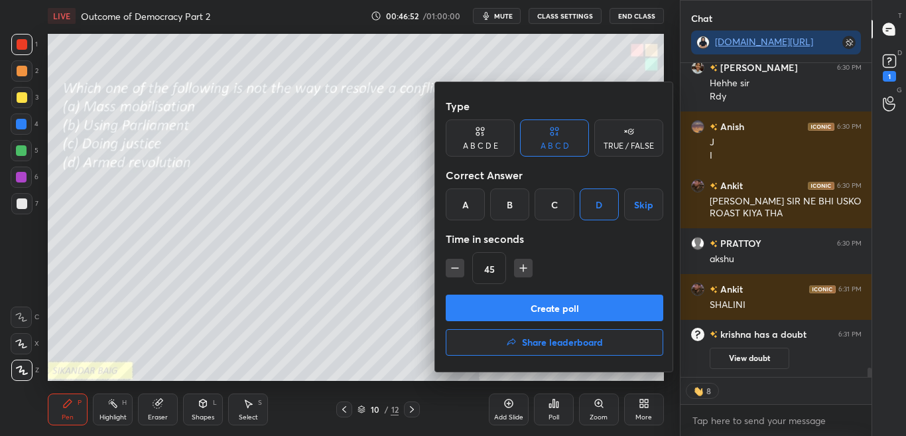
click at [590, 311] on button "Create poll" at bounding box center [554, 307] width 217 height 27
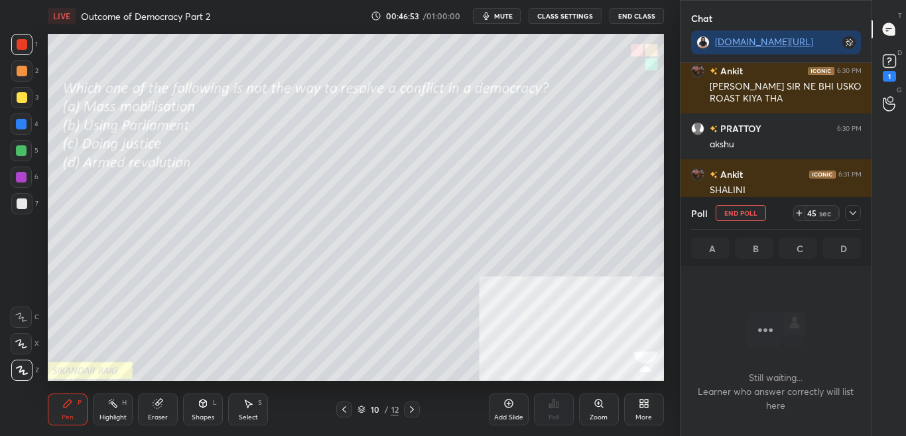
scroll to position [8671, 0]
click at [851, 212] on icon at bounding box center [852, 213] width 11 height 11
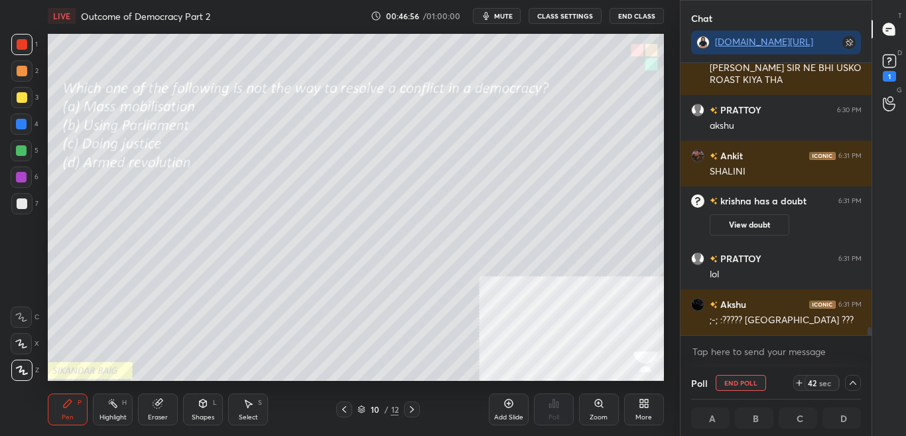
scroll to position [8736, 0]
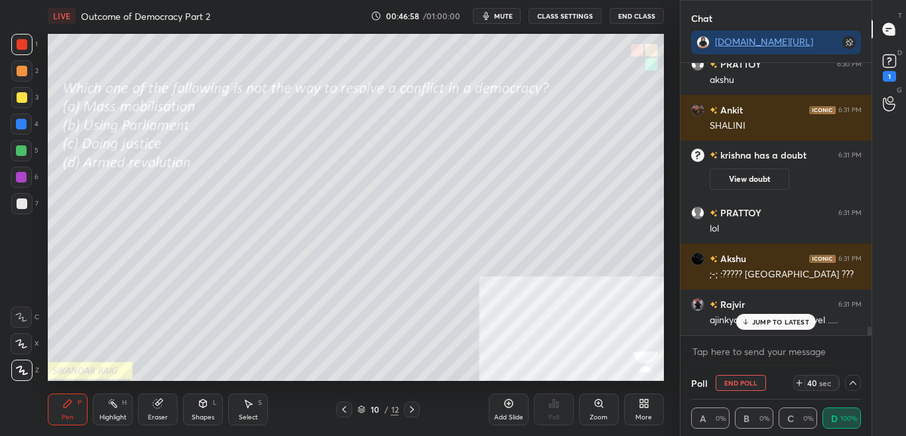
drag, startPoint x: 871, startPoint y: 333, endPoint x: 871, endPoint y: 343, distance: 10.0
click at [871, 343] on div "Chat [DOMAIN_NAME][URL] [PERSON_NAME] 6:30 PM Sneha SAYANJEET 6:30 PM He Bought…" at bounding box center [793, 218] width 227 height 436
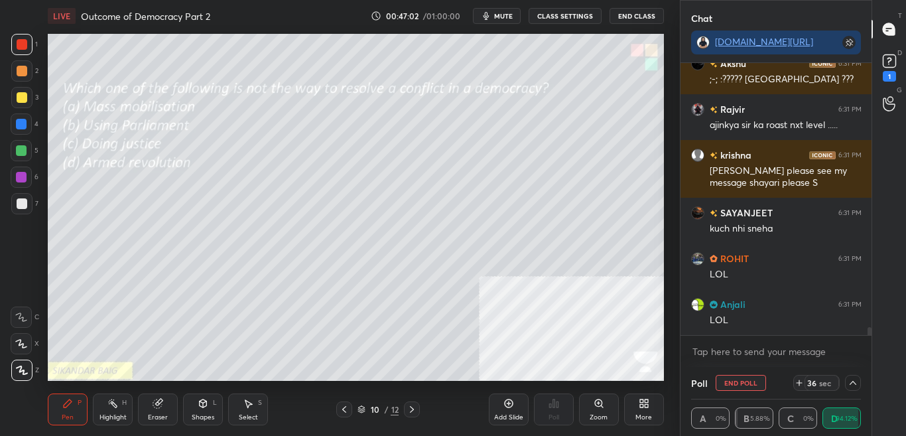
scroll to position [8976, 0]
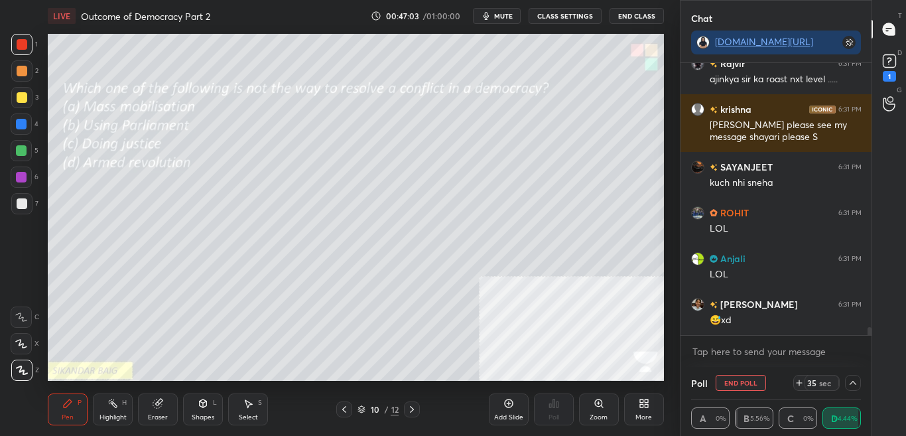
drag, startPoint x: 869, startPoint y: 330, endPoint x: 870, endPoint y: 347, distance: 17.3
click at [870, 344] on div "Akshu 6:31 PM ;-; :????? [GEOGRAPHIC_DATA] ??? [PERSON_NAME] 6:31 PM [PERSON_NA…" at bounding box center [776, 215] width 192 height 304
click at [854, 379] on icon at bounding box center [852, 382] width 11 height 11
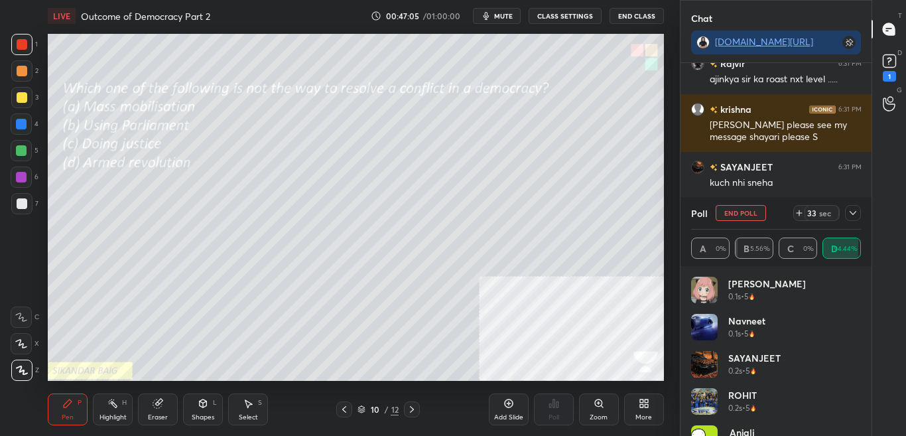
scroll to position [5, 5]
click at [858, 211] on div at bounding box center [853, 213] width 16 height 16
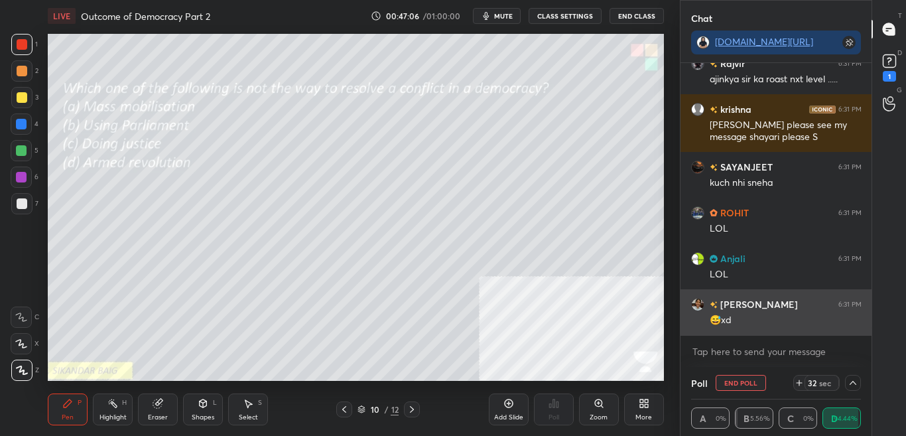
scroll to position [1, 5]
click at [786, 304] on div "[PERSON_NAME] 6:31 PM" at bounding box center [776, 304] width 170 height 14
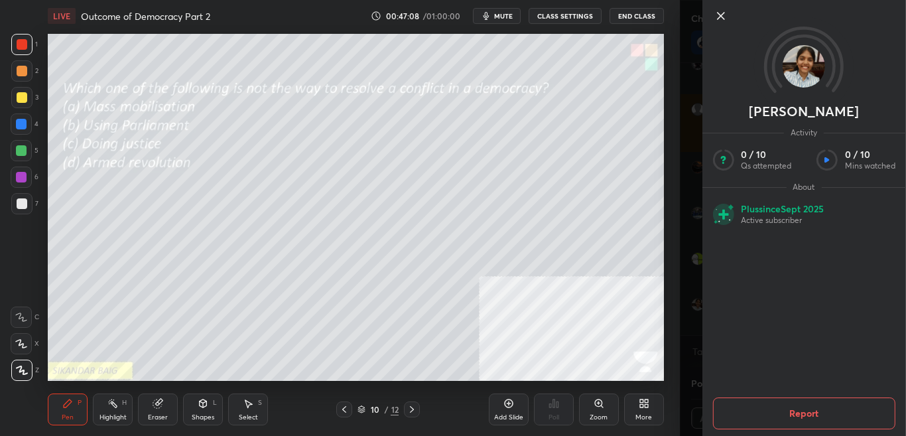
scroll to position [9022, 0]
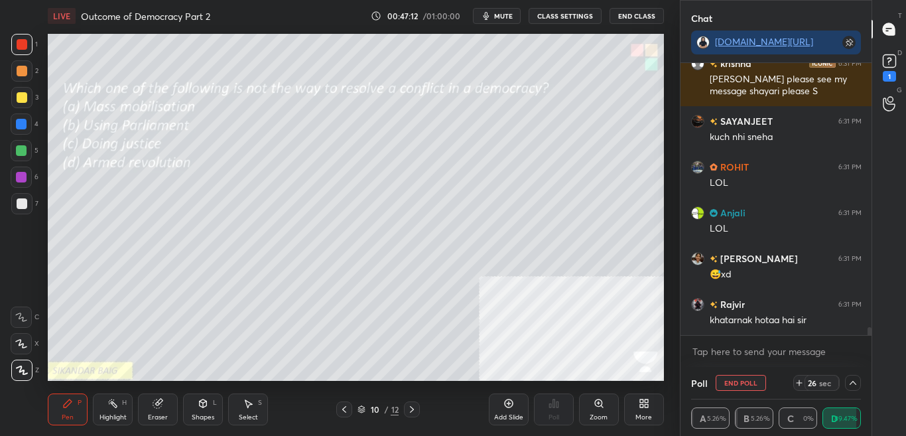
click at [904, 66] on div "D Doubts (D) 1" at bounding box center [889, 66] width 34 height 37
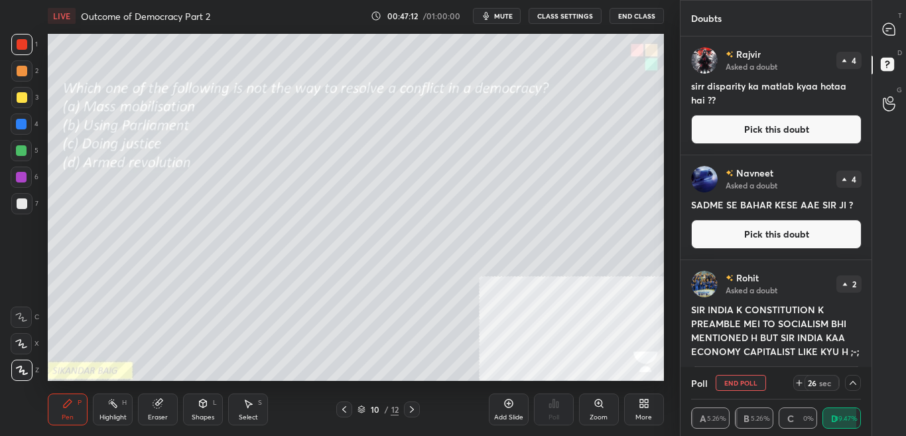
scroll to position [5, 5]
click at [897, 29] on div at bounding box center [889, 29] width 27 height 24
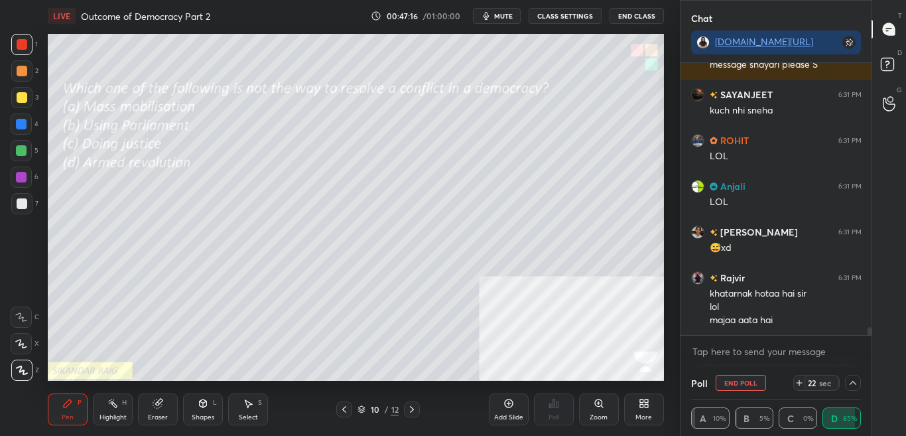
click at [869, 337] on div "[PERSON_NAME] 6:31 PM [PERSON_NAME] roast nxt level ..... [PERSON_NAME] 6:31 PM…" at bounding box center [776, 215] width 192 height 304
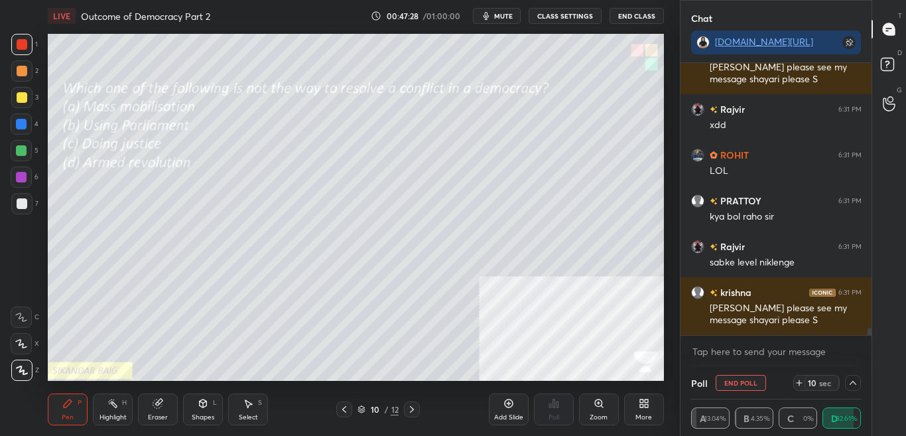
click at [858, 381] on div at bounding box center [853, 383] width 16 height 16
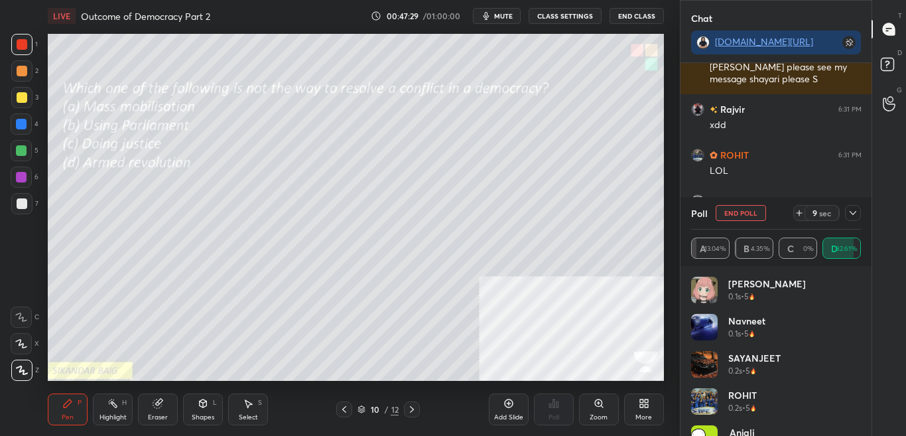
click at [853, 208] on icon at bounding box center [852, 213] width 11 height 11
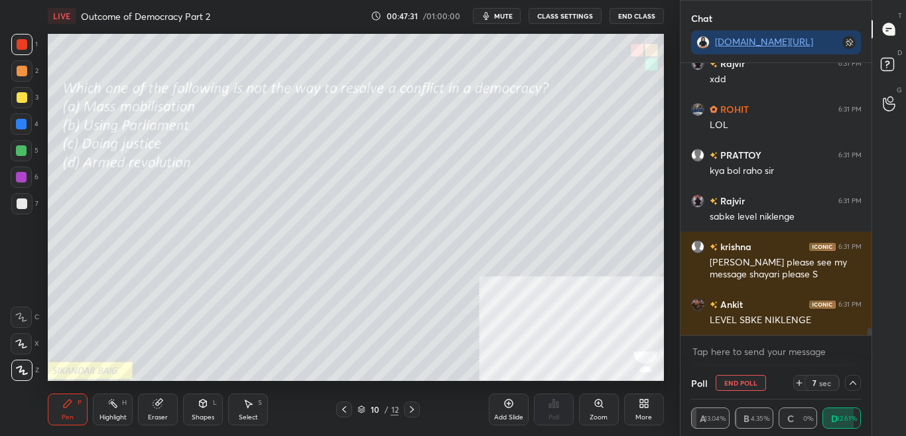
click at [854, 385] on icon at bounding box center [852, 382] width 11 height 11
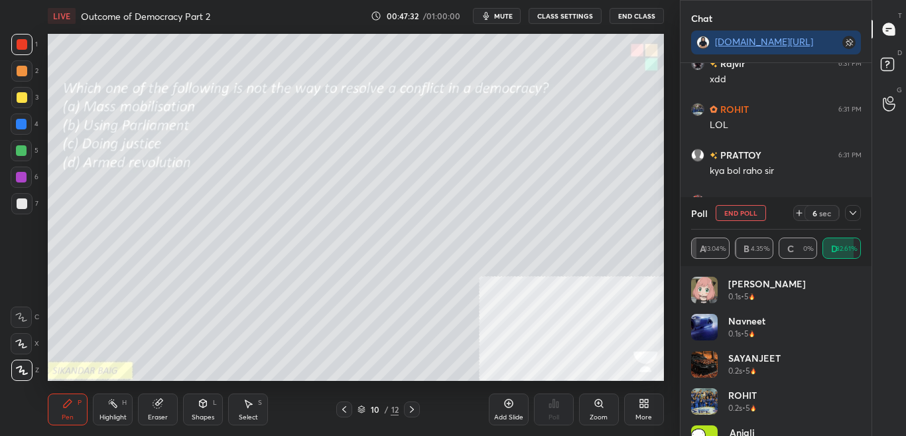
click at [851, 216] on icon at bounding box center [852, 213] width 11 height 11
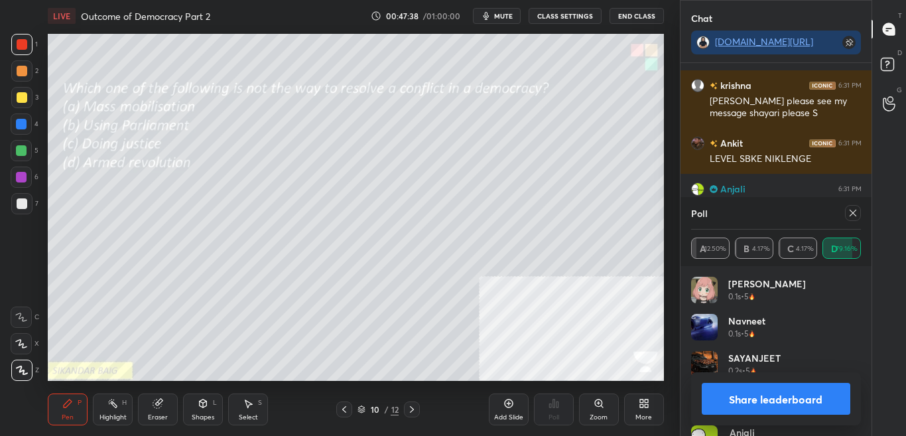
click at [808, 398] on button "Share leaderboard" at bounding box center [775, 399] width 149 height 32
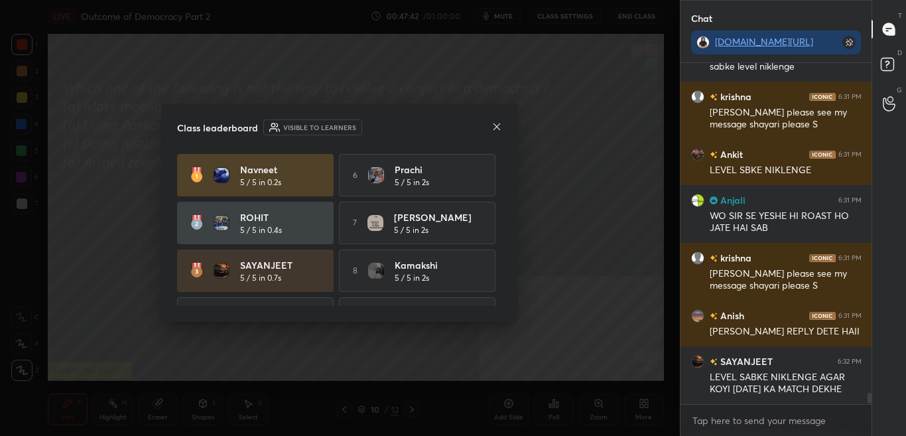
click at [497, 203] on div "[PERSON_NAME] 5 / 5 in 0.2s 6 [PERSON_NAME] 5 / 5 in 2s ROHIT 5 / 5 in 0.4s 7 […" at bounding box center [339, 270] width 325 height 233
drag, startPoint x: 499, startPoint y: 210, endPoint x: 502, endPoint y: 228, distance: 18.2
click at [501, 230] on div "[PERSON_NAME] 5 / 5 in 0.2s 6 [PERSON_NAME] 5 / 5 in 2s ROHIT 5 / 5 in 0.4s 7 […" at bounding box center [339, 230] width 325 height 152
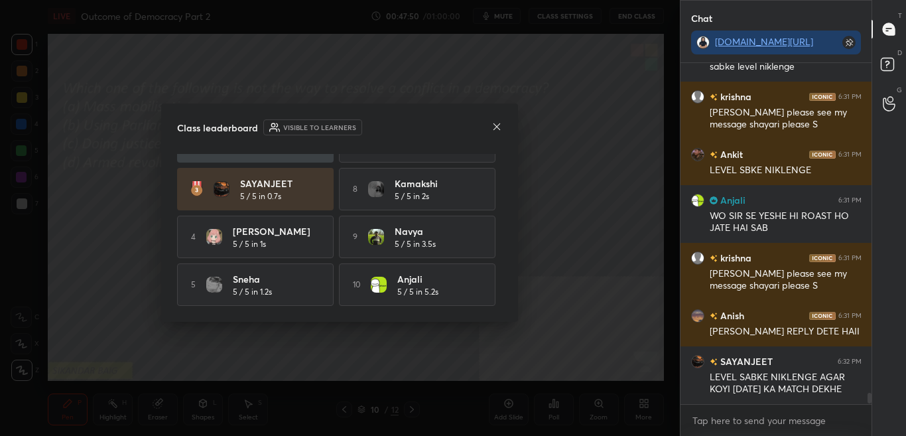
click at [497, 119] on div "Class leaderboard Visible to learners [PERSON_NAME] 5 / 5 in 0.2s 6 [PERSON_NAM…" at bounding box center [339, 212] width 357 height 218
click at [494, 127] on icon at bounding box center [496, 126] width 11 height 11
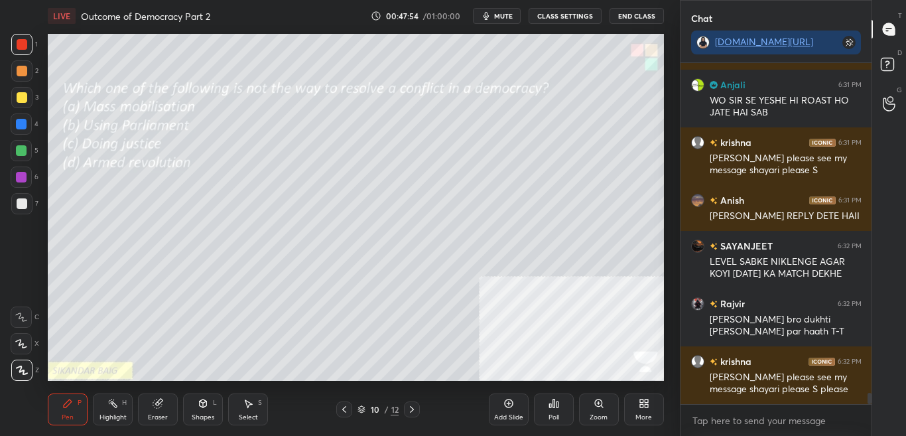
click at [415, 412] on icon at bounding box center [411, 409] width 11 height 11
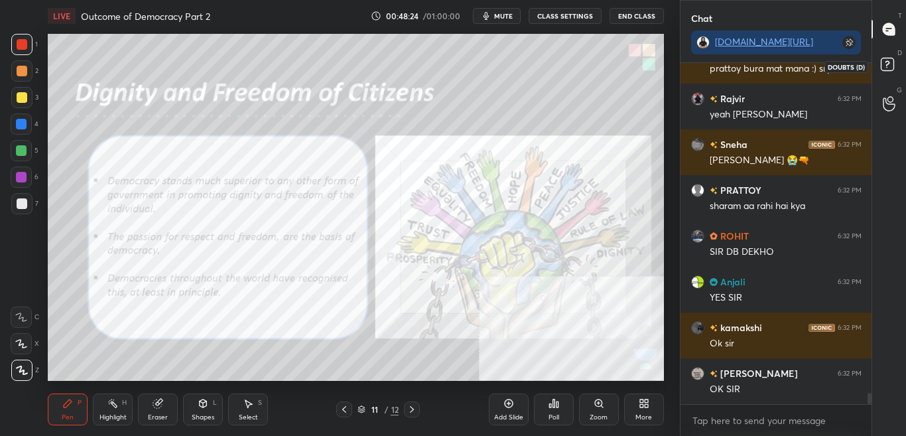
click at [896, 78] on div "D Doubts (D)" at bounding box center [889, 66] width 34 height 37
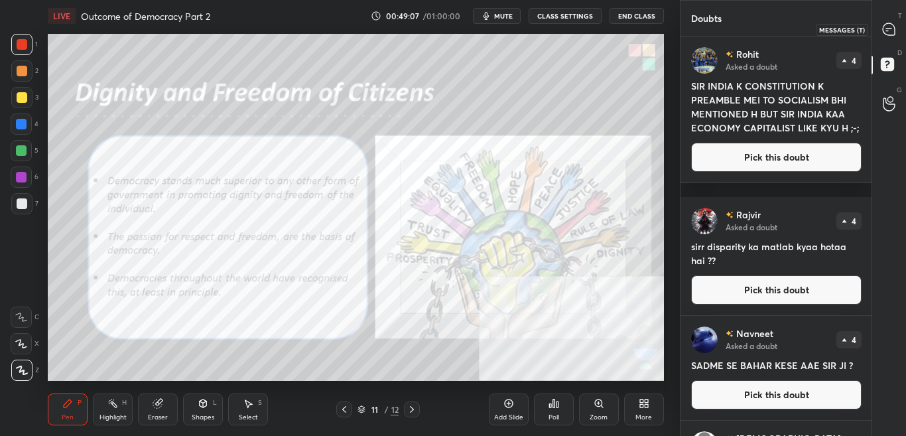
drag, startPoint x: 896, startPoint y: 34, endPoint x: 898, endPoint y: 54, distance: 20.0
click at [897, 37] on div at bounding box center [889, 29] width 27 height 24
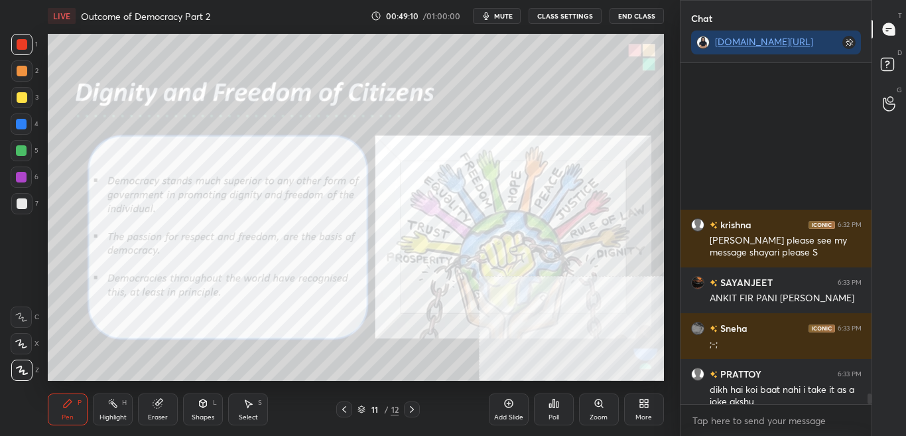
scroll to position [10697, 0]
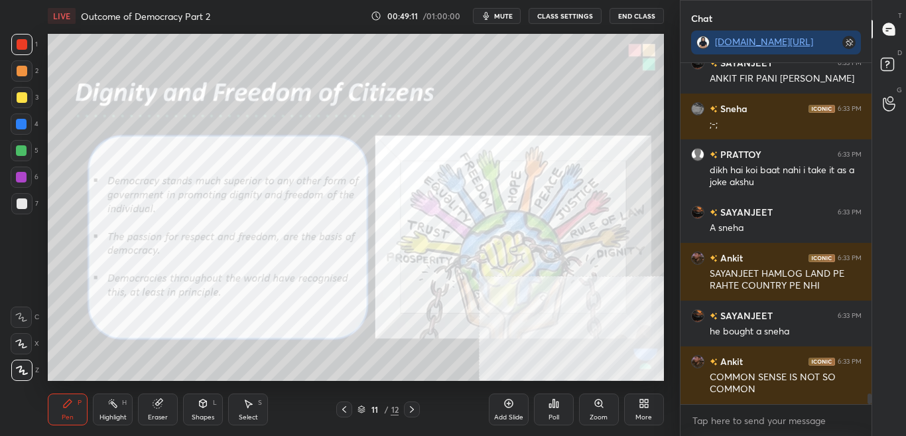
drag, startPoint x: 869, startPoint y: 393, endPoint x: 874, endPoint y: 405, distance: 13.1
click at [874, 405] on div "Chat [DOMAIN_NAME][URL] krishna 6:32 PM Sir ji please see my message shayari pl…" at bounding box center [793, 218] width 227 height 436
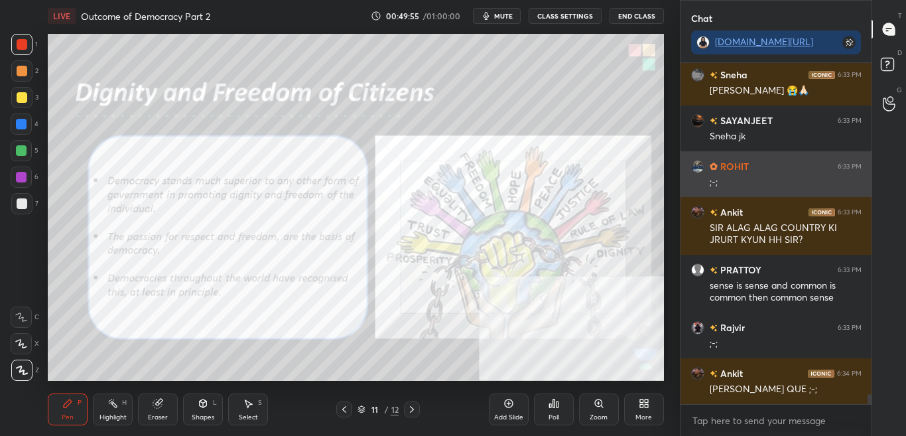
scroll to position [11225, 0]
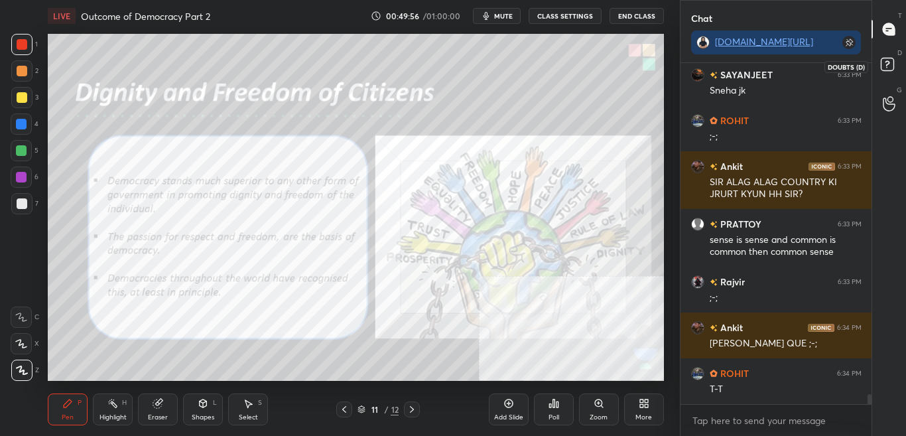
click at [898, 68] on icon at bounding box center [889, 66] width 24 height 24
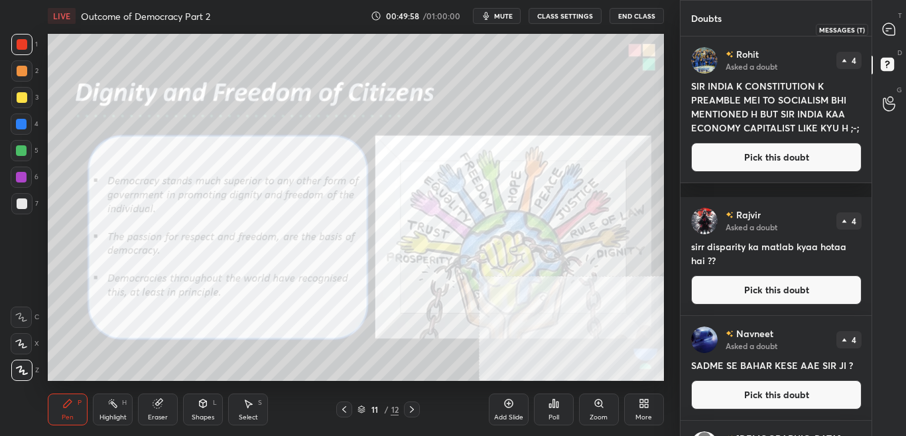
click at [890, 36] on div at bounding box center [889, 29] width 27 height 24
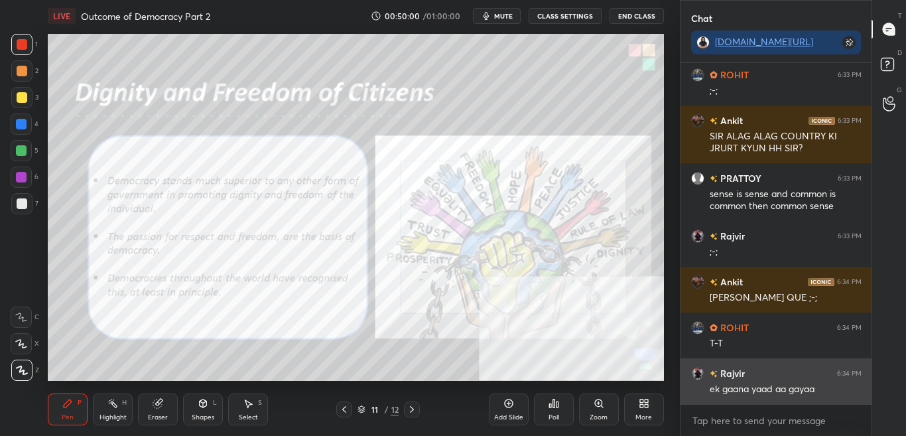
scroll to position [11284, 0]
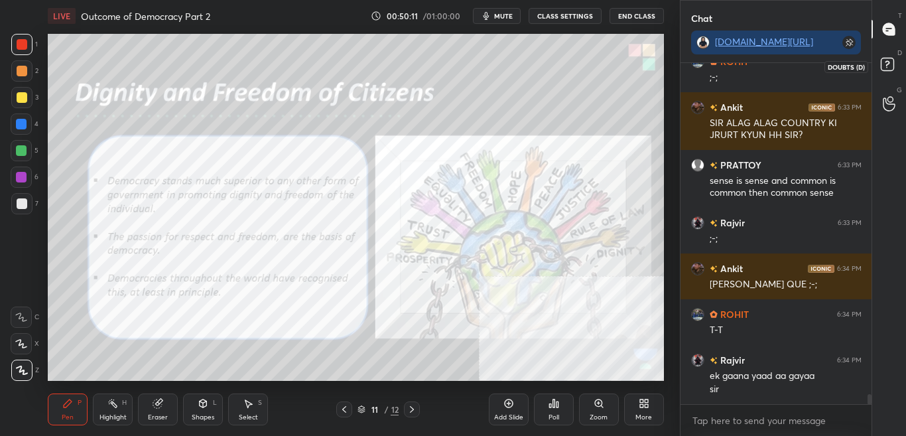
click at [899, 71] on icon at bounding box center [889, 66] width 24 height 24
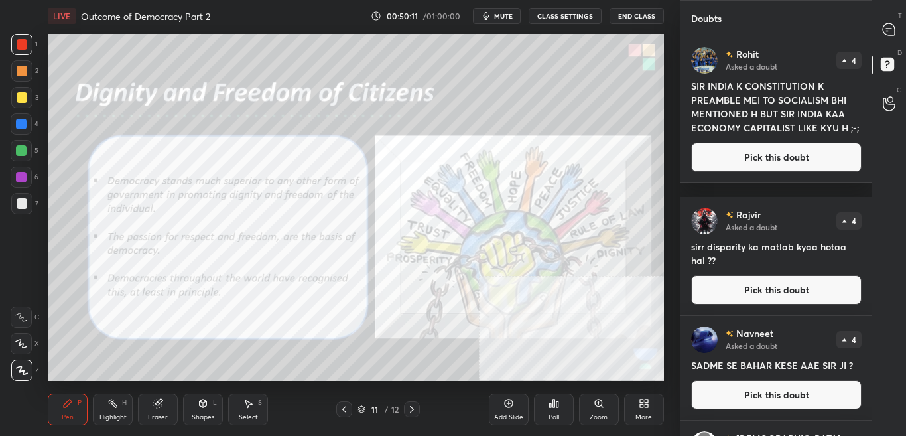
scroll to position [395, 187]
click at [895, 23] on div at bounding box center [889, 29] width 27 height 24
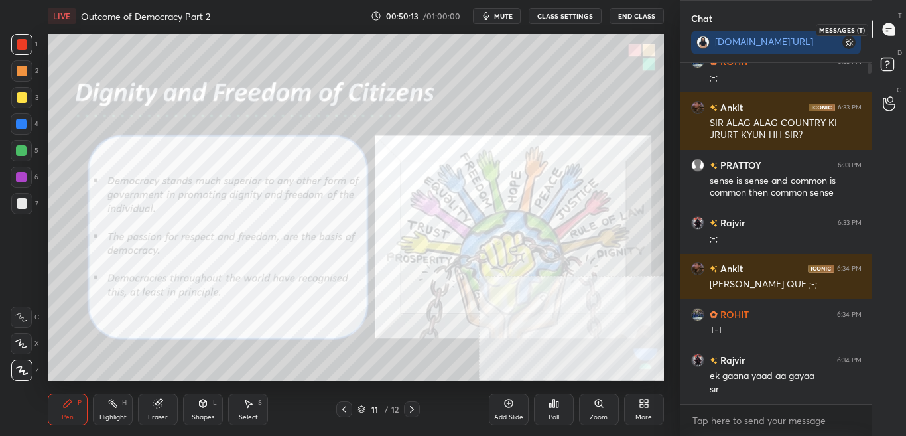
scroll to position [337, 187]
click at [898, 63] on icon at bounding box center [889, 66] width 24 height 24
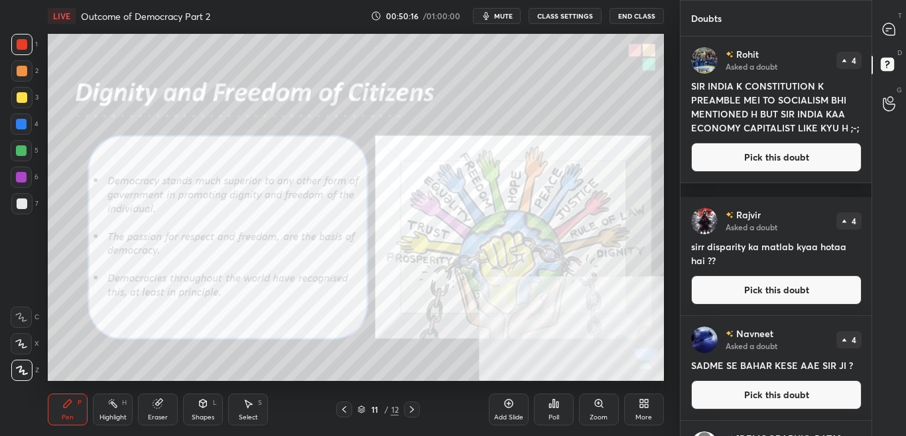
scroll to position [395, 187]
click at [876, 365] on div "T Messages (T) D Doubts (D) G Raise Hand (G)" at bounding box center [888, 218] width 34 height 436
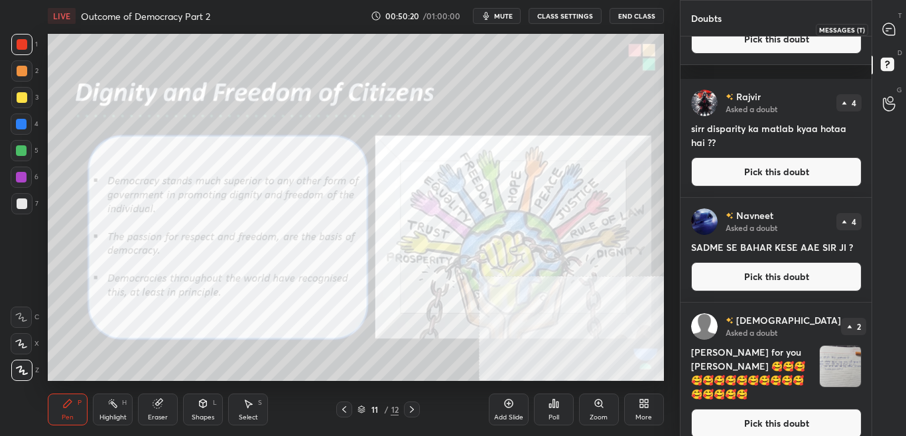
click at [894, 38] on div at bounding box center [889, 29] width 27 height 24
type textarea "x"
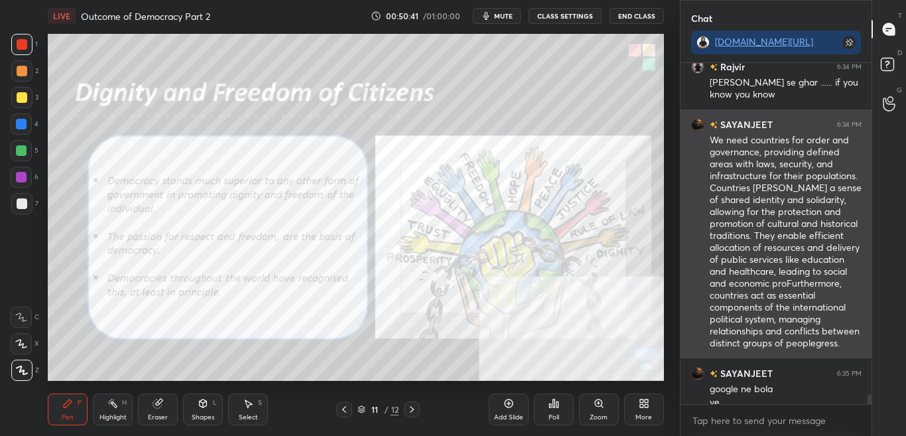
scroll to position [11695, 0]
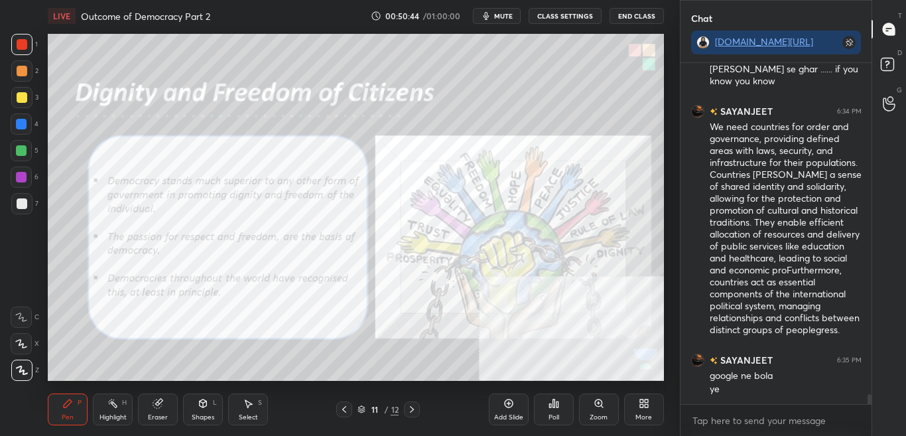
click at [557, 20] on button "CLASS SETTINGS" at bounding box center [564, 16] width 73 height 16
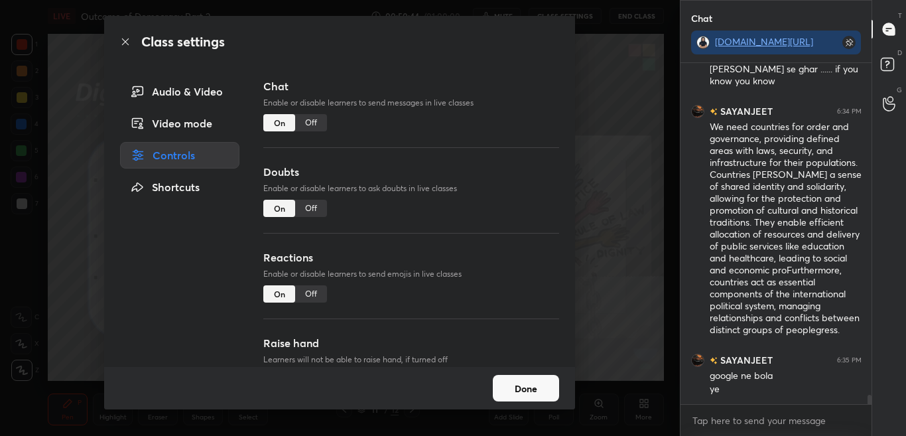
scroll to position [11740, 0]
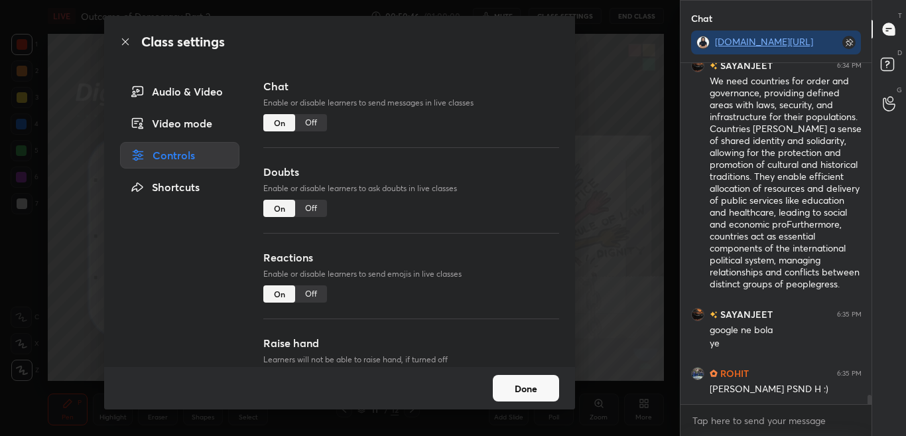
click at [316, 125] on div "Off" at bounding box center [311, 122] width 32 height 17
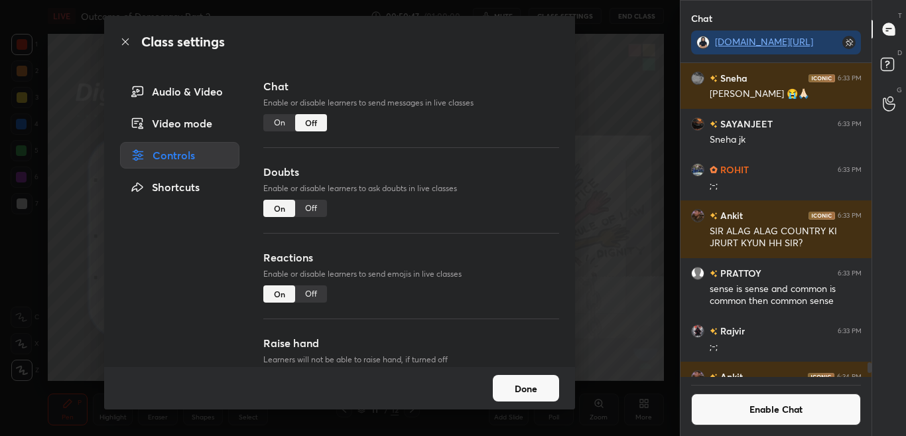
scroll to position [310, 187]
click at [119, 42] on div "Class settings" at bounding box center [339, 42] width 471 height 52
click at [125, 42] on icon at bounding box center [125, 41] width 11 height 11
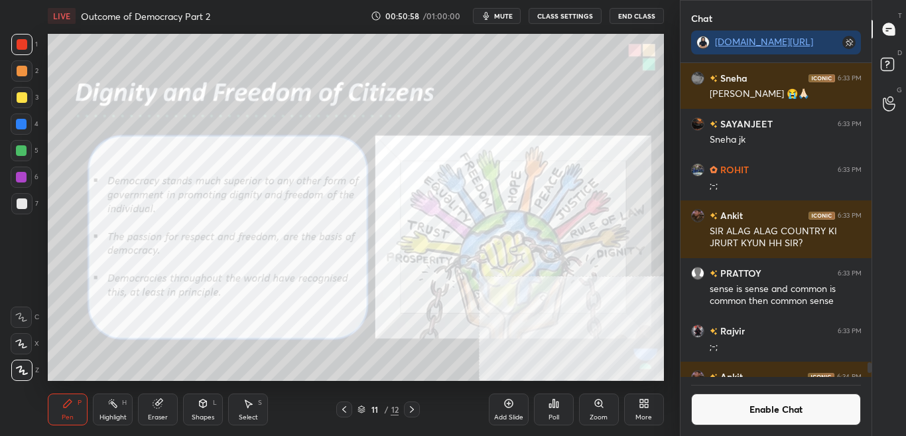
click at [760, 432] on div "Enable Chat" at bounding box center [776, 406] width 192 height 59
click at [769, 414] on button "Enable Chat" at bounding box center [776, 409] width 170 height 32
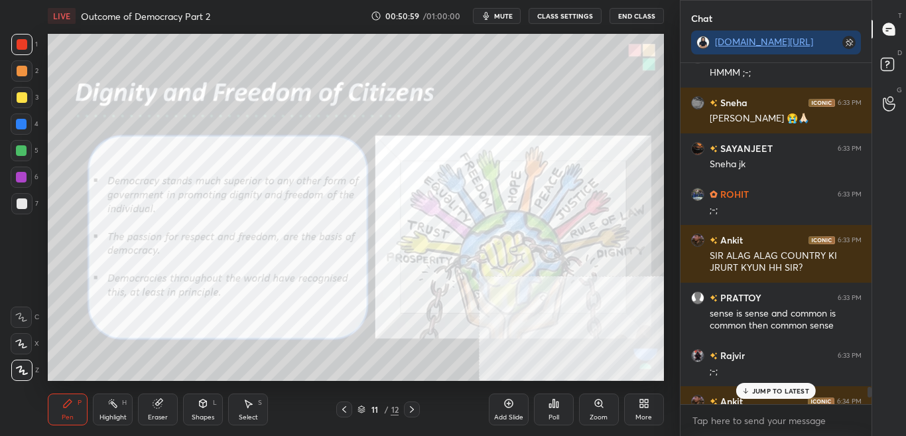
scroll to position [10427, 0]
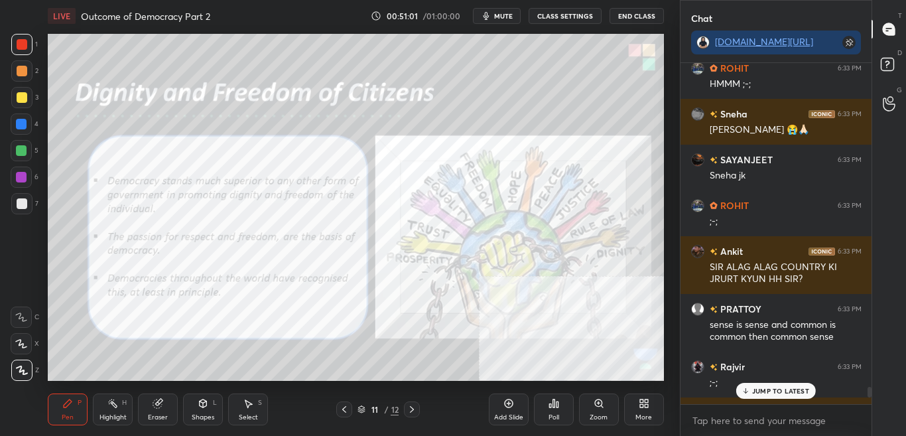
click at [160, 408] on div "Eraser" at bounding box center [158, 409] width 40 height 32
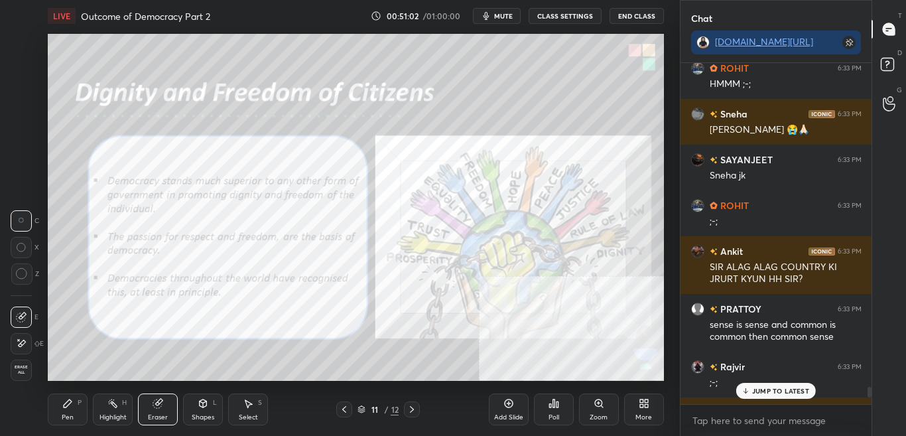
click at [23, 371] on span "Erase all" at bounding box center [21, 369] width 20 height 9
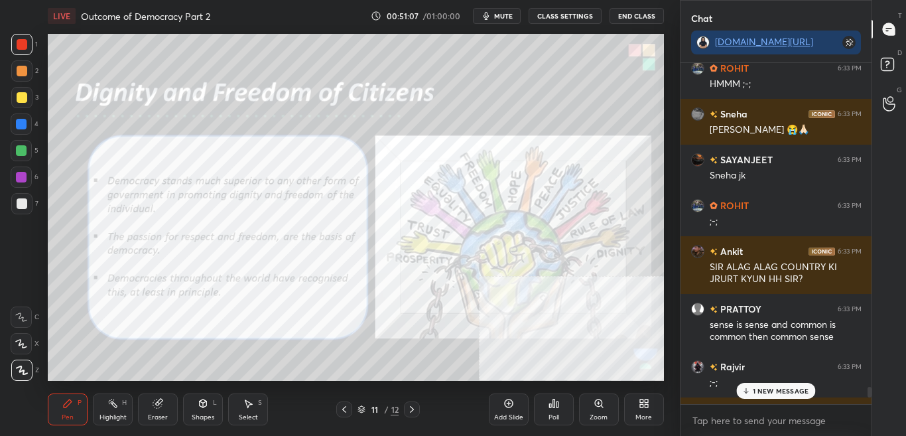
click at [78, 408] on div "Pen P" at bounding box center [68, 409] width 40 height 32
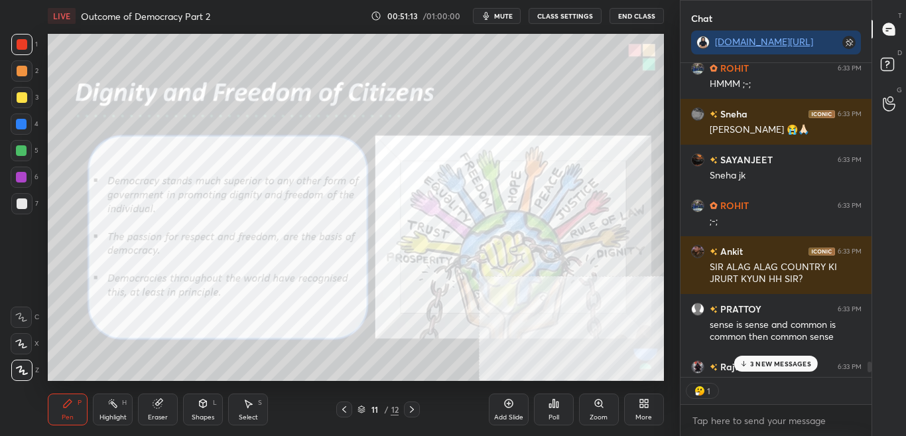
scroll to position [310, 187]
type textarea "x"
click at [119, 417] on div "Highlight" at bounding box center [112, 417] width 27 height 7
click at [153, 414] on div "Eraser" at bounding box center [158, 417] width 20 height 7
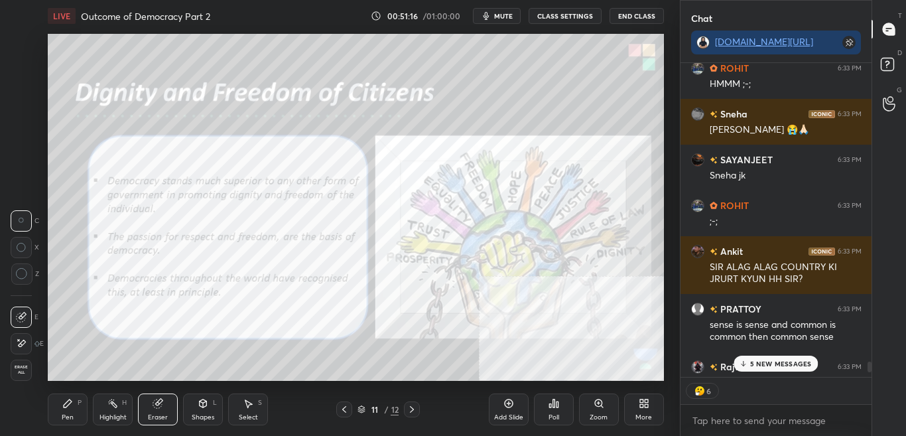
click at [77, 413] on div "Pen P" at bounding box center [68, 409] width 40 height 32
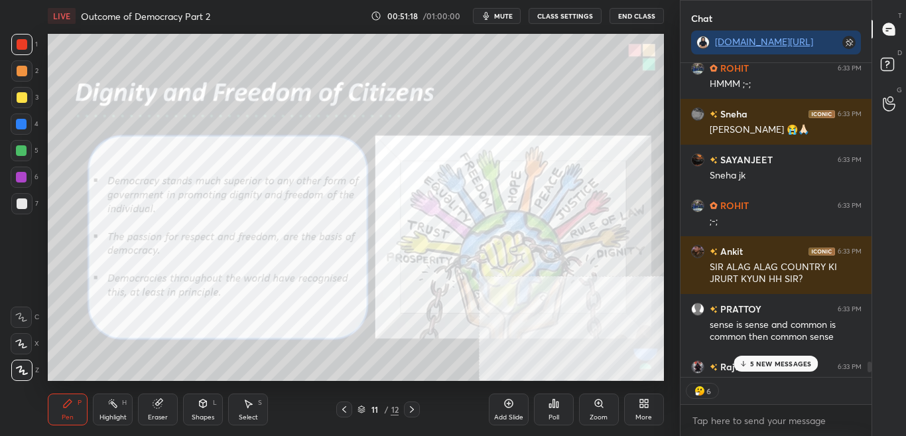
click at [777, 369] on div "5 NEW MESSAGES" at bounding box center [775, 363] width 84 height 16
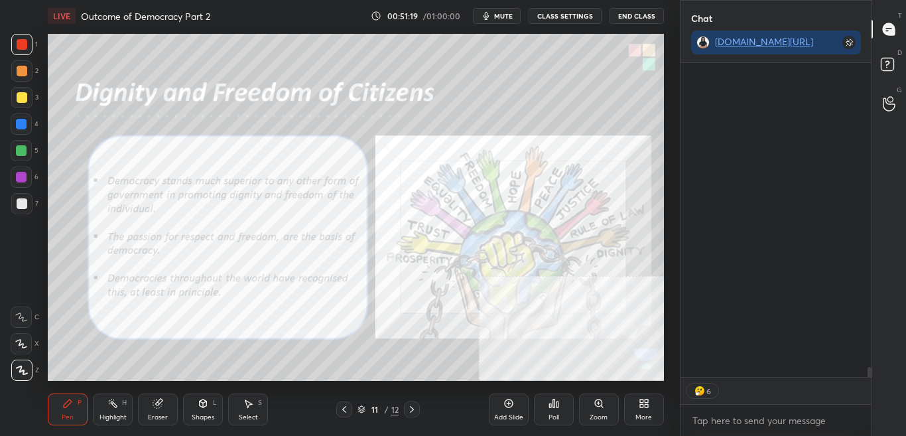
scroll to position [11284, 0]
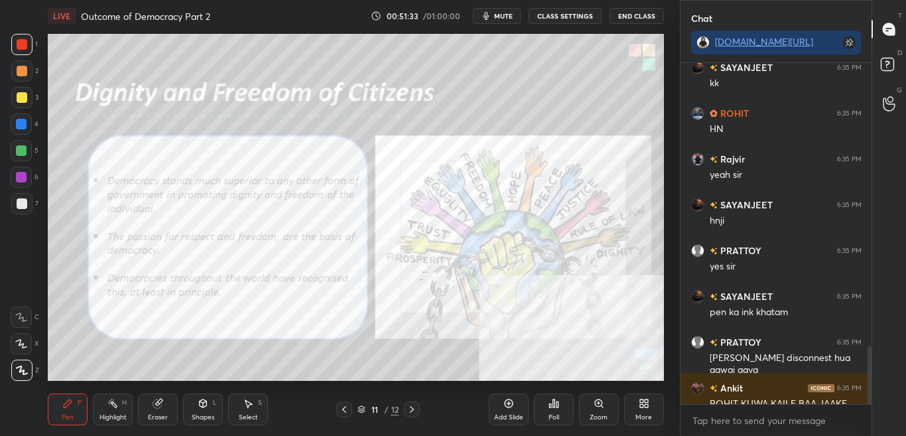
scroll to position [351, 626]
drag, startPoint x: 25, startPoint y: 343, endPoint x: 46, endPoint y: 358, distance: 25.7
click at [25, 345] on icon at bounding box center [21, 343] width 12 height 9
click at [104, 402] on div "Highlight H" at bounding box center [113, 409] width 40 height 32
click at [174, 398] on div "Eraser" at bounding box center [158, 409] width 40 height 32
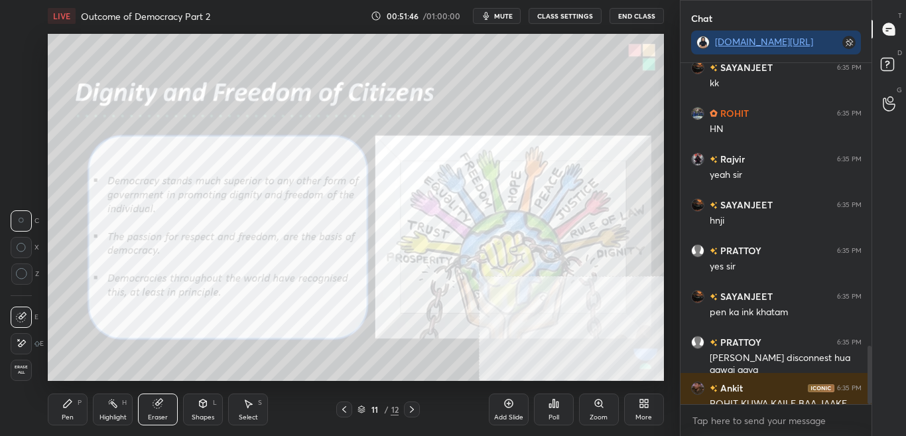
click at [86, 416] on div "Pen P" at bounding box center [68, 409] width 40 height 32
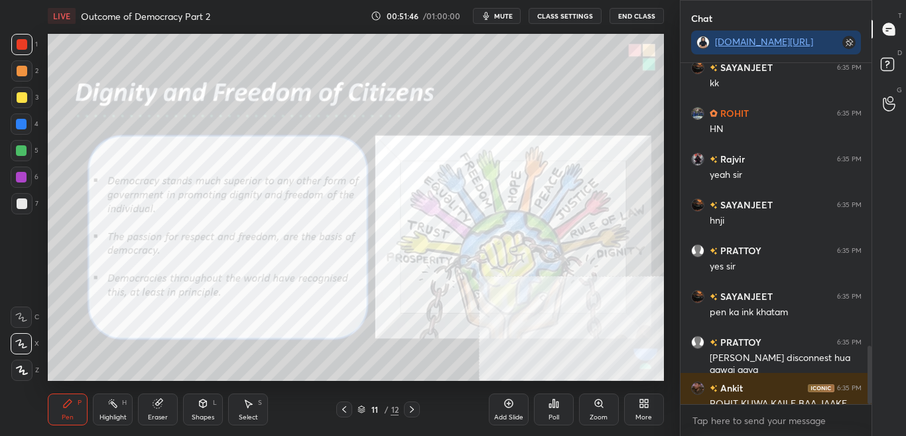
click at [80, 411] on div "Pen P" at bounding box center [68, 409] width 40 height 32
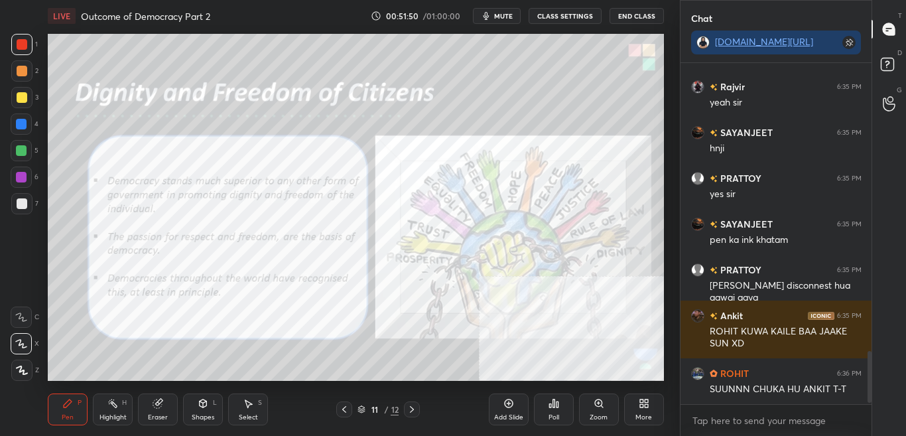
scroll to position [1904, 0]
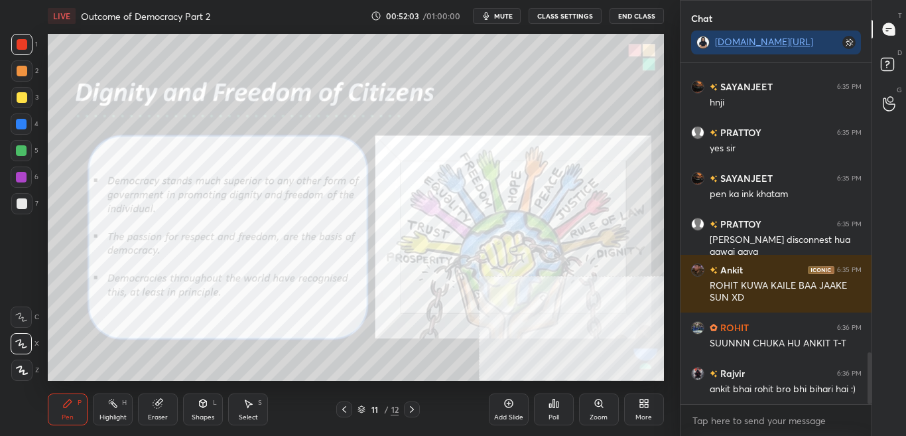
click at [21, 78] on div at bounding box center [21, 70] width 21 height 21
click at [25, 369] on icon at bounding box center [22, 369] width 12 height 9
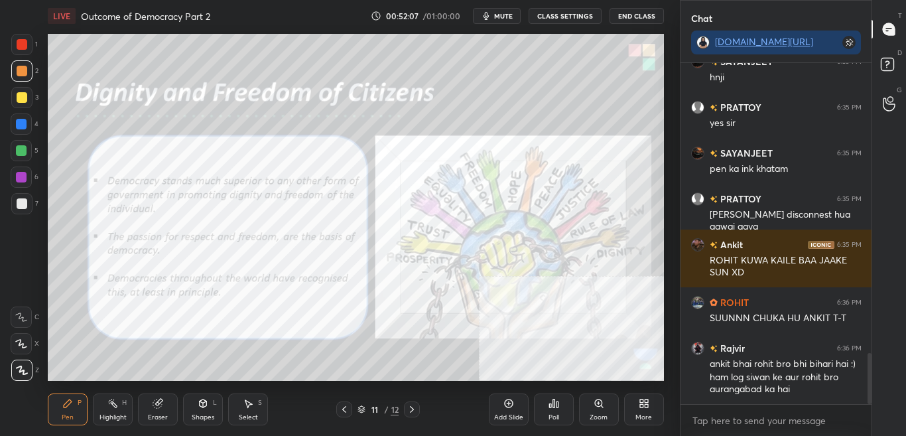
click at [574, 18] on button "CLASS SETTINGS" at bounding box center [564, 16] width 73 height 16
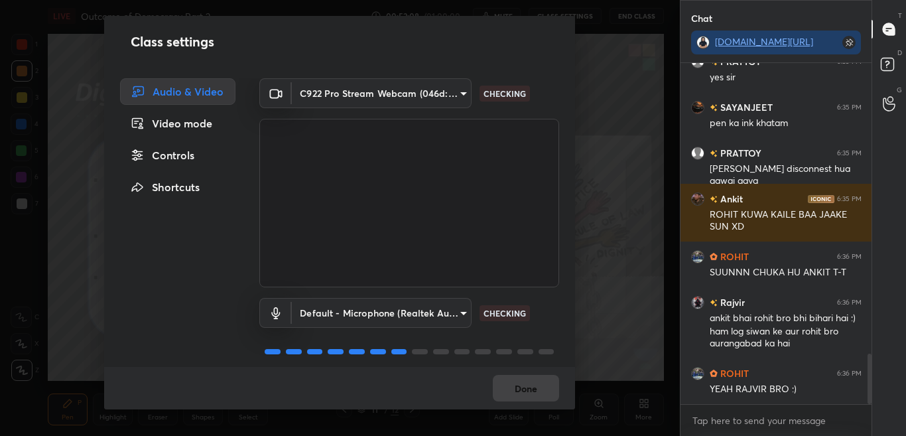
click at [190, 156] on div "Controls" at bounding box center [177, 155] width 115 height 27
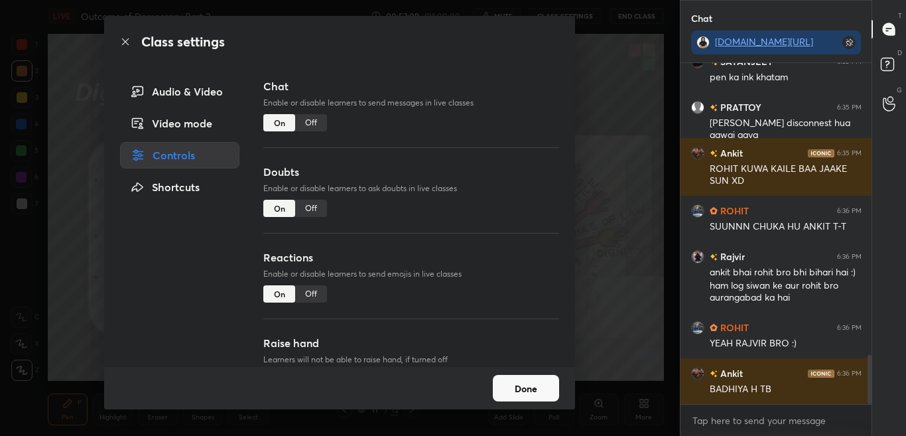
click at [316, 119] on div "Off" at bounding box center [311, 122] width 32 height 17
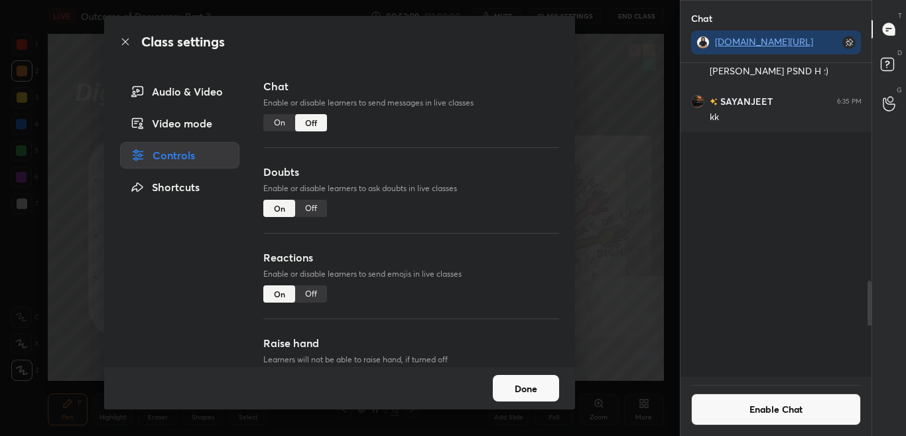
scroll to position [310, 187]
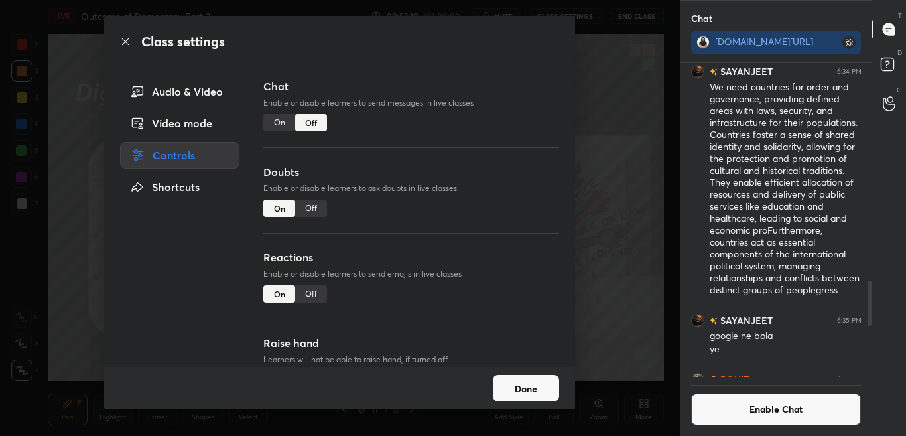
click at [124, 40] on icon at bounding box center [125, 41] width 11 height 11
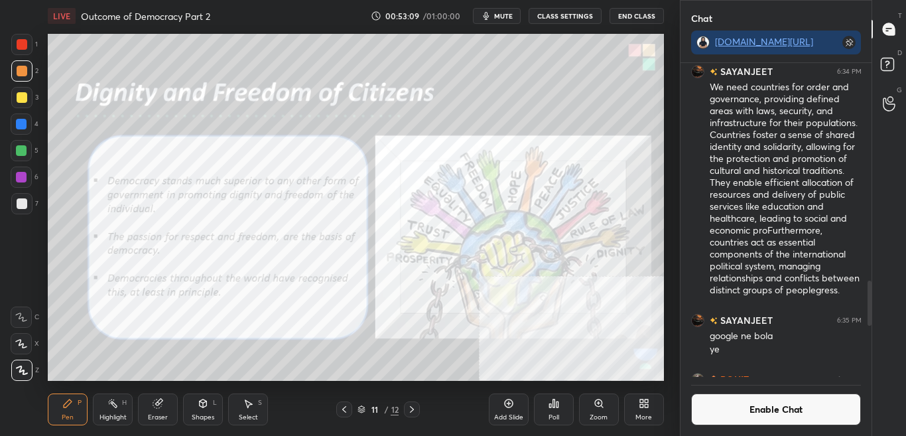
click at [787, 422] on button "Enable Chat" at bounding box center [776, 409] width 170 height 32
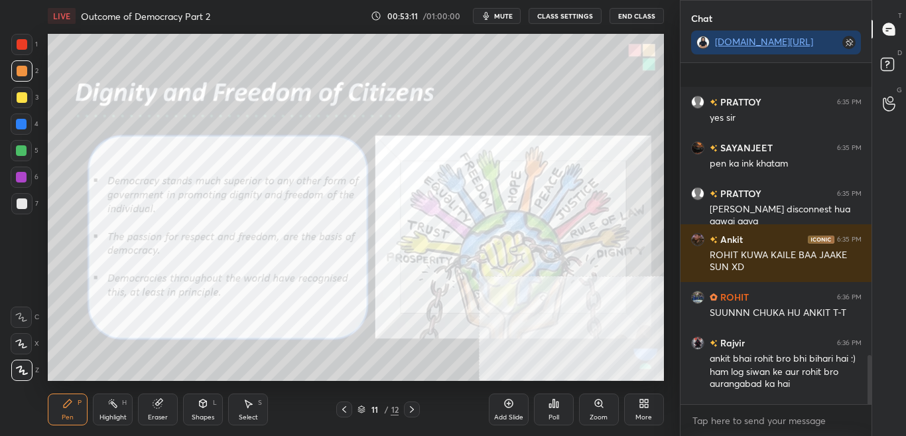
scroll to position [2033, 0]
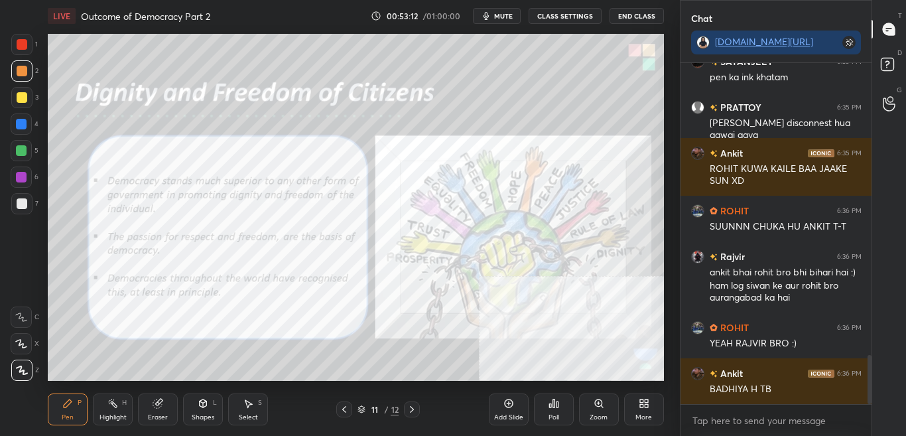
drag, startPoint x: 870, startPoint y: 333, endPoint x: 856, endPoint y: 427, distance: 95.2
click at [865, 434] on div "PRATTOY 6:35 PM yes sir SAYANJEET 6:35 PM pen ka ink khatam PRATTOY 6:35 PM sir…" at bounding box center [776, 249] width 192 height 373
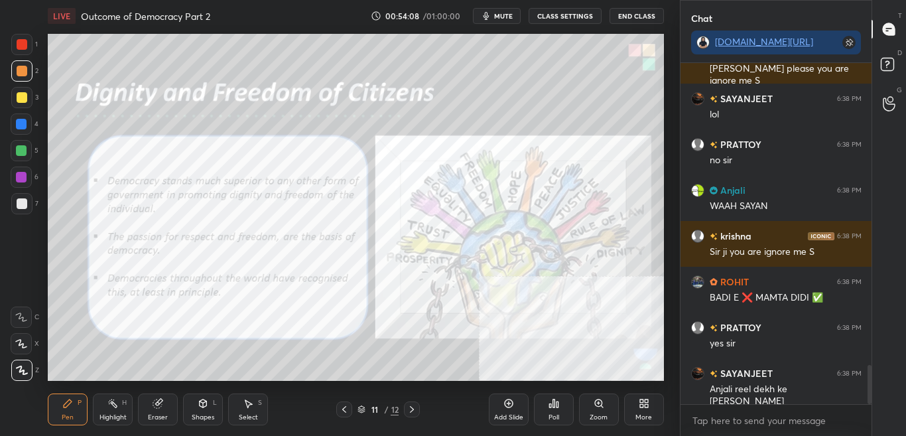
scroll to position [2640, 0]
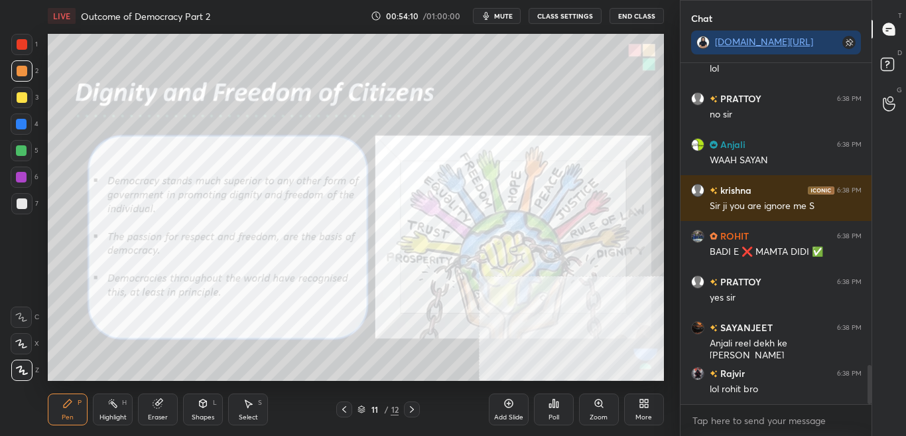
click at [572, 7] on div "LIVE Outcome of Democracy Part 2 00:54:10 / 01:00:00 mute CLASS SETTINGS End Cl…" at bounding box center [356, 16] width 616 height 32
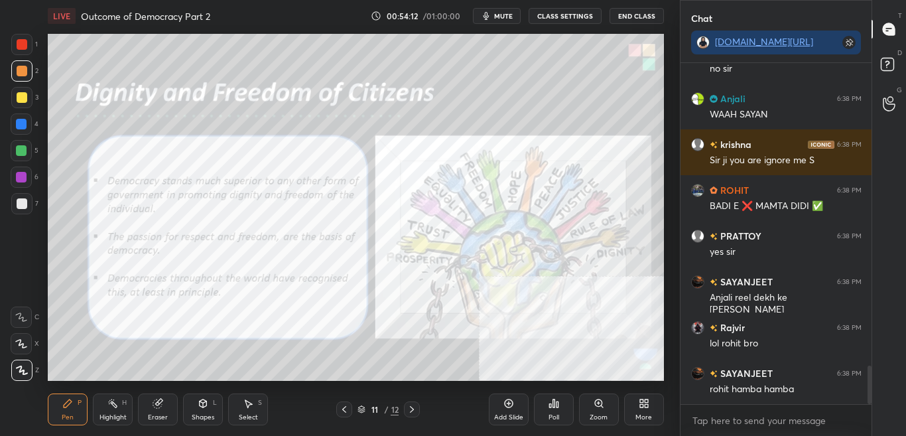
click at [571, 11] on button "CLASS SETTINGS" at bounding box center [564, 16] width 73 height 16
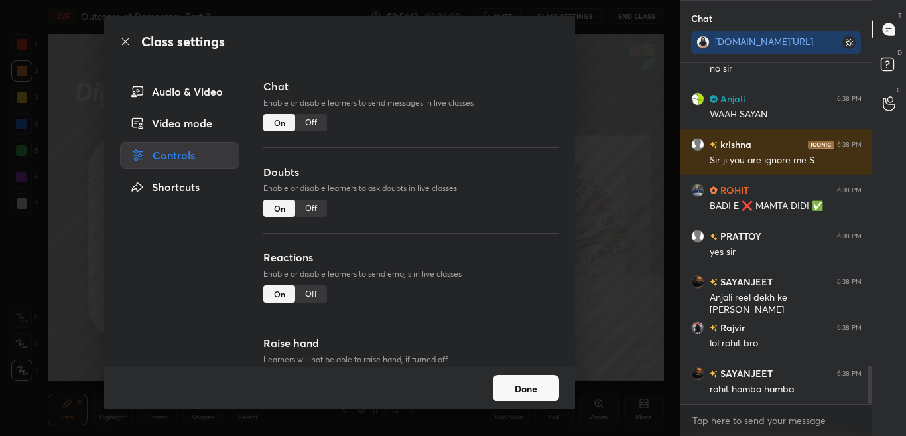
click at [315, 122] on div "Off" at bounding box center [311, 122] width 32 height 17
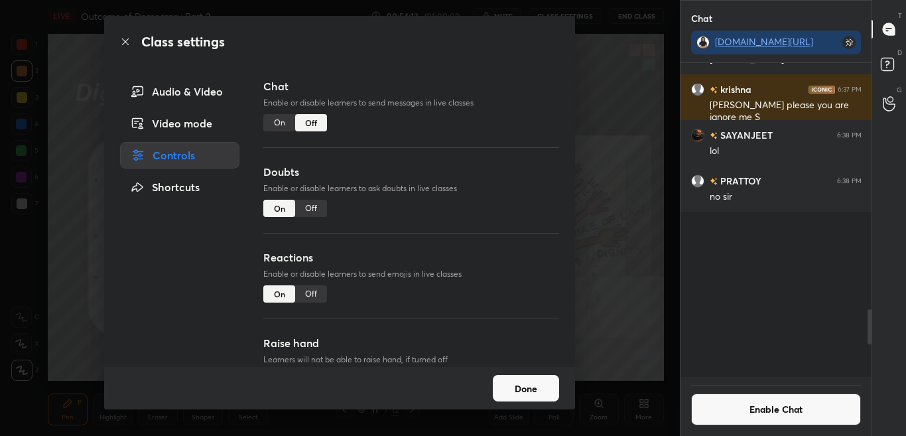
scroll to position [310, 187]
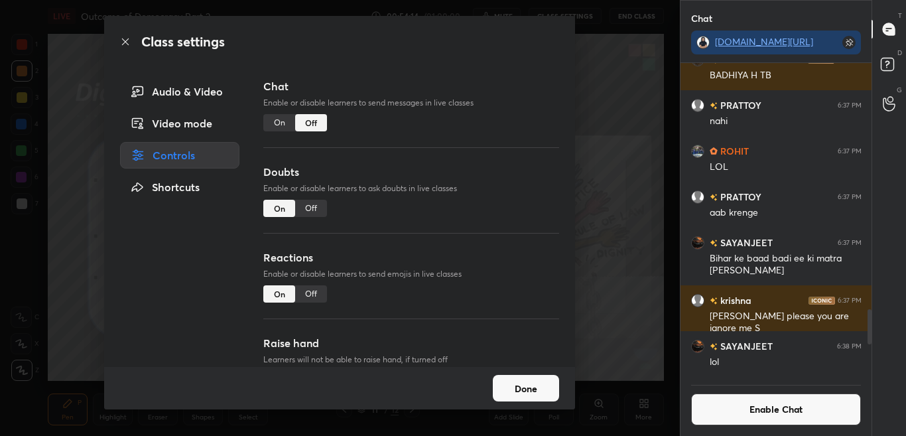
click at [125, 40] on icon at bounding box center [125, 41] width 11 height 11
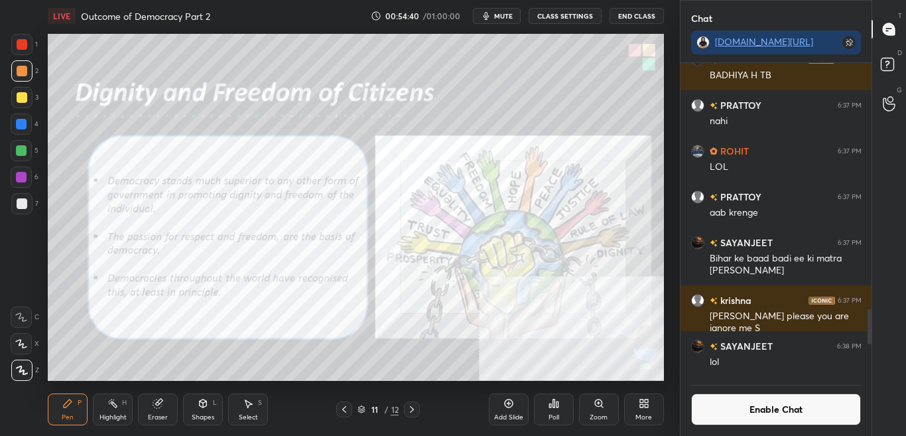
click at [773, 413] on button "Enable Chat" at bounding box center [776, 409] width 170 height 32
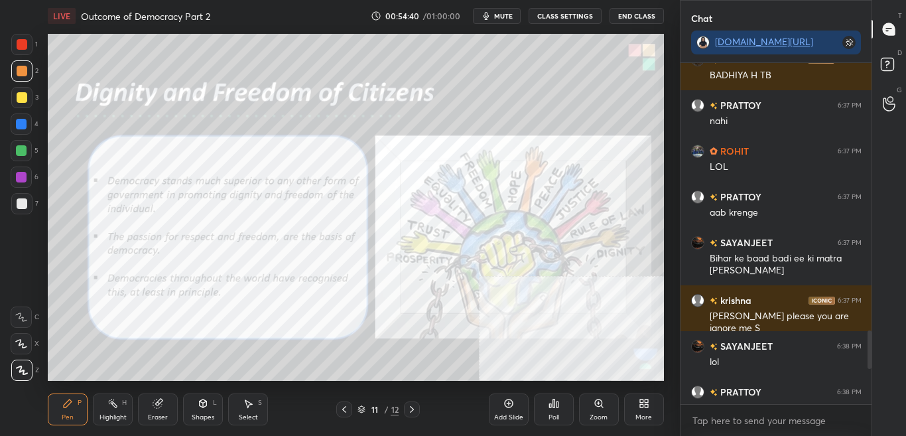
scroll to position [337, 187]
click at [871, 347] on div "T Messages (T) D Doubts (D) G Raise Hand (G)" at bounding box center [888, 218] width 34 height 436
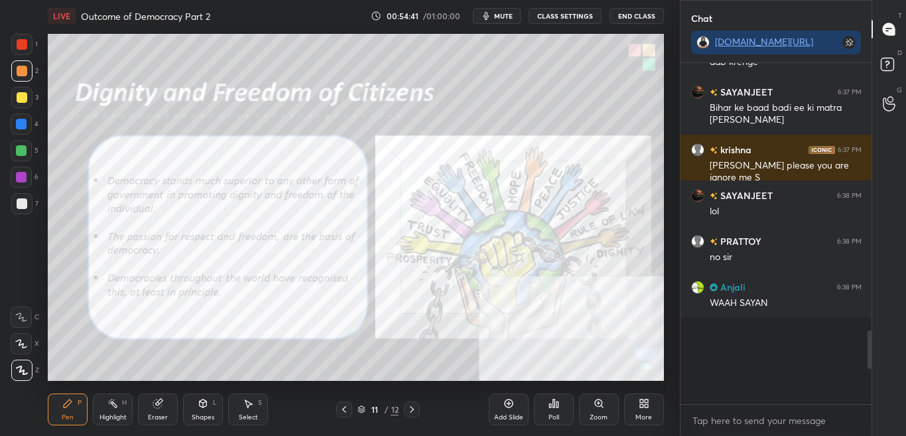
drag, startPoint x: 869, startPoint y: 347, endPoint x: 879, endPoint y: 387, distance: 41.6
click at [876, 383] on div "Chat t.me/sikandarcbse10th ROHIT 6:35 PM HN Rajvir 6:35 PM yeah sir SAYANJEET 6…" at bounding box center [793, 218] width 227 height 436
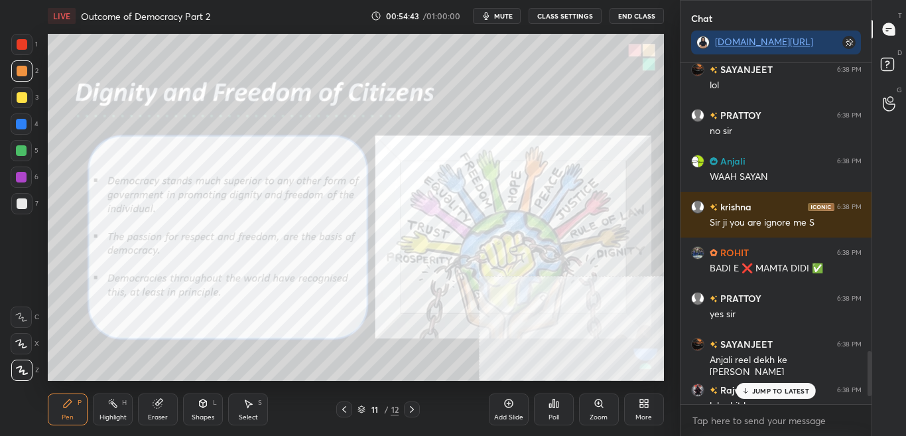
click at [793, 388] on p "JUMP TO LATEST" at bounding box center [780, 391] width 57 height 8
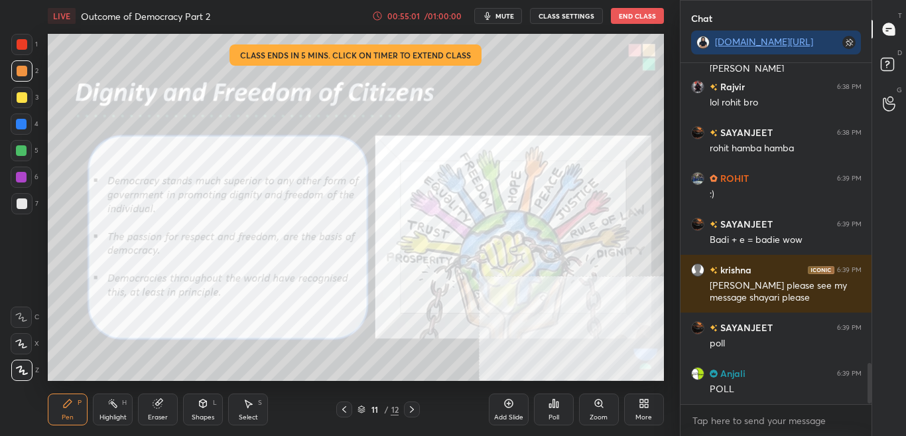
scroll to position [2531, 0]
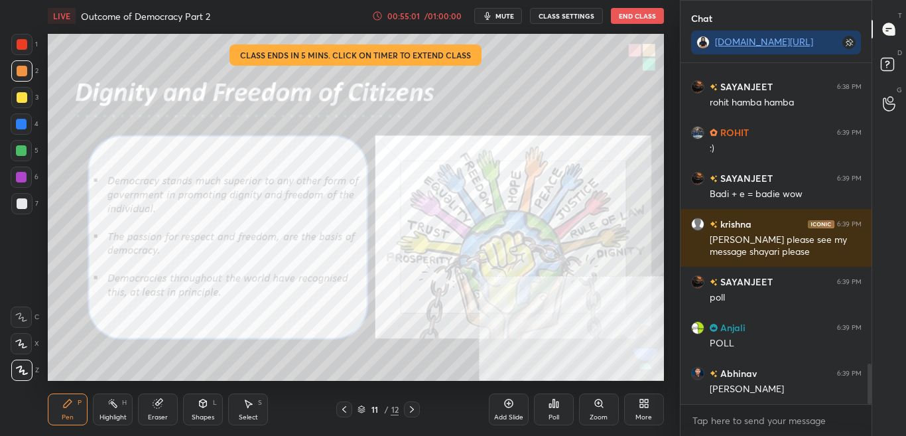
click at [413, 410] on icon at bounding box center [411, 409] width 11 height 11
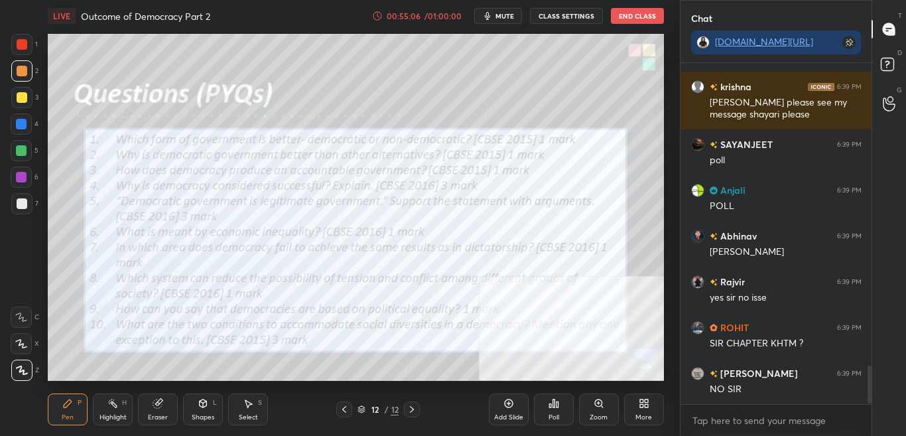
scroll to position [2759, 0]
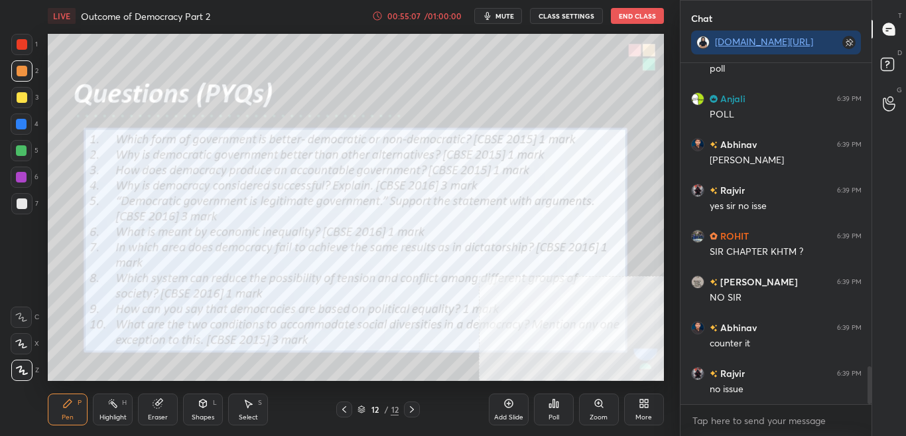
click at [72, 406] on icon at bounding box center [67, 403] width 11 height 11
click at [119, 406] on div "Highlight H" at bounding box center [113, 409] width 40 height 32
click at [160, 406] on icon at bounding box center [157, 403] width 9 height 9
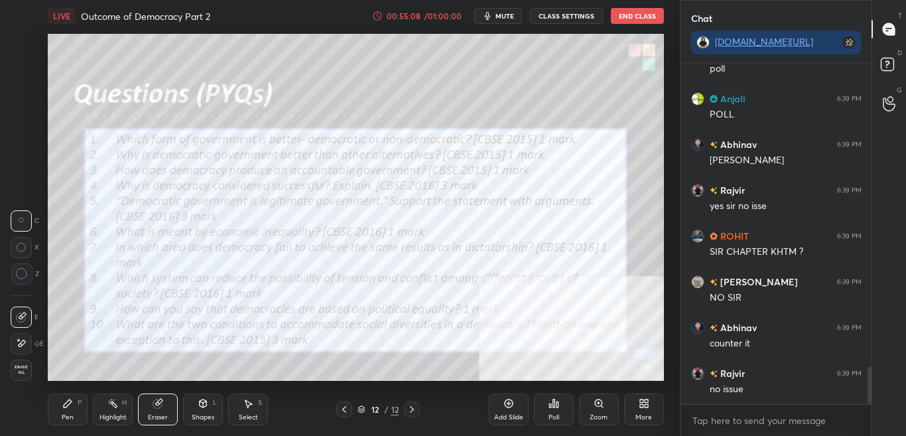
scroll to position [2805, 0]
click at [79, 414] on div "Pen P" at bounding box center [68, 409] width 40 height 32
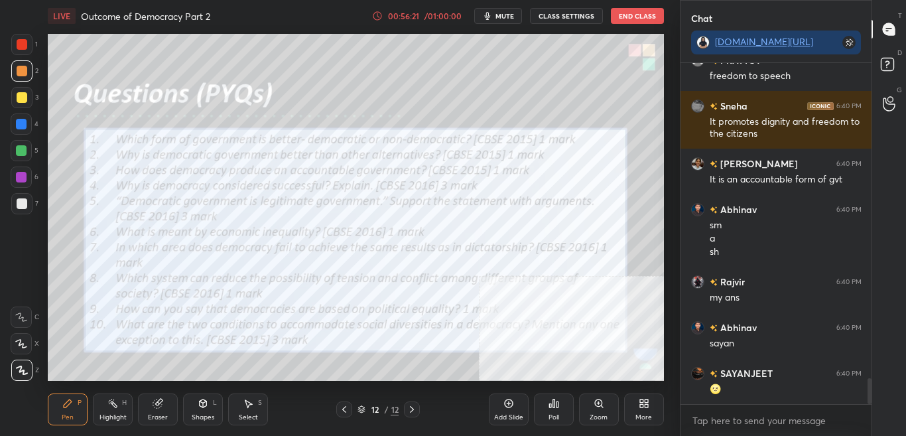
scroll to position [310, 187]
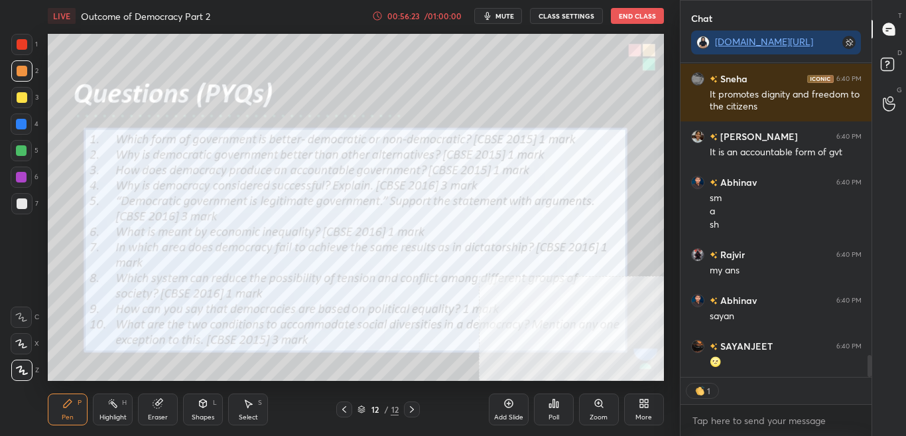
drag, startPoint x: 870, startPoint y: 358, endPoint x: 874, endPoint y: 375, distance: 17.7
click at [874, 375] on div "Chat t.me/sikandarcbse10th Rajvir 6:40 PM it assures dignity of the people PRAT…" at bounding box center [793, 218] width 227 height 436
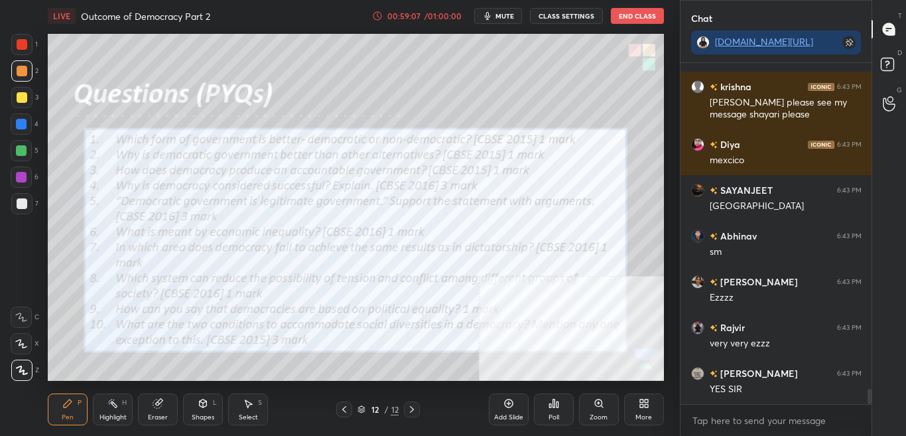
scroll to position [7225, 0]
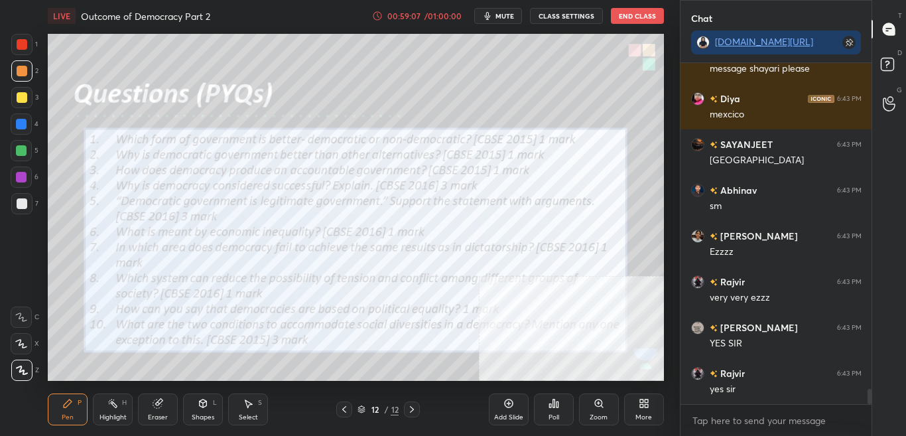
click at [639, 403] on icon at bounding box center [643, 403] width 11 height 11
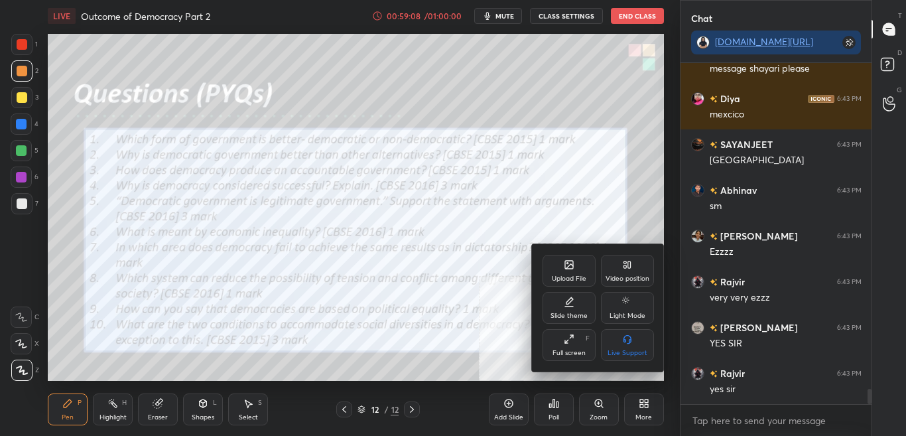
click at [578, 266] on div "Upload File" at bounding box center [568, 271] width 53 height 32
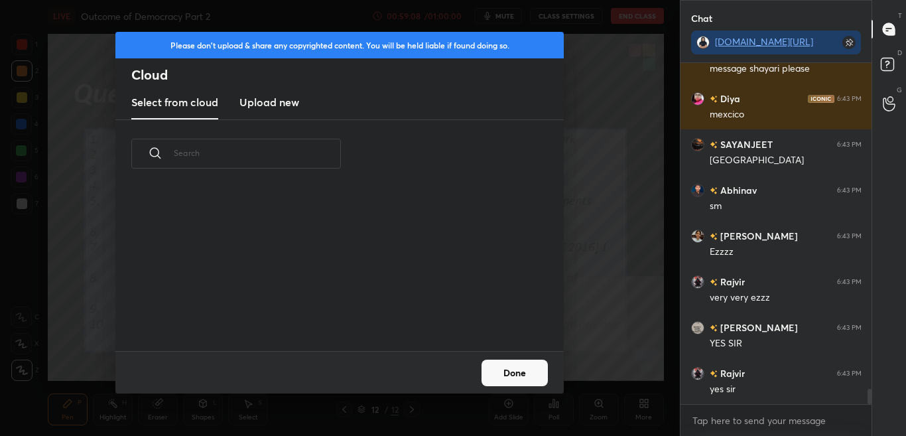
scroll to position [163, 426]
click at [280, 99] on h3 "Upload new" at bounding box center [269, 102] width 60 height 16
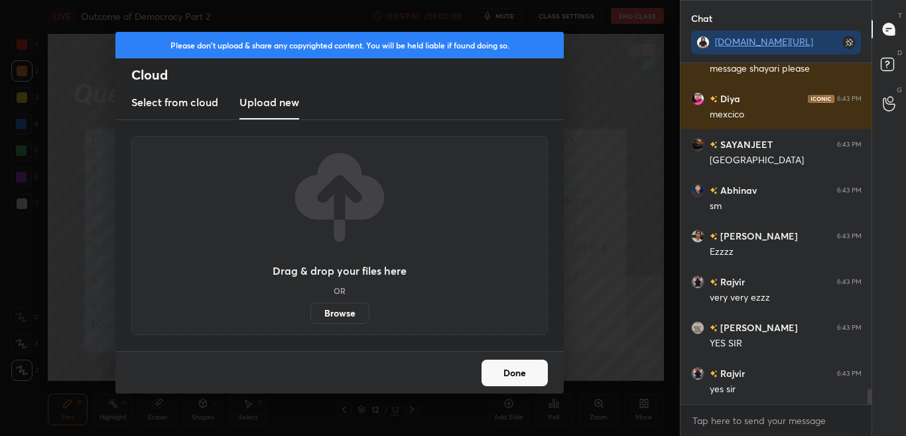
click at [349, 322] on label "Browse" at bounding box center [339, 312] width 59 height 21
click at [310, 322] on input "Browse" at bounding box center [310, 312] width 0 height 21
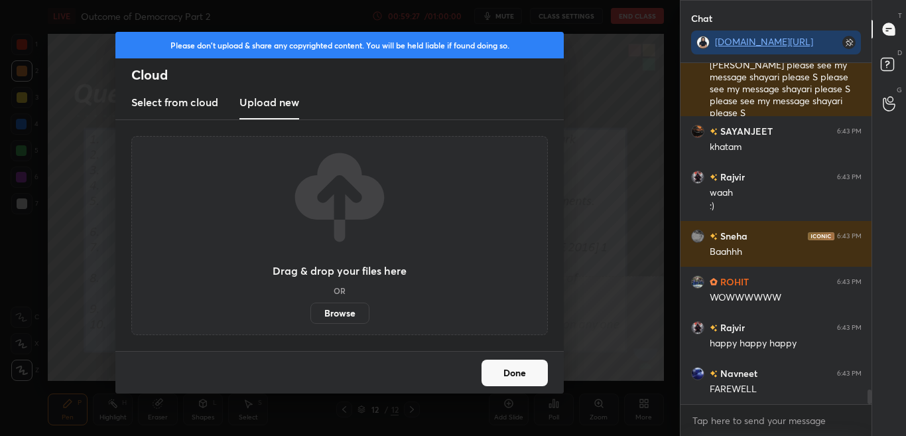
scroll to position [7686, 0]
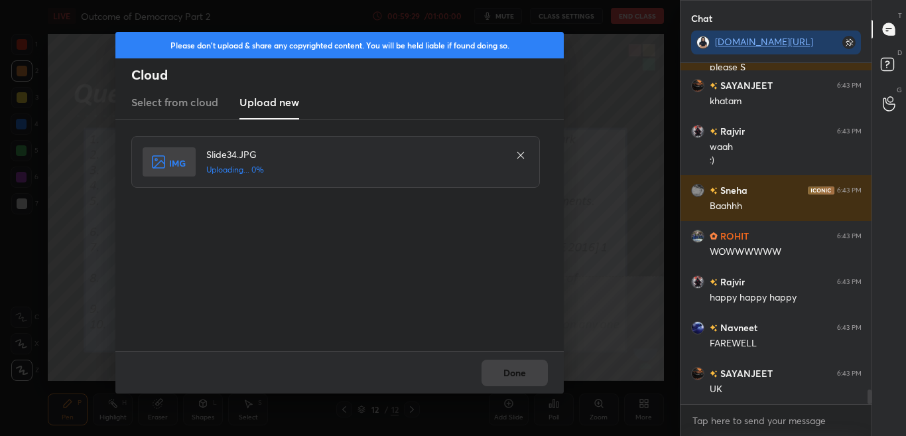
click at [168, 239] on div "Slide34.JPG Uploading... 0%" at bounding box center [340, 235] width 419 height 199
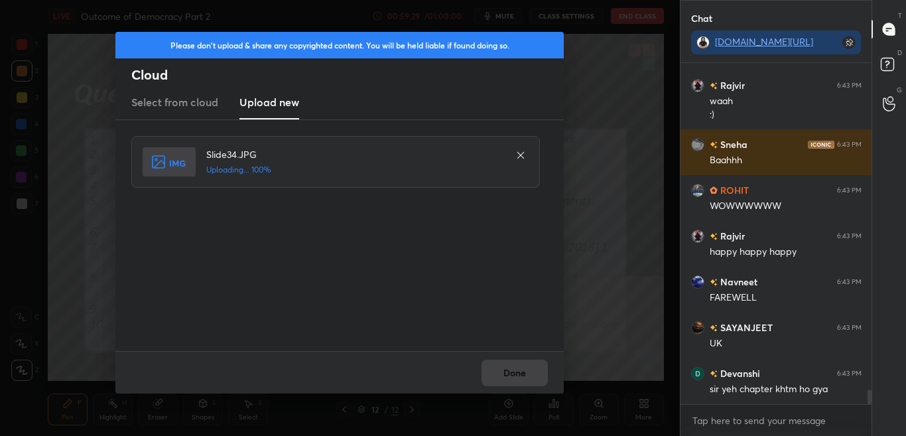
click at [530, 375] on div "Done" at bounding box center [339, 372] width 448 height 42
click at [528, 377] on div "Done" at bounding box center [339, 372] width 448 height 42
click at [528, 375] on button "Done" at bounding box center [514, 372] width 66 height 27
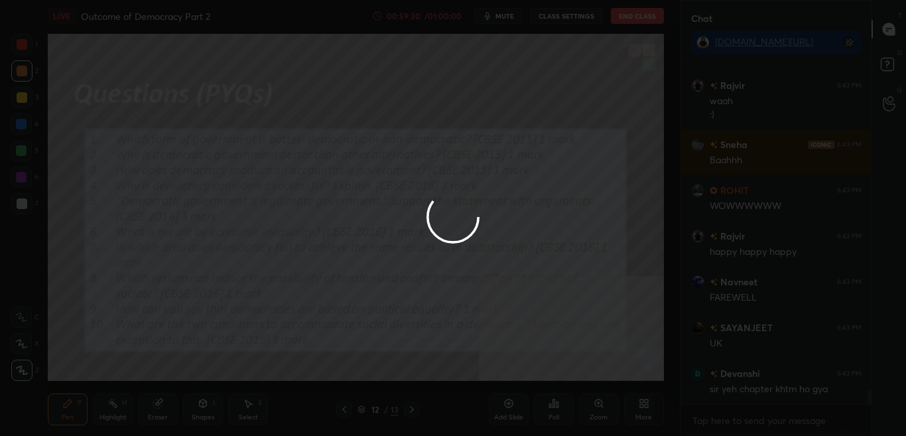
click at [526, 374] on button "Done" at bounding box center [514, 372] width 66 height 27
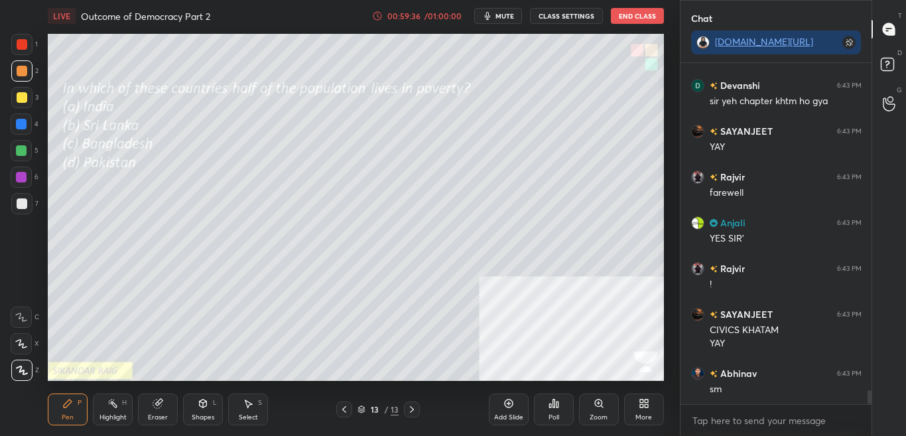
scroll to position [8065, 0]
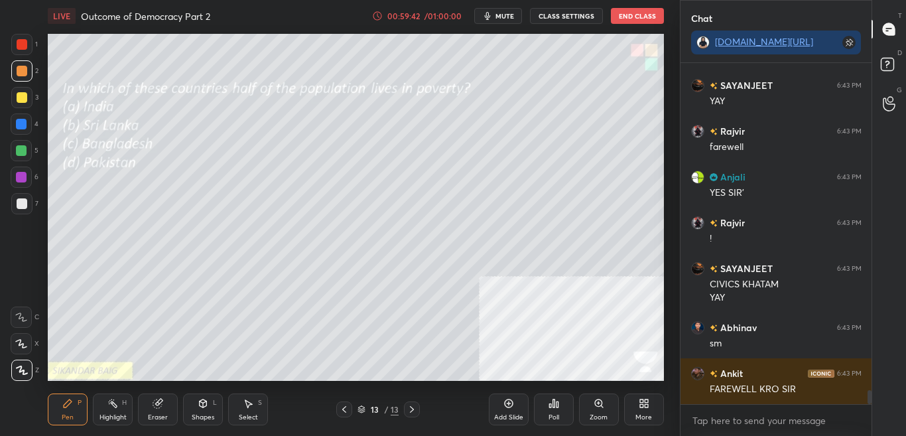
click at [542, 412] on div "Poll" at bounding box center [554, 409] width 40 height 32
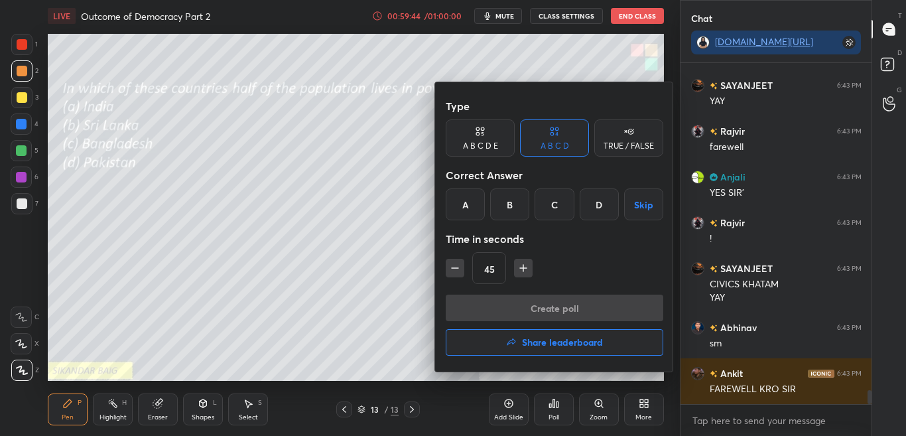
click at [560, 208] on div "C" at bounding box center [553, 204] width 39 height 32
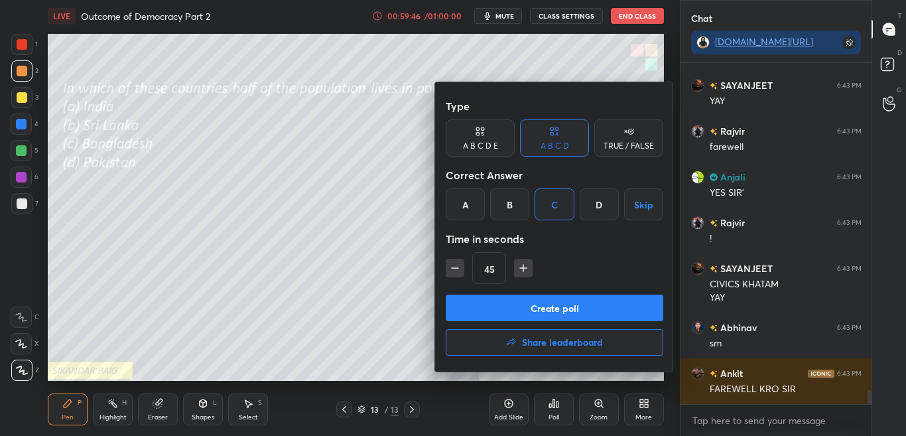
scroll to position [8111, 0]
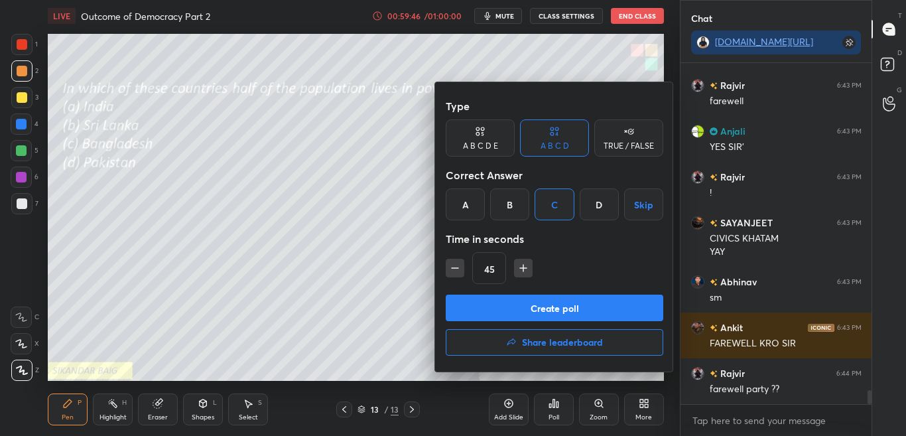
drag, startPoint x: 541, startPoint y: 312, endPoint x: 593, endPoint y: 254, distance: 78.0
click at [593, 254] on div "Type A B C D E A B C D TRUE / FALSE Correct Answer A B C D Skip Time in seconds…" at bounding box center [554, 226] width 239 height 289
click at [370, 256] on div at bounding box center [453, 218] width 906 height 436
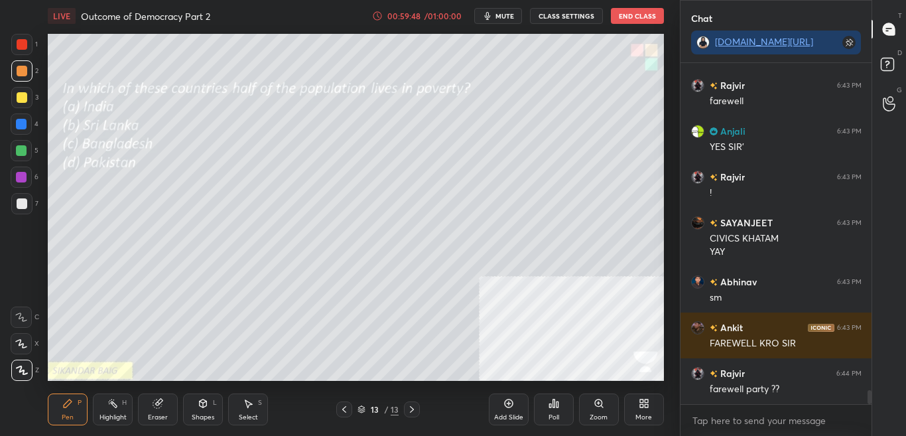
click at [554, 403] on icon at bounding box center [553, 403] width 2 height 8
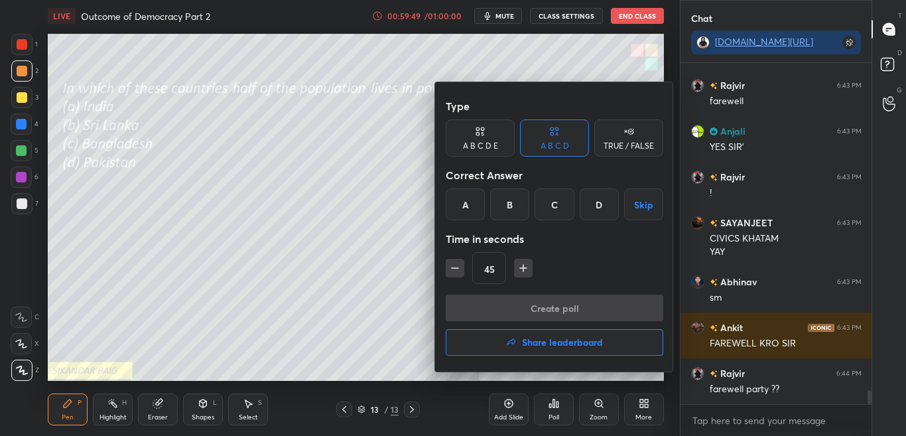
click at [565, 210] on div "C" at bounding box center [553, 204] width 39 height 32
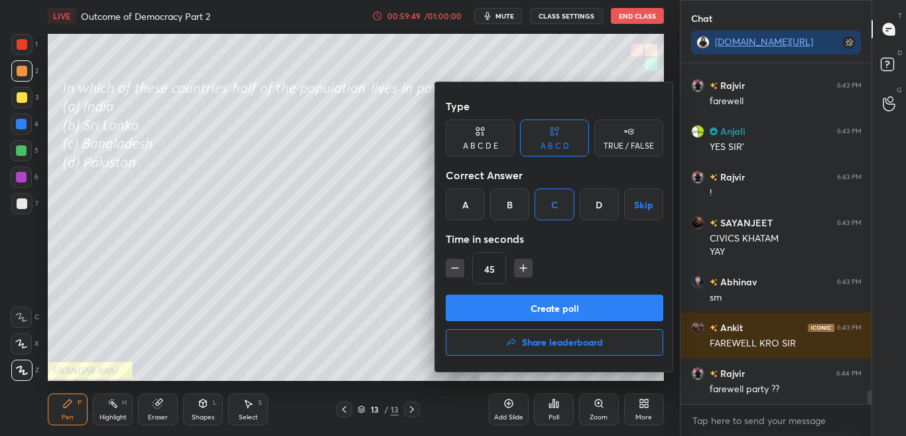
click at [558, 307] on button "Create poll" at bounding box center [554, 307] width 217 height 27
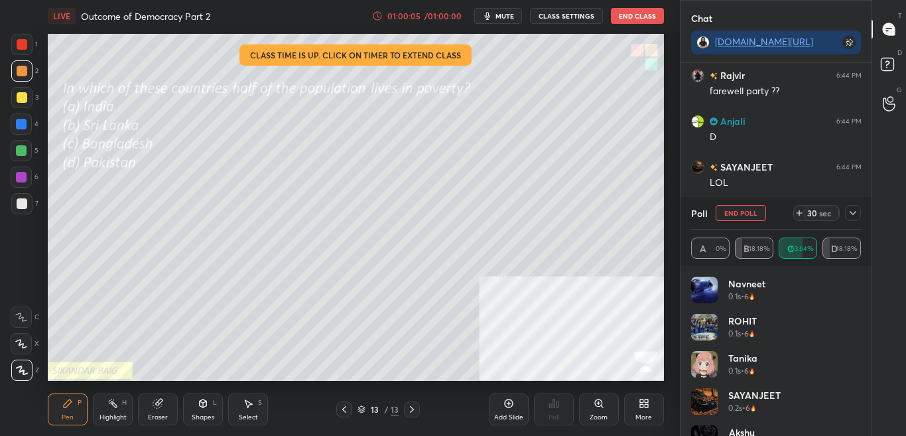
scroll to position [8478, 0]
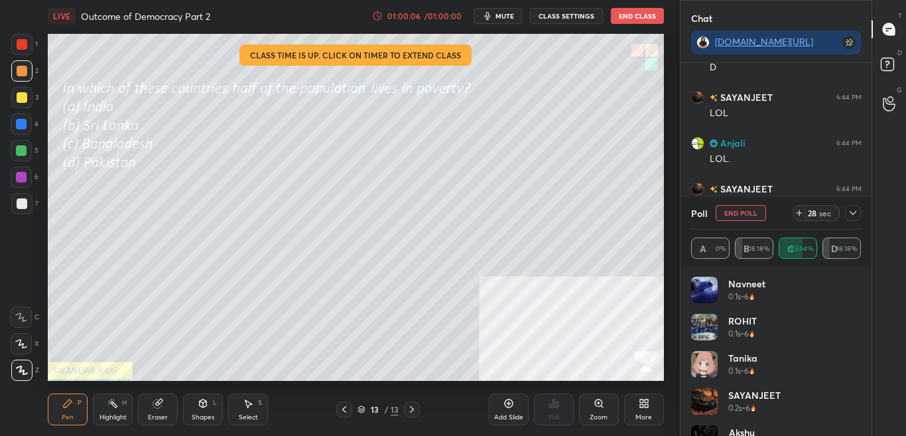
click at [851, 210] on icon at bounding box center [852, 213] width 11 height 11
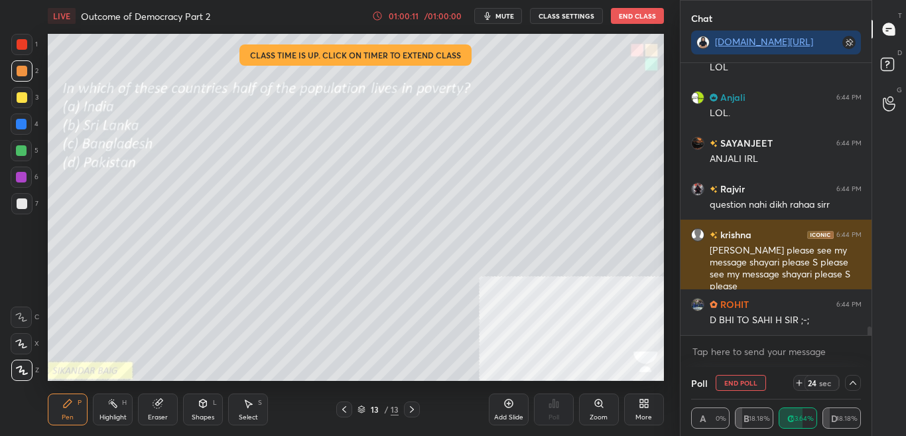
scroll to position [8570, 0]
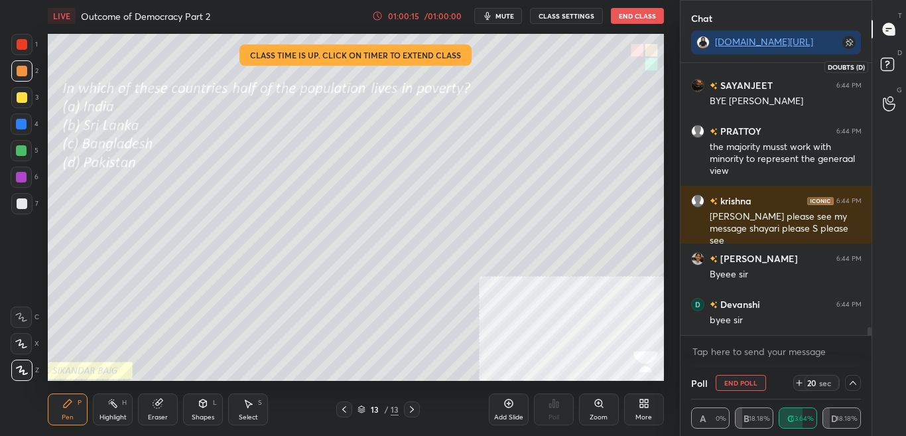
click at [892, 64] on rect at bounding box center [886, 64] width 13 height 13
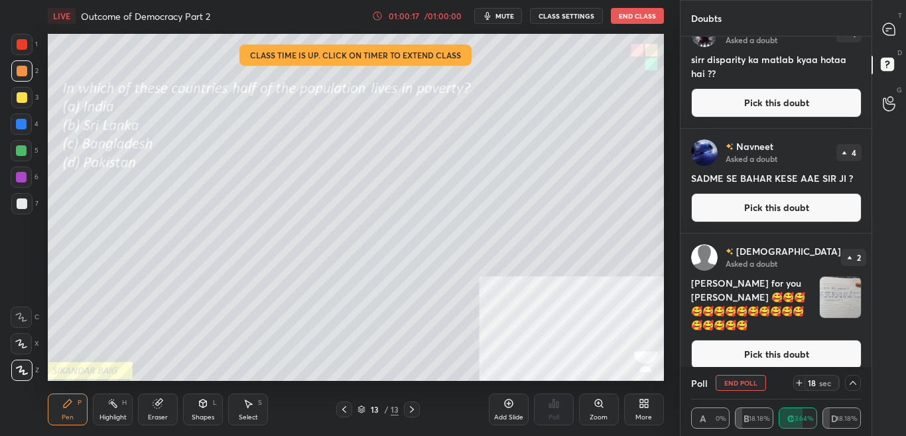
click at [821, 339] on button "Pick this doubt" at bounding box center [776, 353] width 170 height 29
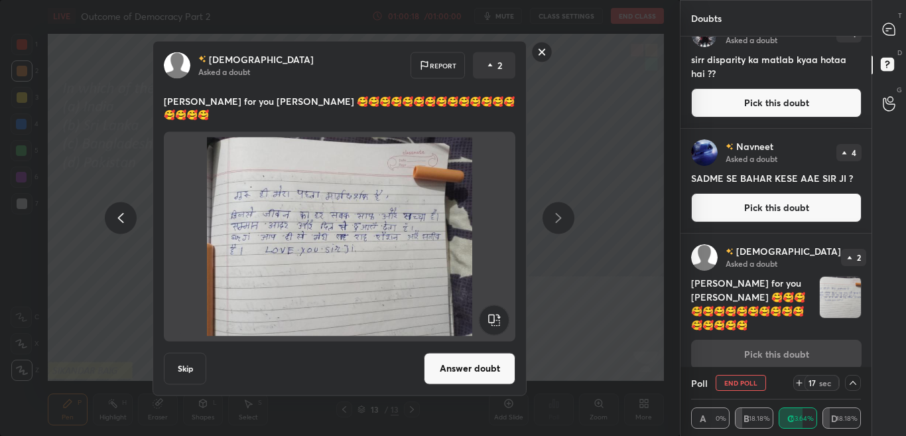
click at [483, 352] on button "Answer doubt" at bounding box center [469, 368] width 91 height 32
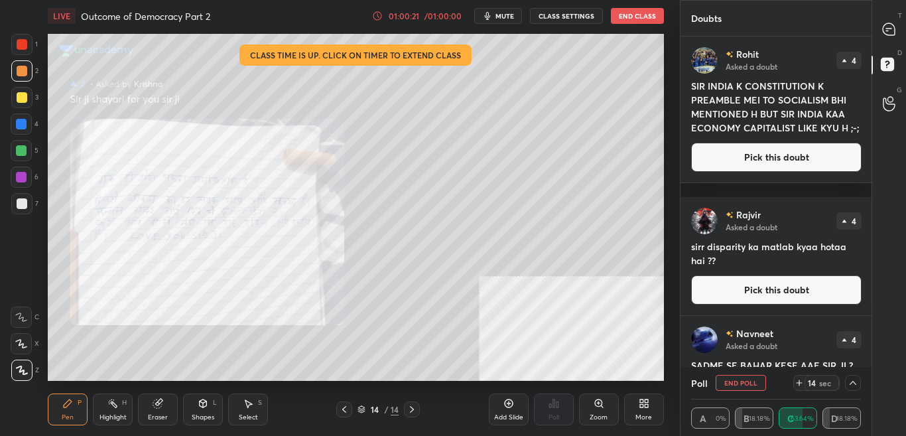
click at [344, 408] on icon at bounding box center [344, 409] width 11 height 11
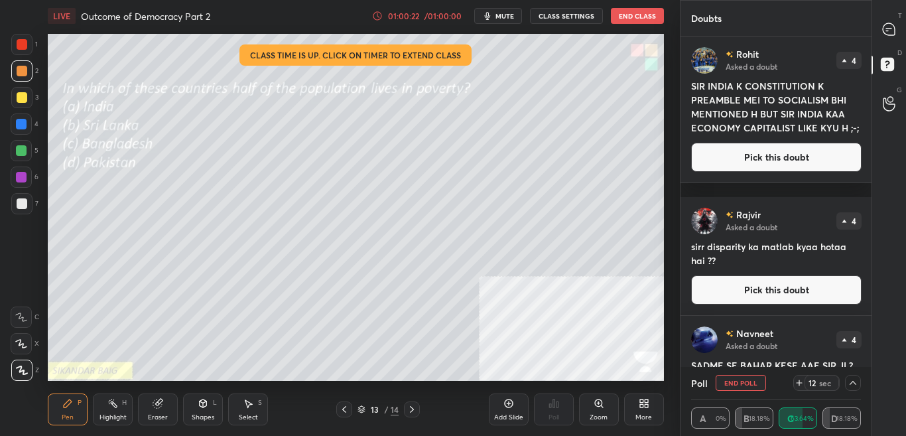
click at [756, 381] on button "End Poll" at bounding box center [740, 383] width 50 height 16
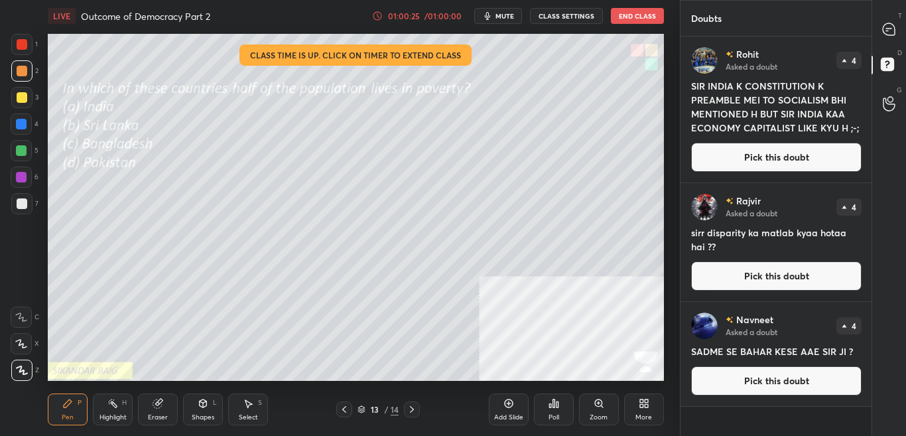
click at [413, 413] on icon at bounding box center [411, 409] width 11 height 11
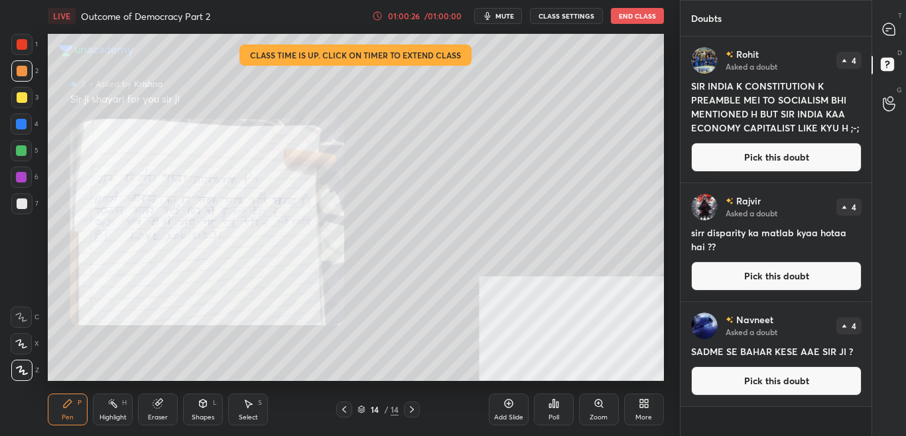
click at [600, 415] on div "Zoom" at bounding box center [598, 417] width 18 height 7
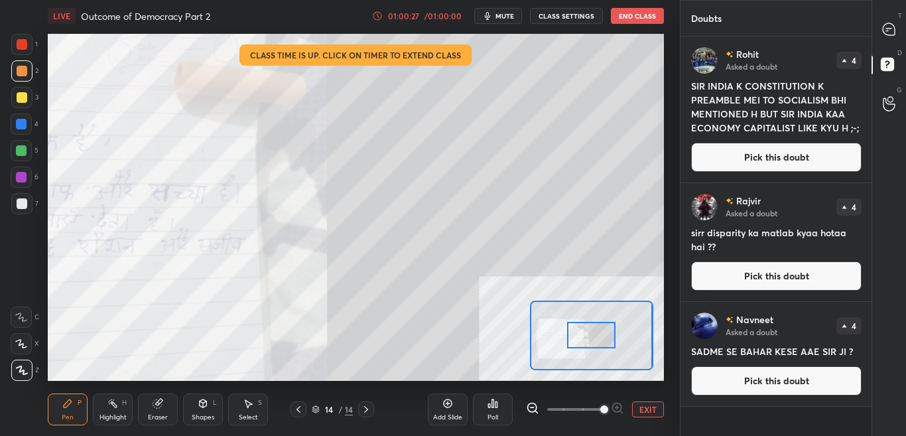
click at [581, 337] on div at bounding box center [591, 335] width 48 height 27
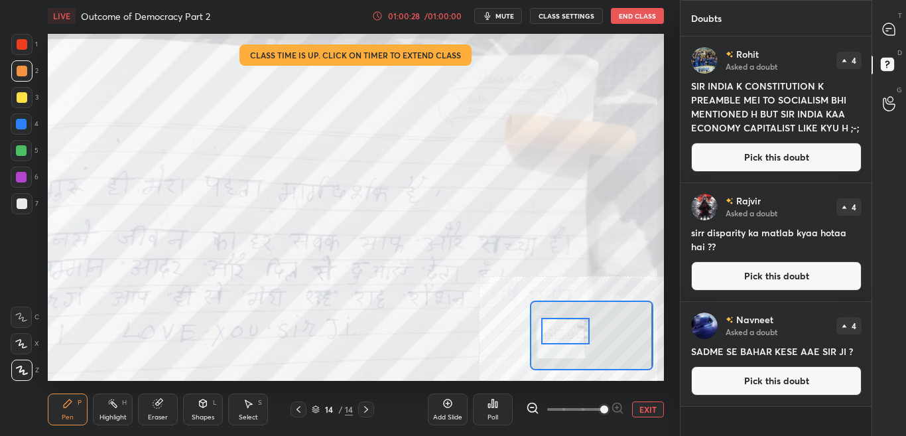
drag, startPoint x: 562, startPoint y: 333, endPoint x: 560, endPoint y: 340, distance: 7.1
click at [558, 335] on div at bounding box center [565, 331] width 48 height 27
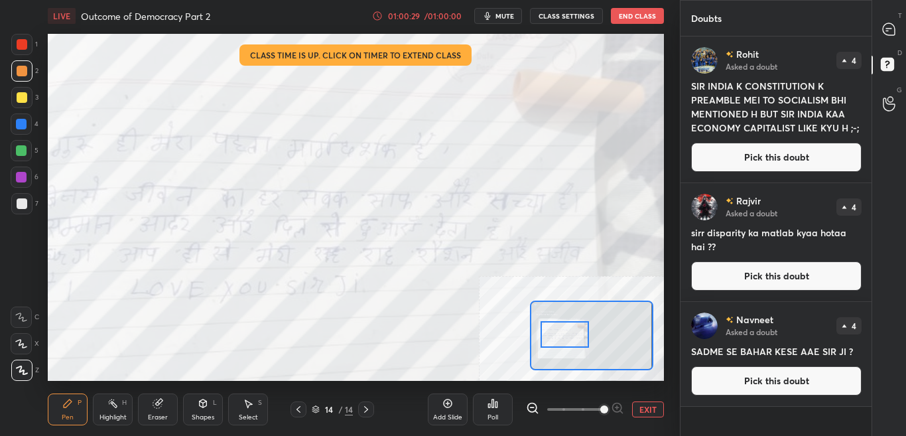
click at [534, 410] on icon at bounding box center [535, 411] width 3 height 3
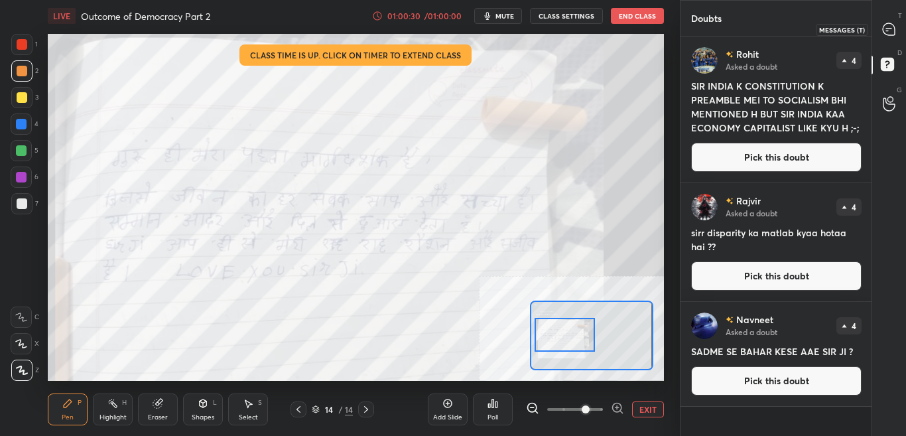
click at [895, 30] on icon at bounding box center [889, 30] width 14 height 14
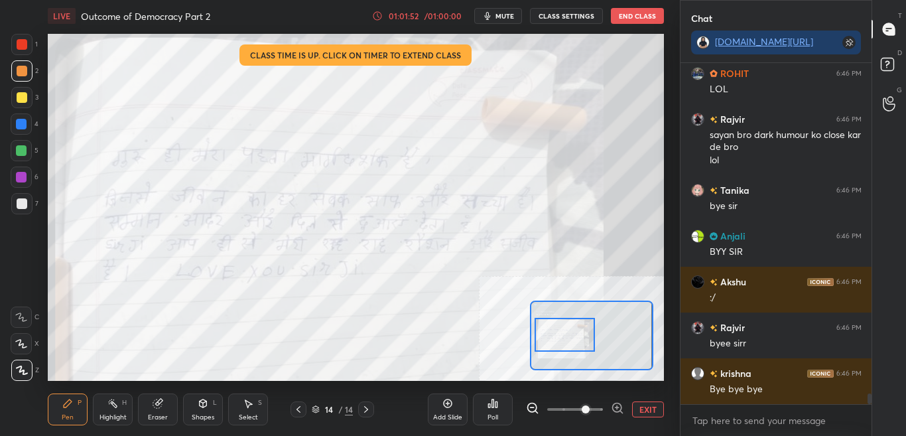
scroll to position [10787, 0]
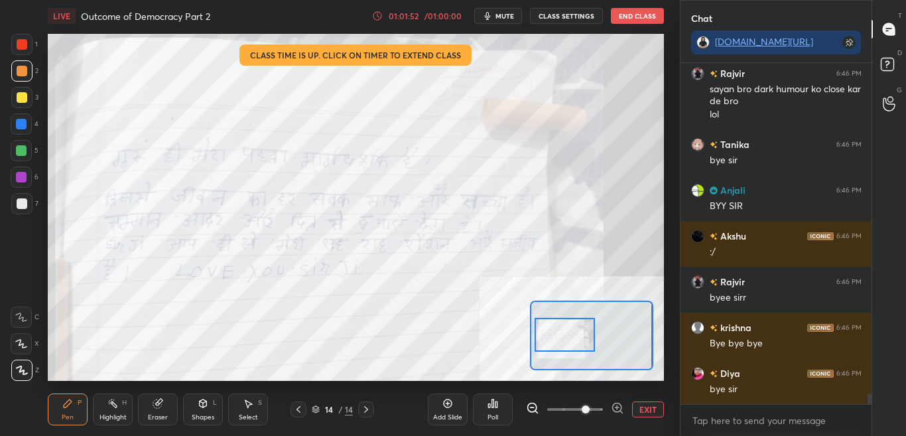
click at [642, 17] on button "End Class" at bounding box center [637, 16] width 53 height 16
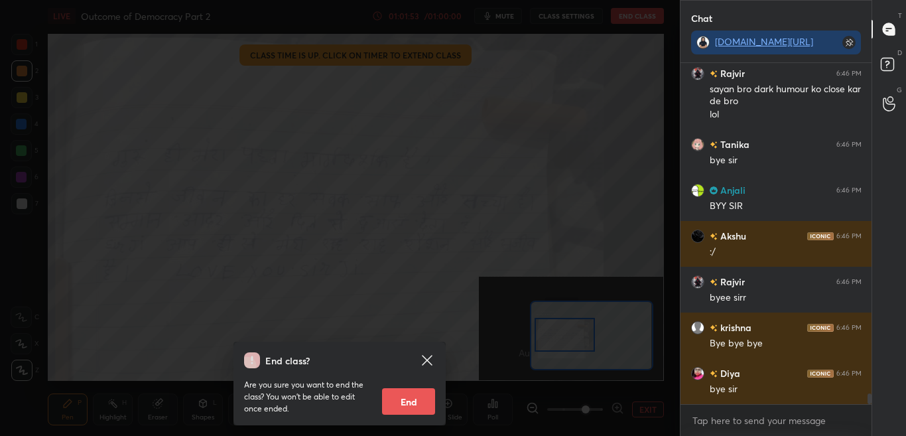
scroll to position [10833, 0]
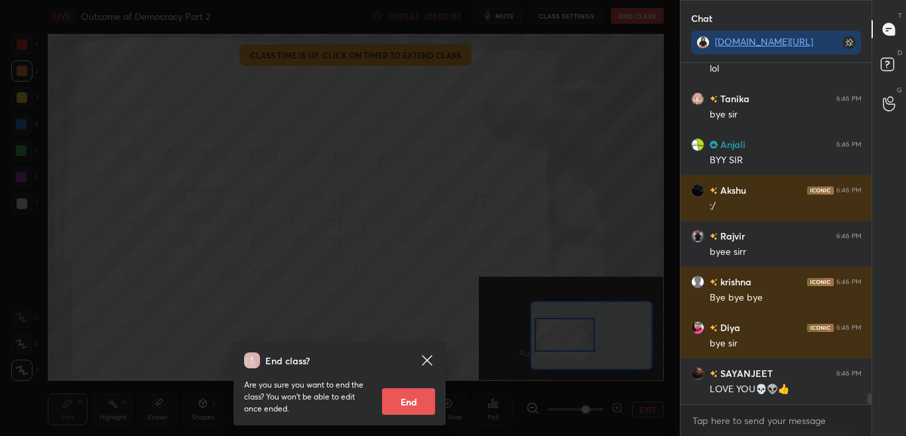
click at [411, 402] on button "End" at bounding box center [408, 401] width 53 height 27
type textarea "x"
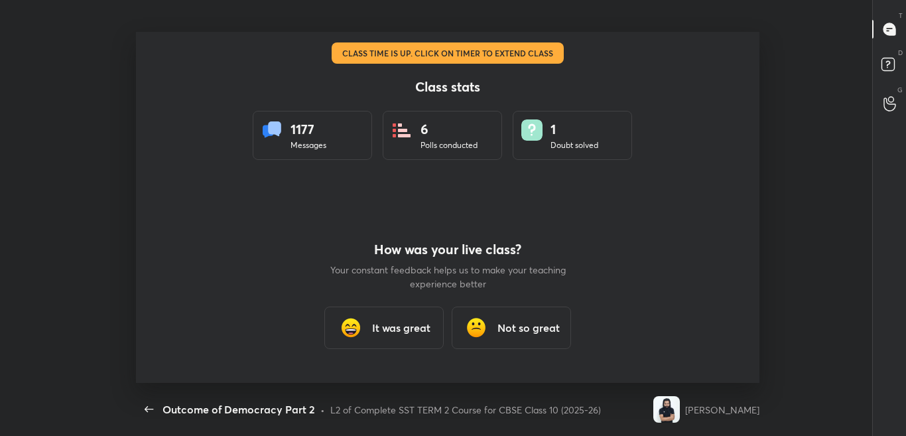
scroll to position [65949, 65405]
